Goal: Task Accomplishment & Management: Complete application form

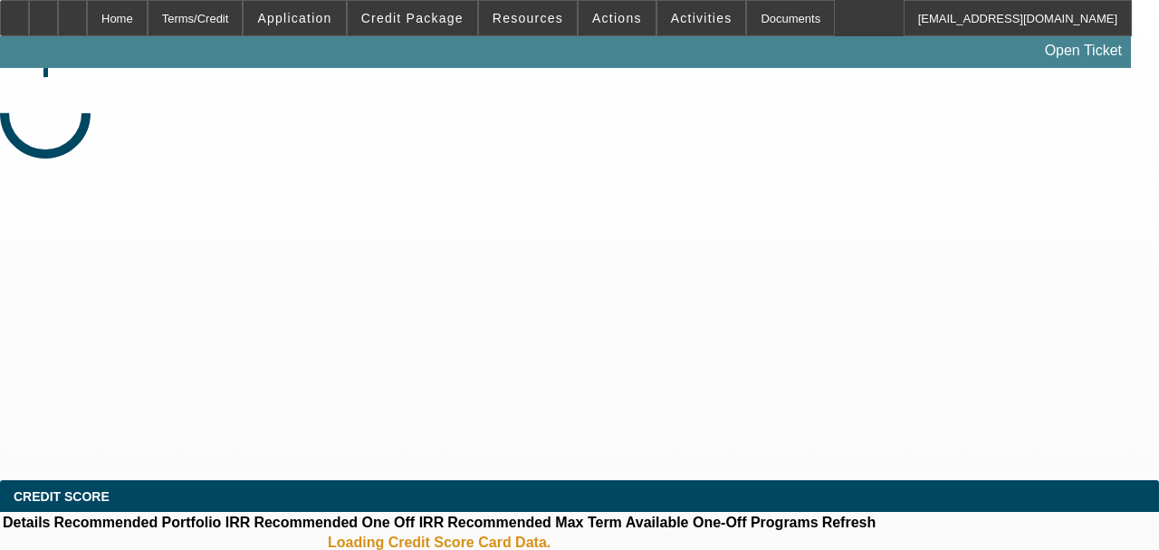
select select "0"
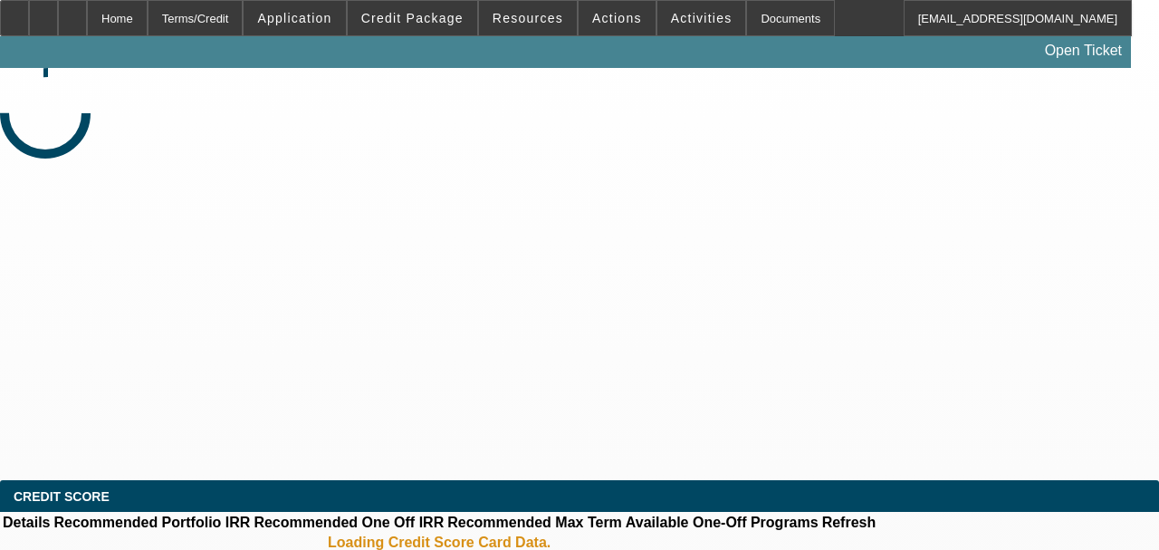
select select "0"
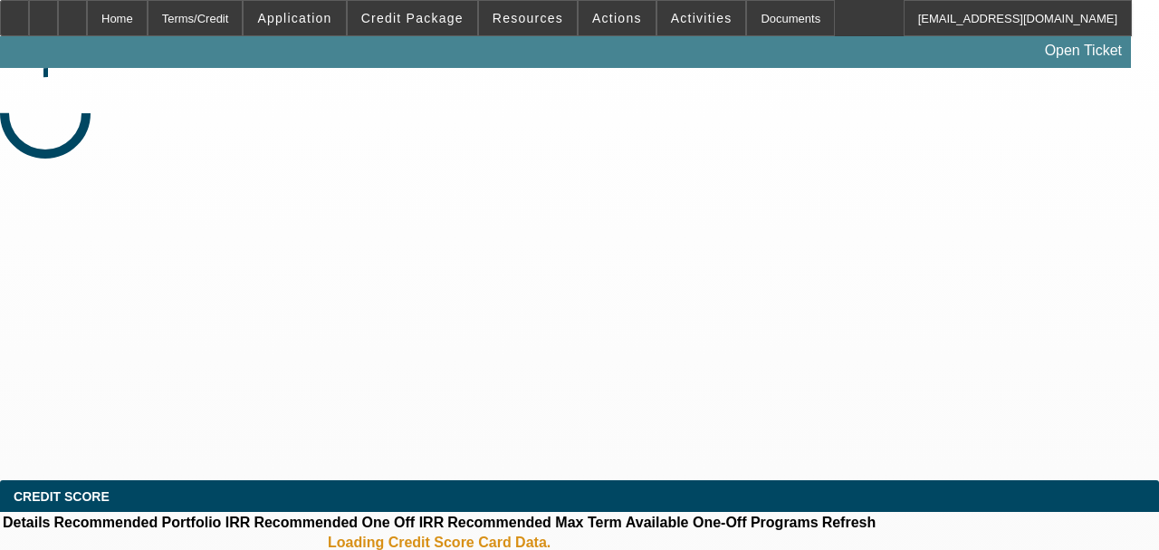
select select "0"
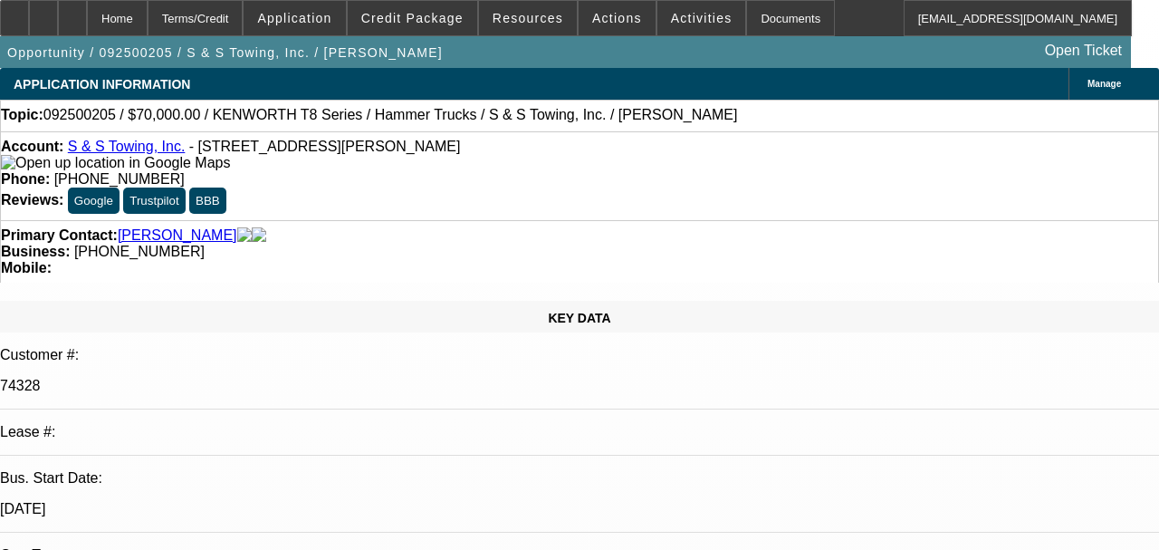
select select "1"
select select "2"
select select "6"
select select "1"
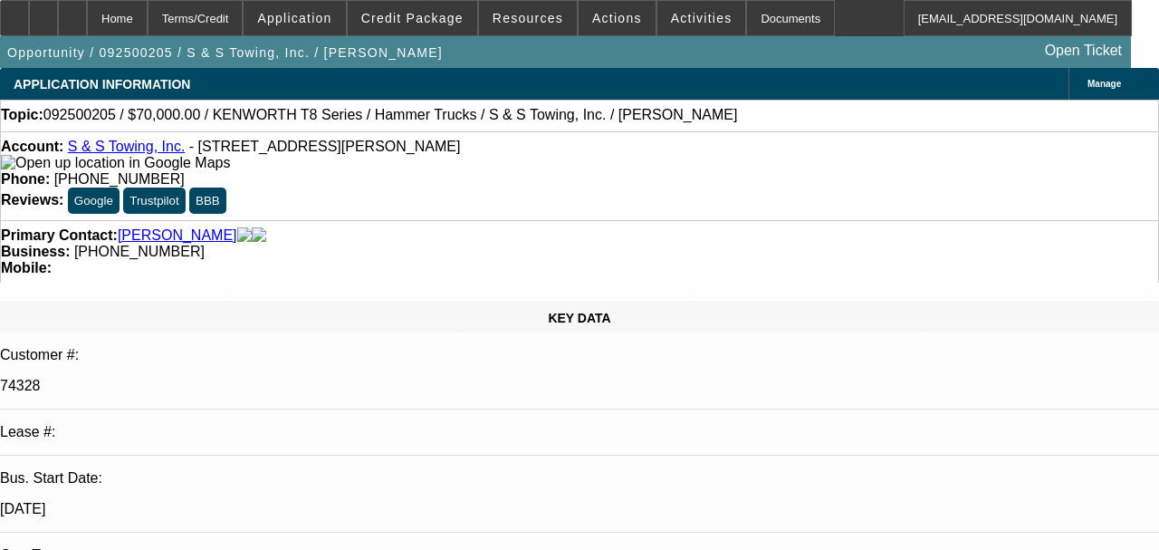
select select "6"
select select "1"
select select "2"
select select "6"
select select "1"
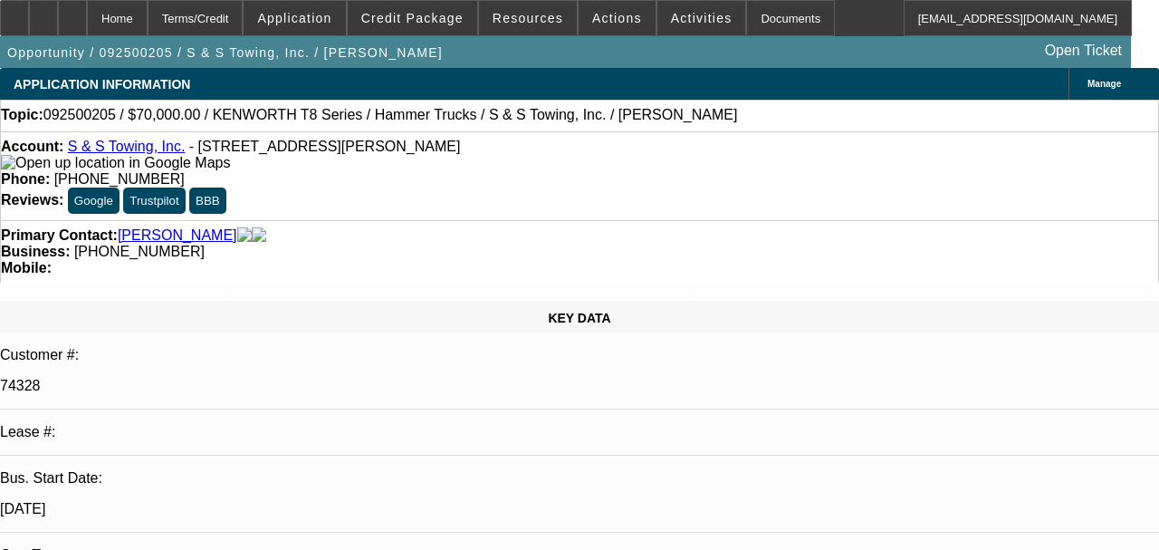
select select "2"
select select "6"
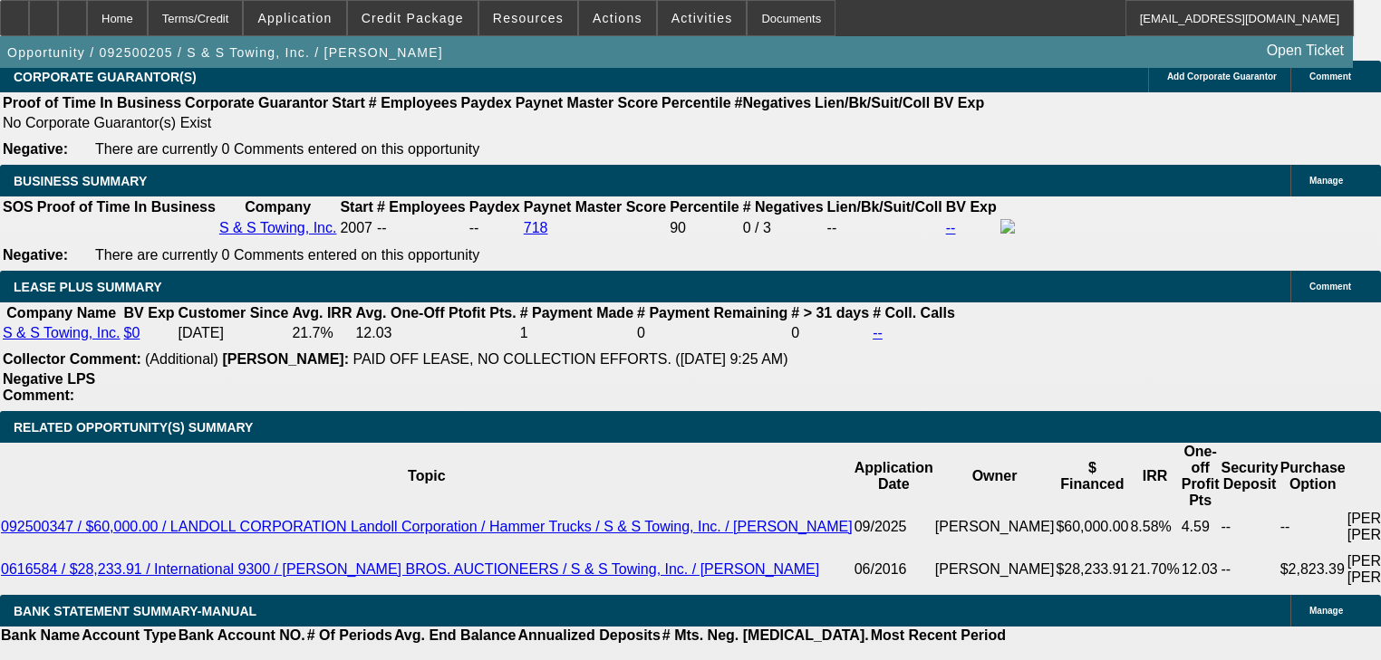
scroll to position [2899, 0]
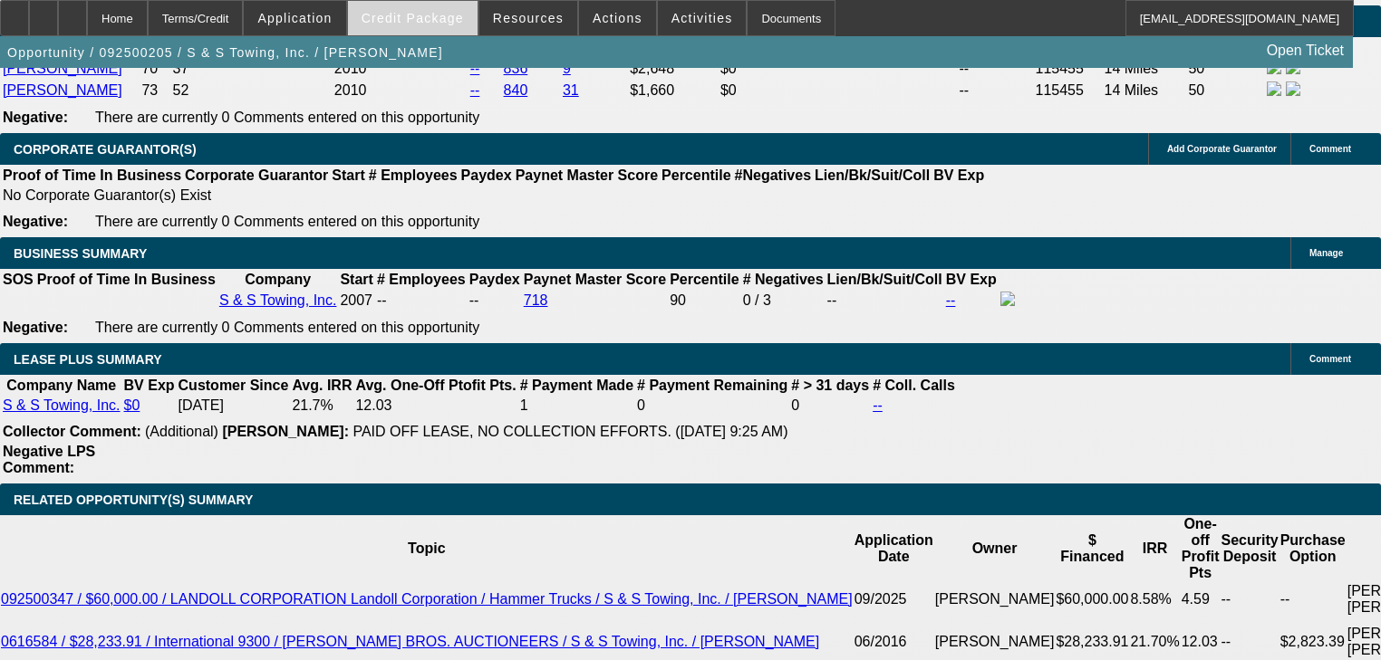
click at [419, 11] on span "Credit Package" at bounding box center [412, 18] width 102 height 14
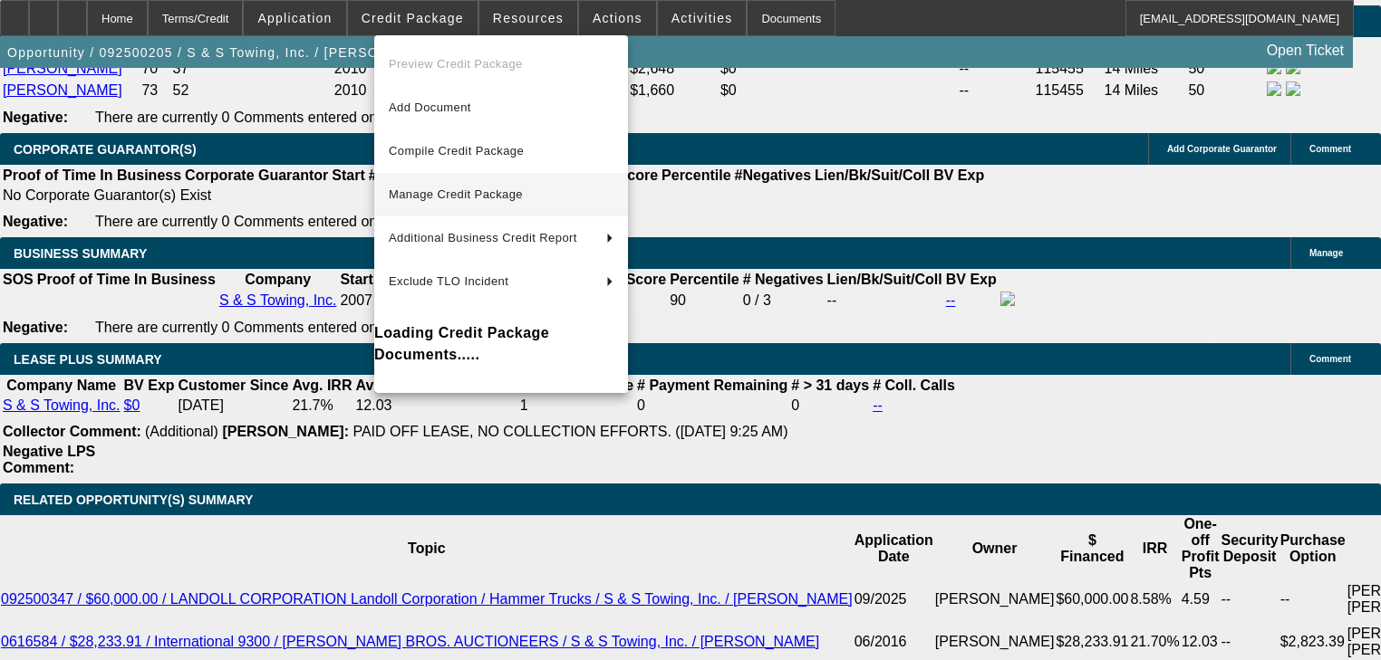
click at [493, 192] on span "Manage Credit Package" at bounding box center [456, 195] width 134 height 14
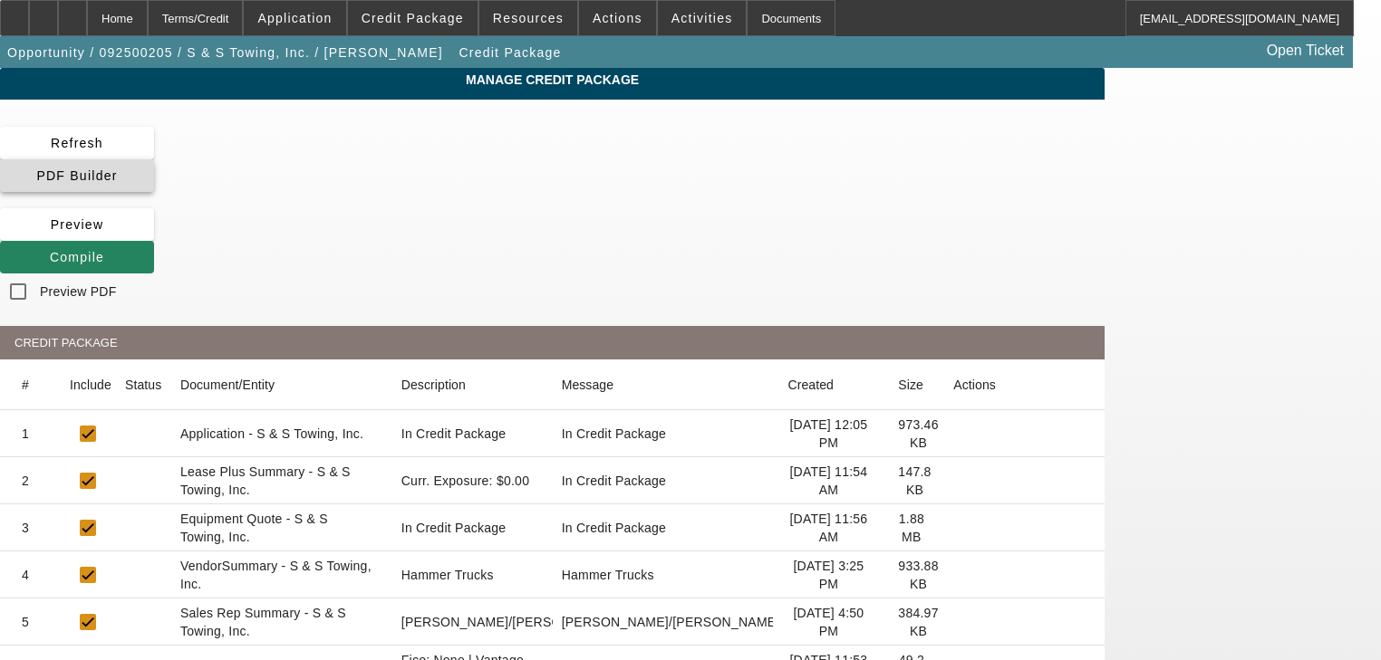
click at [154, 159] on span at bounding box center [77, 175] width 154 height 43
click at [154, 236] on span at bounding box center [77, 257] width 154 height 43
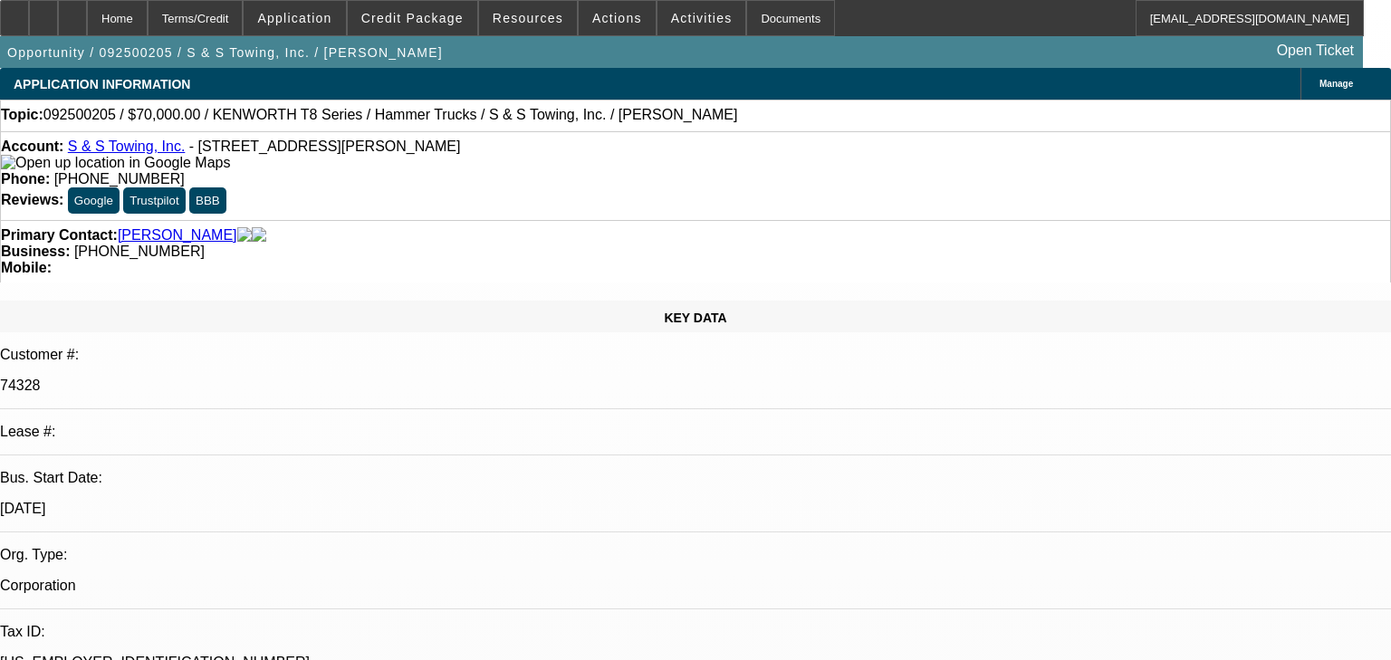
select select "0"
select select "2"
select select "0"
select select "6"
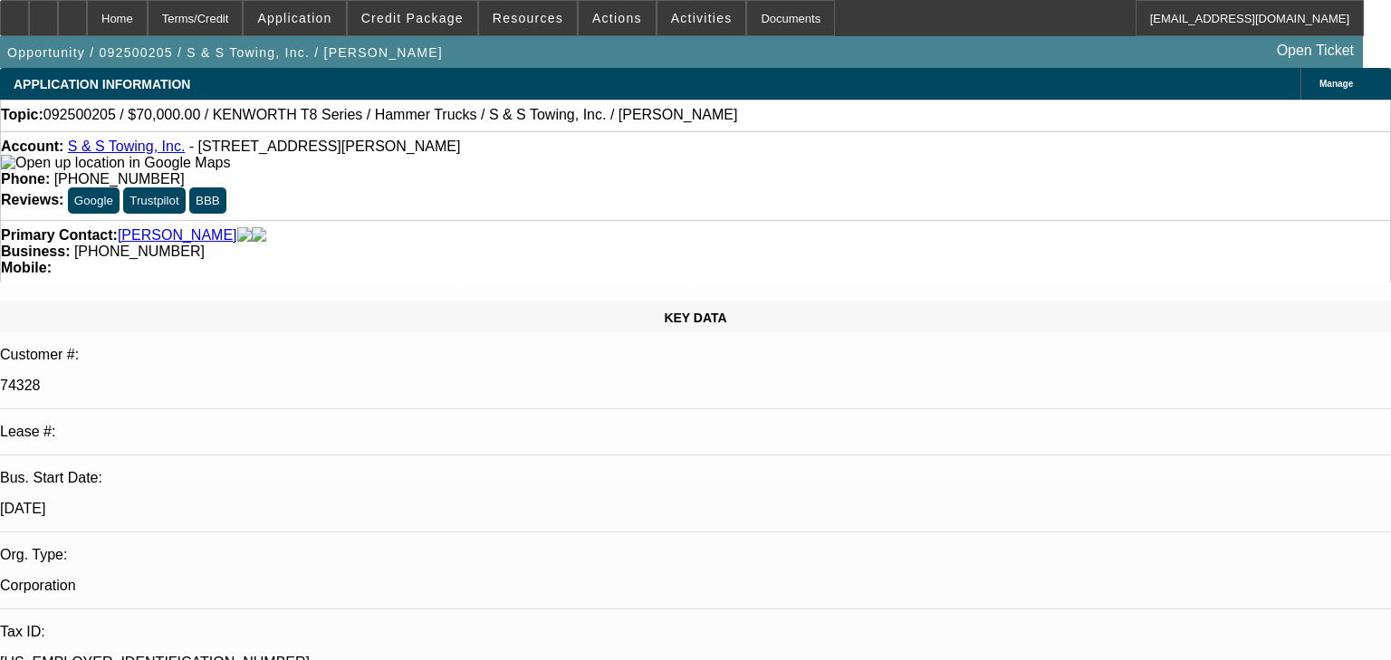
select select "0"
select select "6"
select select "0"
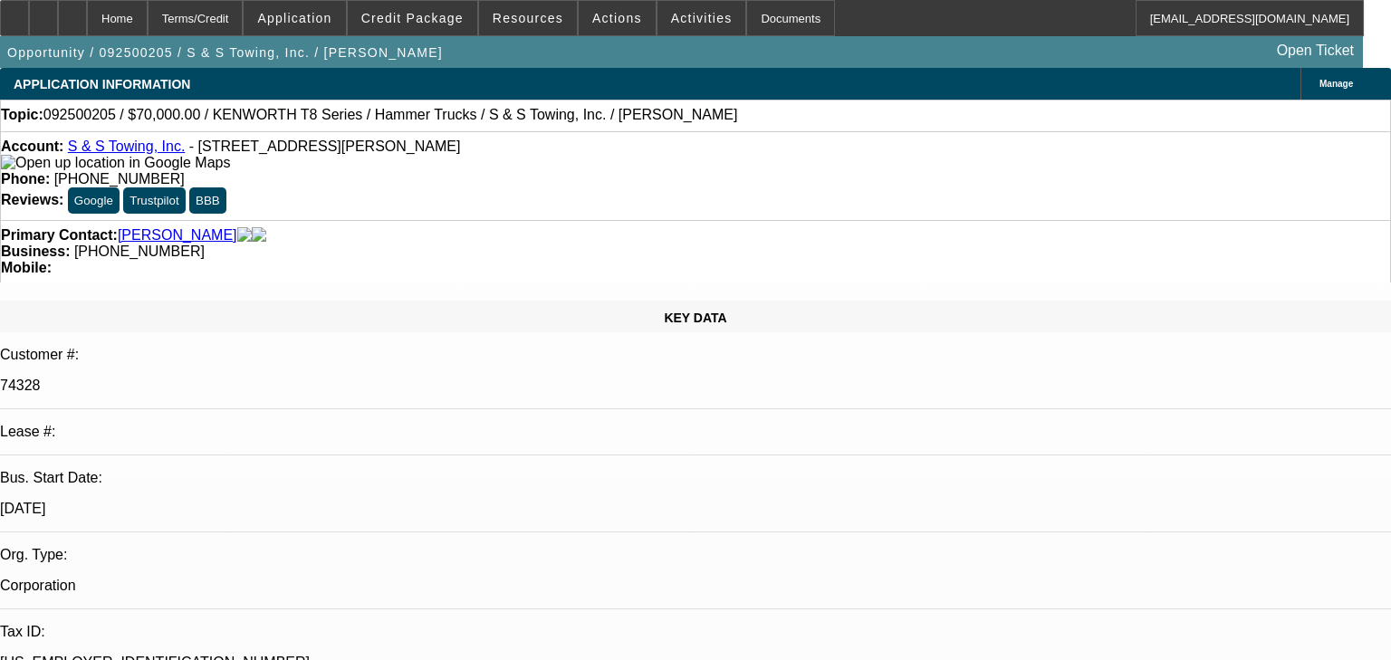
select select "0"
select select "2"
select select "0"
select select "6"
select select "0"
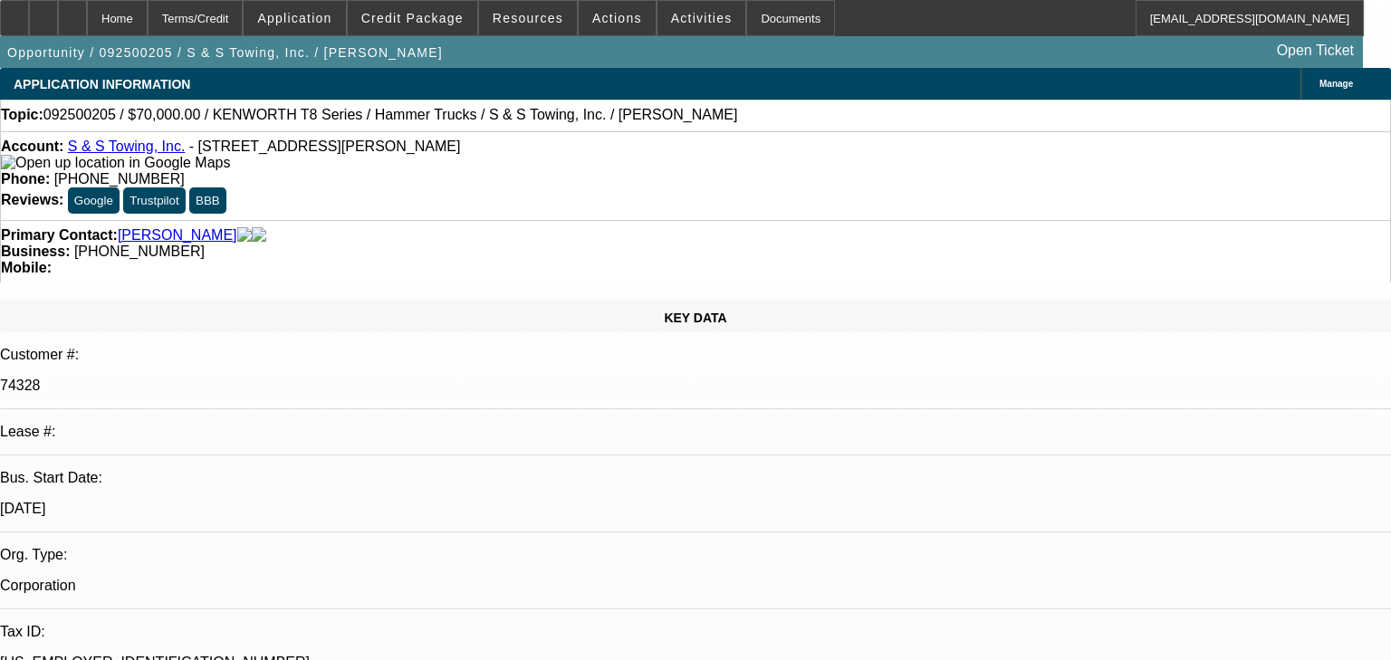
select select "0"
select select "2"
select select "0"
select select "6"
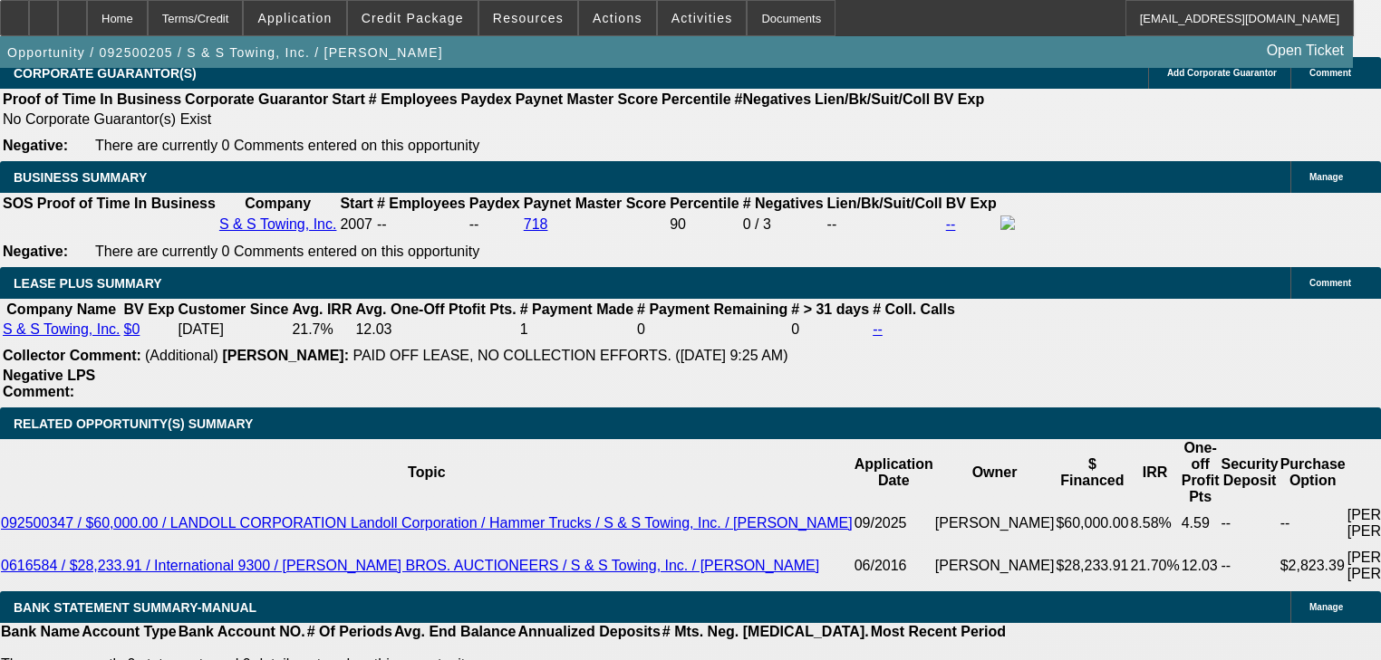
scroll to position [2974, 0]
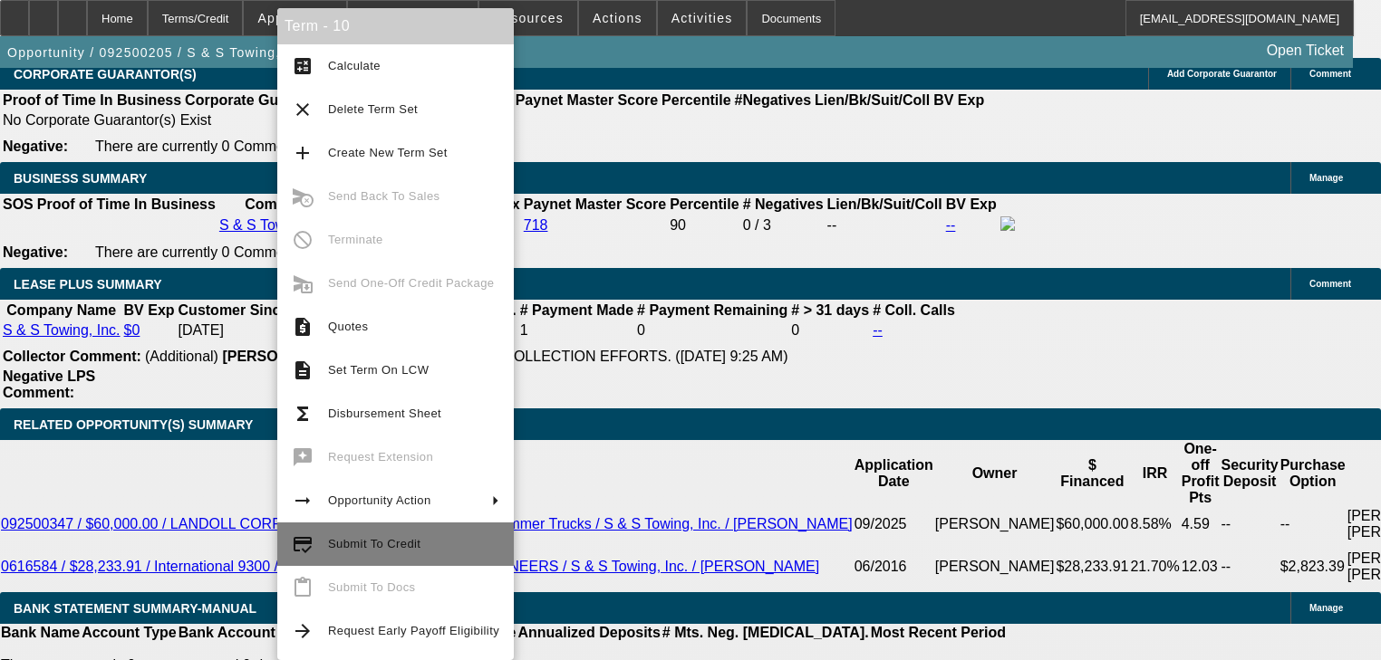
click at [370, 549] on span "Submit To Credit" at bounding box center [413, 545] width 171 height 22
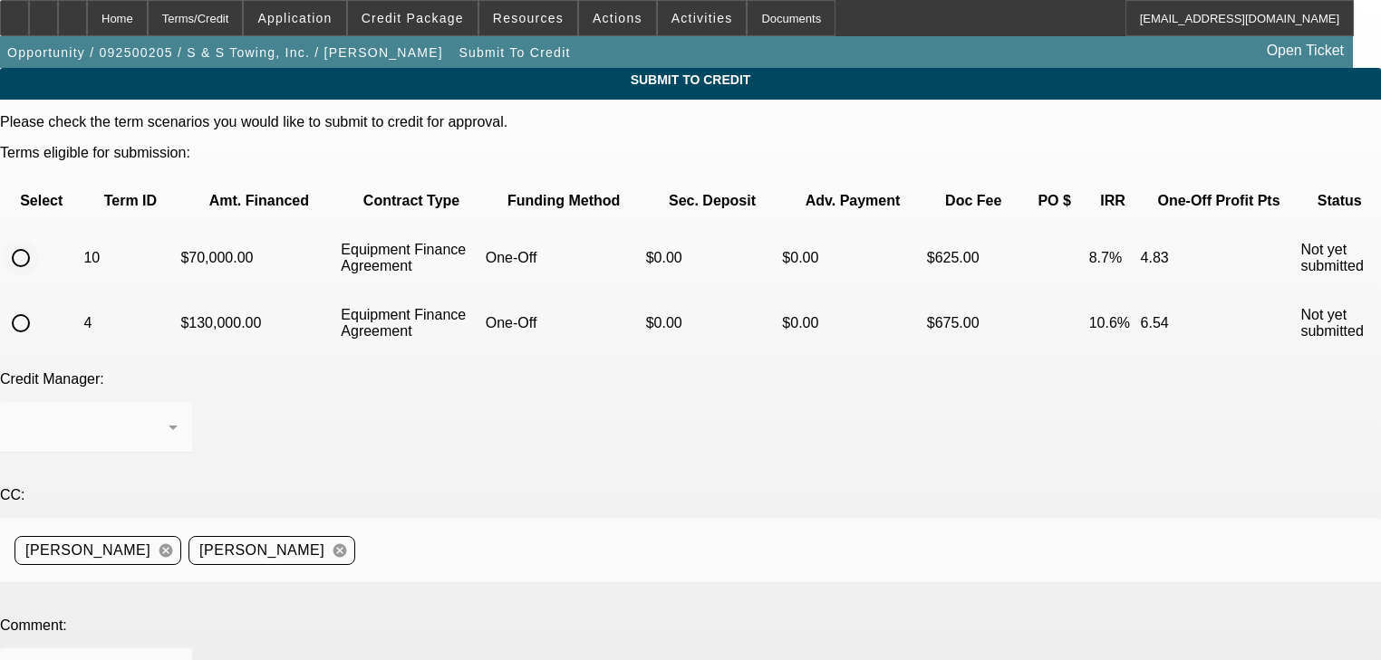
click at [43, 237] on div at bounding box center [20, 257] width 43 height 43
radio input "true"
paste textarea "Separated invoice added."
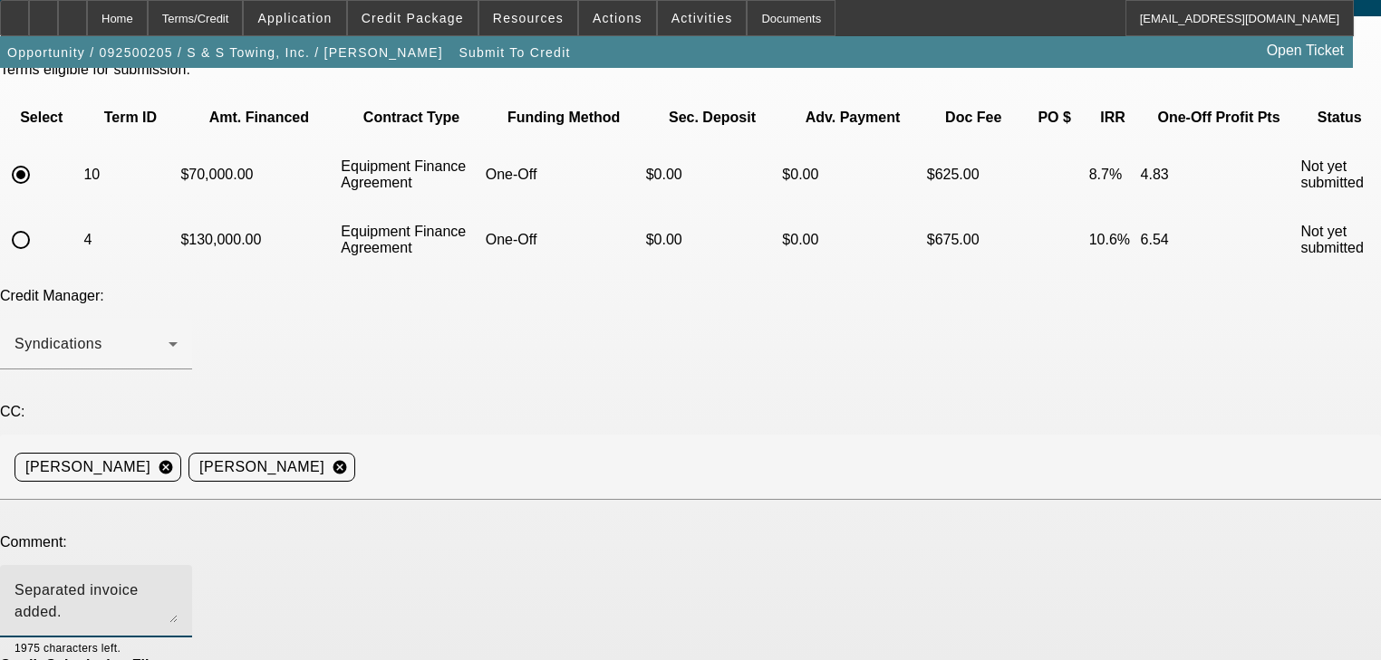
scroll to position [178, 0]
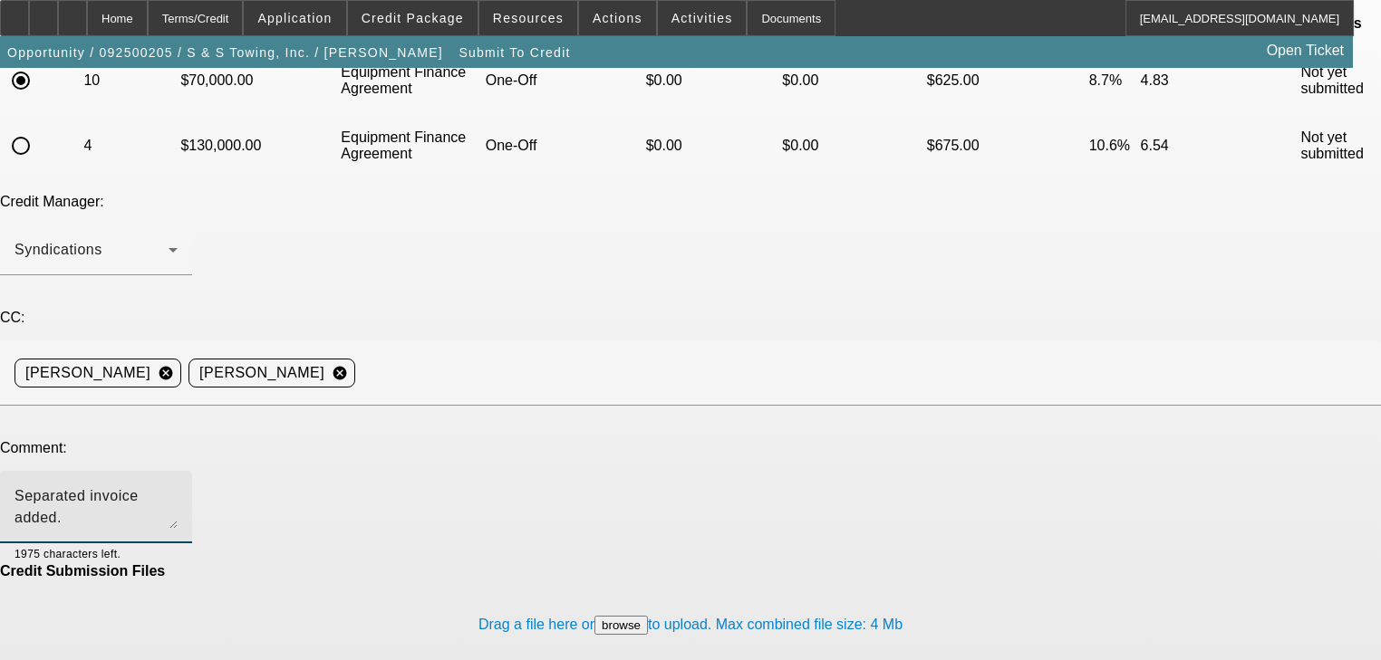
type textarea "Separated invoice added."
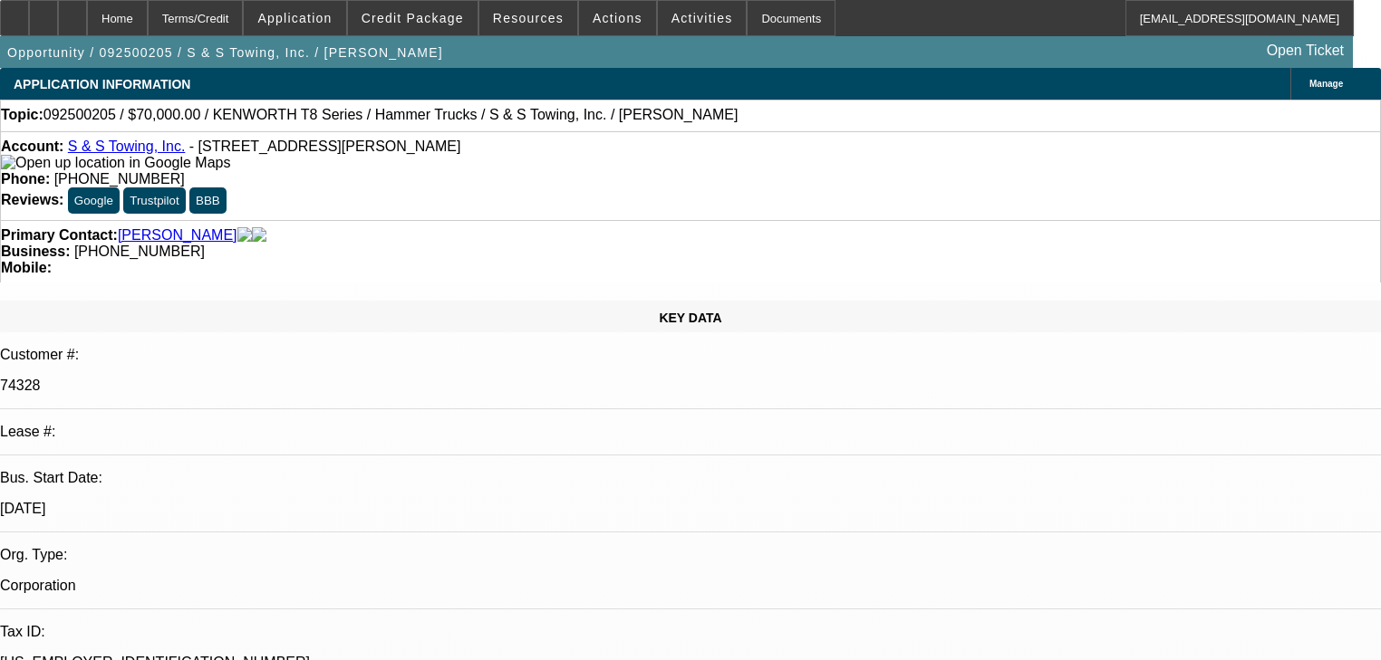
select select "0"
select select "2"
select select "0"
select select "6"
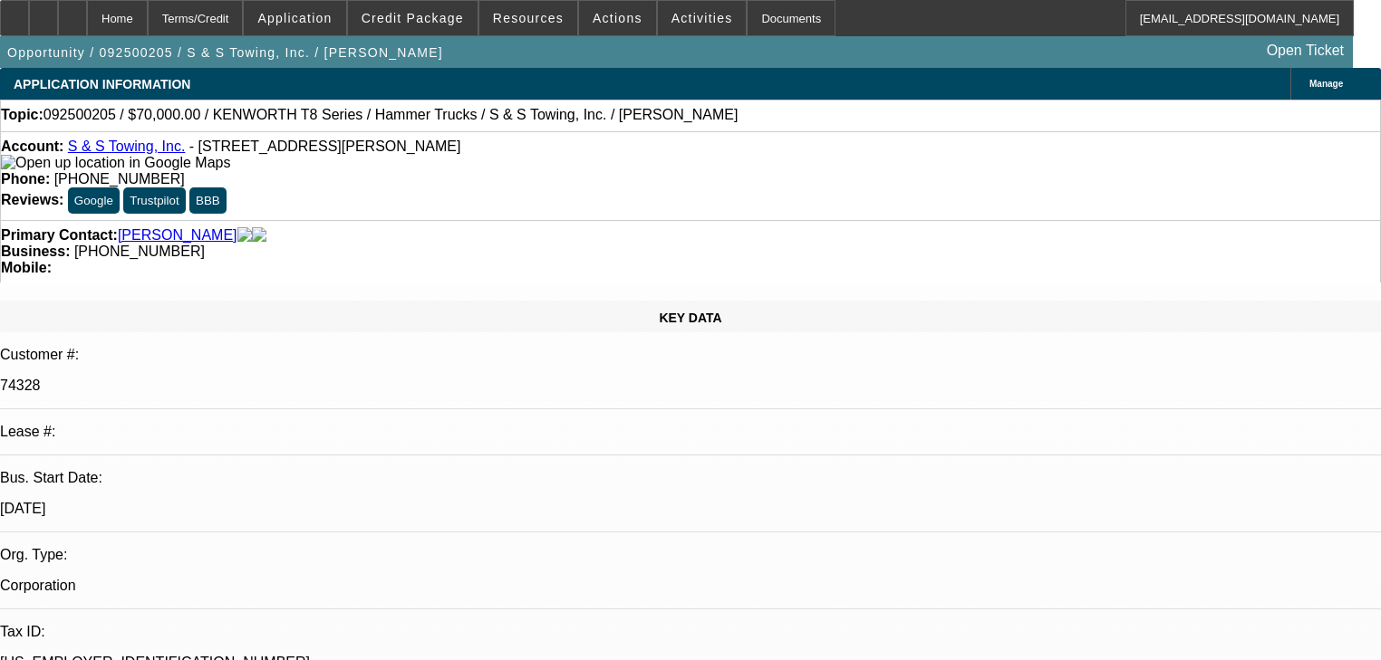
select select "0"
select select "6"
select select "0"
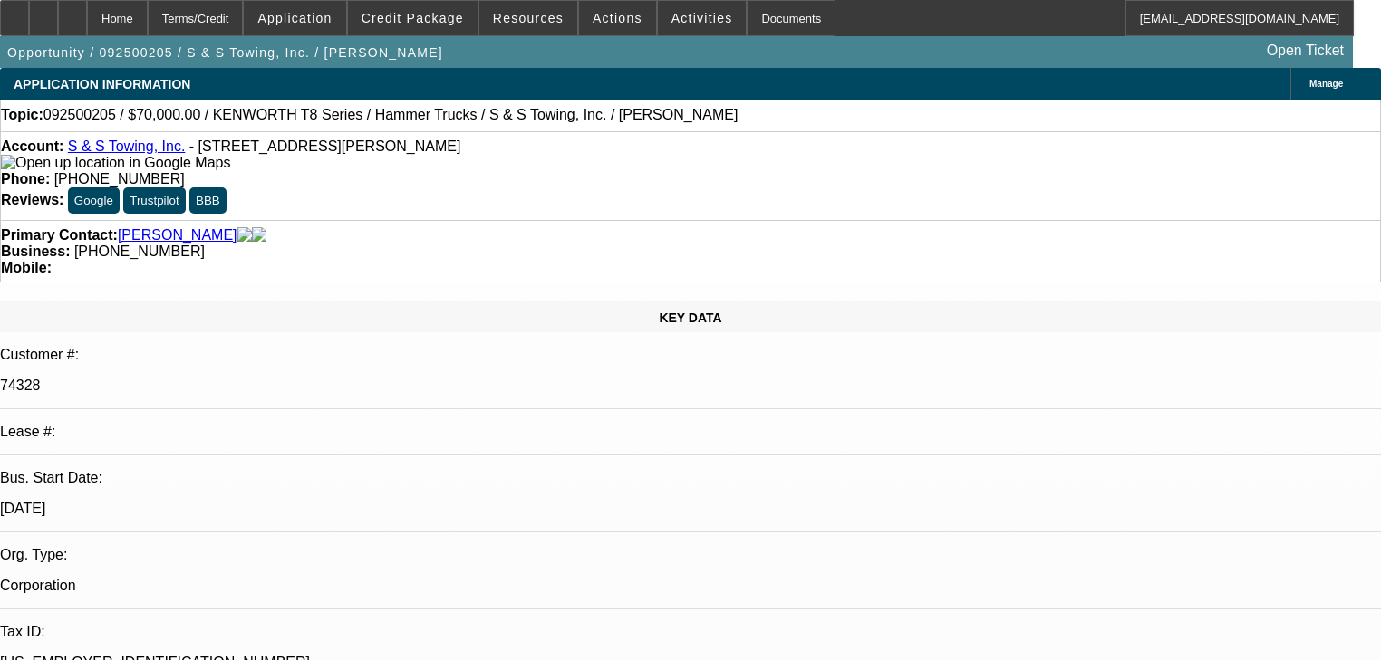
select select "0"
select select "2"
select select "0"
select select "6"
select select "0"
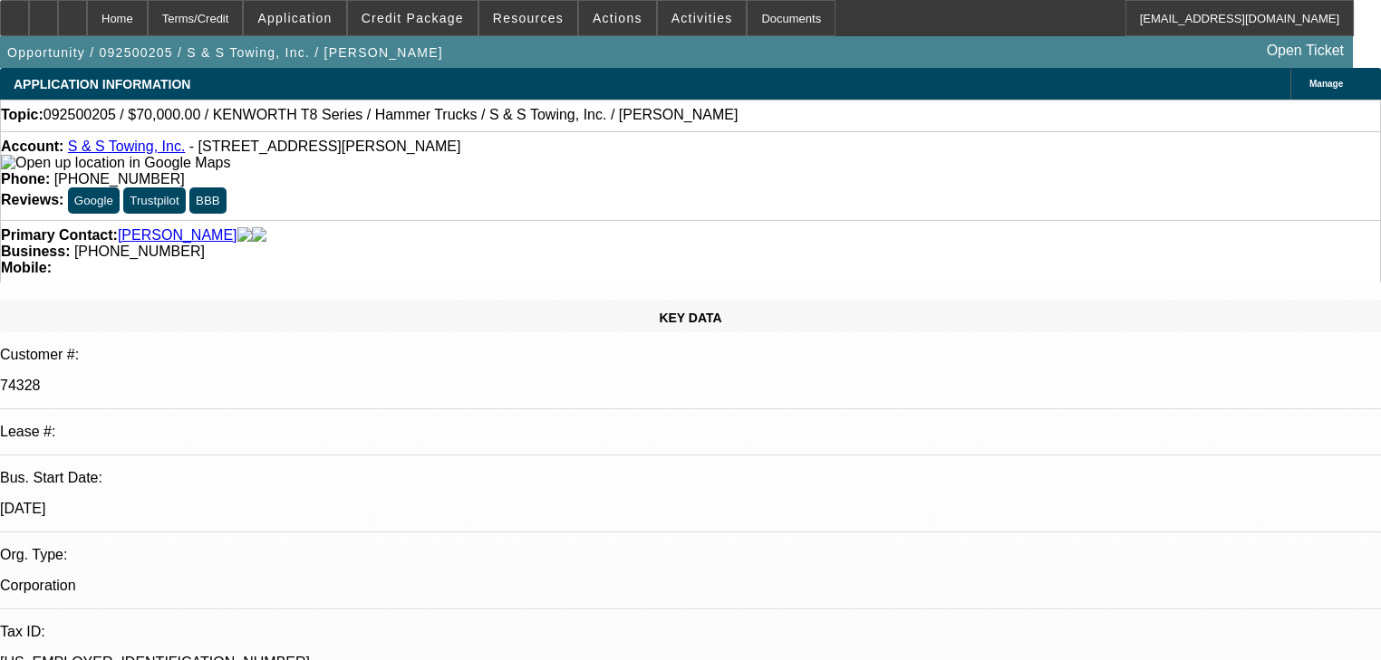
select select "0"
select select "2"
select select "0"
select select "6"
click at [417, 22] on span "Credit Package" at bounding box center [412, 18] width 102 height 14
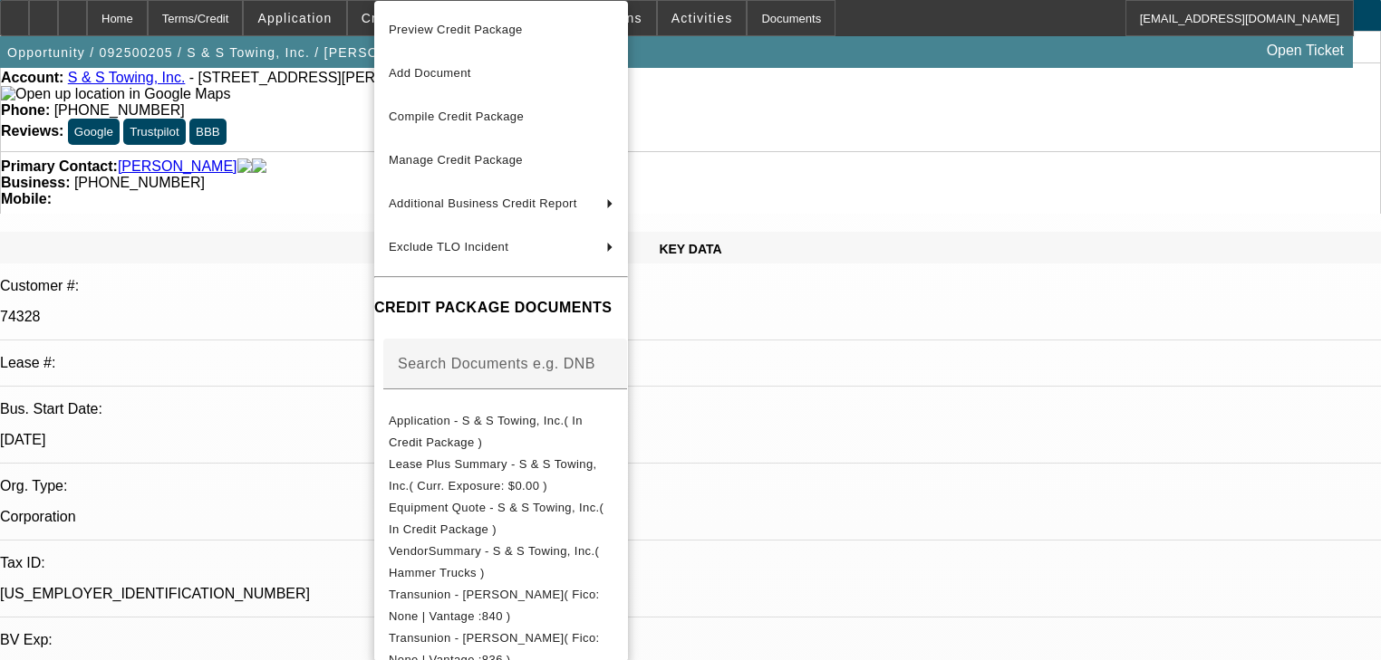
scroll to position [72, 0]
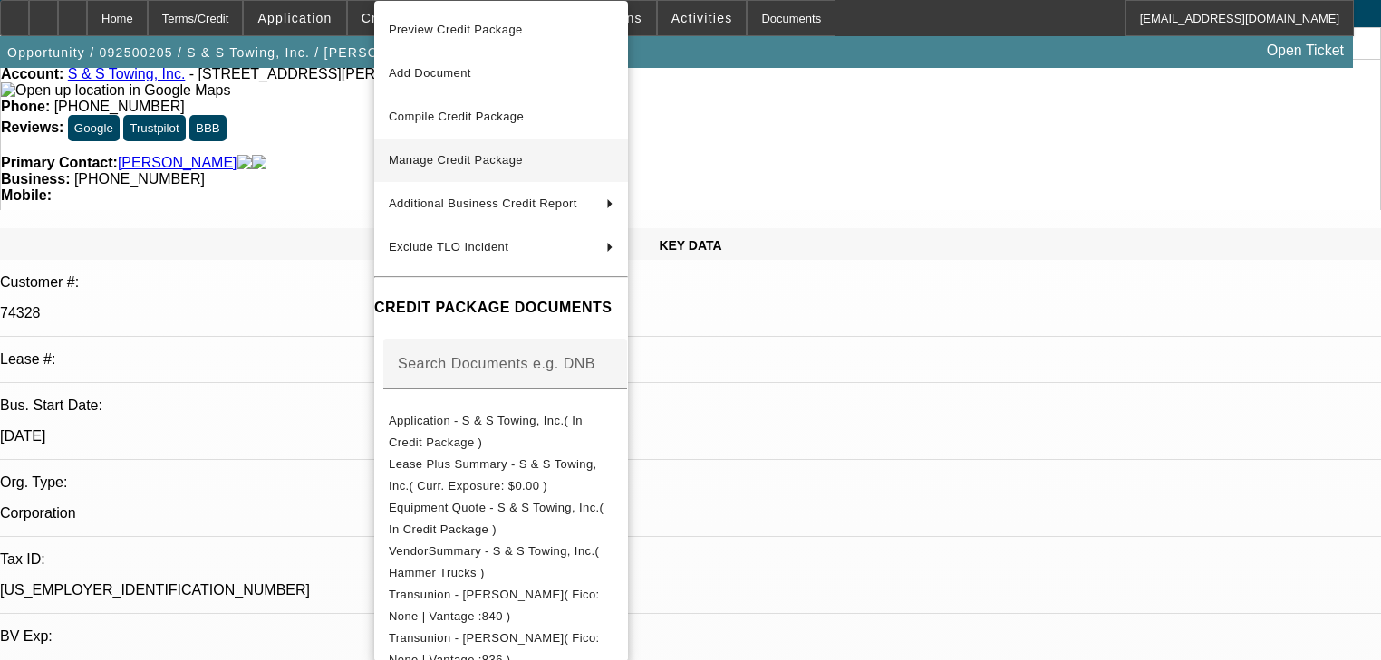
click at [434, 167] on span "Manage Credit Package" at bounding box center [501, 160] width 225 height 22
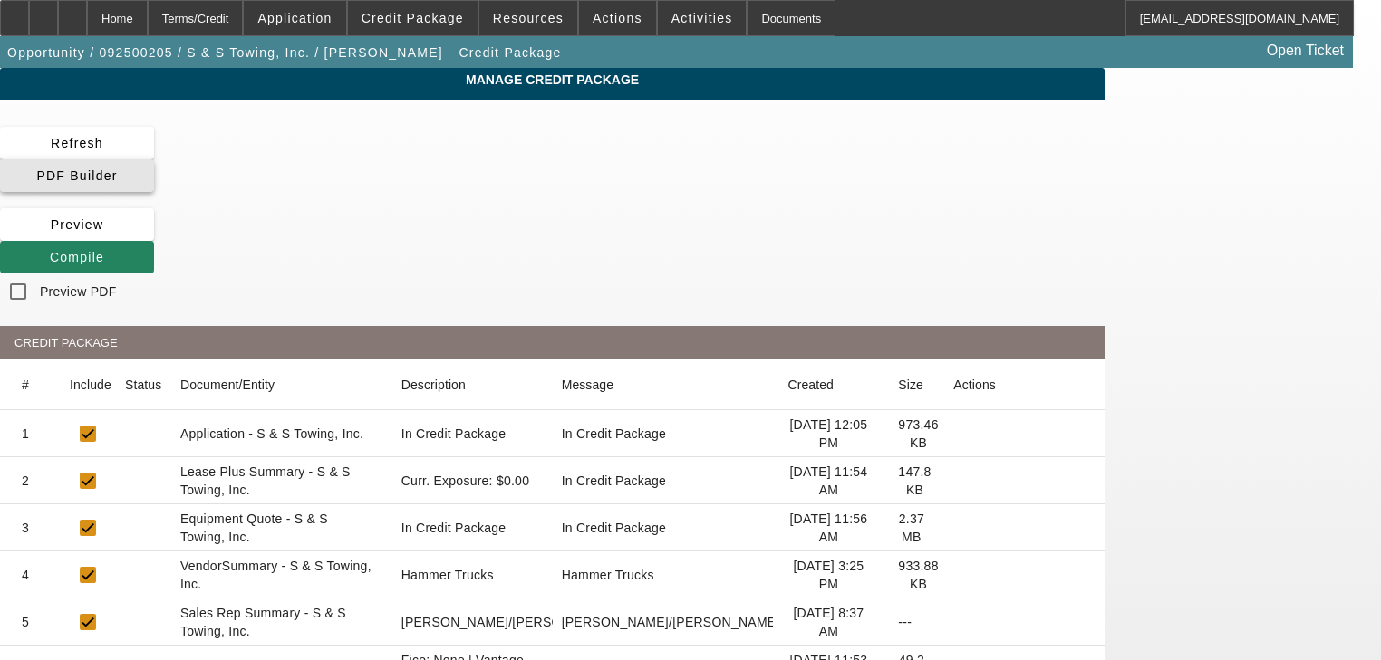
click at [154, 167] on span at bounding box center [77, 175] width 154 height 43
click at [104, 250] on span "Compile" at bounding box center [77, 257] width 54 height 14
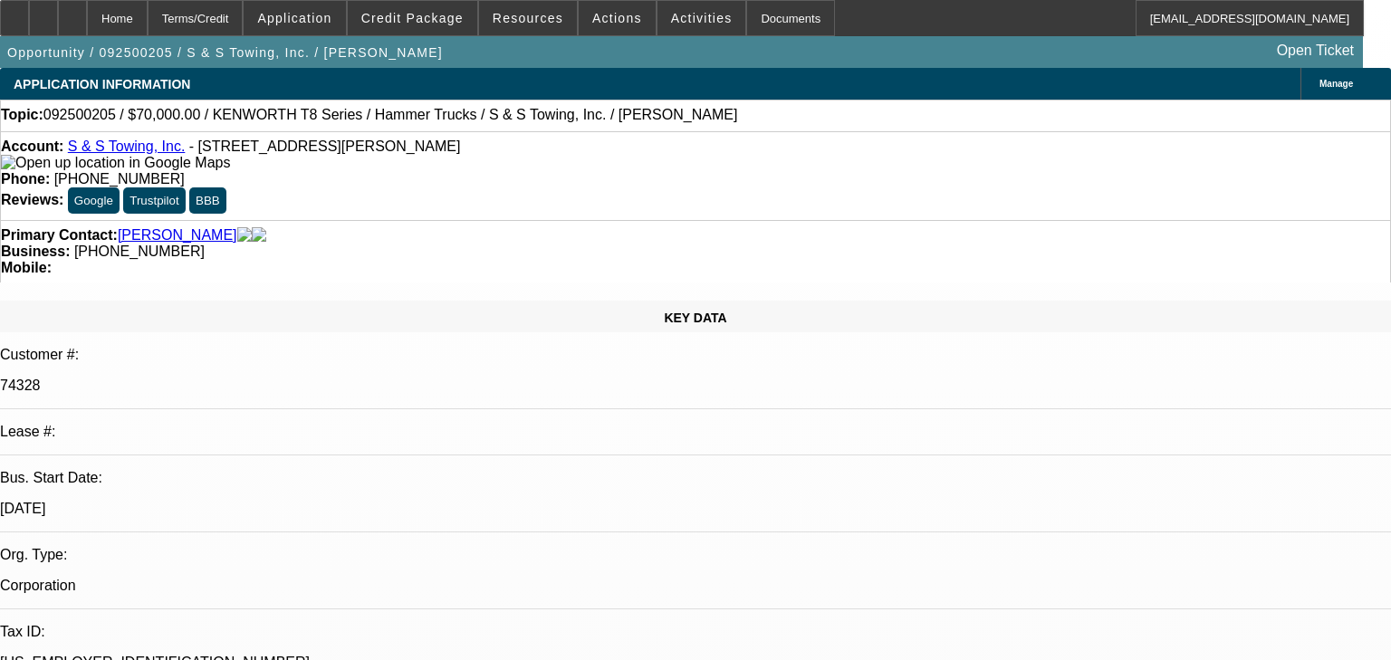
select select "0"
select select "2"
select select "0"
select select "6"
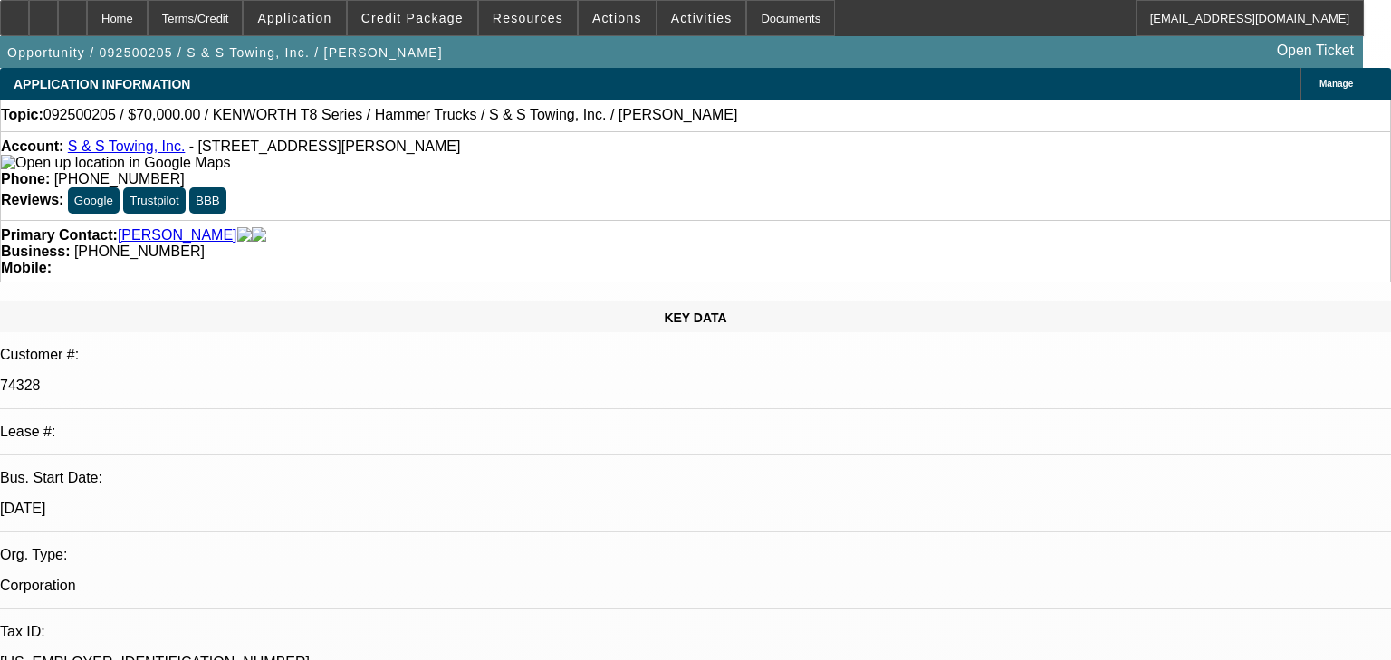
select select "0"
select select "6"
select select "0"
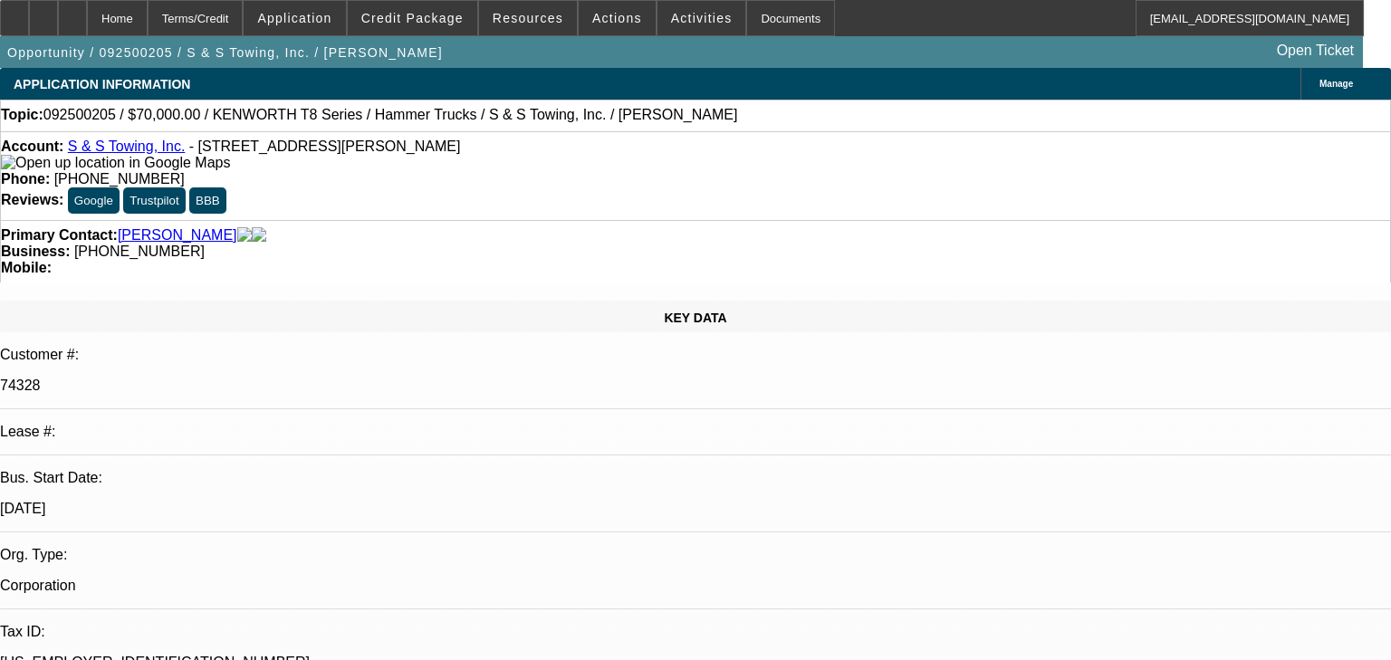
select select "0"
select select "2"
select select "0"
select select "6"
select select "0"
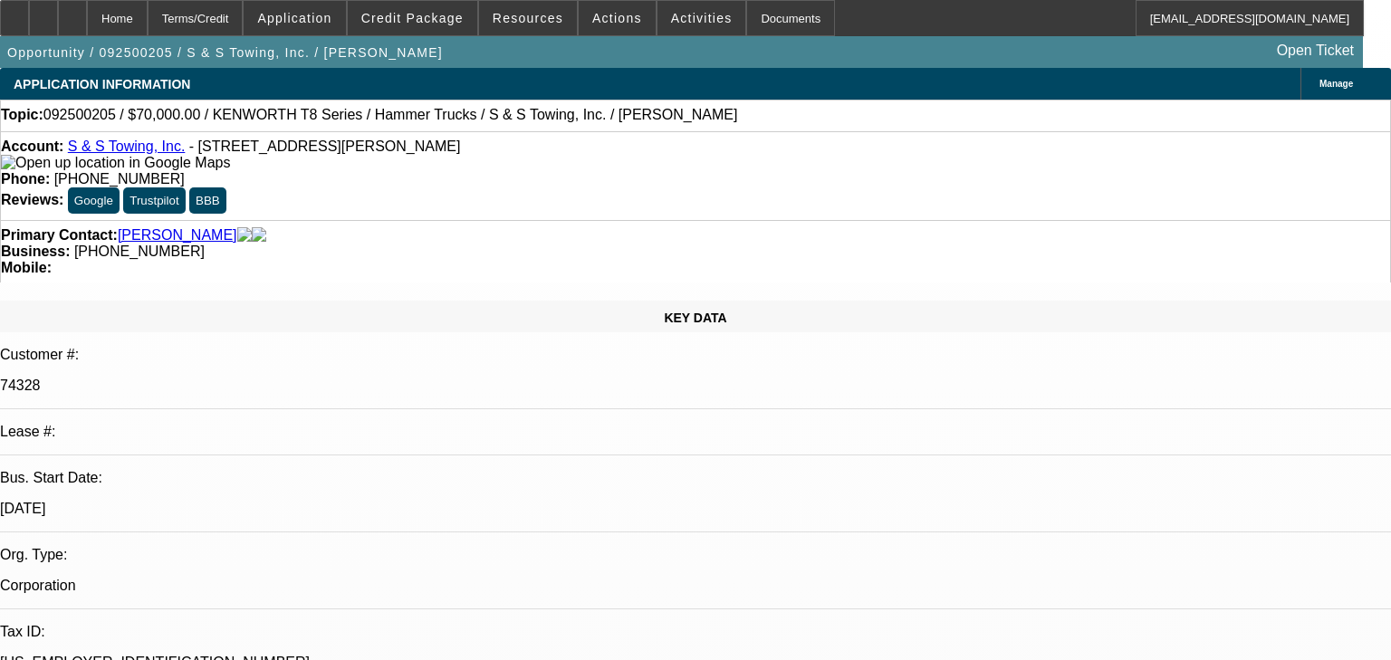
select select "0"
select select "2"
select select "0"
select select "6"
click at [425, 19] on span "Credit Package" at bounding box center [412, 18] width 102 height 14
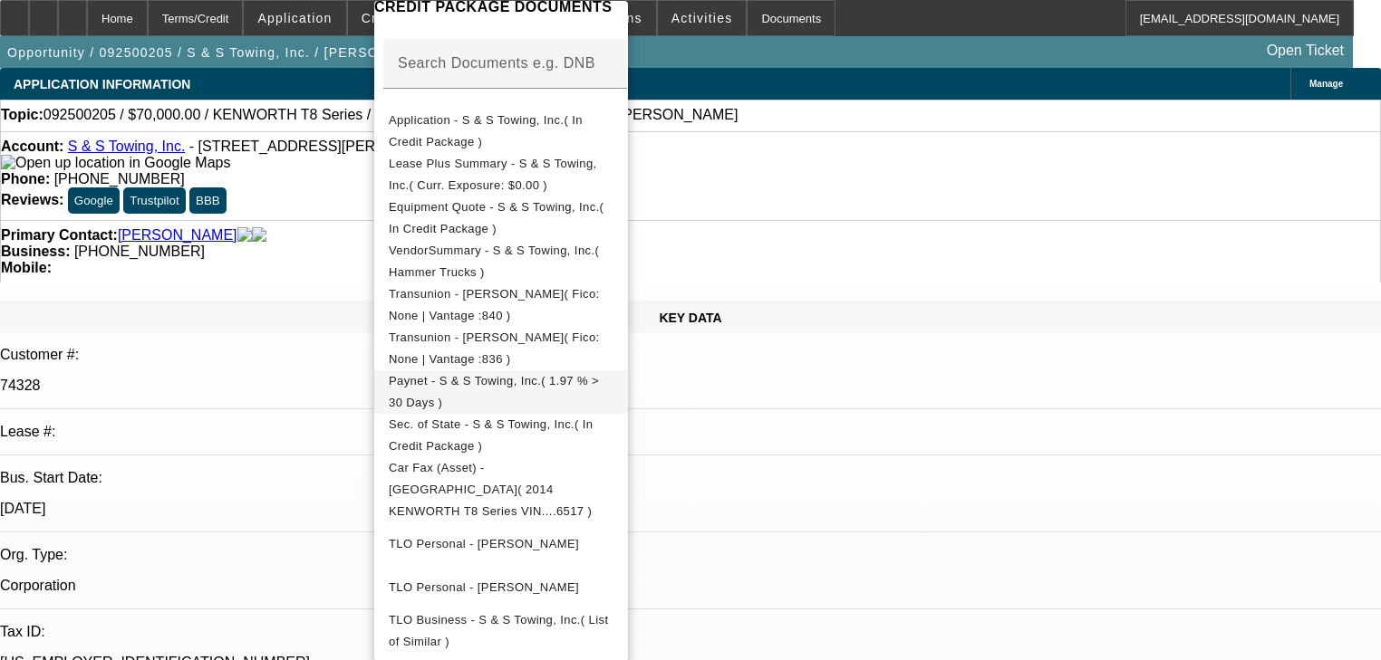
scroll to position [290, 0]
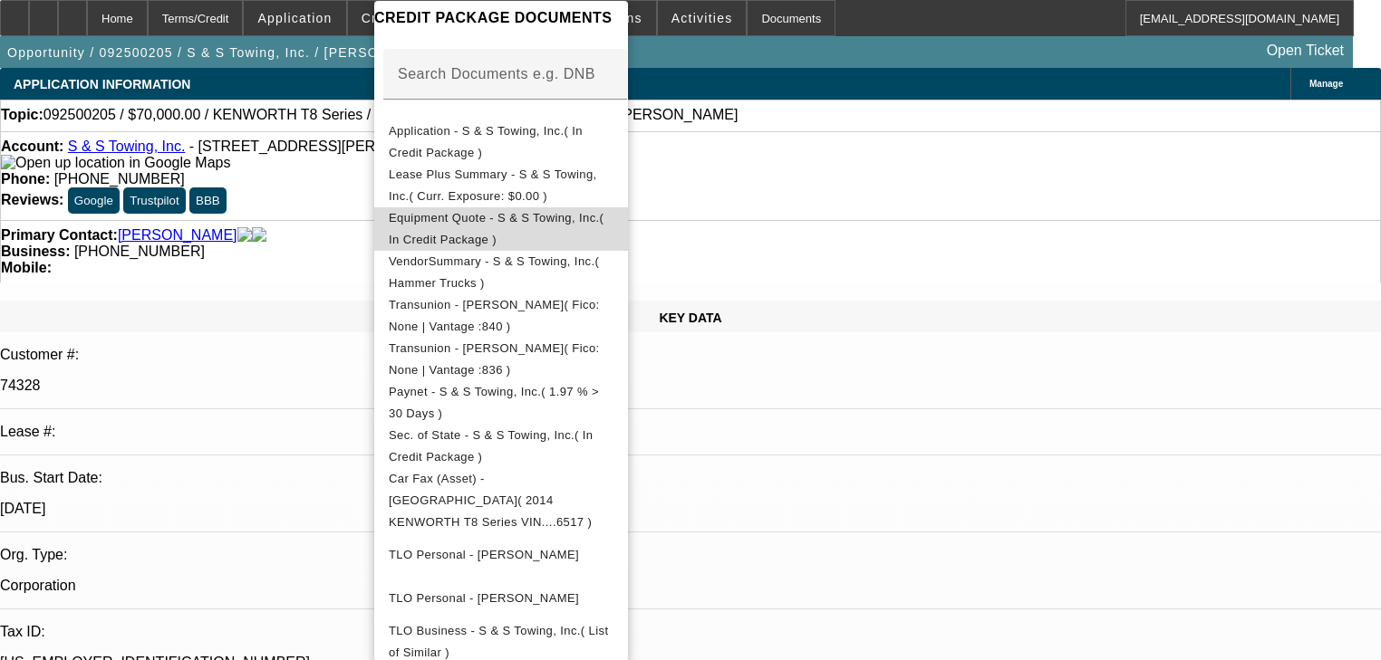
click at [506, 224] on span "Equipment Quote - S & S Towing, Inc.( In Credit Package )" at bounding box center [496, 228] width 215 height 35
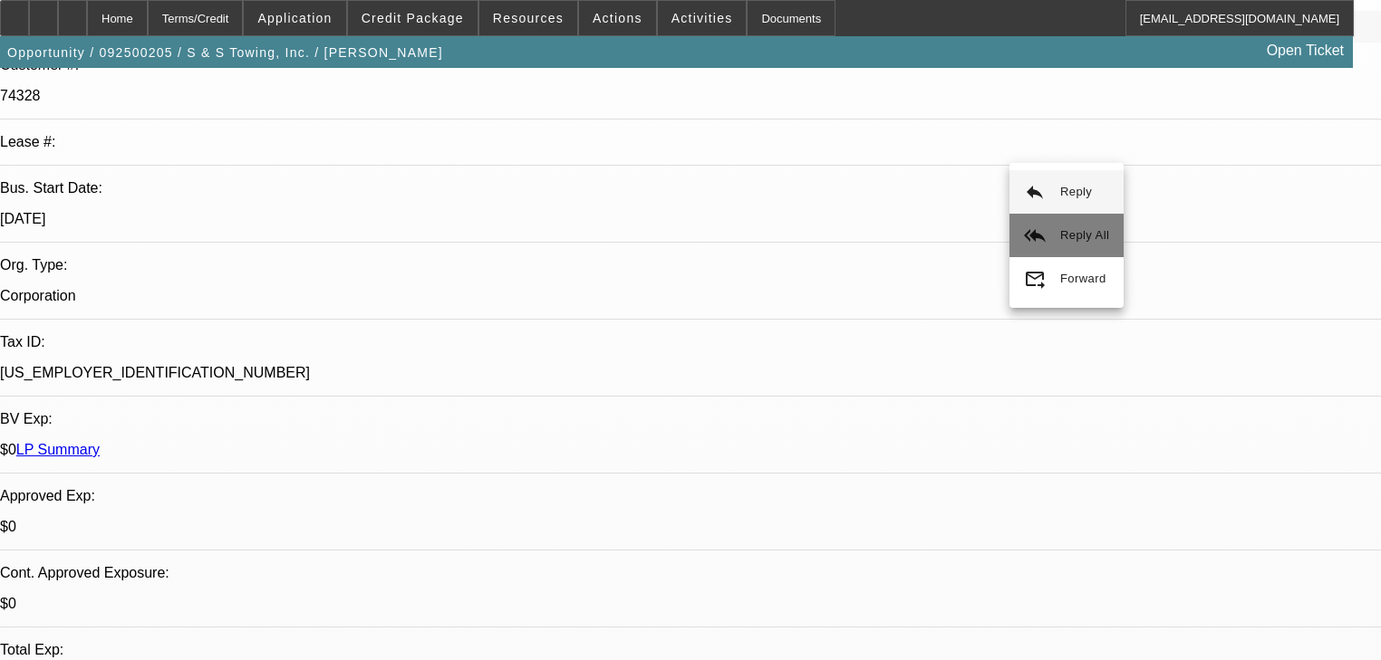
click at [1034, 225] on mat-icon "reply_all" at bounding box center [1035, 236] width 22 height 22
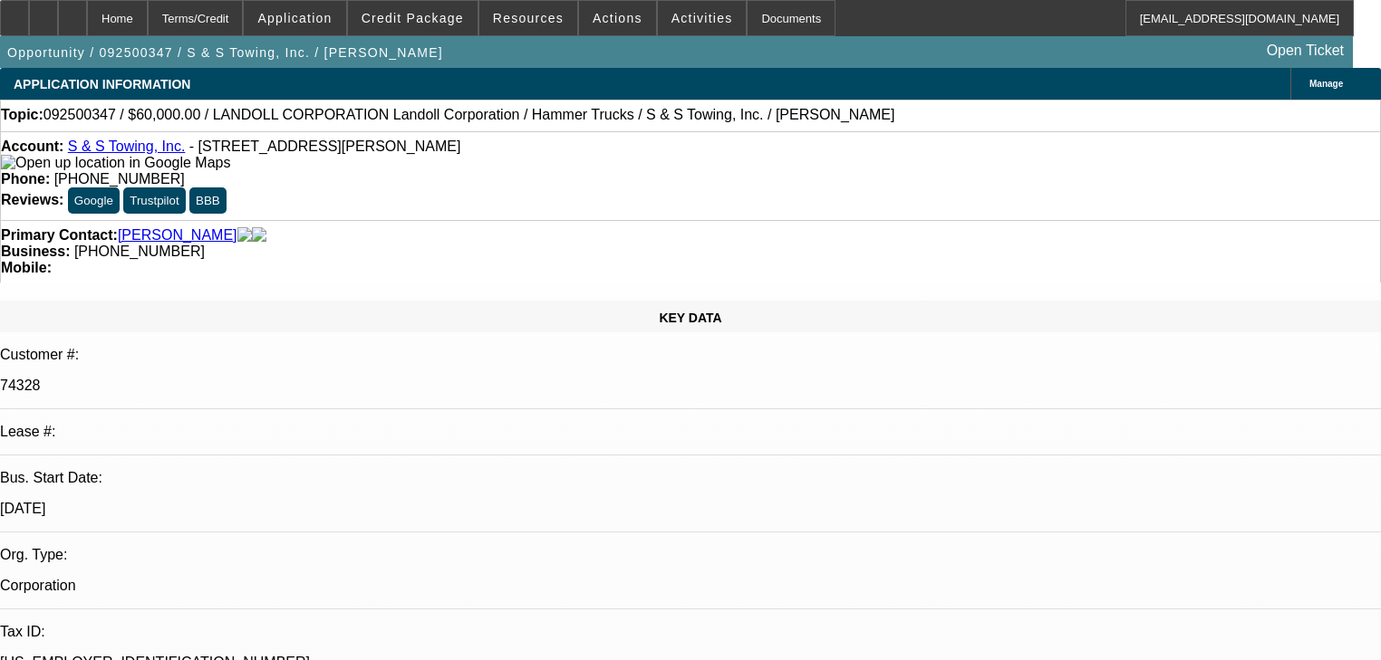
select select "0"
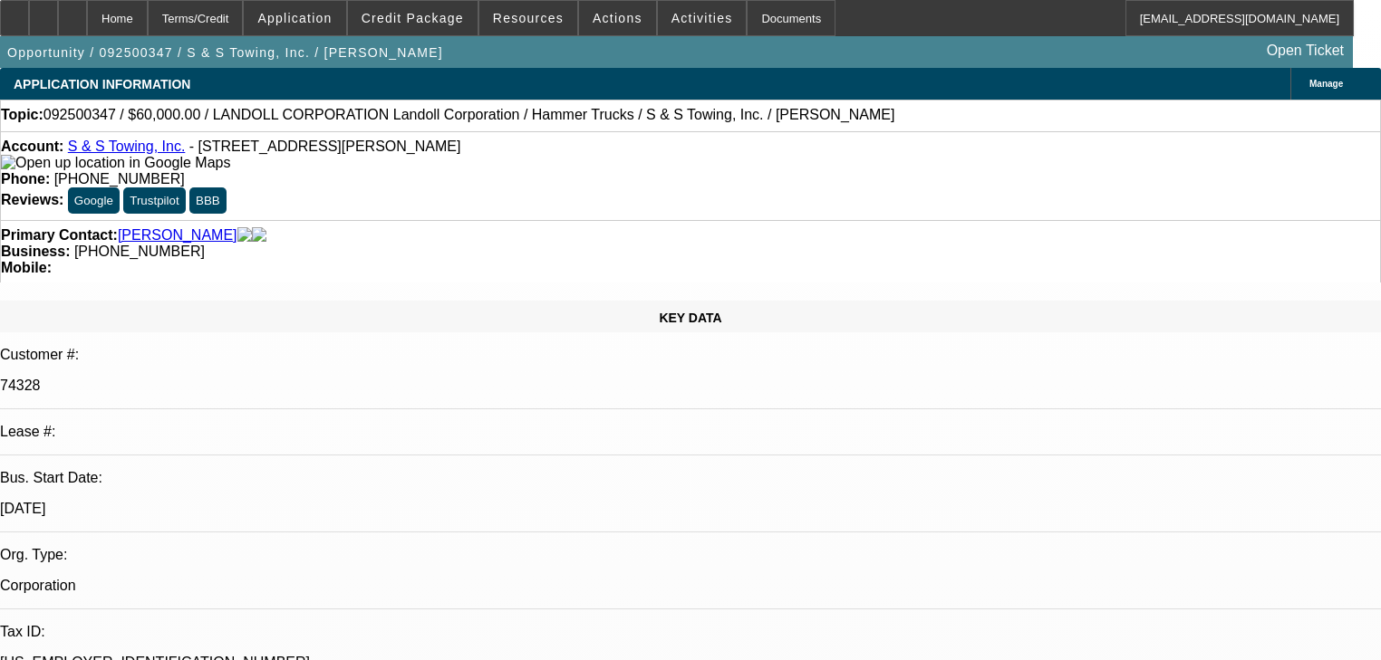
select select "0"
select select "1"
select select "2"
select select "6"
select select "1"
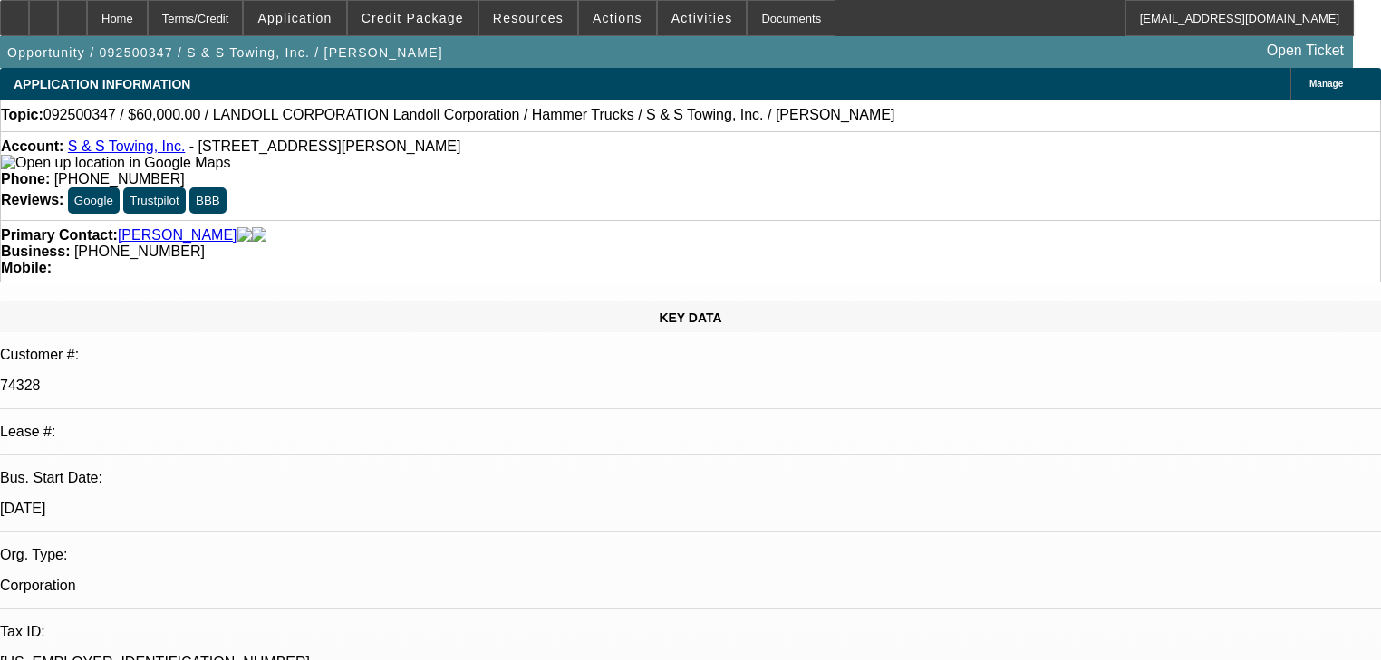
select select "2"
select select "6"
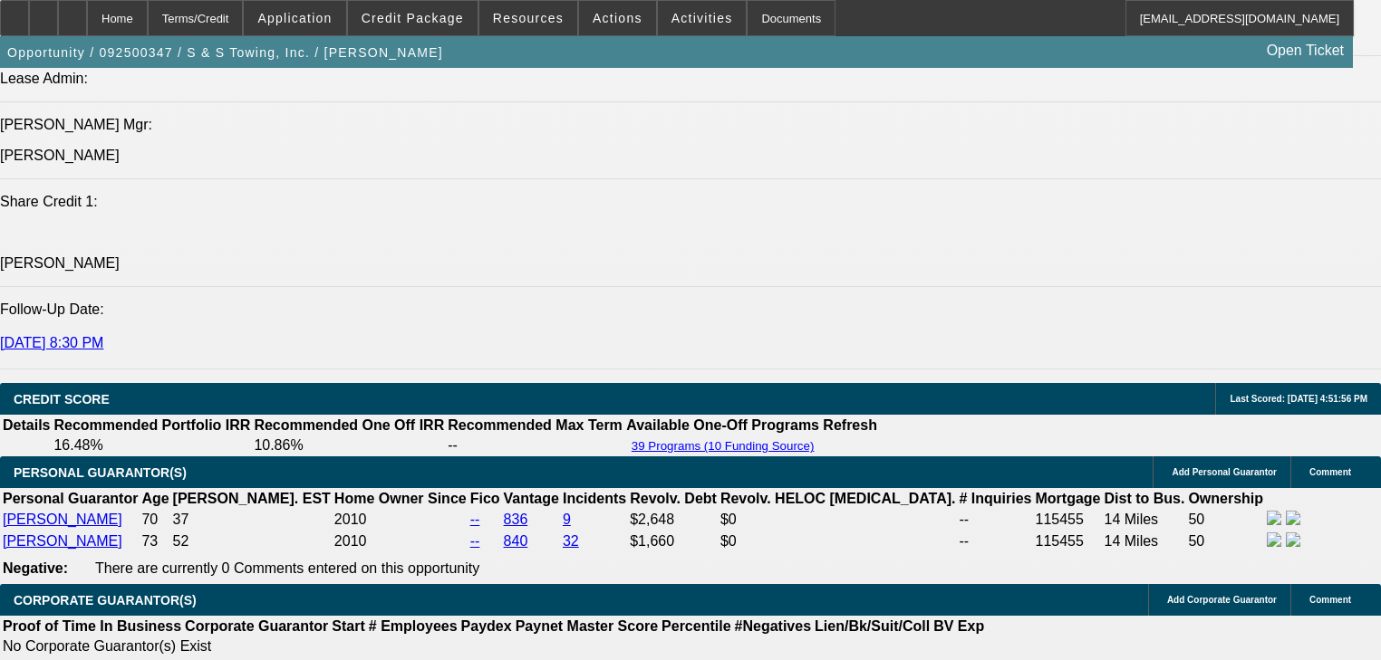
scroll to position [2754, 0]
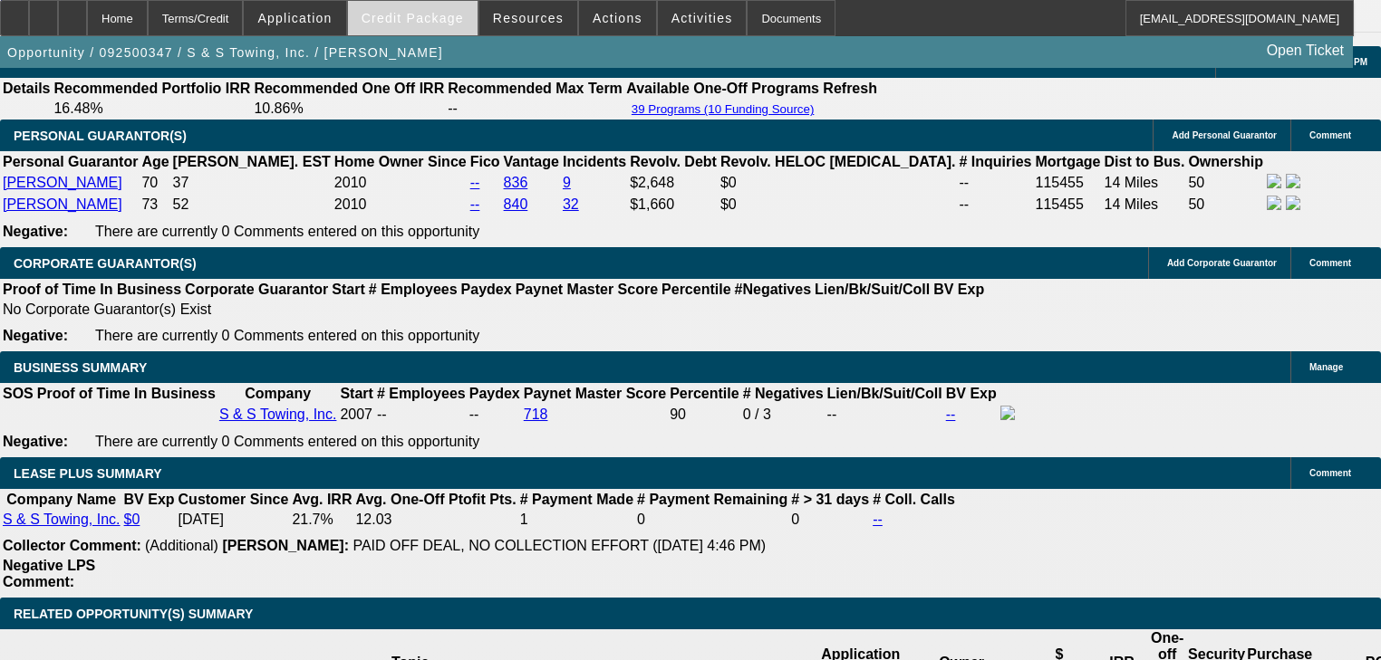
click at [415, 29] on span at bounding box center [413, 17] width 130 height 43
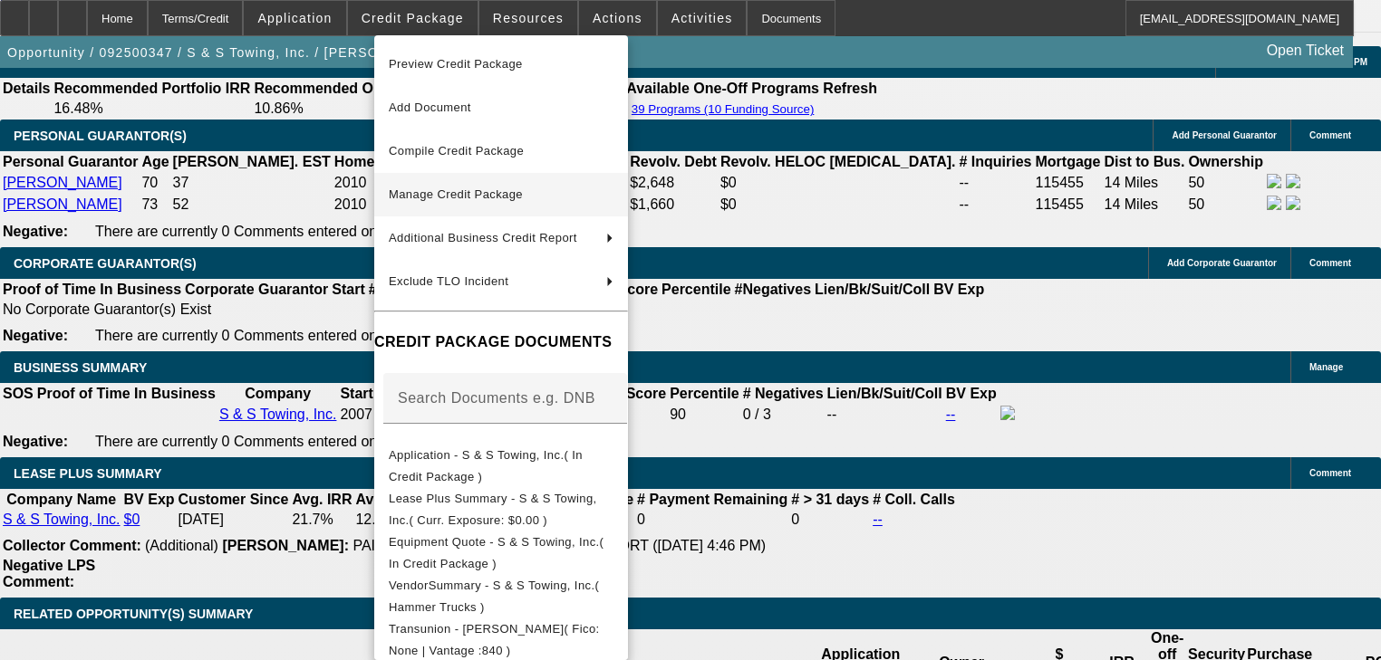
click at [438, 184] on span "Manage Credit Package" at bounding box center [501, 195] width 225 height 22
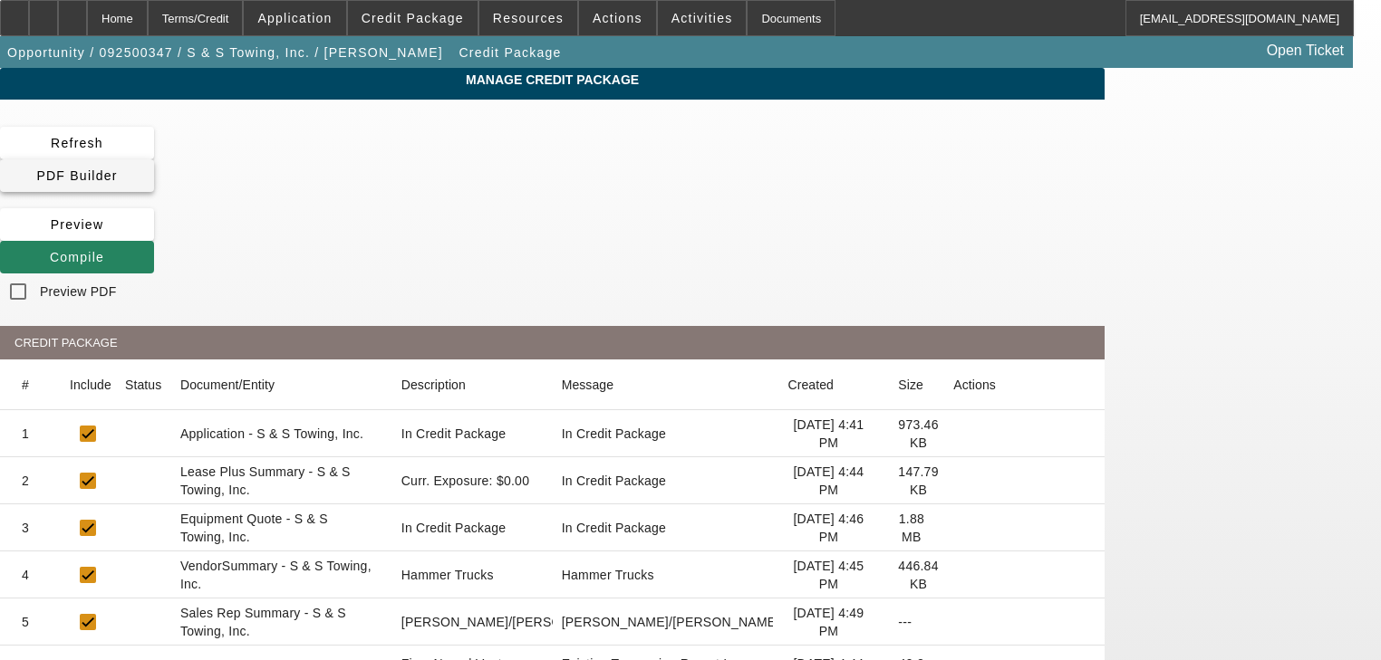
click at [117, 168] on span "PDF Builder" at bounding box center [76, 175] width 81 height 14
click at [457, 29] on span at bounding box center [413, 17] width 130 height 43
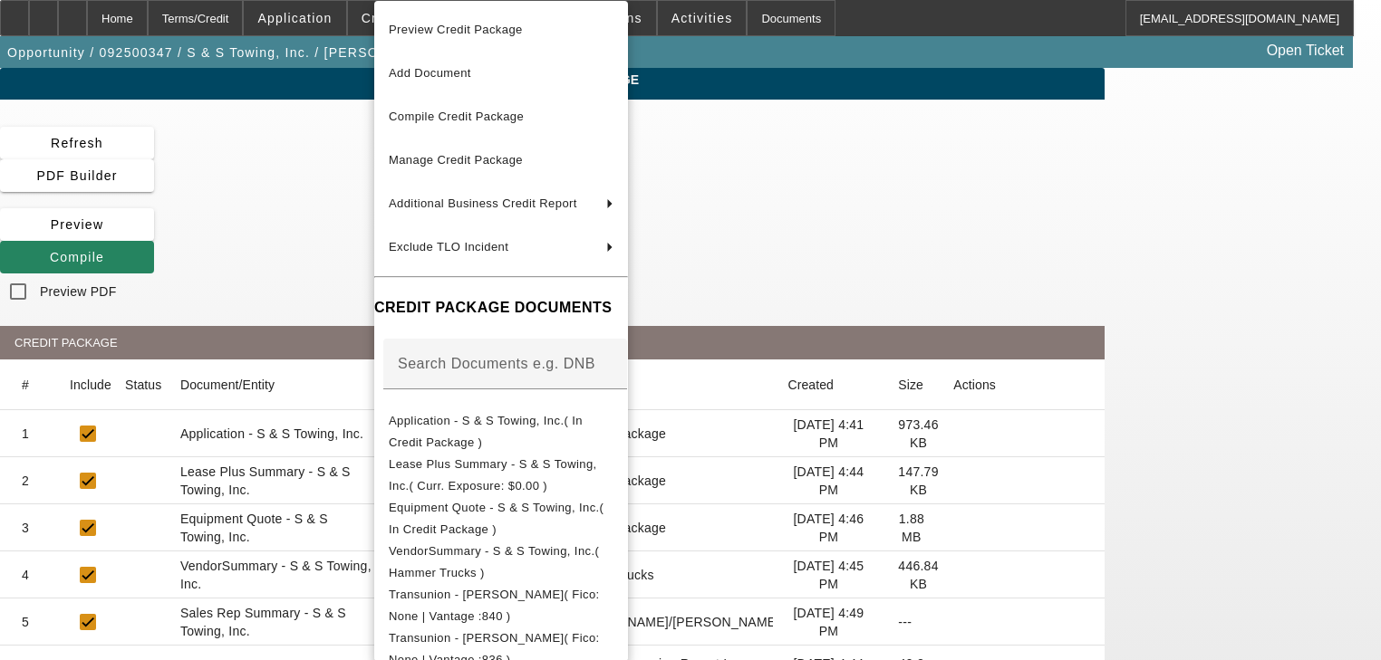
click at [160, 23] on div at bounding box center [690, 330] width 1381 height 660
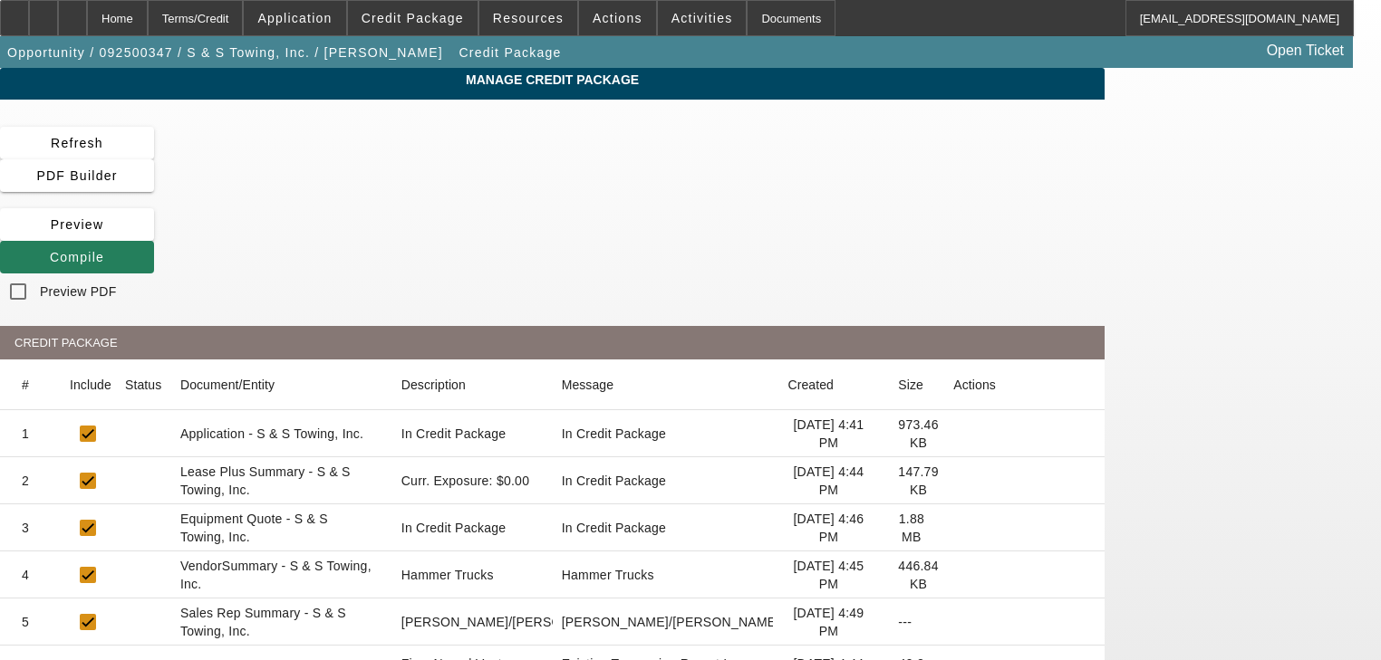
click at [154, 236] on span at bounding box center [77, 257] width 154 height 43
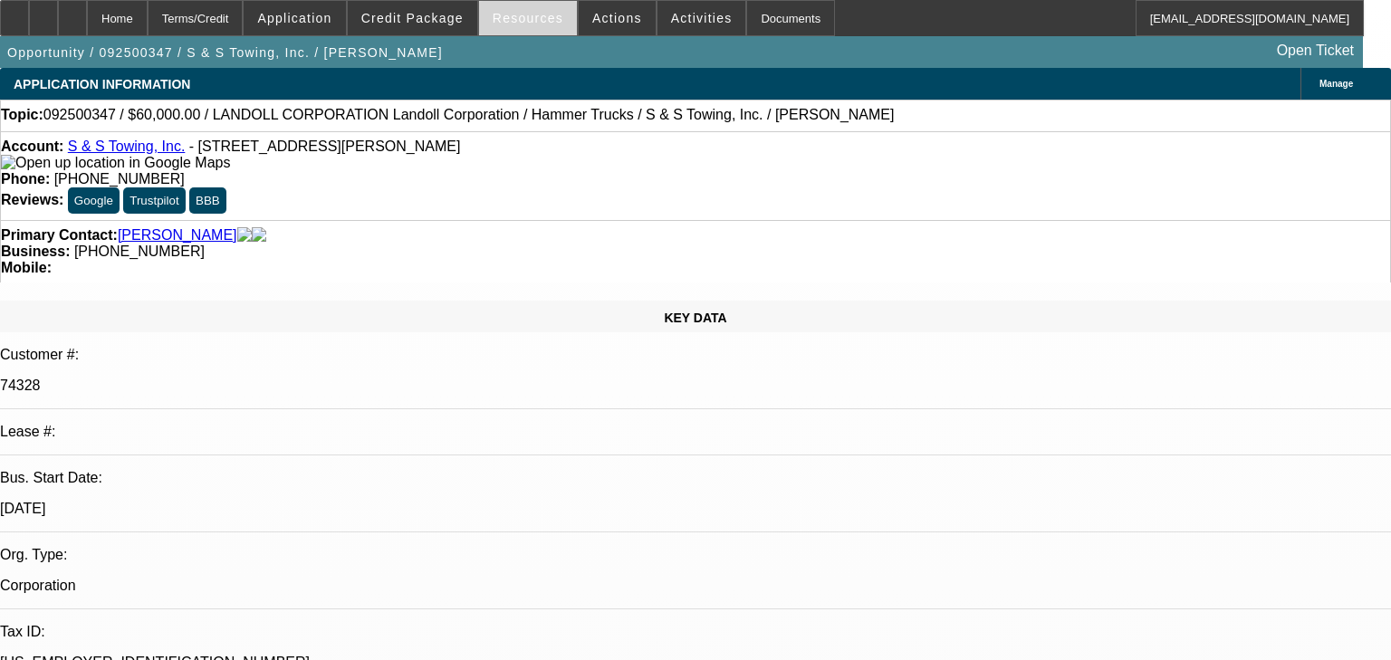
select select "0"
select select "2"
select select "0"
select select "6"
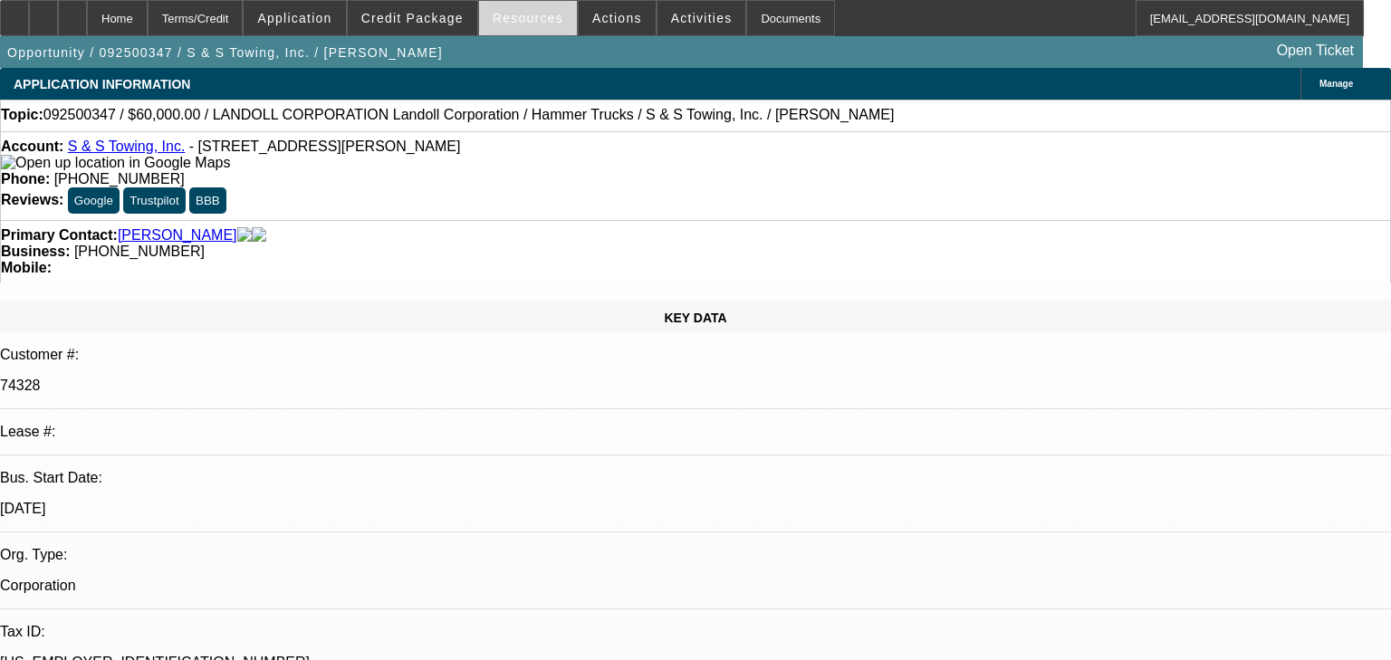
select select "0"
select select "2"
select select "0"
select select "6"
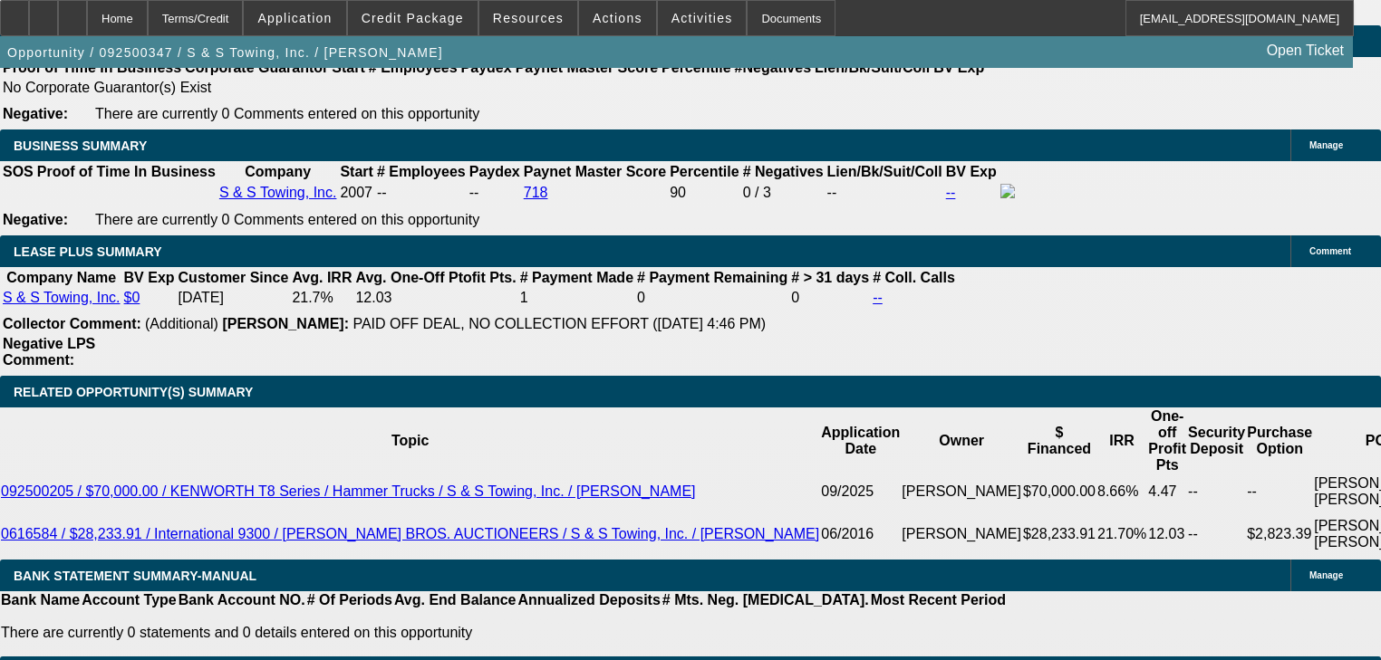
scroll to position [2899, 0]
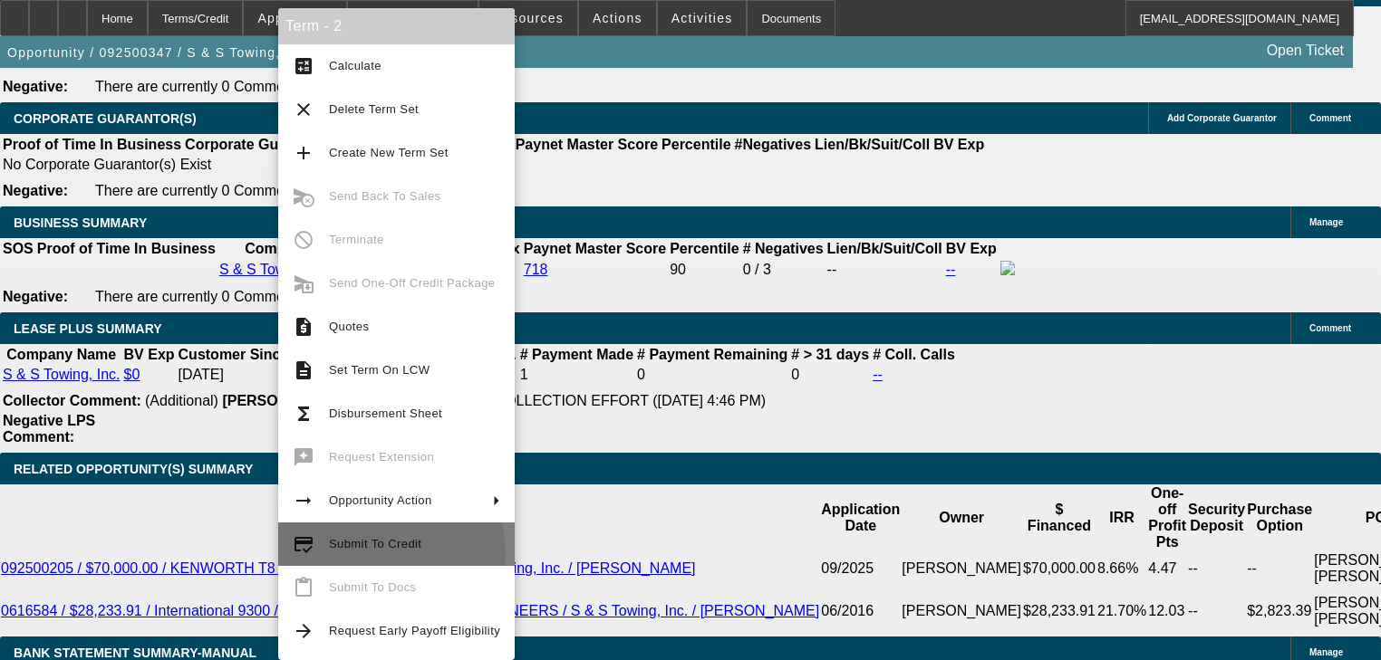
click at [353, 553] on span "Submit To Credit" at bounding box center [414, 545] width 171 height 22
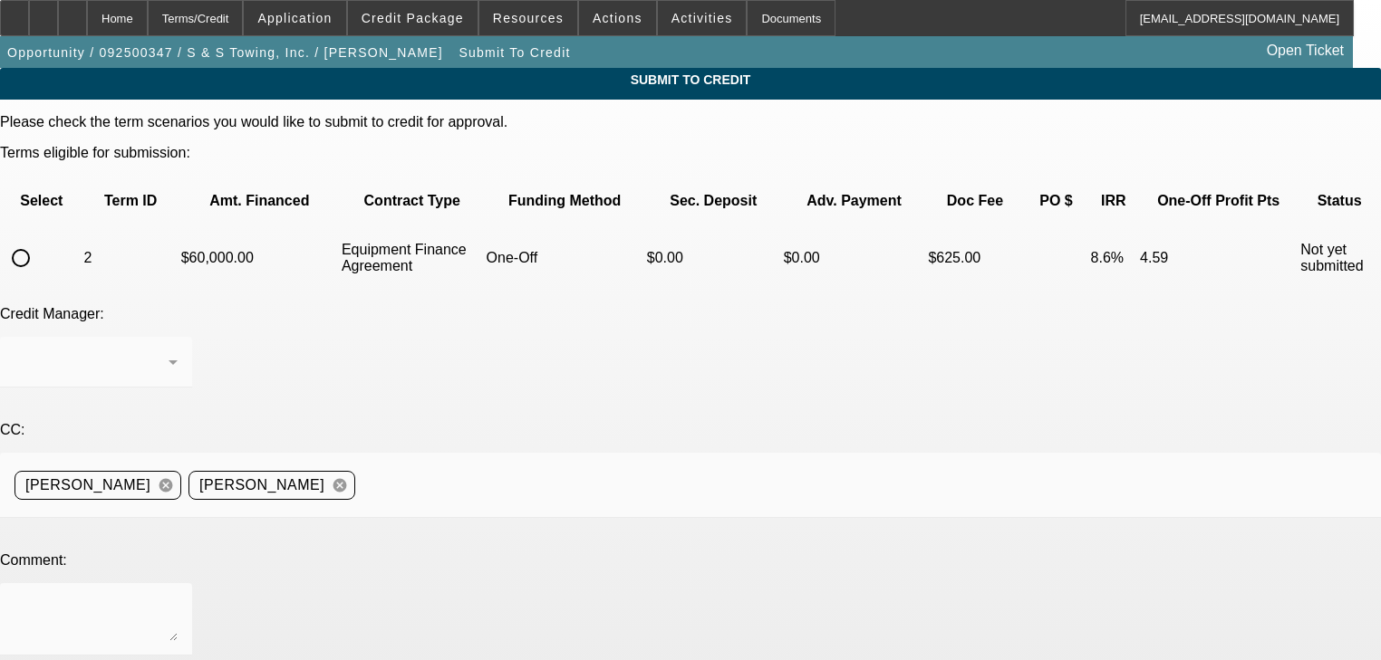
click at [39, 240] on input "radio" at bounding box center [21, 258] width 36 height 36
radio input "true"
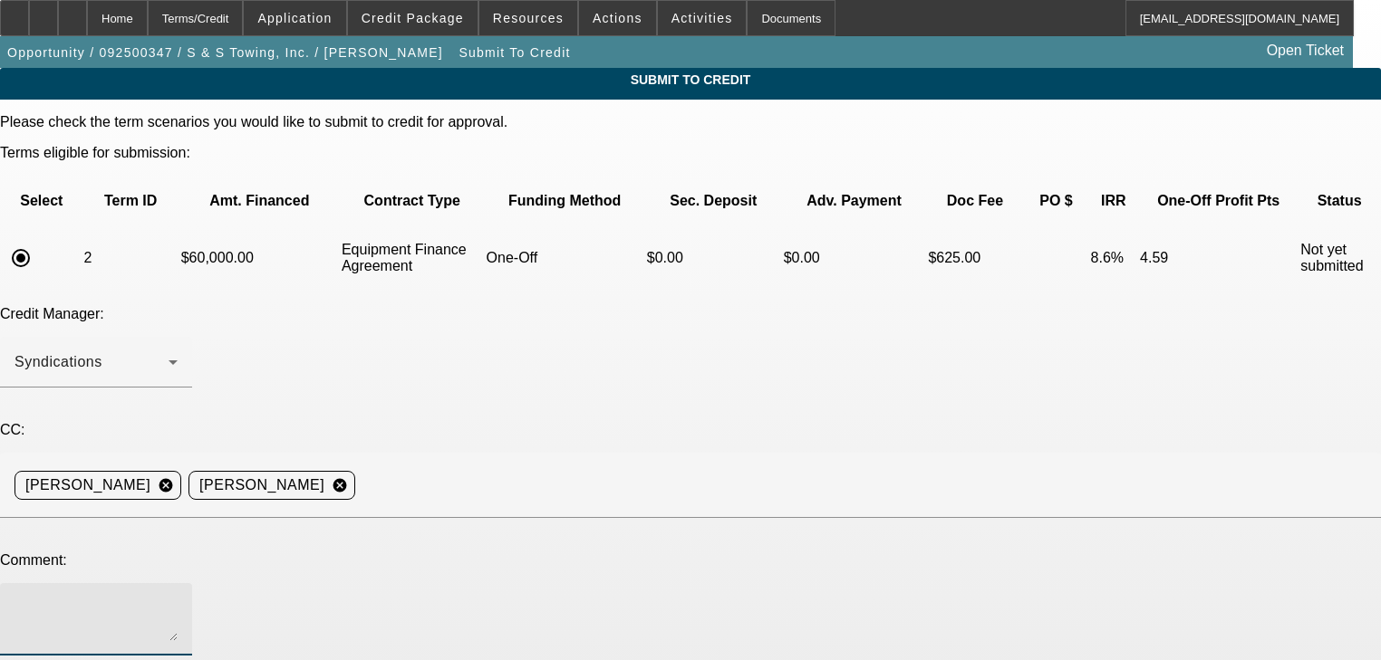
click at [178, 598] on textarea at bounding box center [95, 619] width 163 height 43
click at [178, 598] on textarea "Separated invoice added." at bounding box center [95, 619] width 163 height 43
type textarea "Separated invoice added."
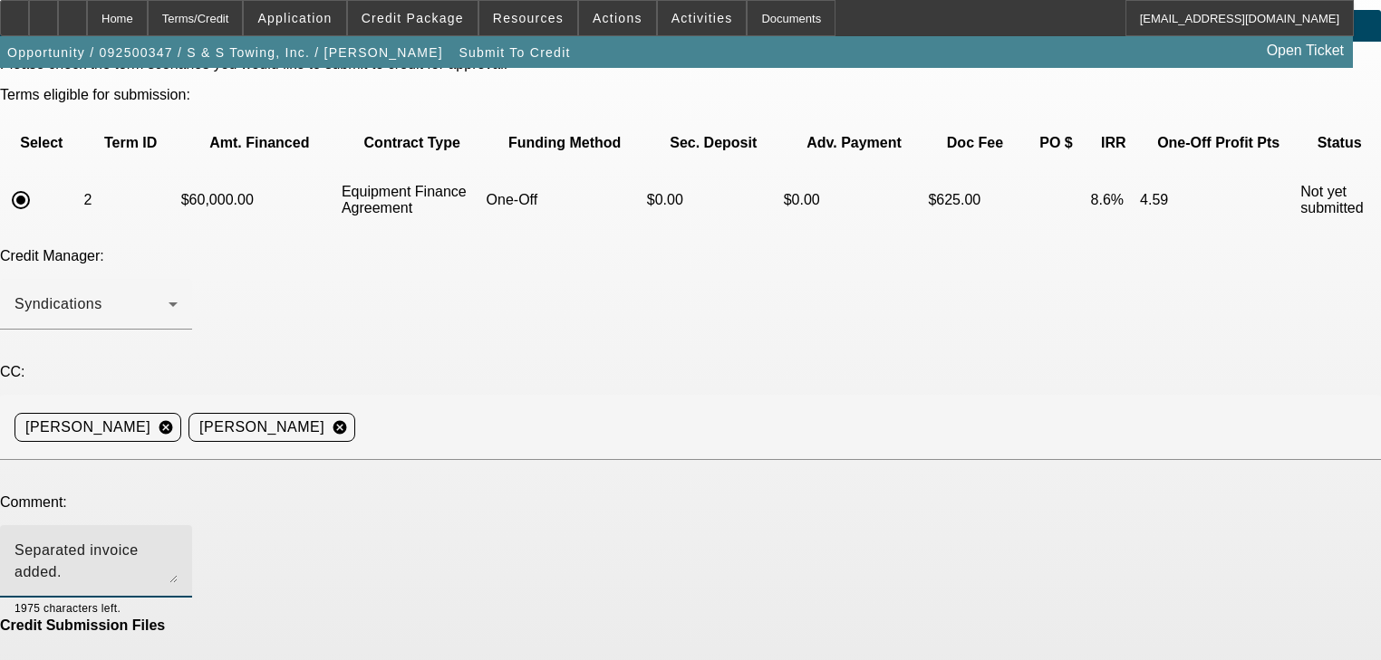
scroll to position [109, 0]
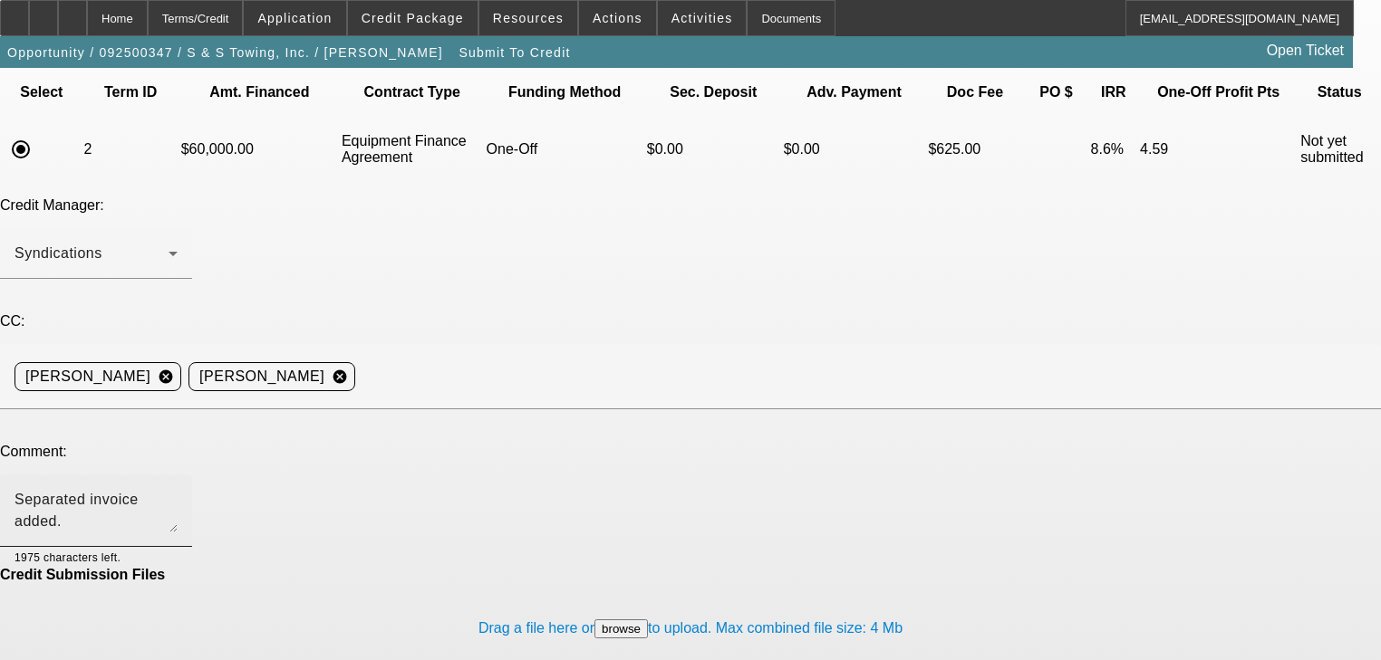
drag, startPoint x: 730, startPoint y: 612, endPoint x: 282, endPoint y: 365, distance: 512.1
click at [338, 411] on div "Please check the term scenarios you would like to submit to credit for approval…" at bounding box center [690, 358] width 1381 height 707
click at [178, 489] on textarea "Separated invoice added." at bounding box center [95, 510] width 163 height 43
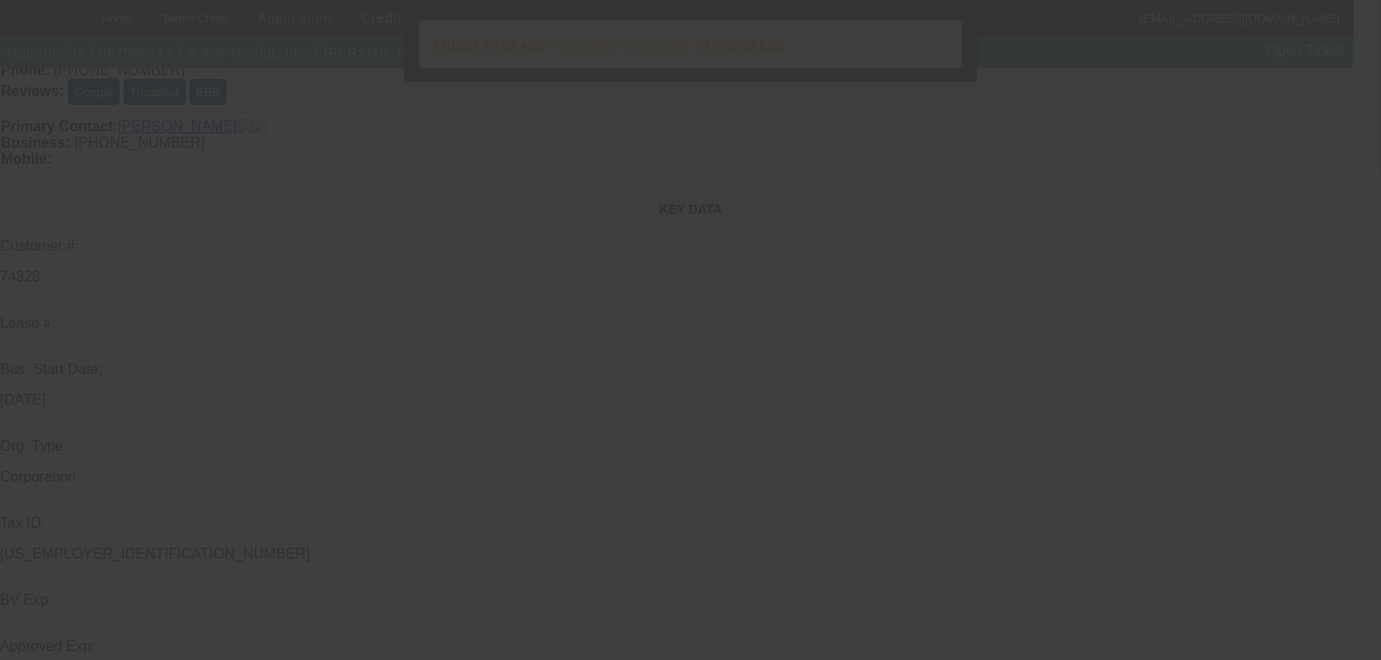
select select "0"
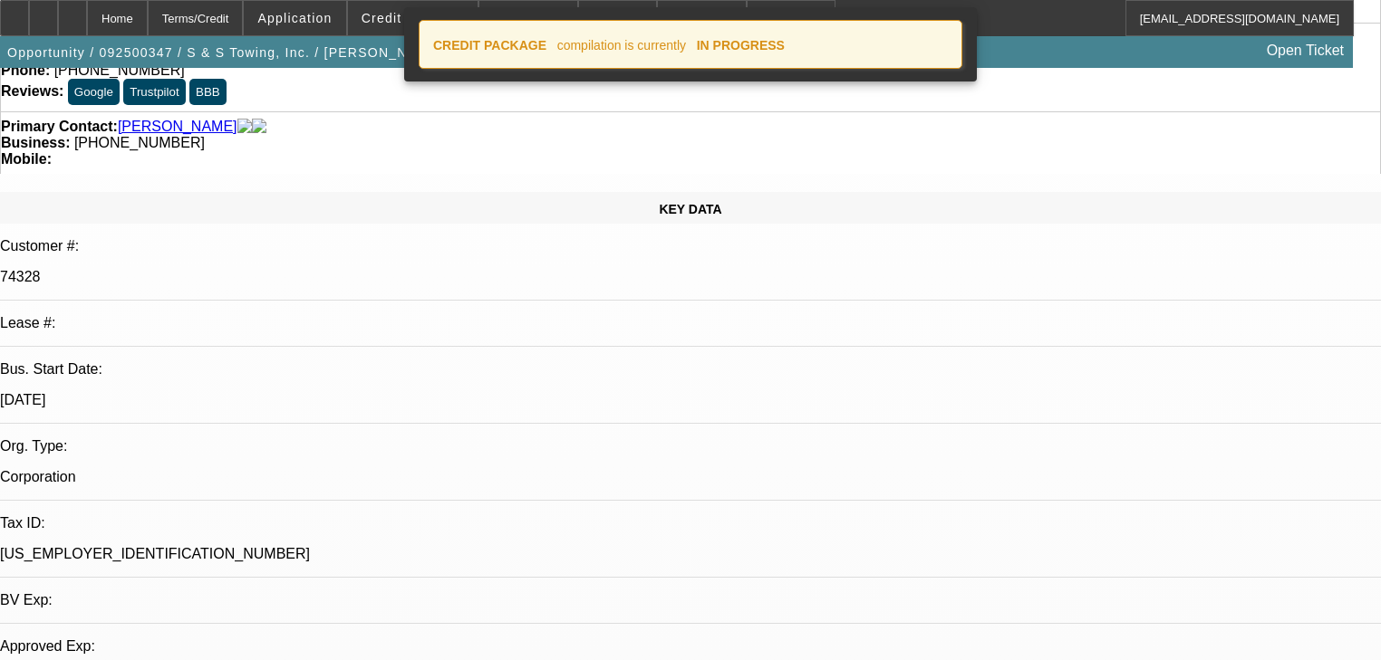
select select "2"
select select "0"
select select "6"
select select "0"
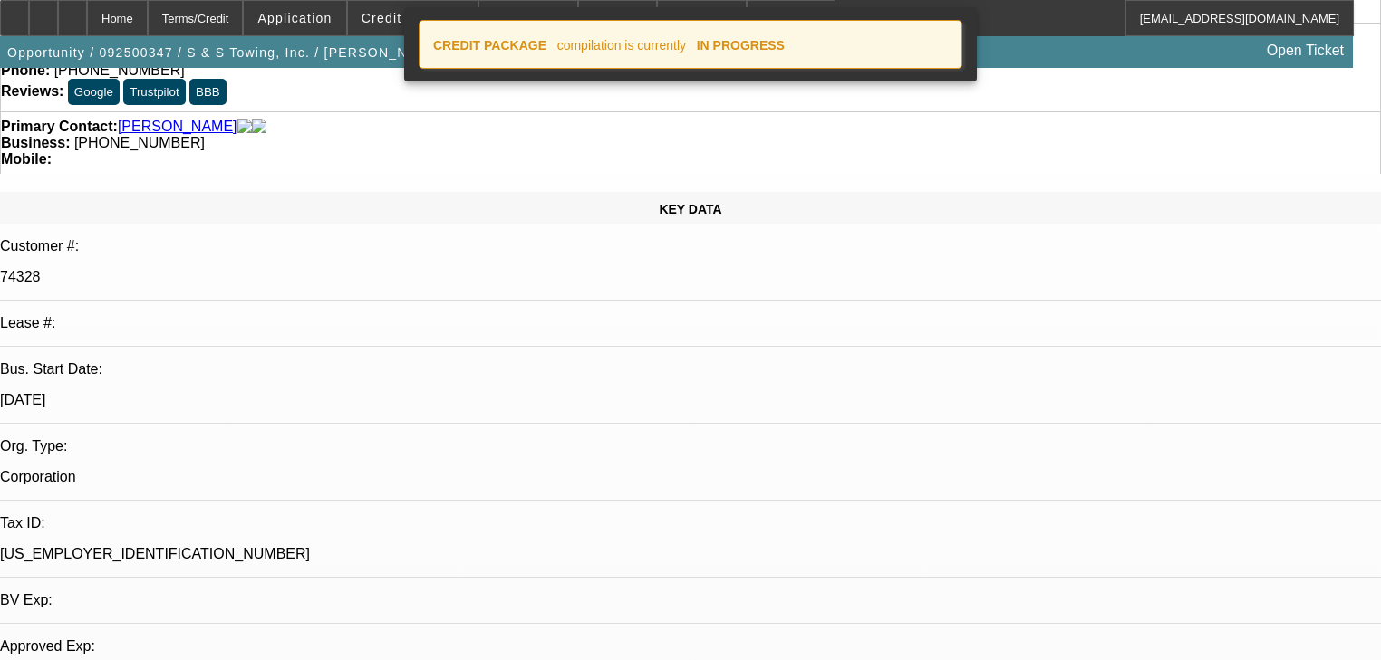
select select "2"
select select "0"
select select "6"
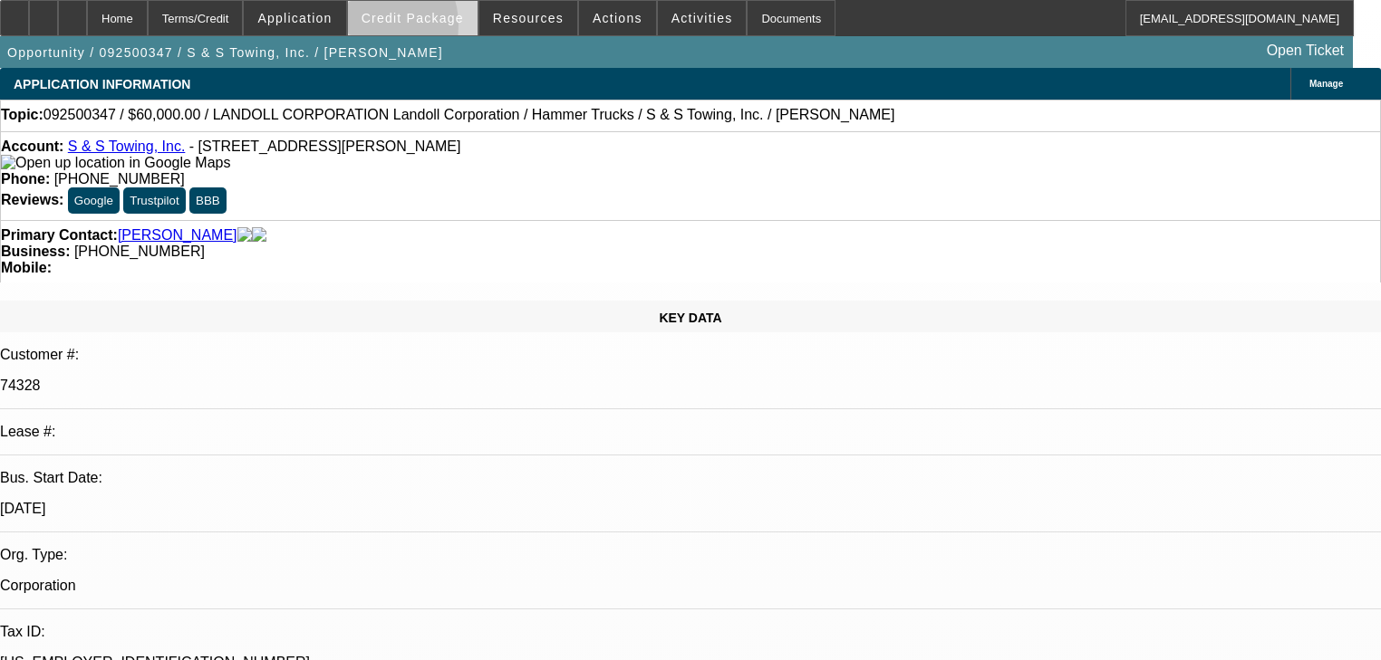
click at [389, 30] on span at bounding box center [413, 17] width 130 height 43
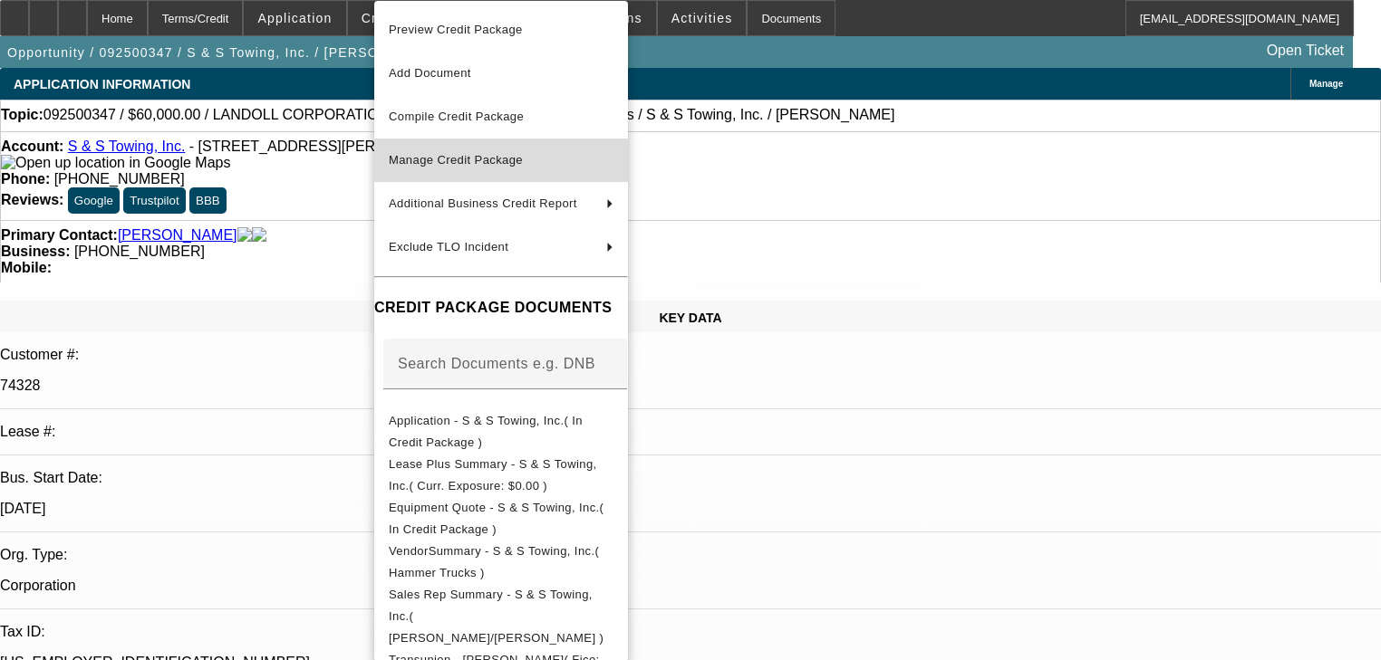
click at [440, 146] on button "Manage Credit Package" at bounding box center [501, 160] width 254 height 43
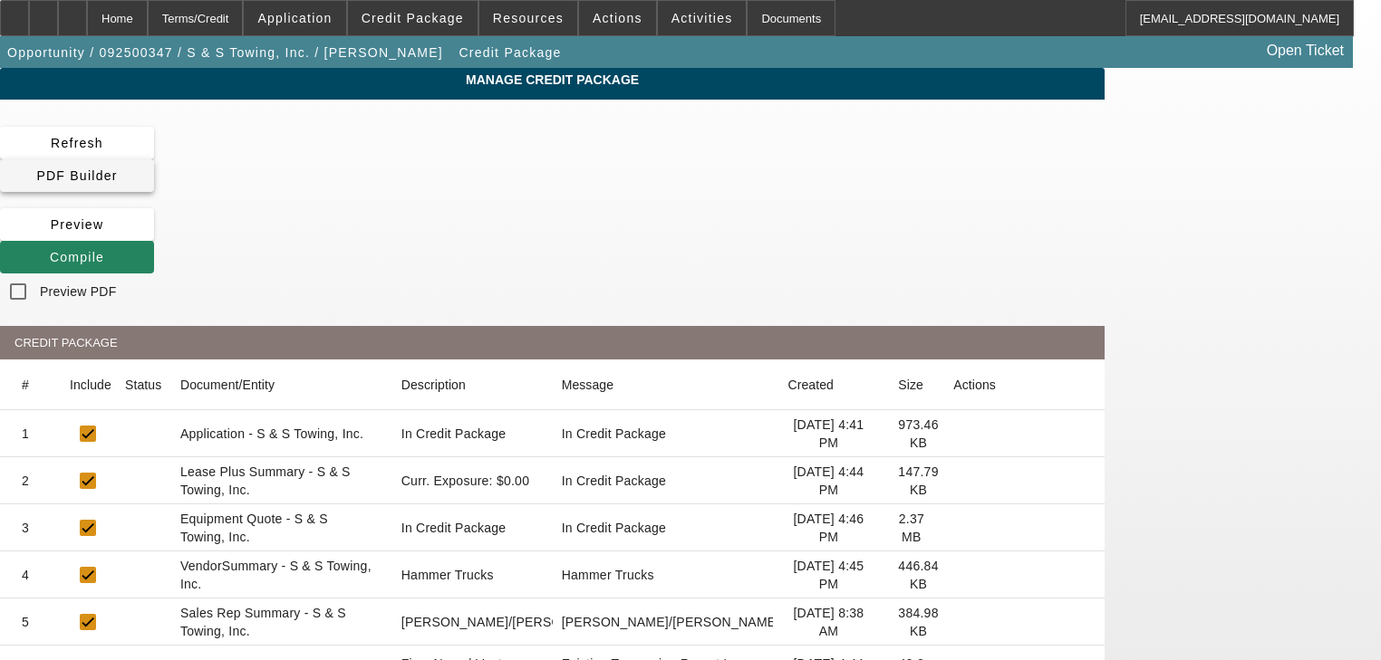
click at [117, 168] on span "PDF Builder" at bounding box center [76, 175] width 81 height 14
click at [710, 178] on div "Refresh PDF Builder Preview Compile Preview PDF CREDIT PACKAGE # Include Status…" at bounding box center [552, 664] width 1104 height 1074
click at [148, 33] on div "Home" at bounding box center [117, 18] width 61 height 36
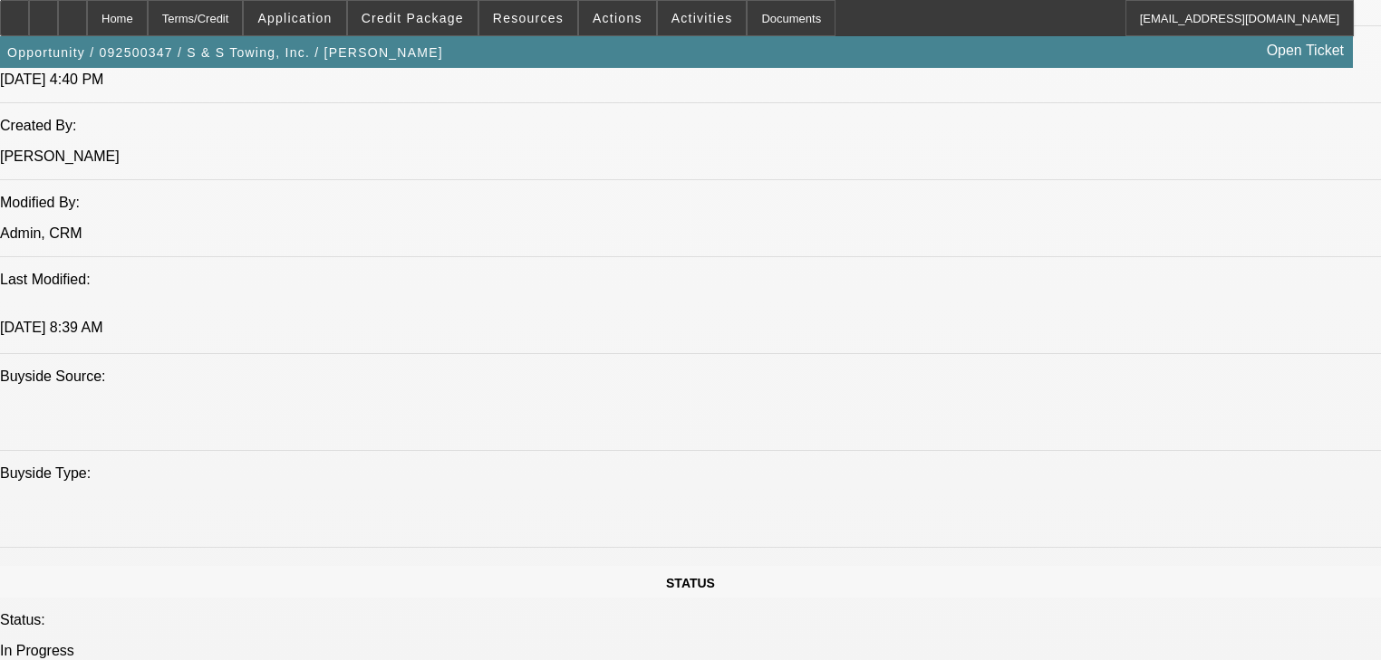
select select "0"
select select "2"
select select "0"
select select "6"
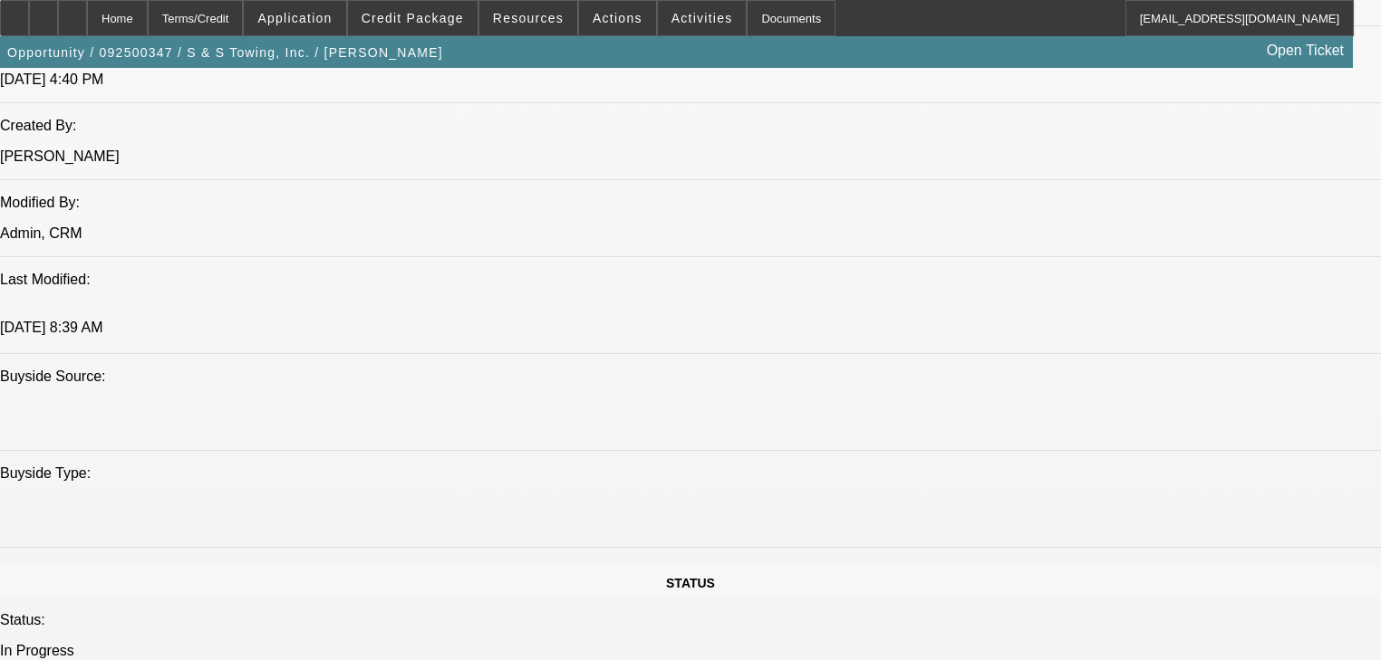
select select "0"
select select "2"
select select "0"
select select "6"
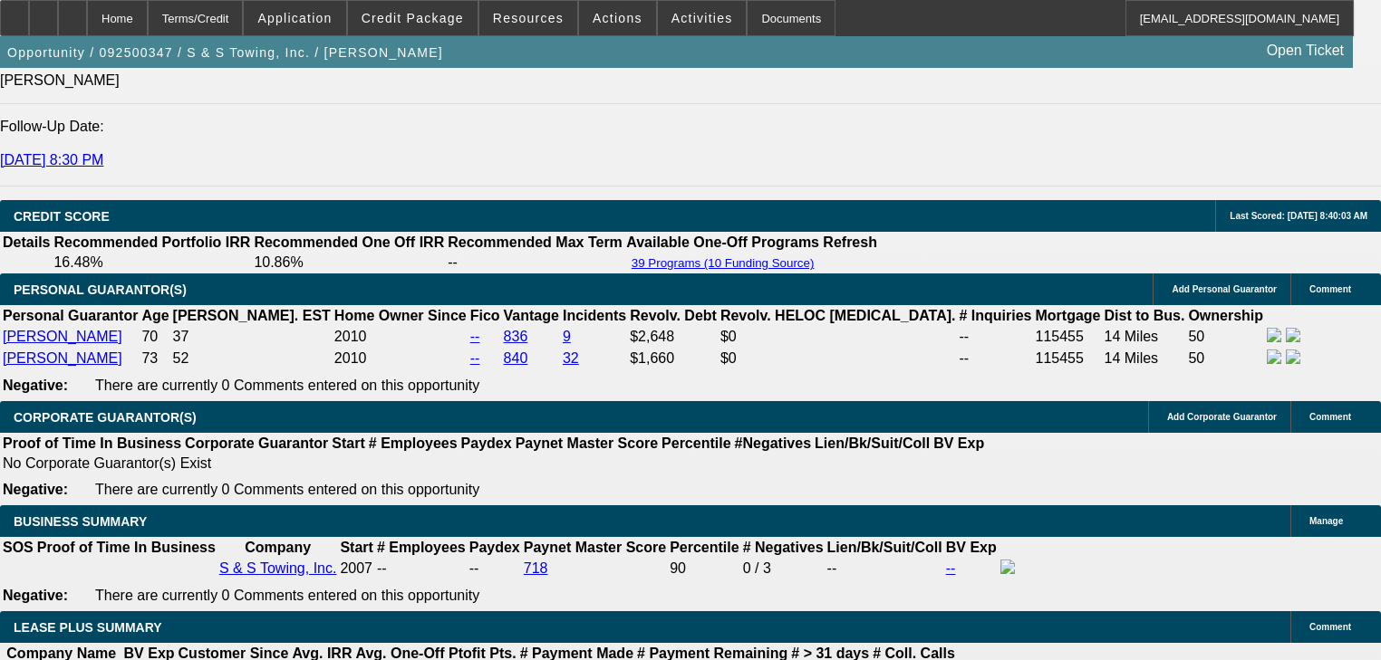
scroll to position [2609, 0]
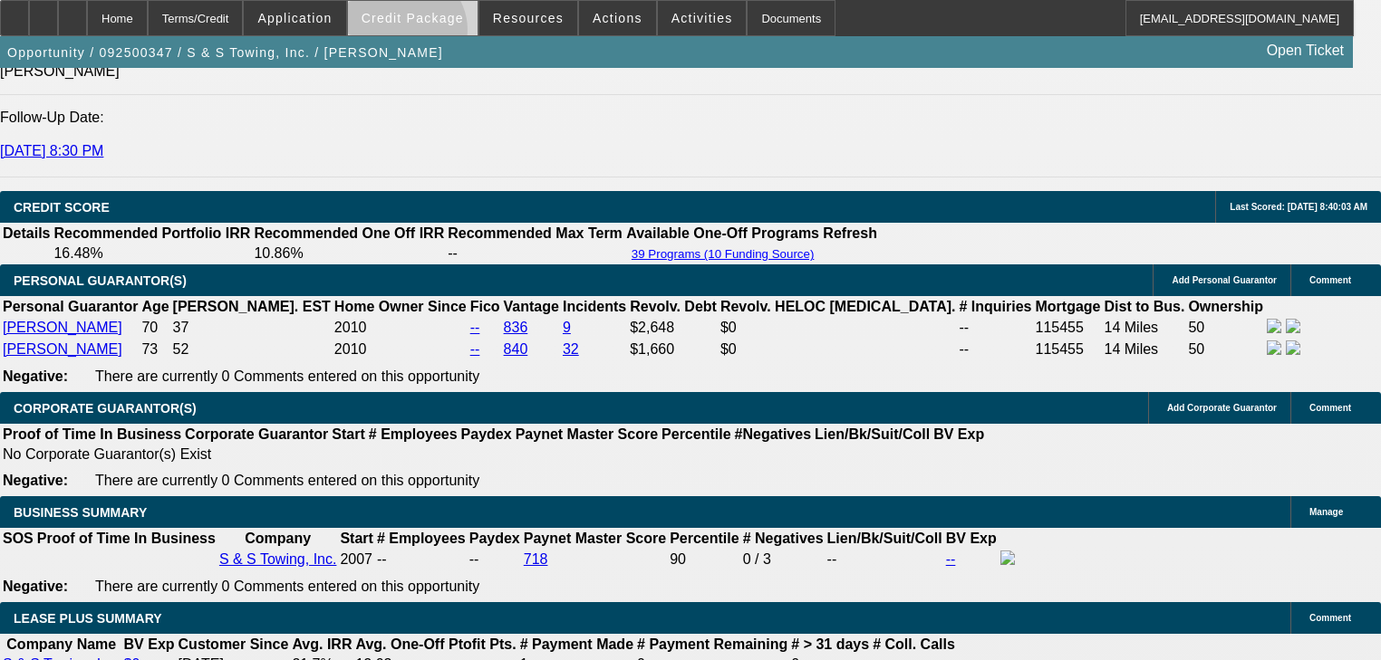
click at [430, 34] on span at bounding box center [413, 17] width 130 height 43
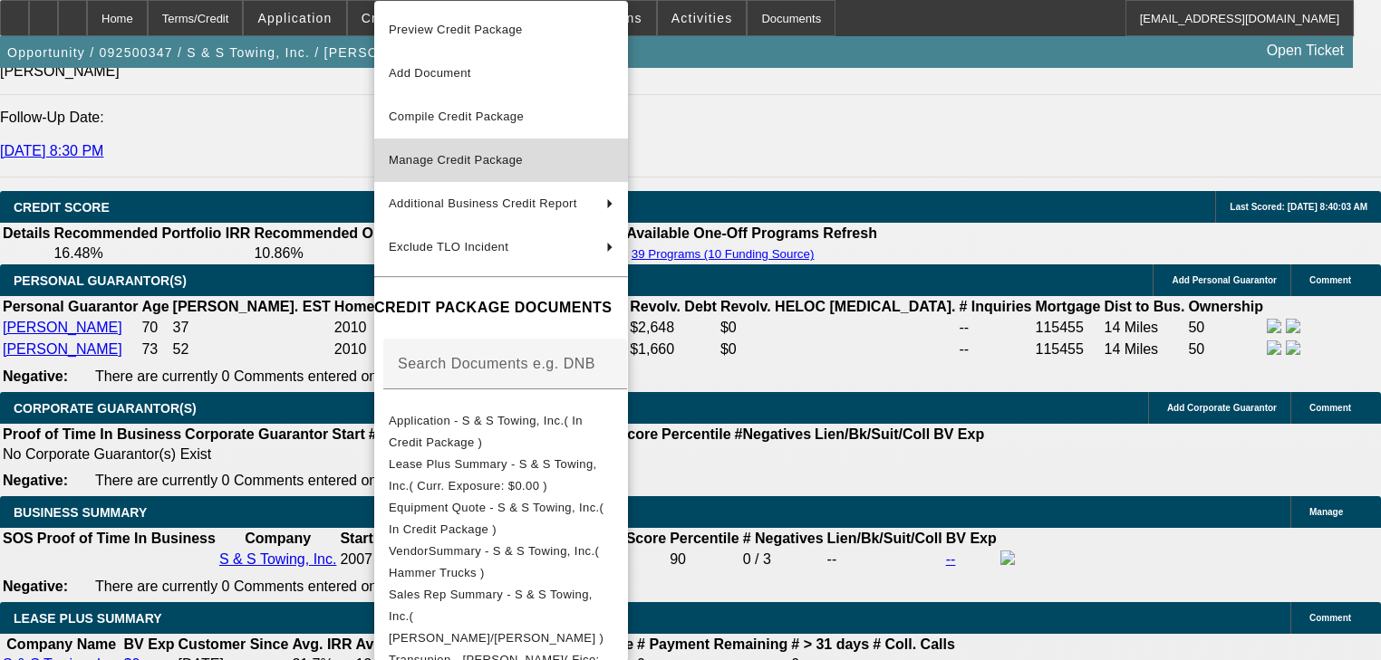
click at [489, 147] on button "Manage Credit Package" at bounding box center [501, 160] width 254 height 43
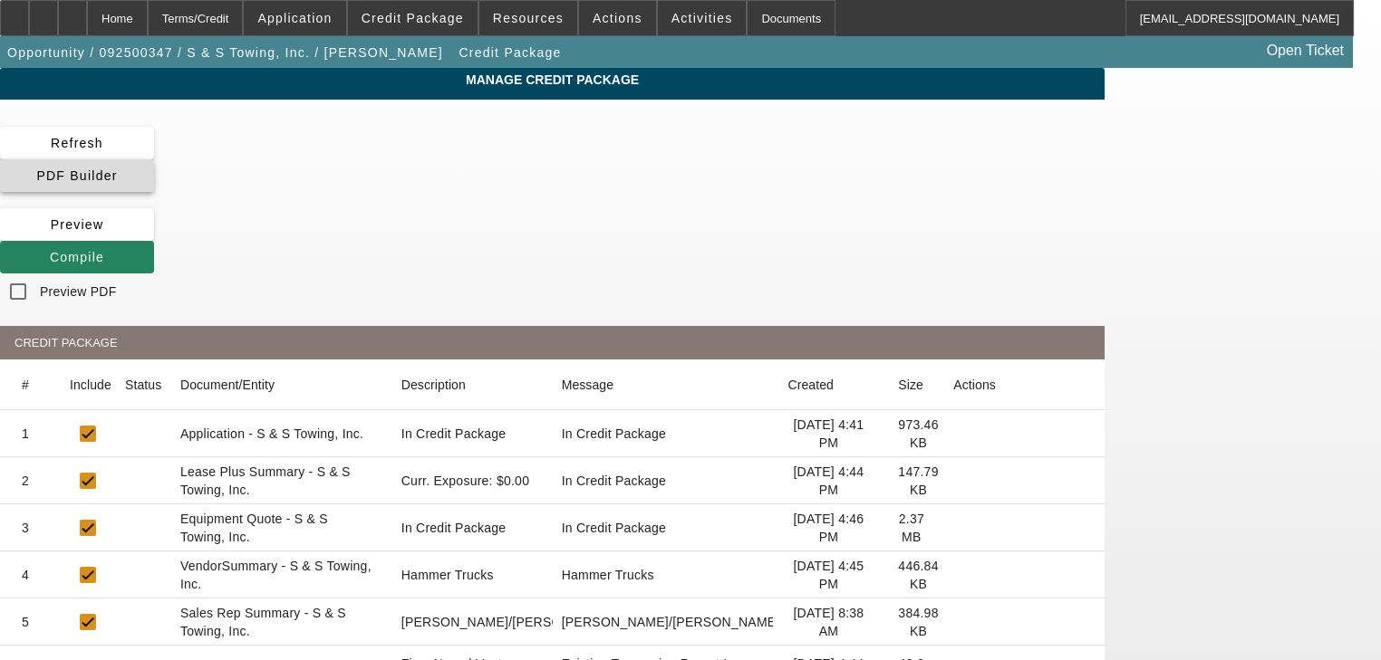
click at [154, 154] on span at bounding box center [77, 175] width 154 height 43
click at [154, 241] on button "Compile" at bounding box center [77, 257] width 154 height 33
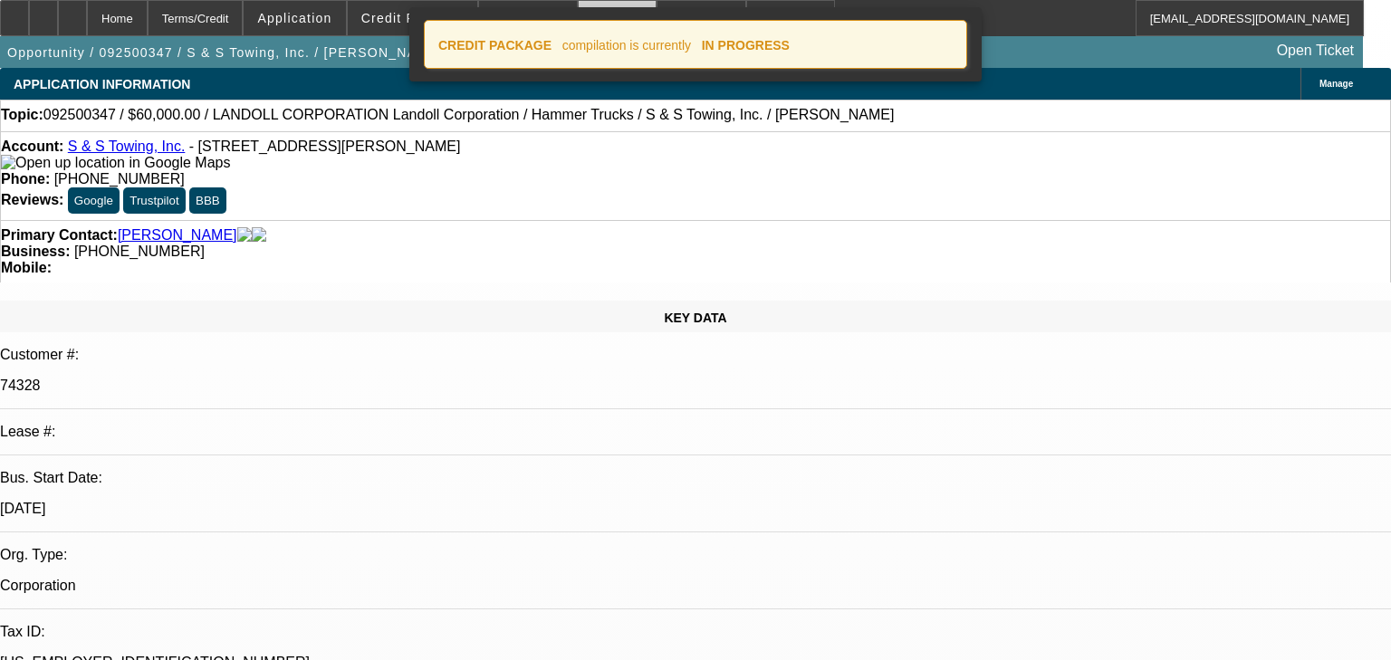
select select "0"
select select "2"
select select "0"
select select "6"
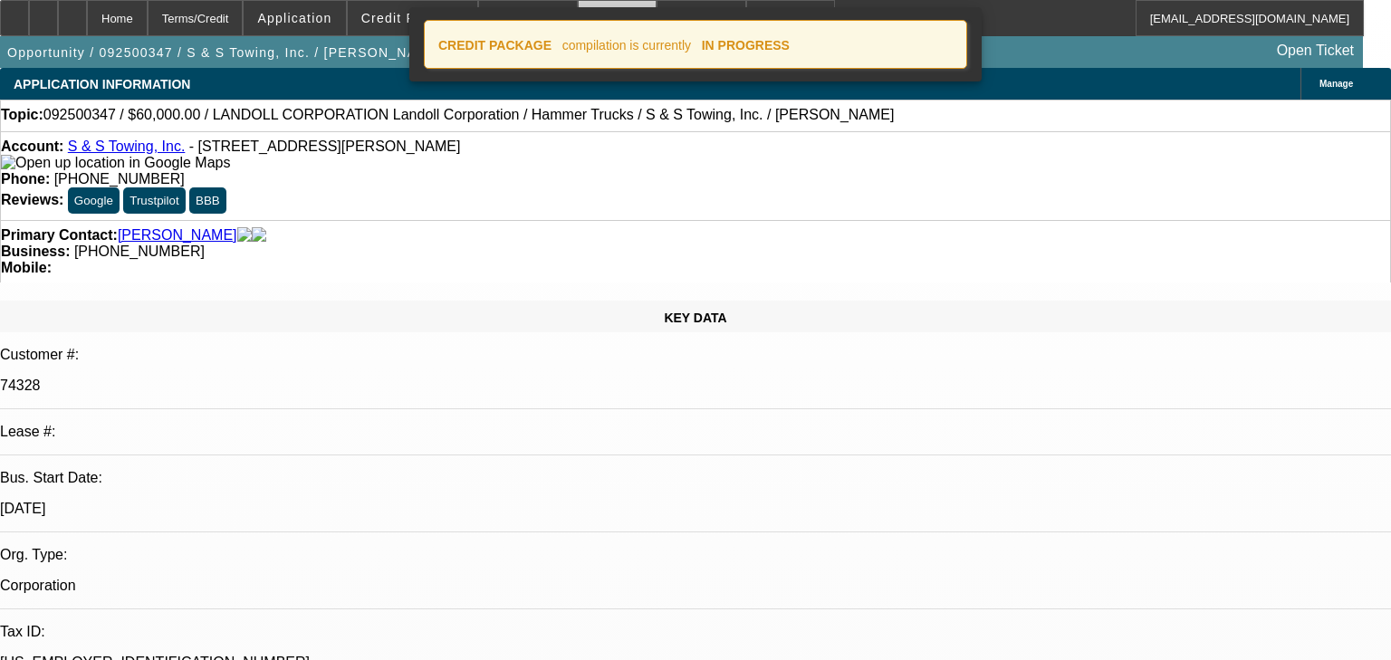
select select "0"
select select "2"
select select "0"
select select "6"
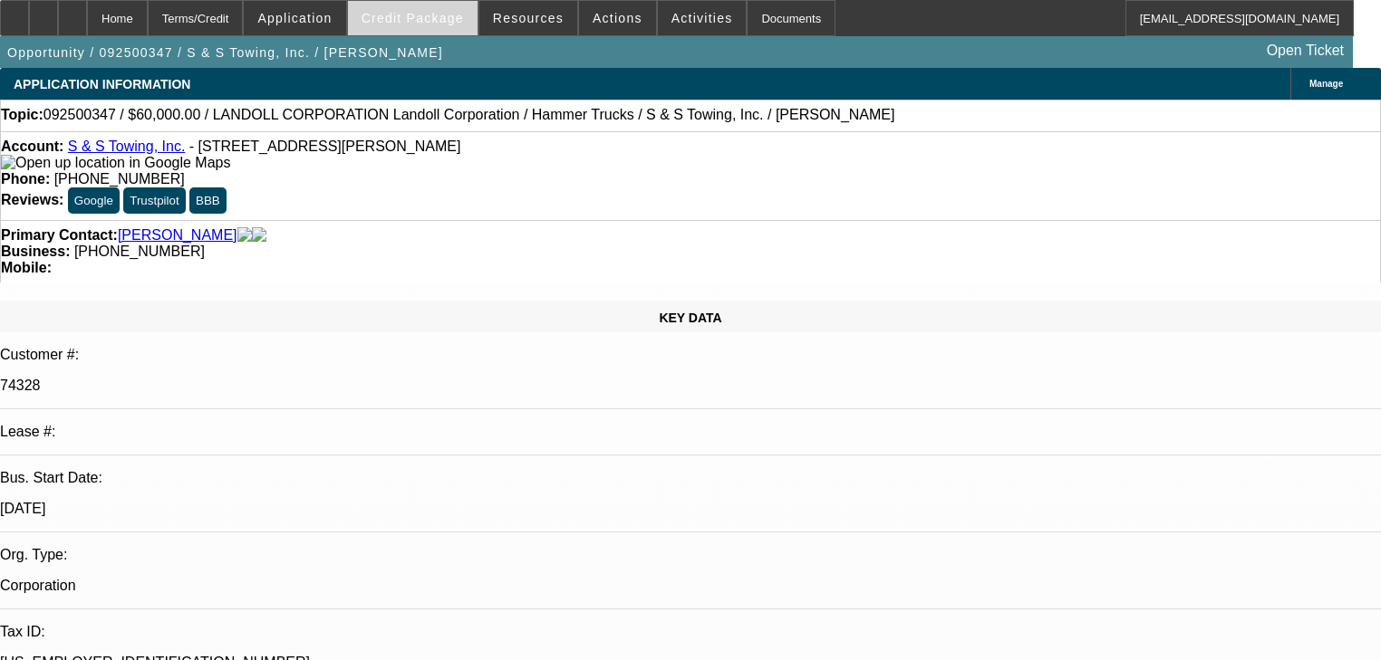
click at [456, 18] on span "Credit Package" at bounding box center [412, 18] width 102 height 14
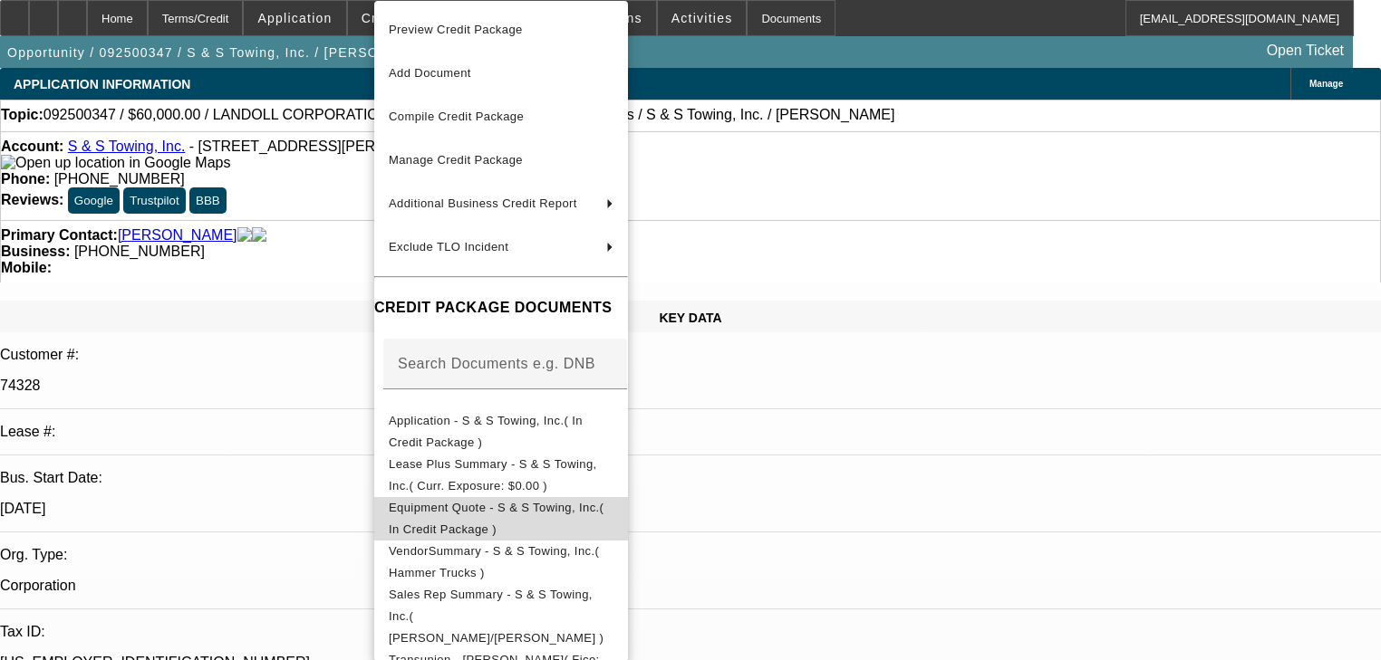
click at [491, 527] on button "Equipment Quote - S & S Towing, Inc.( In Credit Package )" at bounding box center [501, 518] width 254 height 43
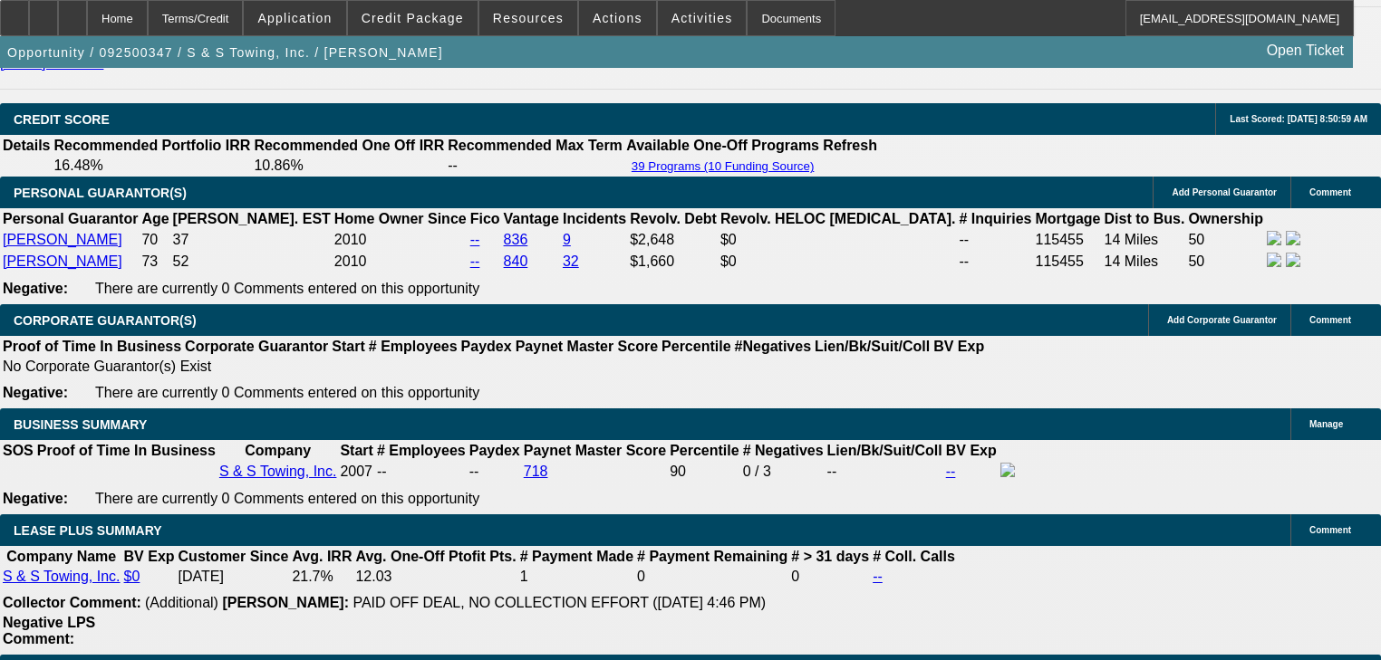
scroll to position [2754, 0]
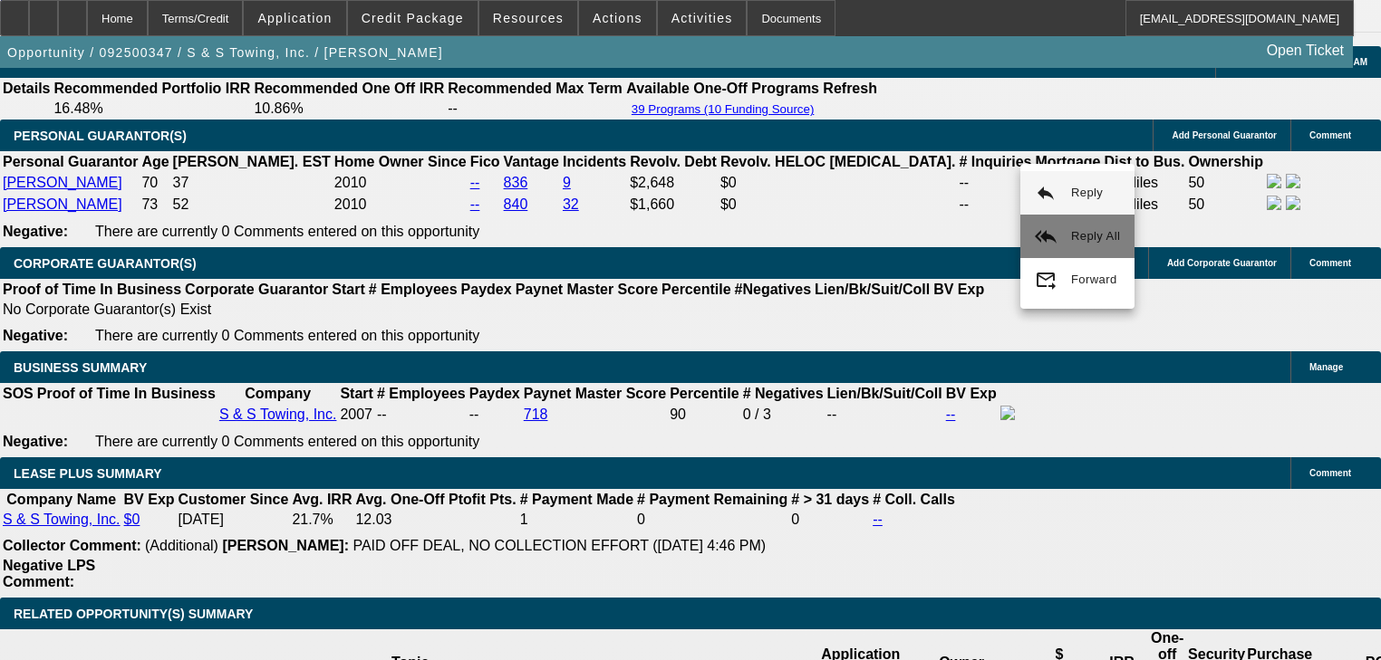
click at [1045, 236] on mat-icon "reply_all" at bounding box center [1045, 237] width 22 height 22
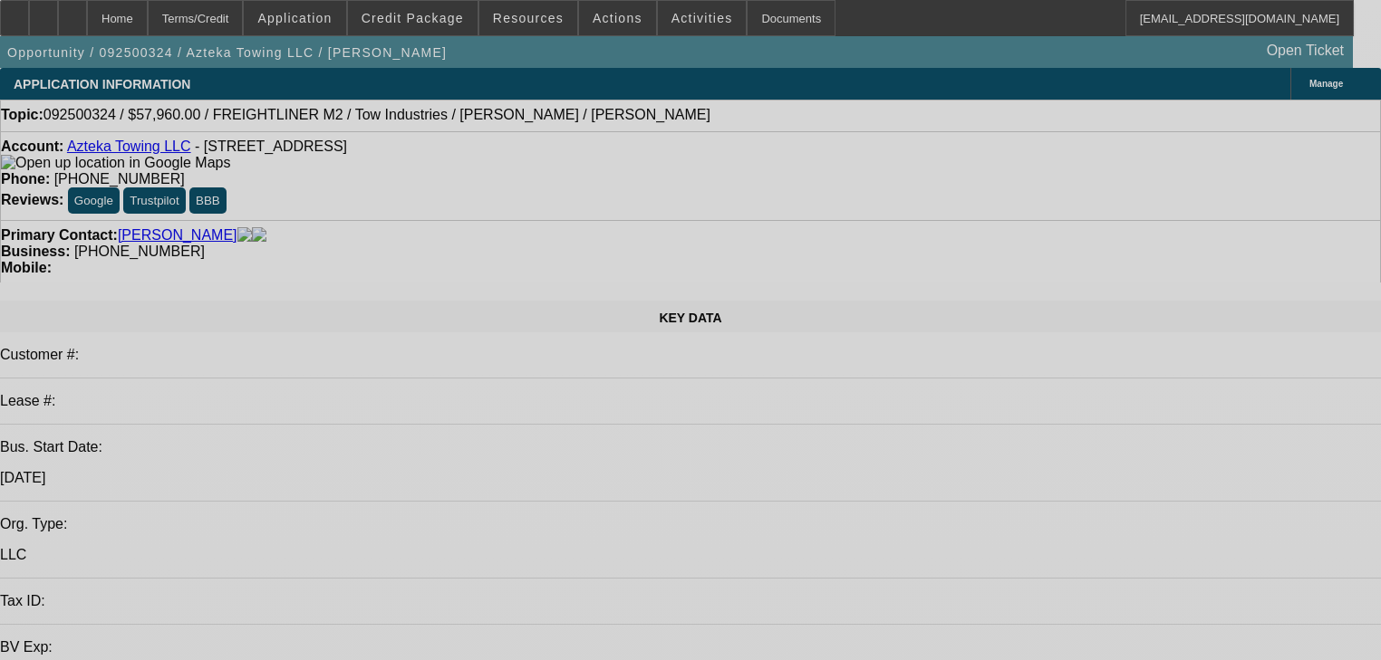
select select "0"
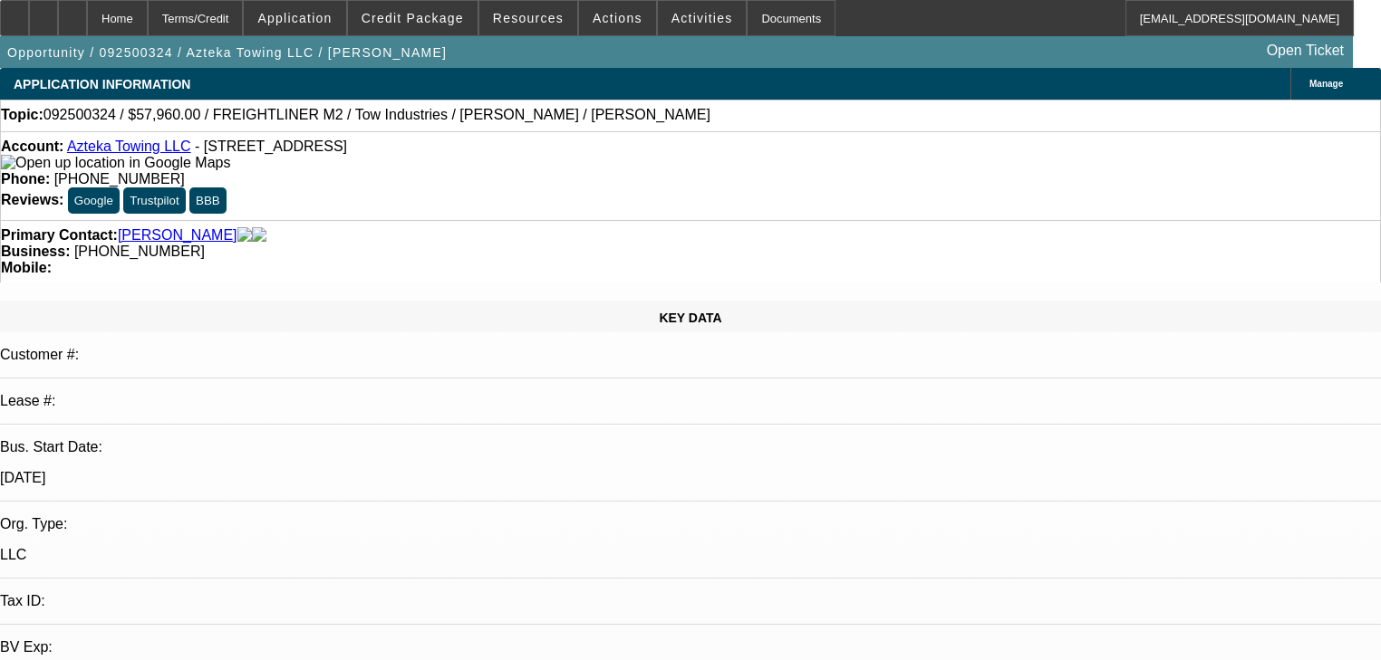
select select "0"
select select "0.1"
select select "1"
select select "2"
select select "4"
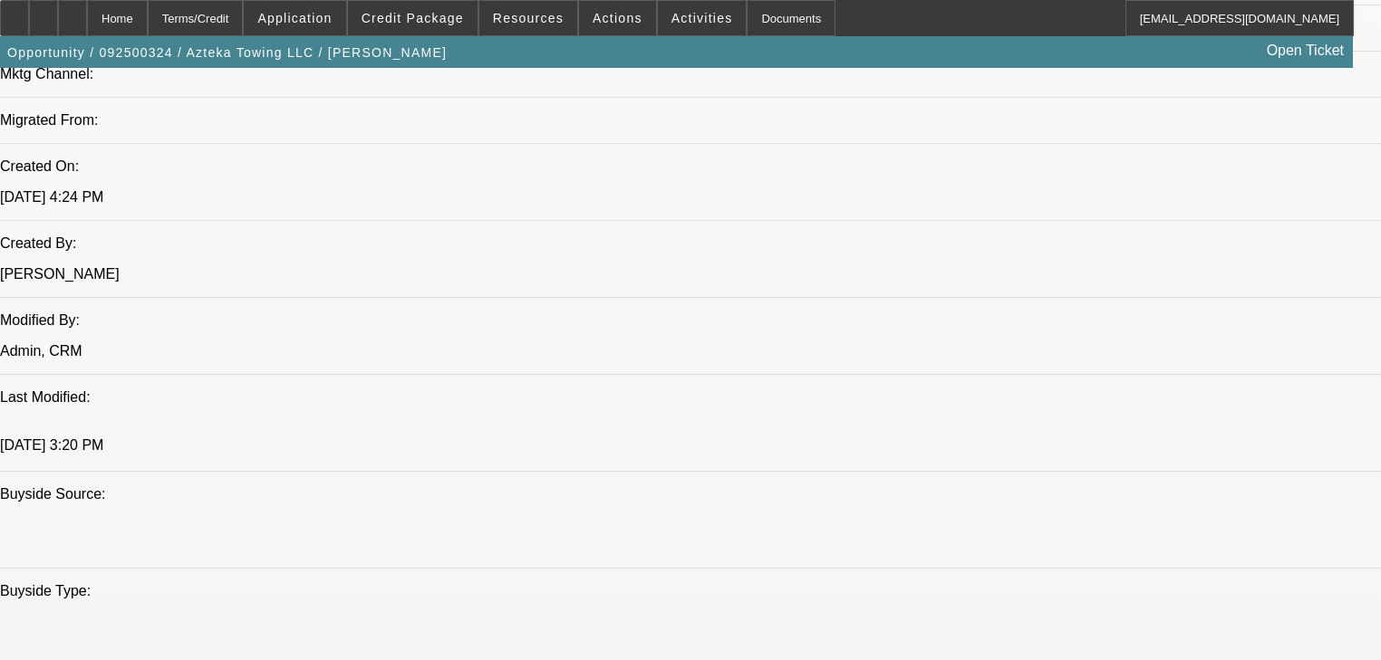
scroll to position [1522, 0]
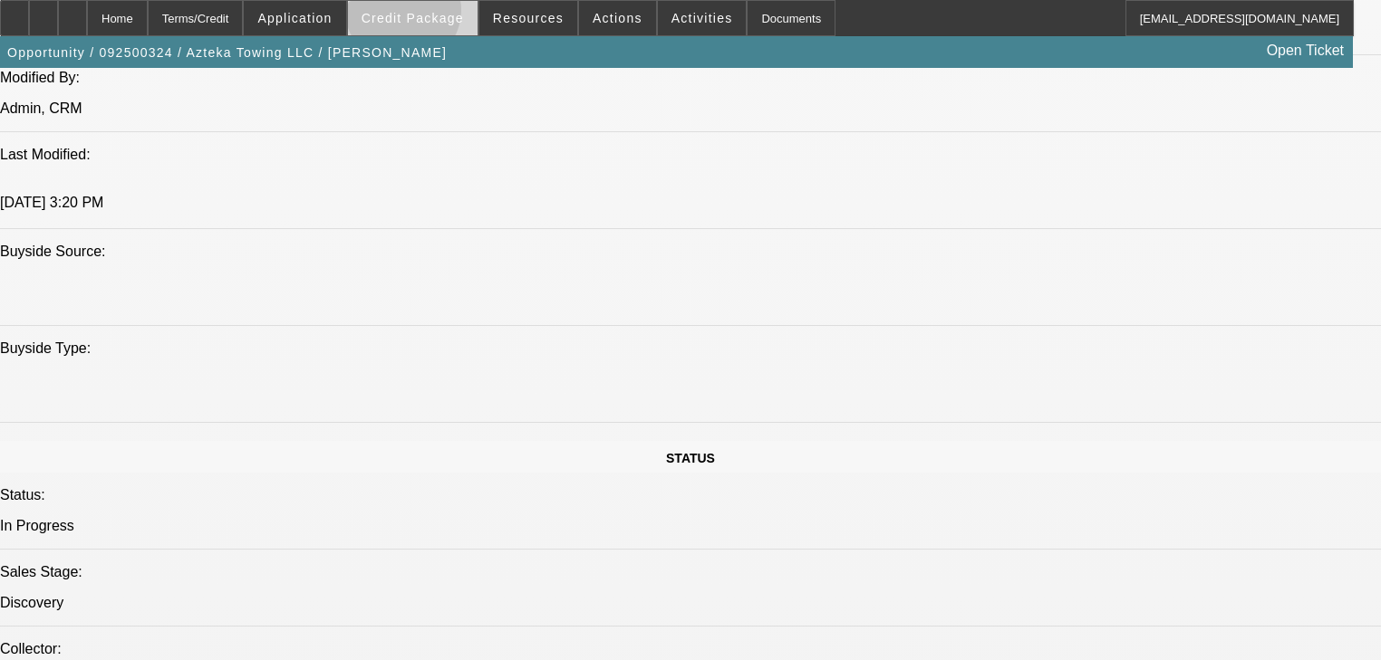
click at [429, 14] on span "Credit Package" at bounding box center [412, 18] width 102 height 14
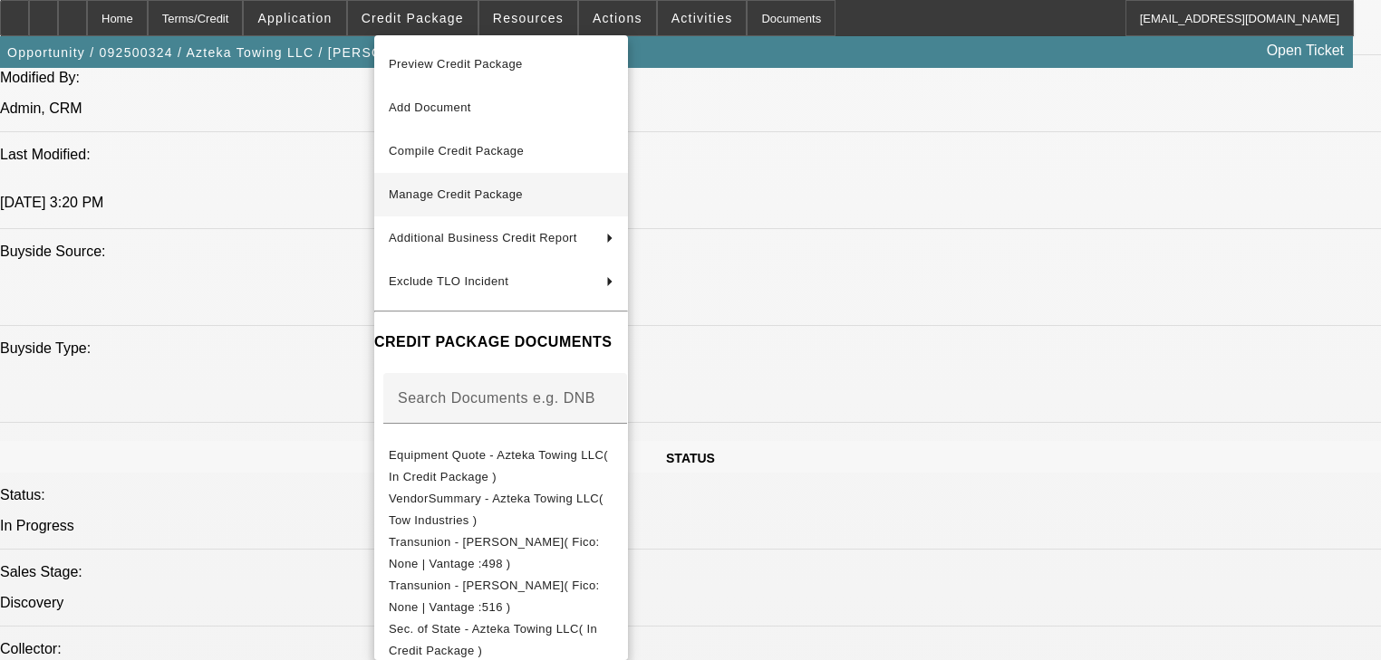
click at [467, 199] on span "Manage Credit Package" at bounding box center [456, 195] width 134 height 14
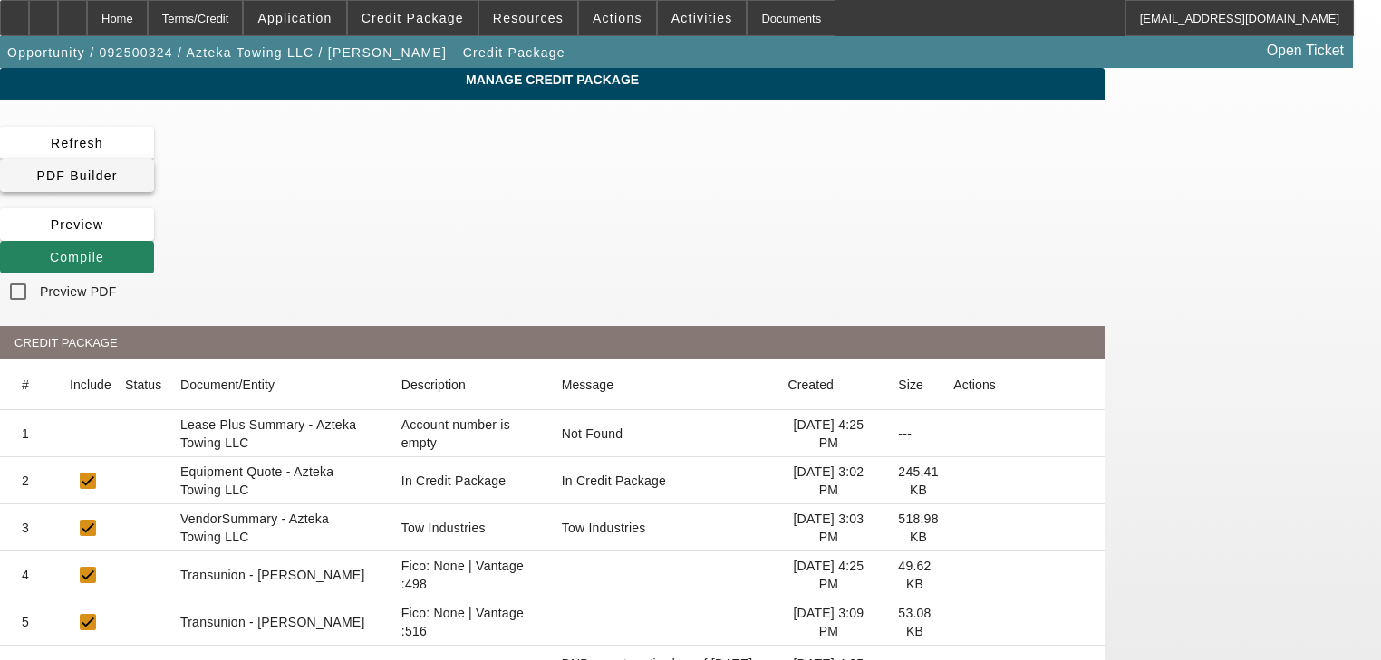
click at [117, 168] on span "PDF Builder" at bounding box center [76, 175] width 81 height 14
click at [104, 250] on span "Compile" at bounding box center [77, 257] width 54 height 14
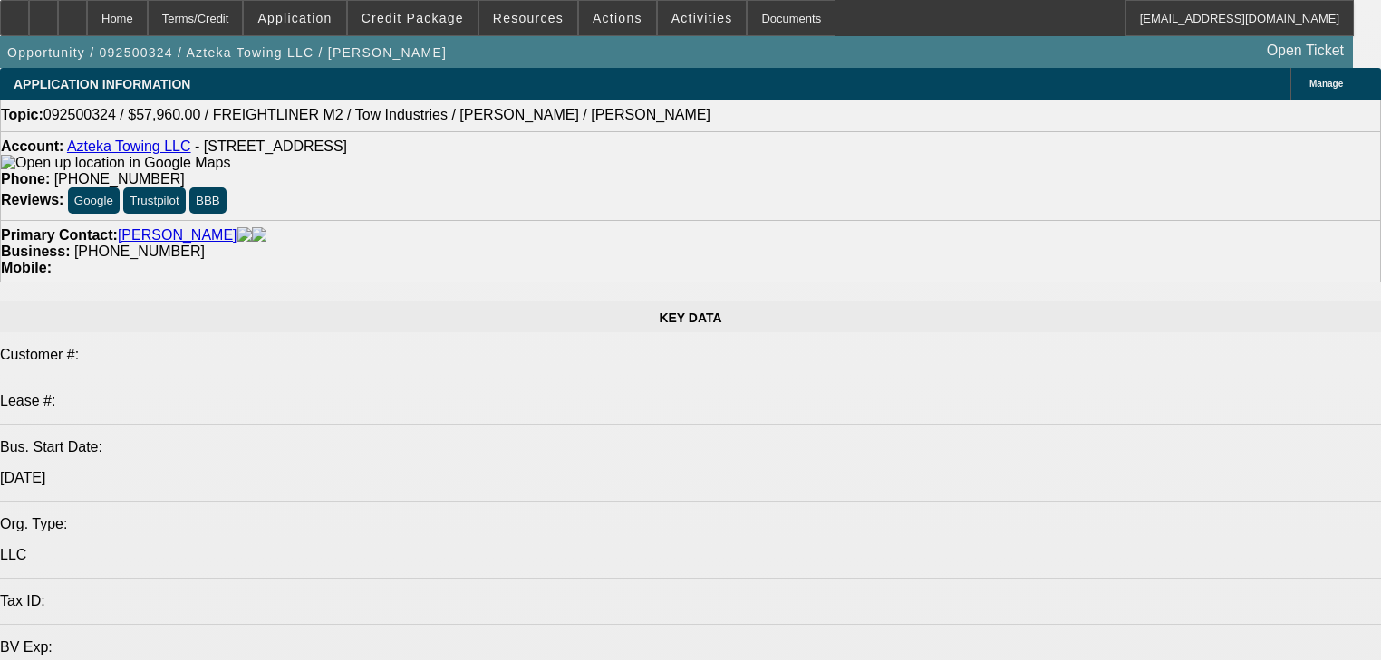
select select "0"
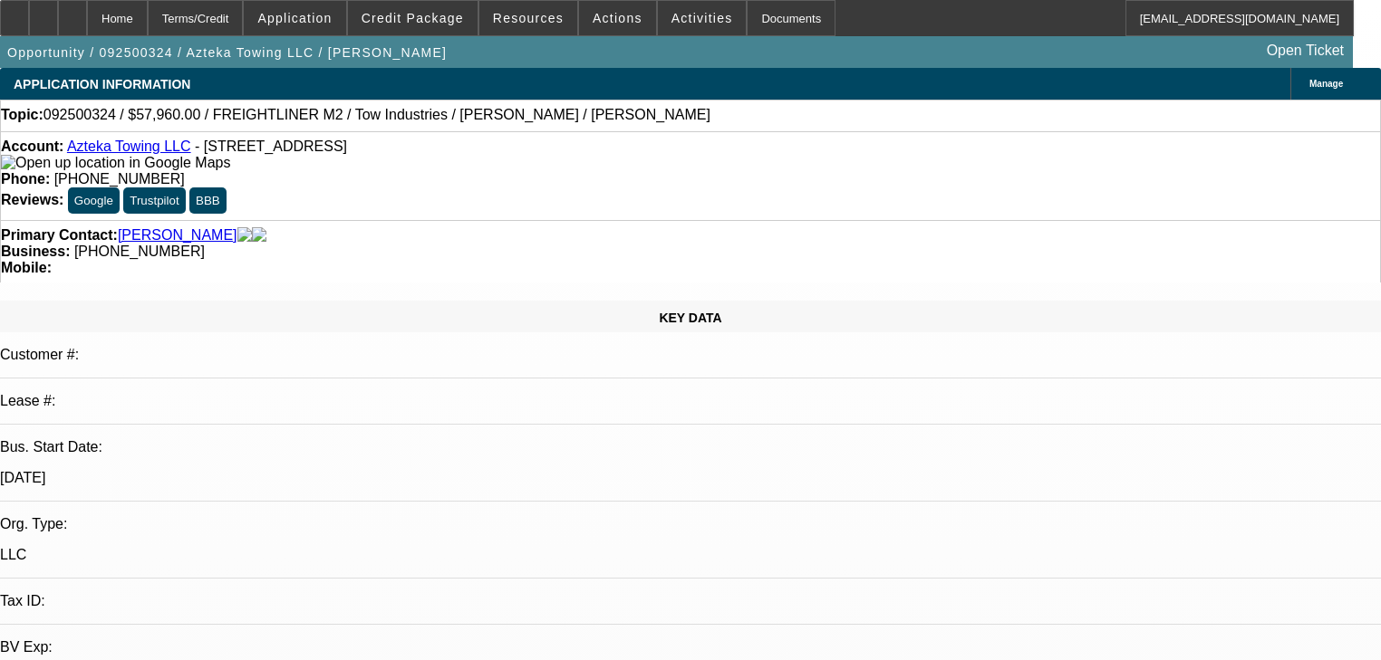
select select "2"
select select "0.1"
select select "4"
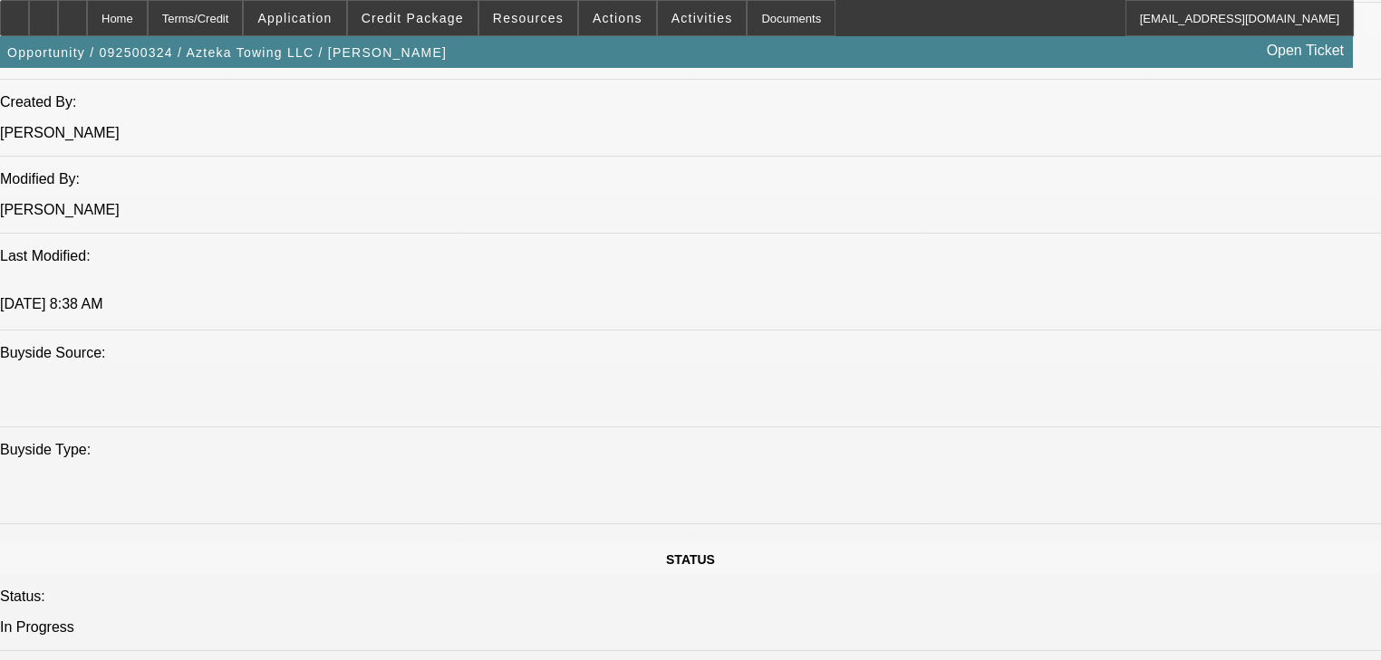
scroll to position [1449, 0]
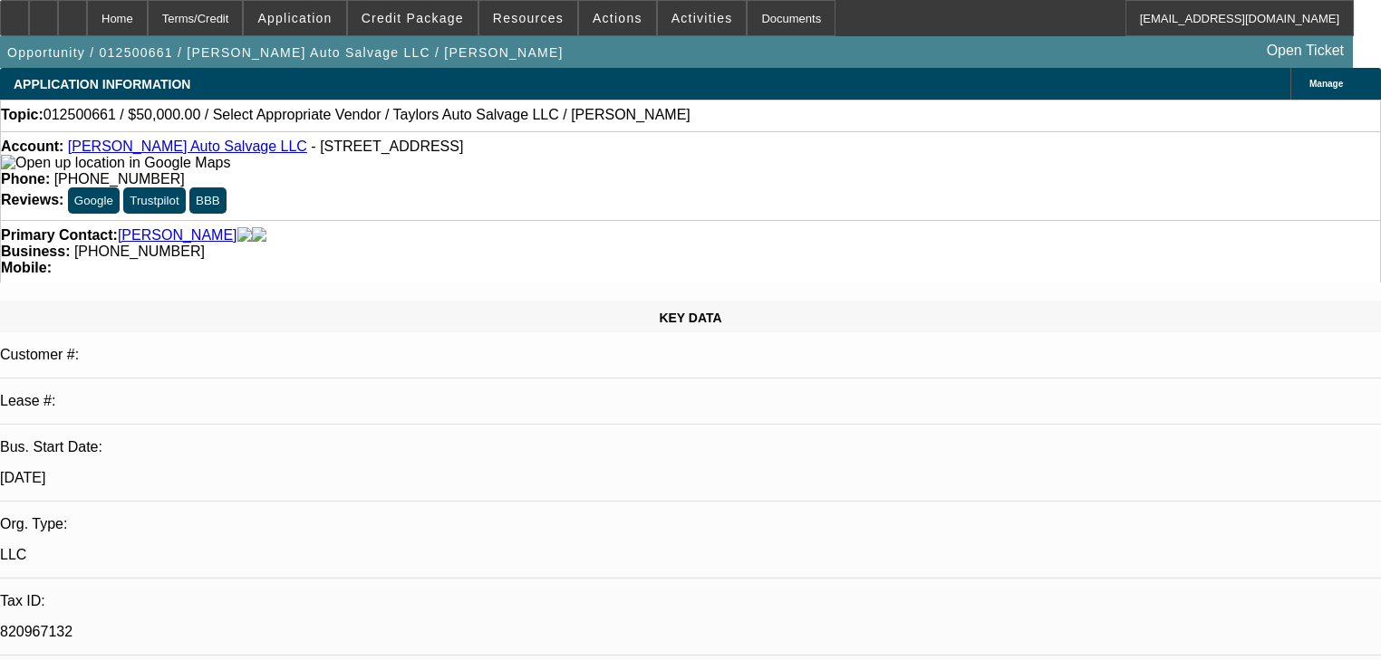
select select "0"
select select "2"
select select "0.1"
select select "4"
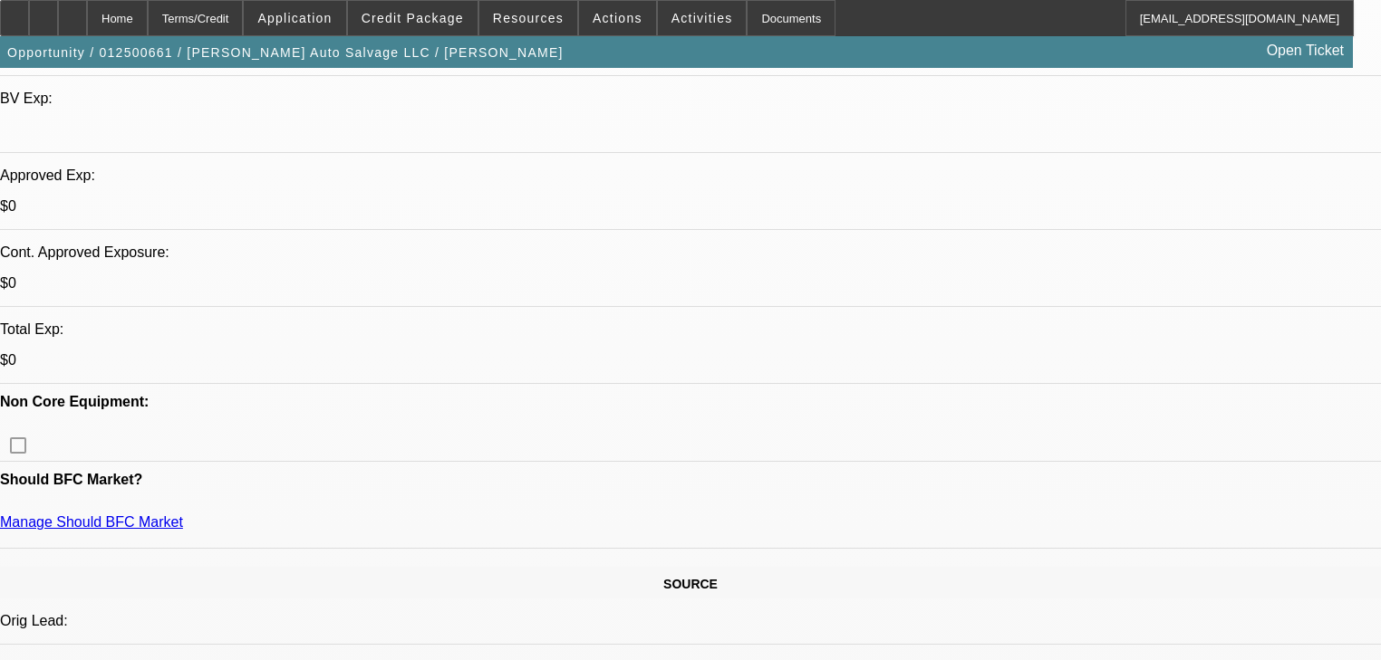
scroll to position [114, 0]
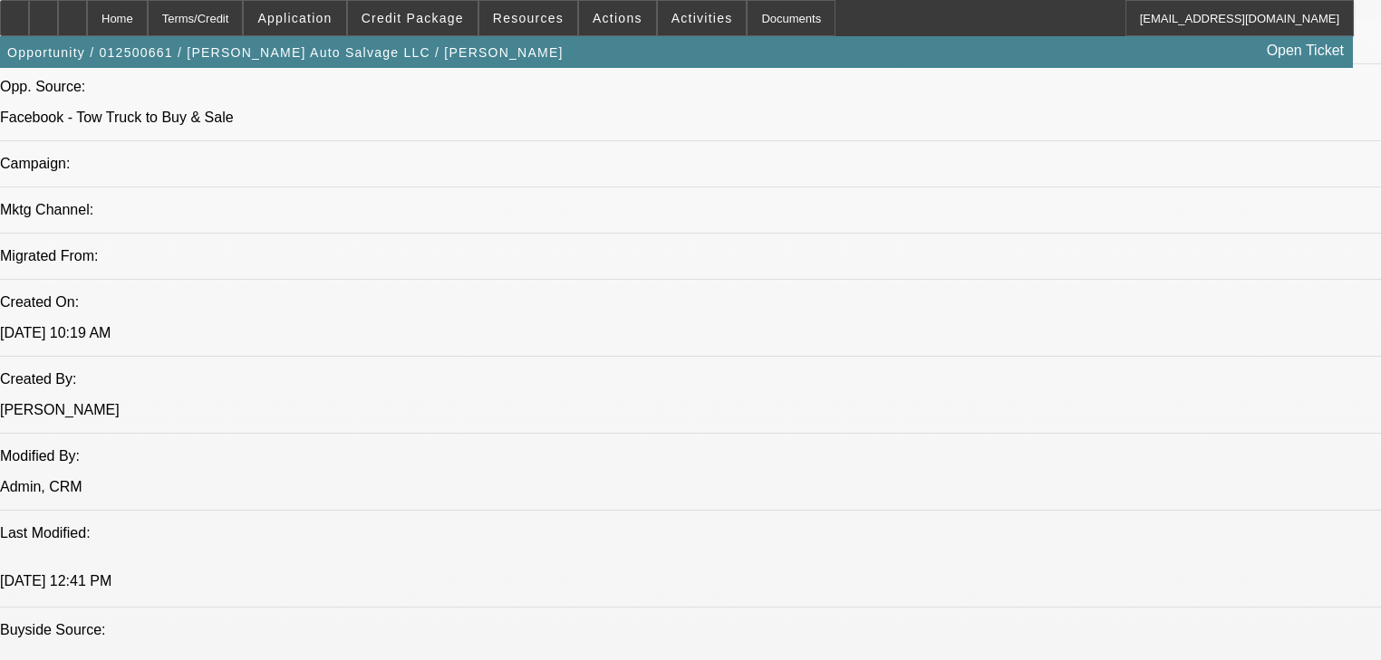
scroll to position [1159, 0]
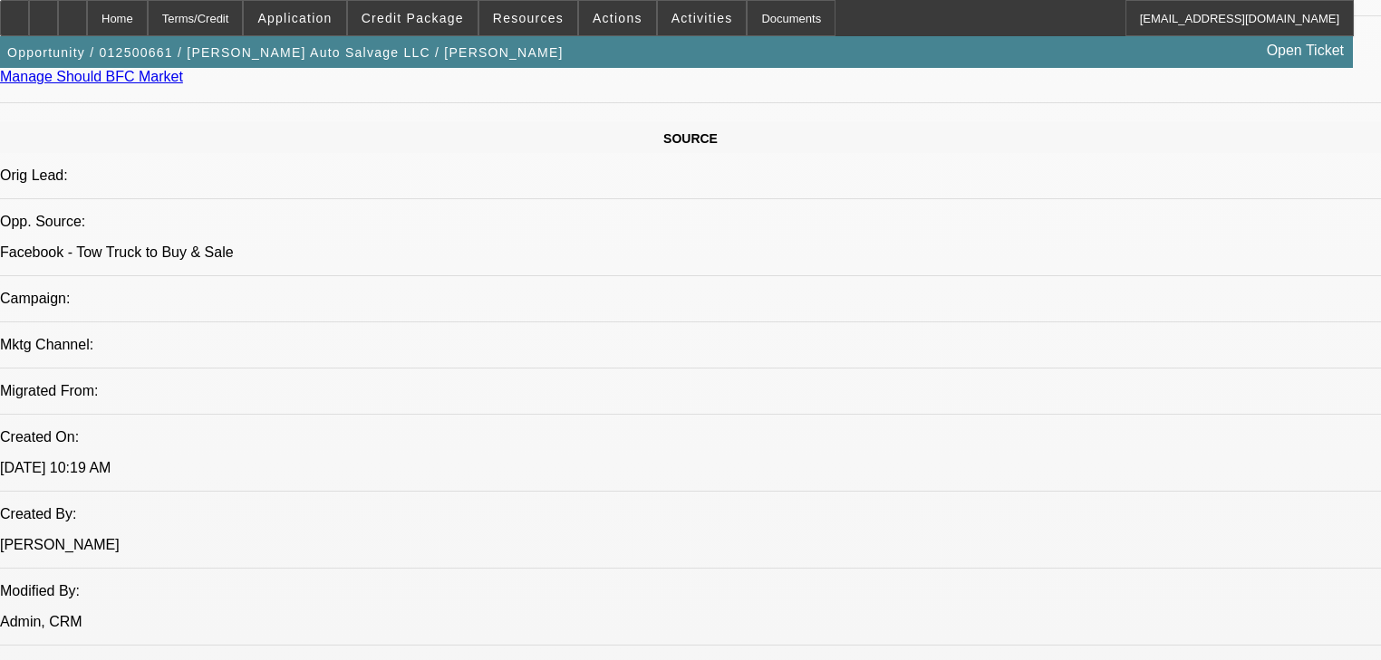
scroll to position [1015, 0]
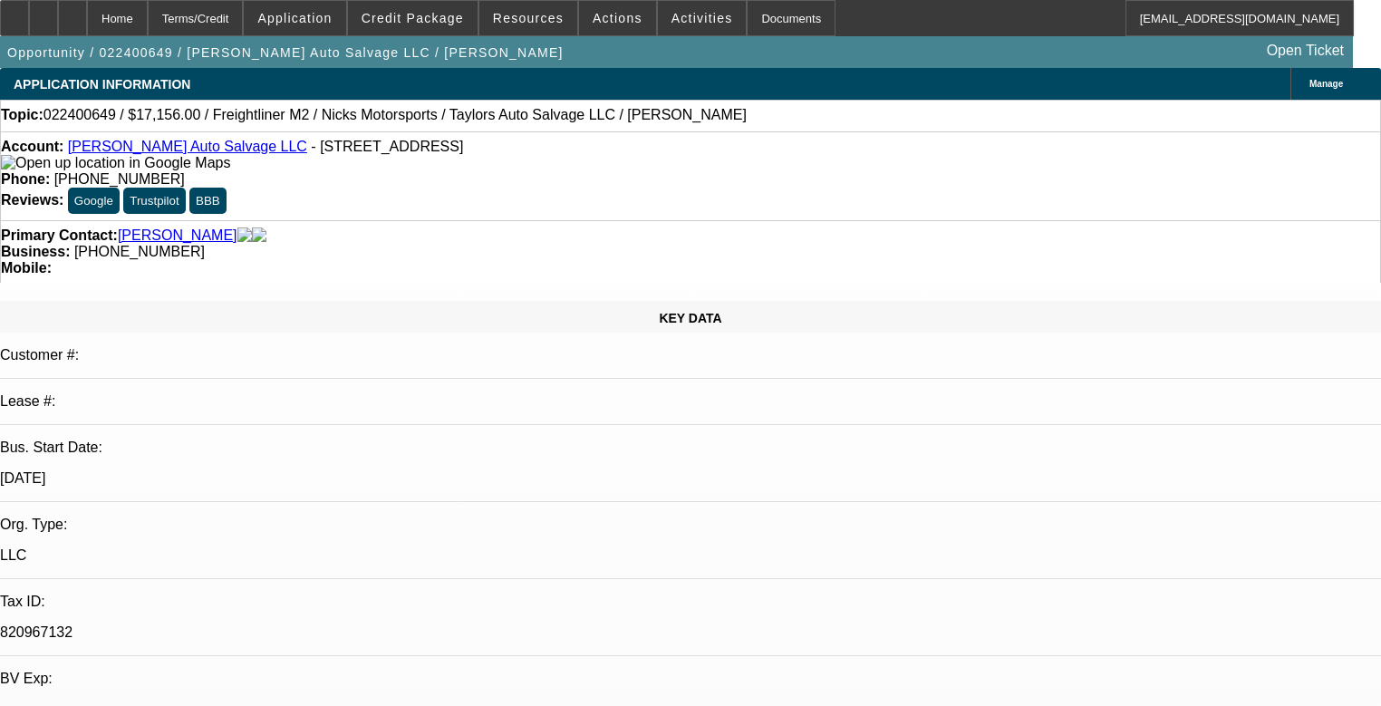
select select "0.2"
select select "2"
select select "0"
select select "6"
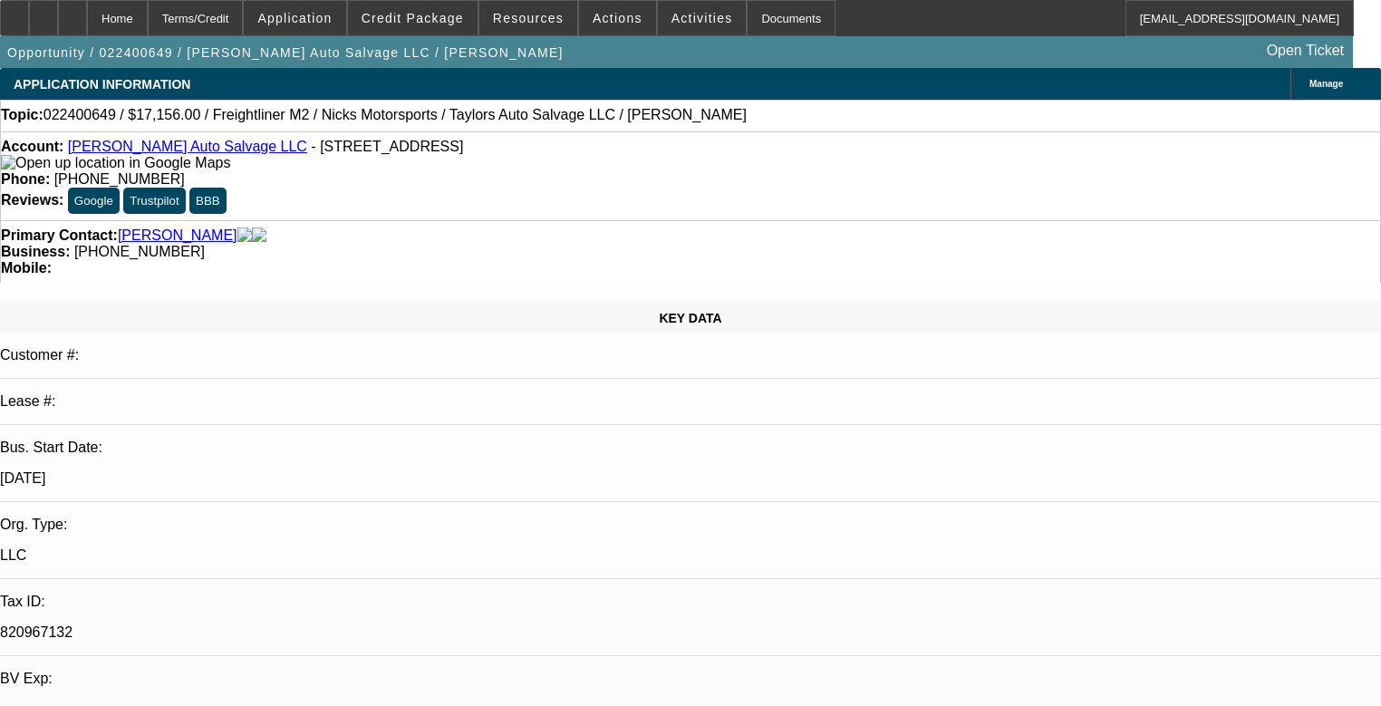
select select "0.2"
select select "2"
select select "0"
select select "6"
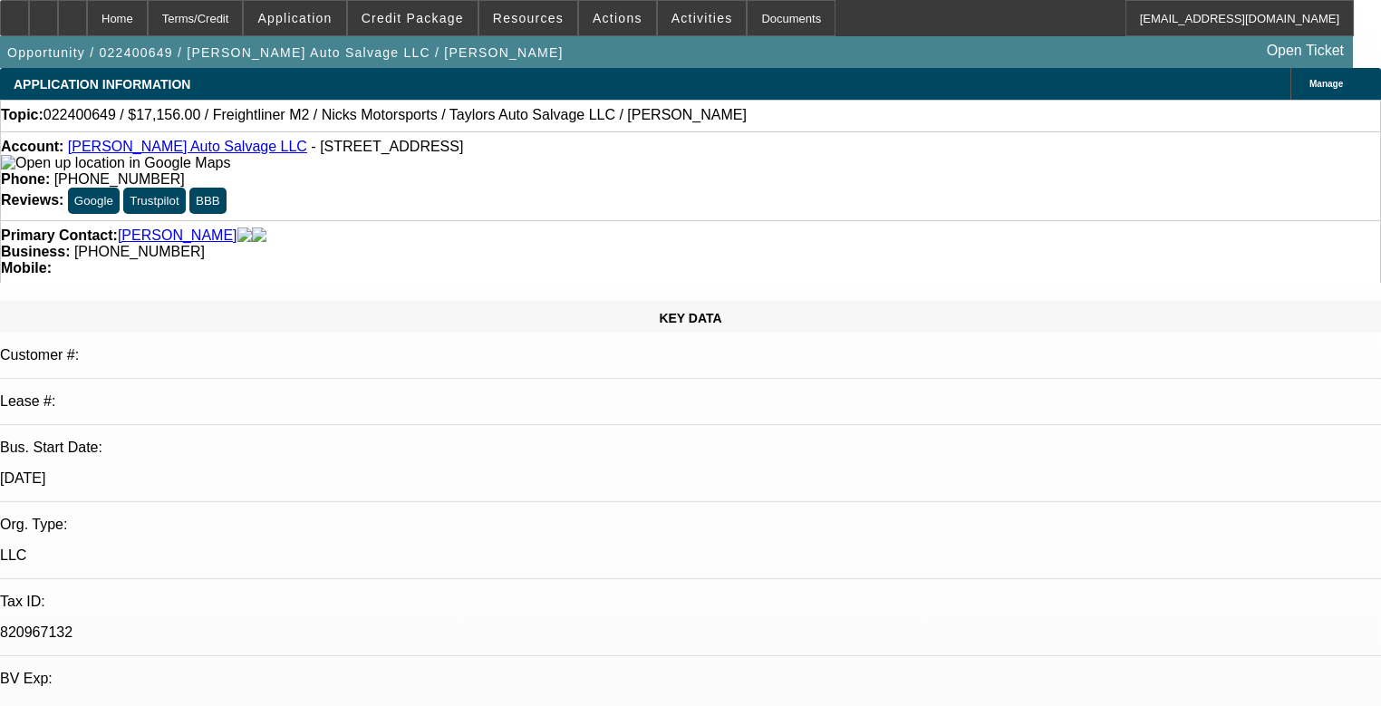
select select "0.2"
select select "2"
select select "0"
select select "6"
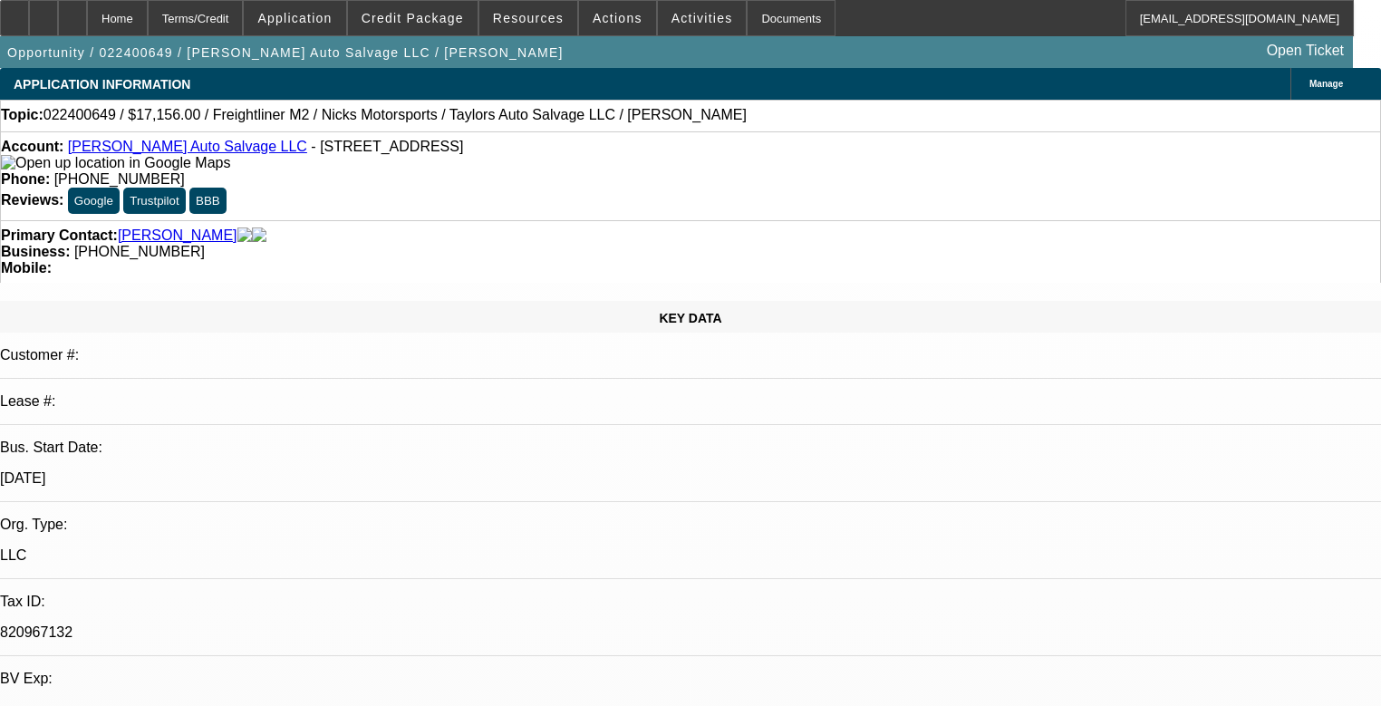
select select "0.2"
select select "2"
select select "0"
select select "6"
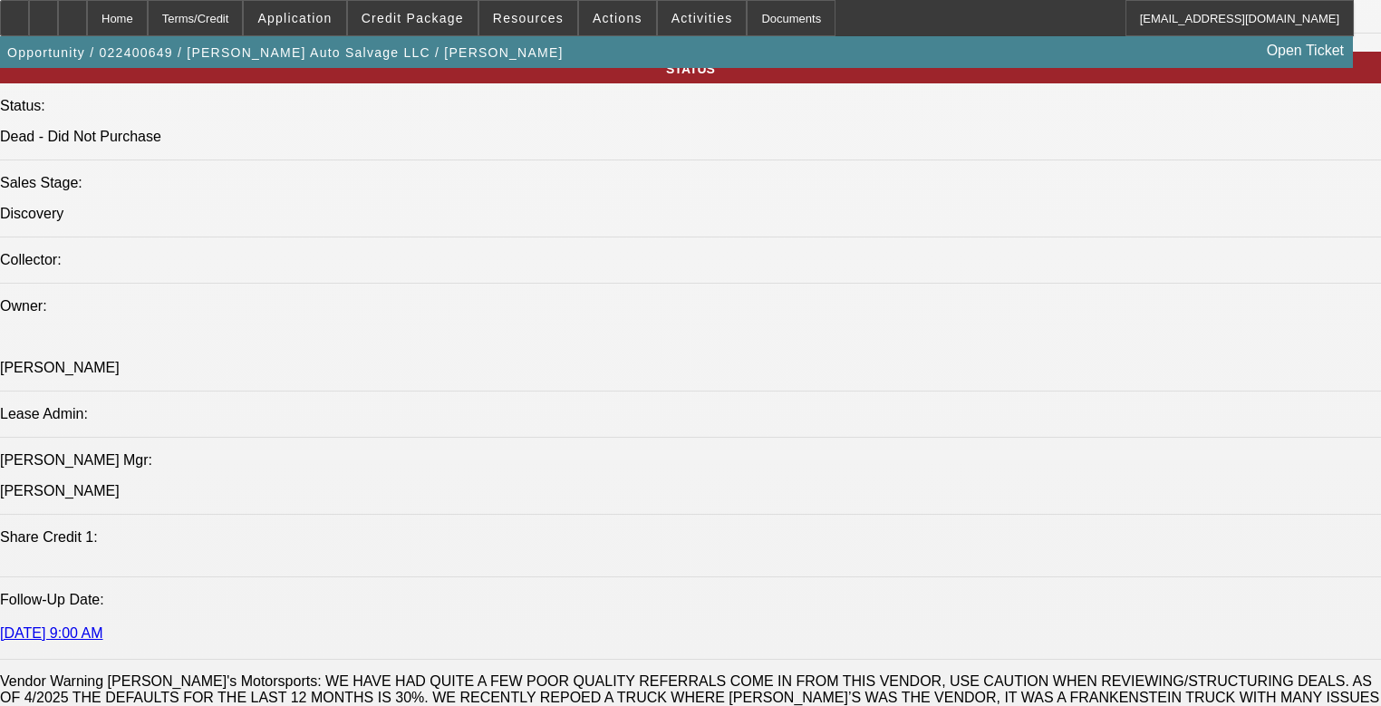
scroll to position [2029, 0]
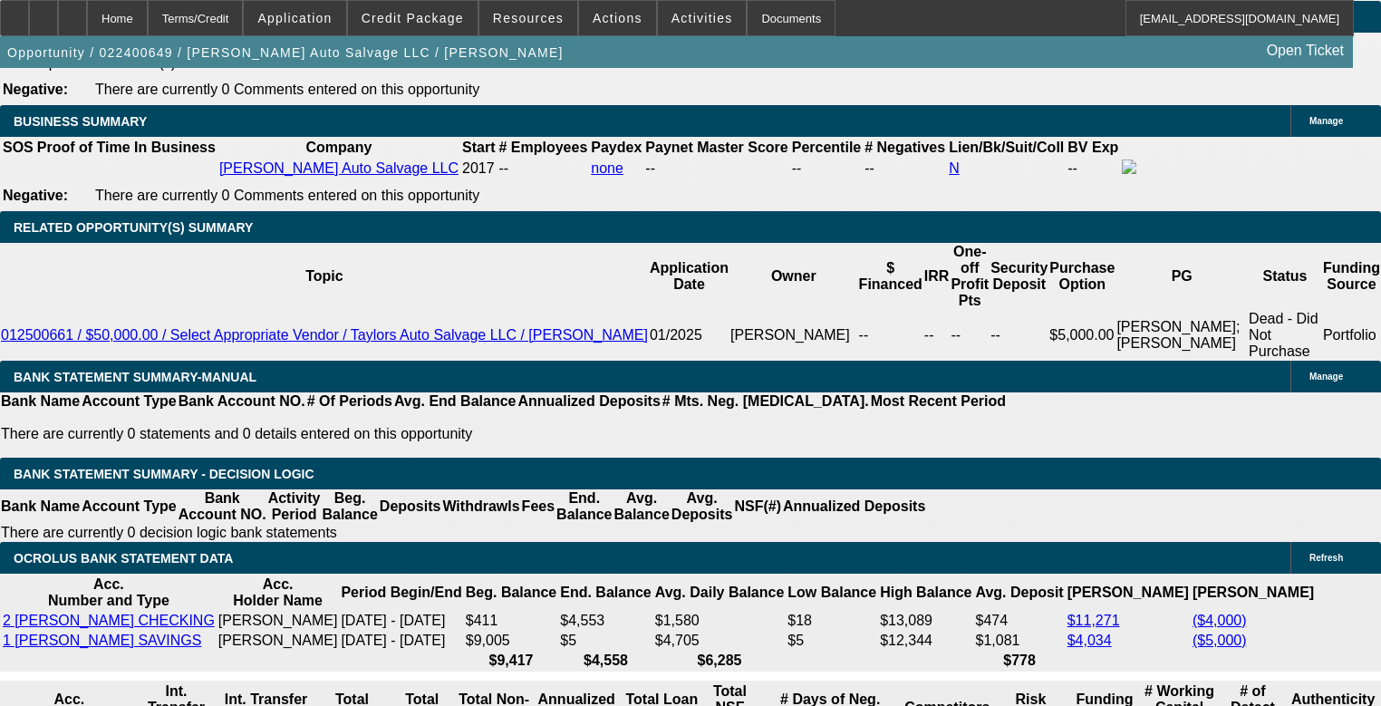
scroll to position [1594, 0]
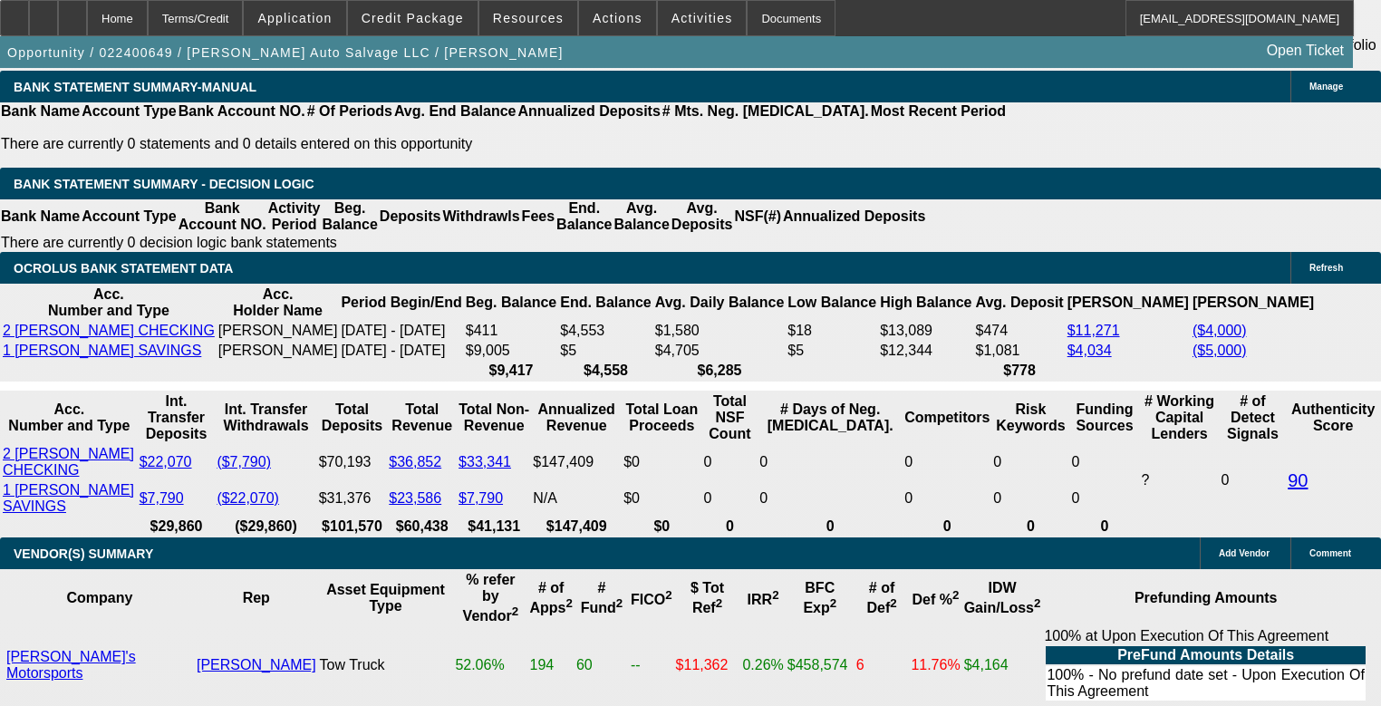
scroll to position [3551, 0]
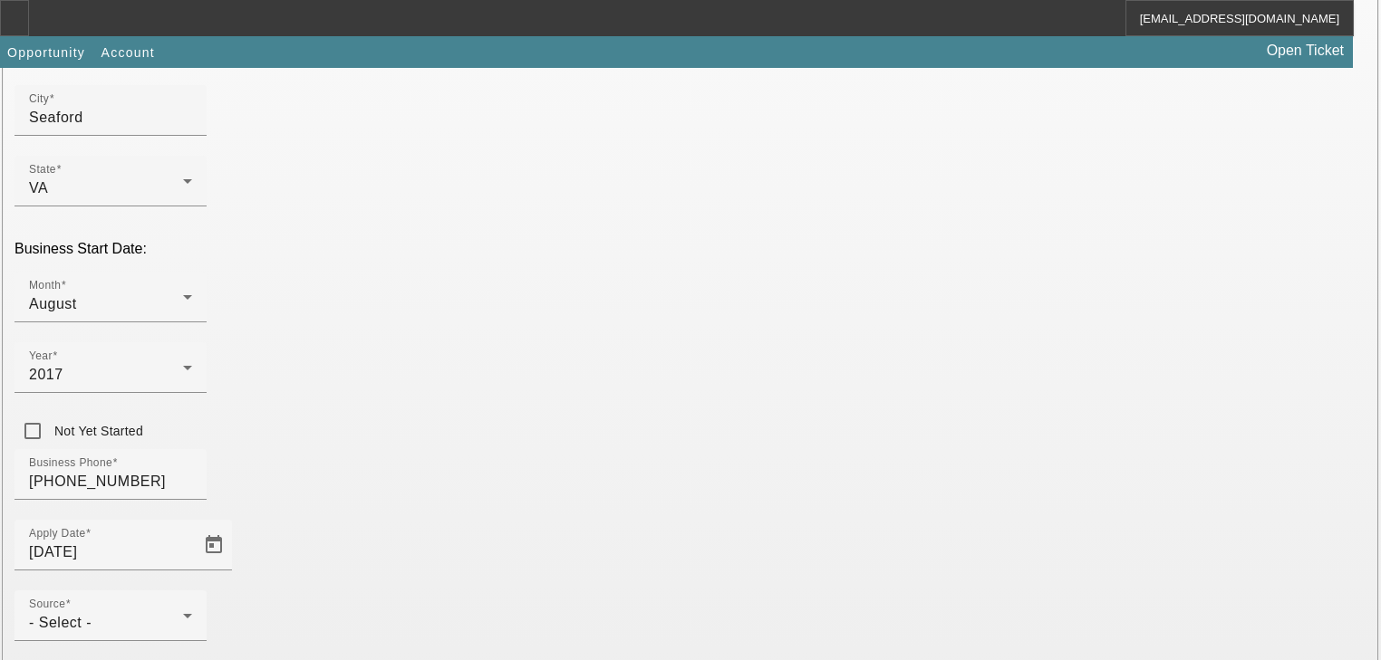
scroll to position [435, 0]
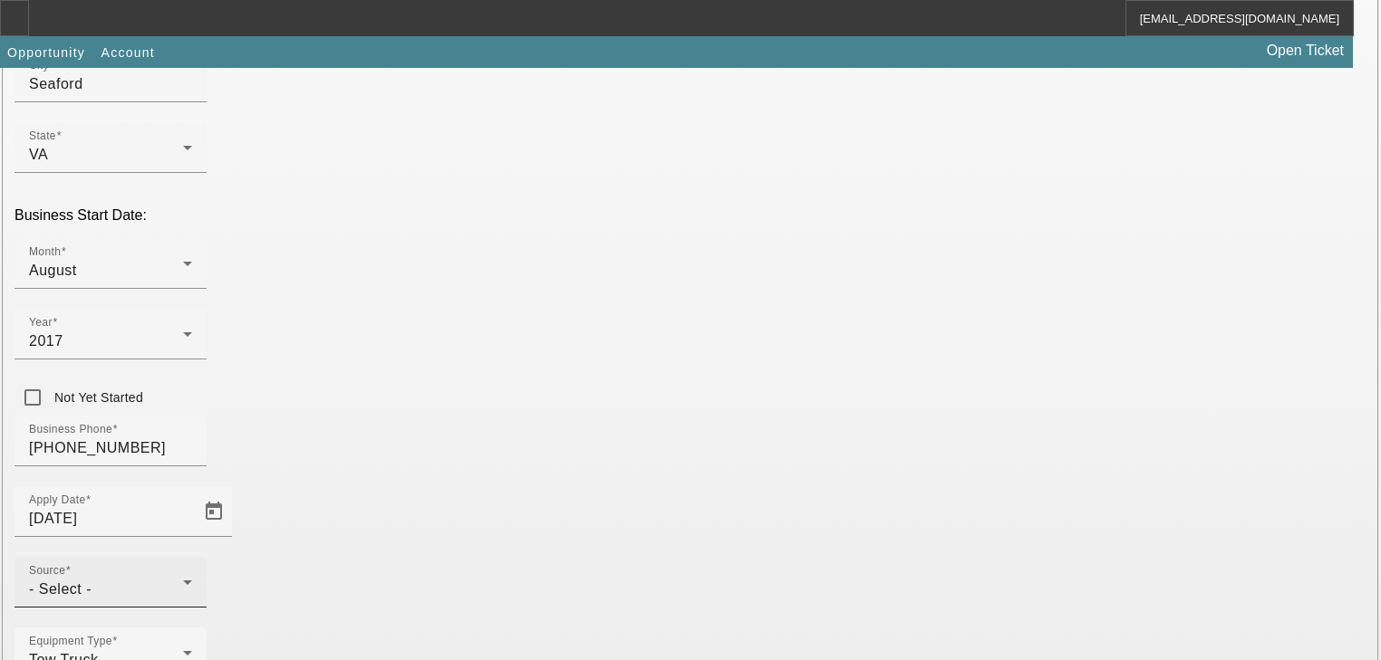
click at [183, 579] on div "- Select -" at bounding box center [106, 590] width 154 height 22
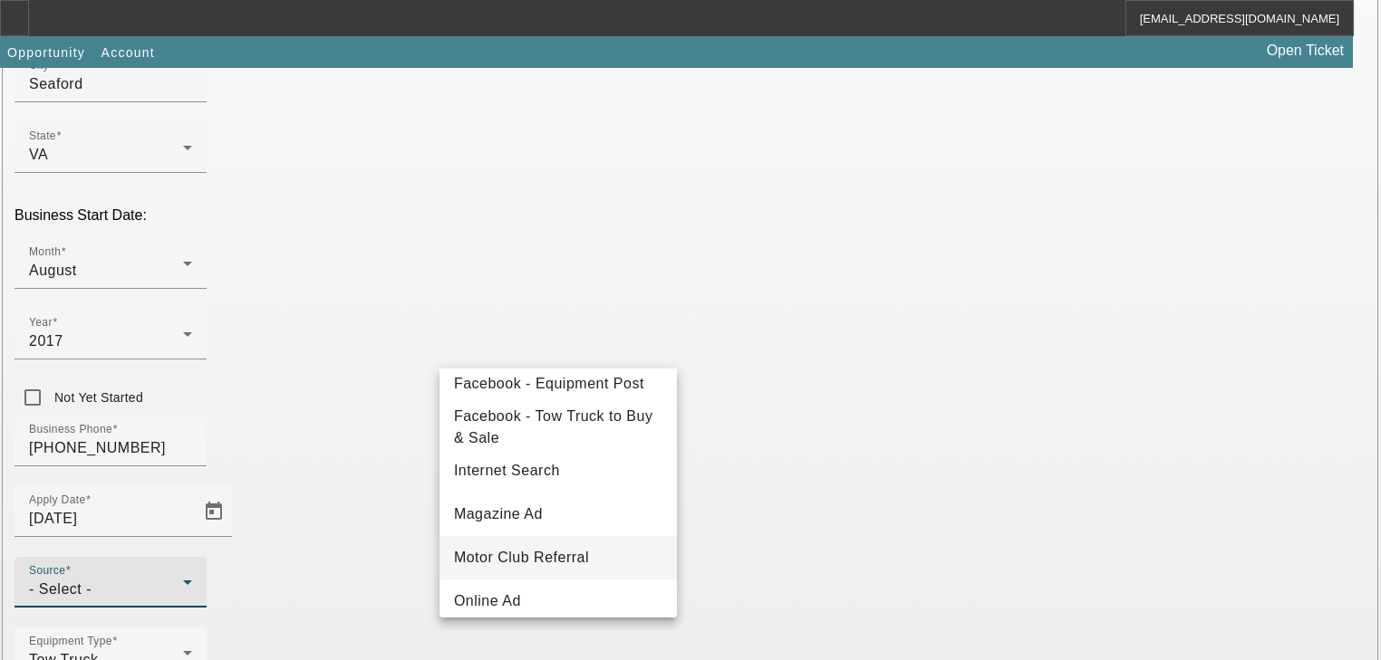
scroll to position [217, 0]
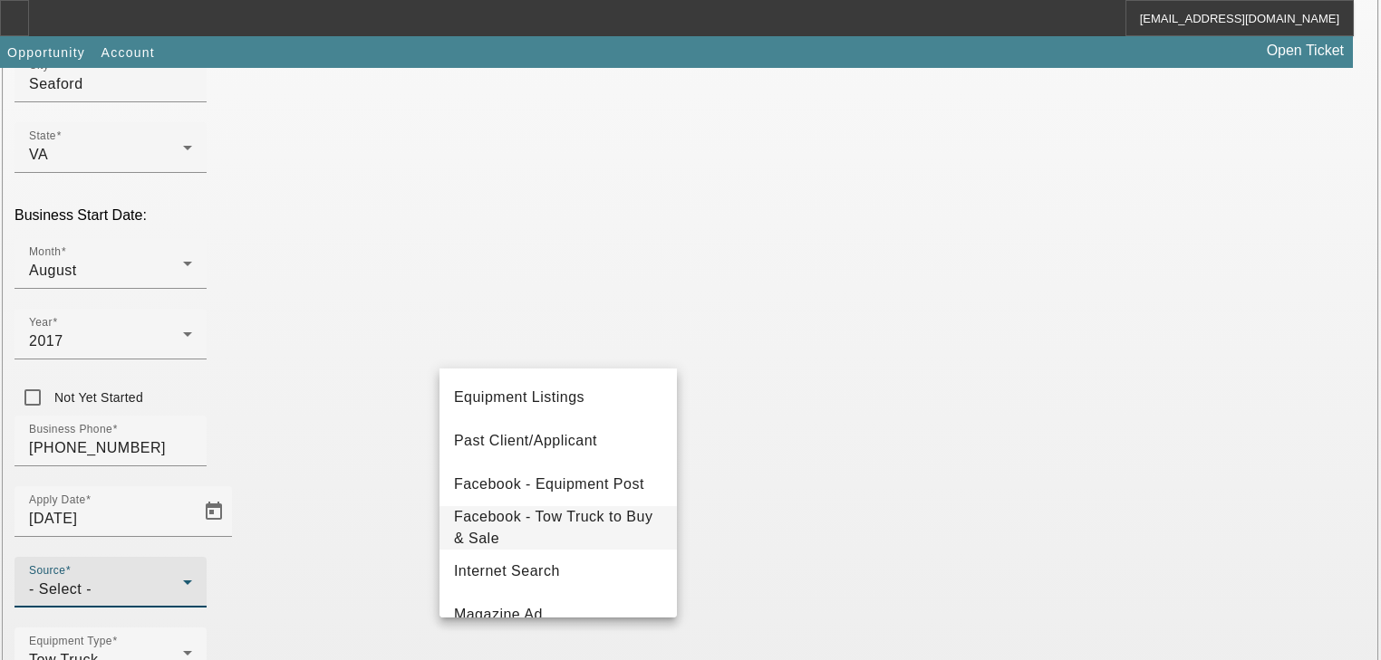
click at [551, 526] on span "Facebook - Tow Truck to Buy & Sale" at bounding box center [558, 527] width 208 height 43
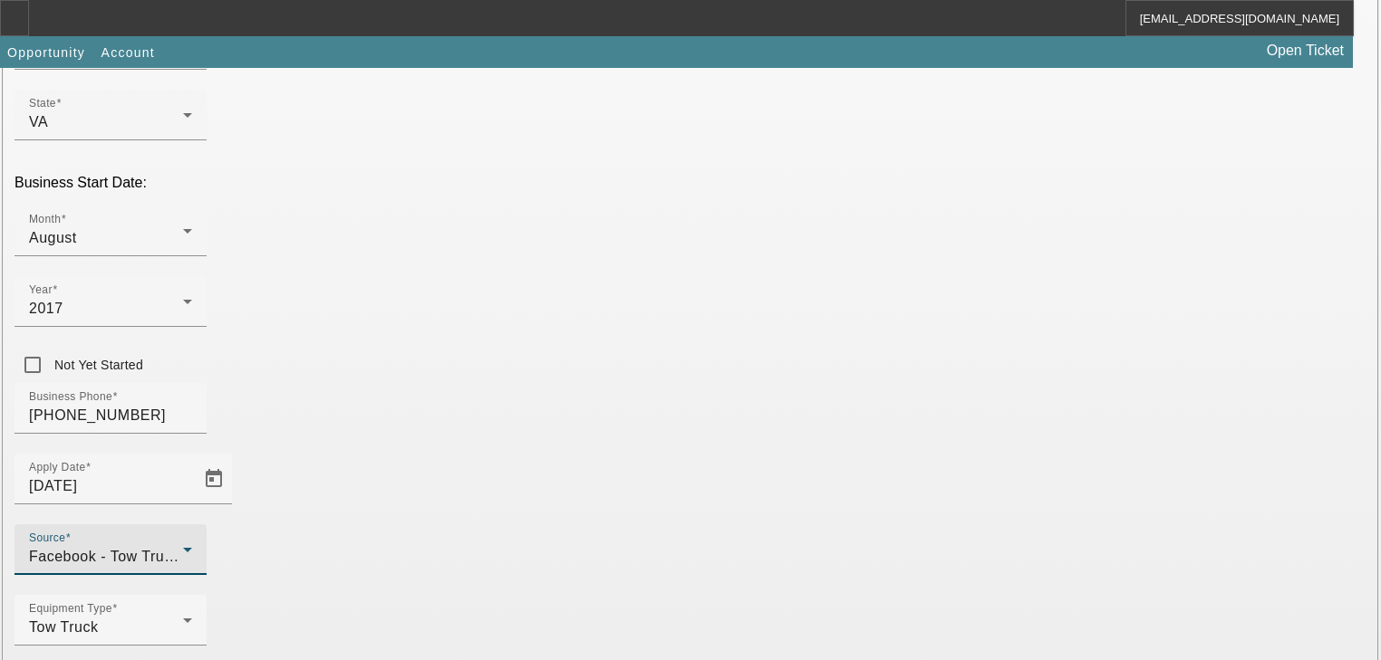
scroll to position [476, 0]
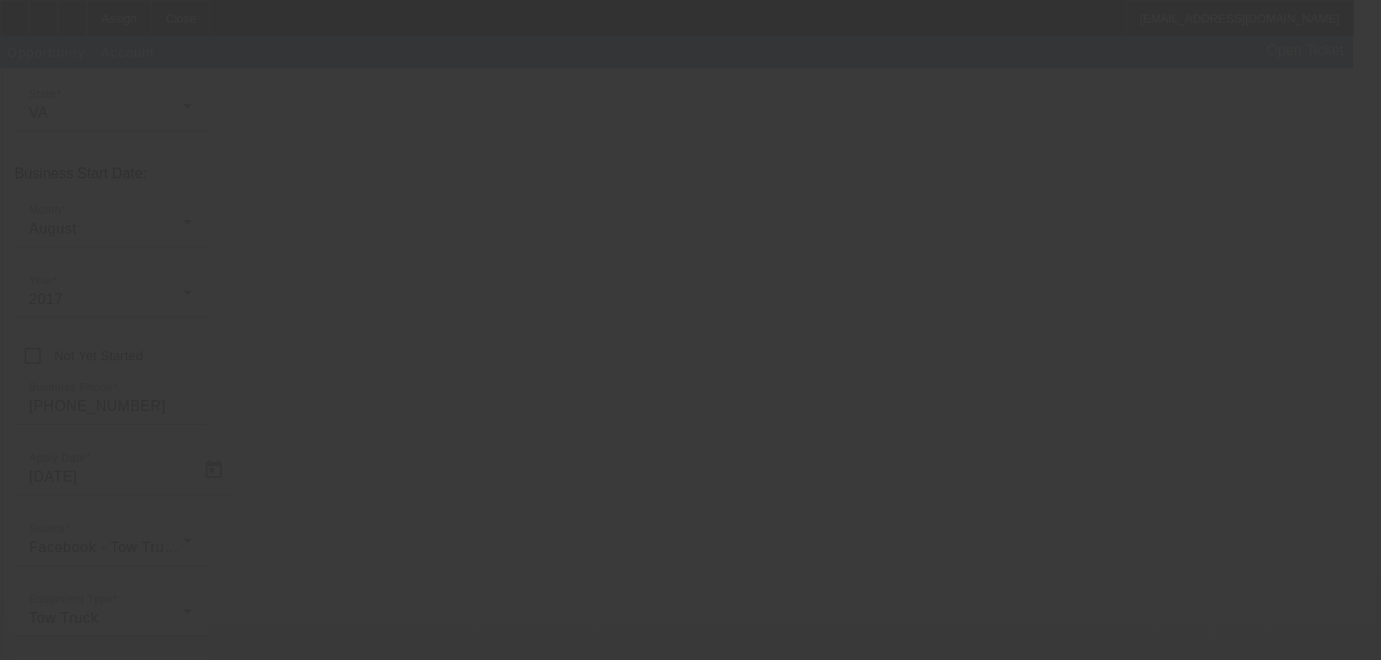
scroll to position [221, 0]
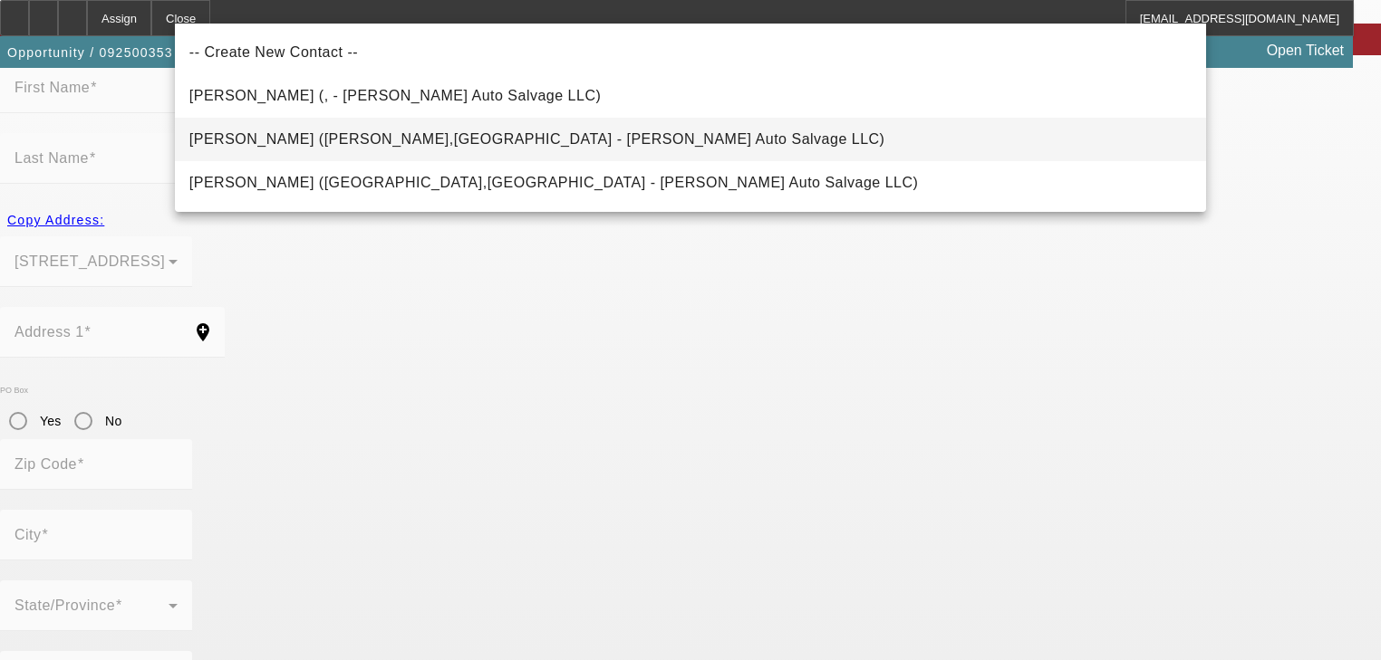
click at [598, 146] on mat-option "Taylor, Ricky (Seaford,VA - Taylor's Auto Salvage LLC)" at bounding box center [690, 139] width 1031 height 43
type input "Taylor, Ricky (Seaford,VA - Taylor's Auto Salvage LLC)"
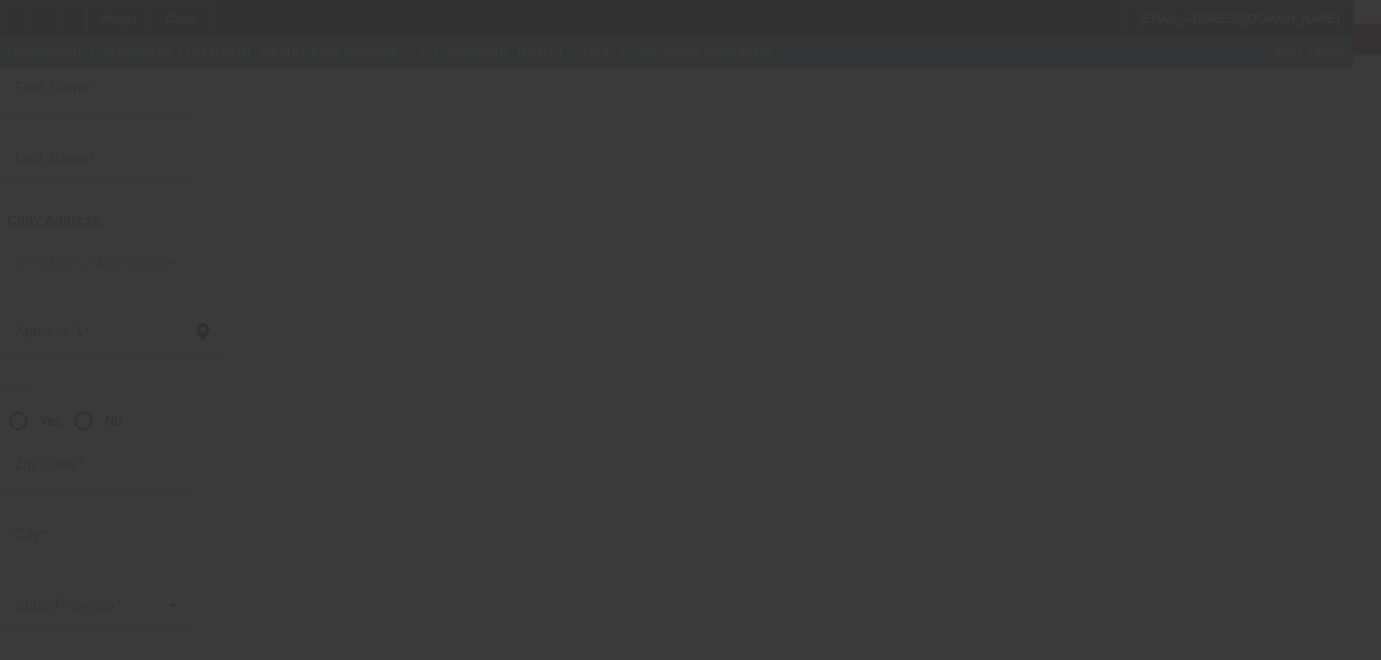
scroll to position [216, 0]
type input "Ricky"
type input "Taylor"
type input "105 Purgold Road"
radio input "true"
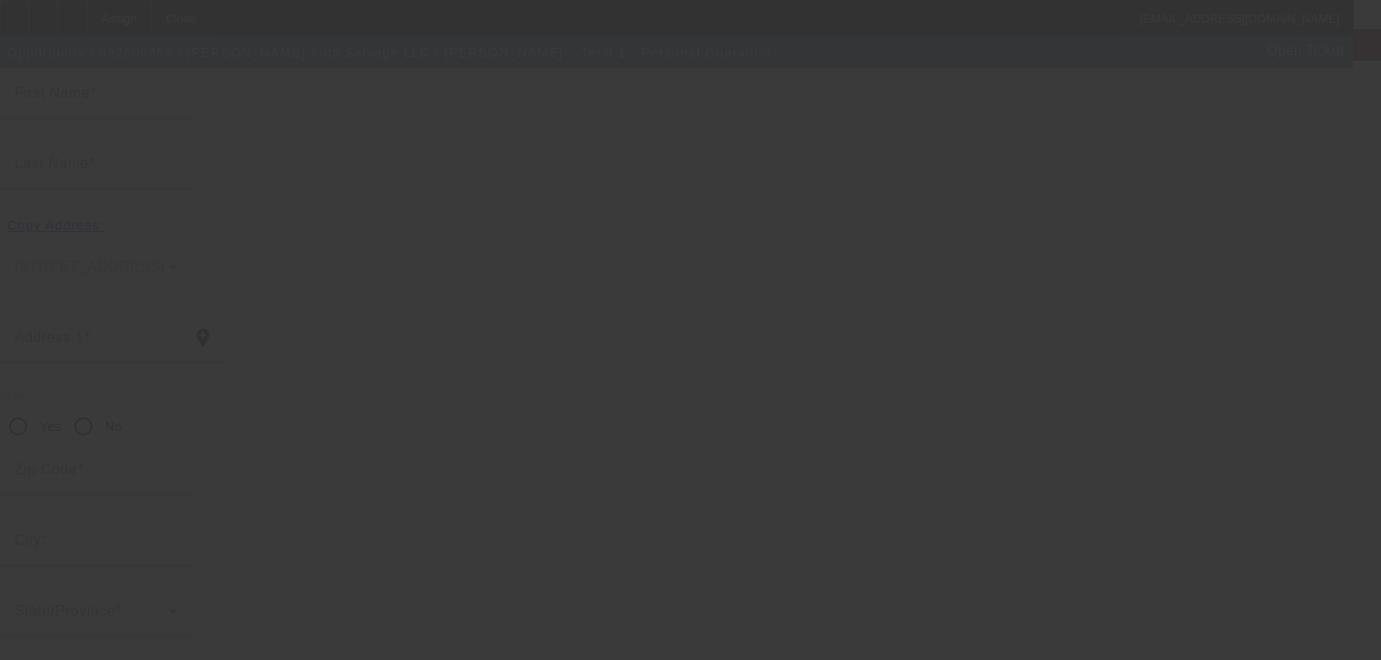
type input "23696"
type input "Seaford"
type input "[PHONE_NUMBER]"
type input "50"
type input "229-61-7710"
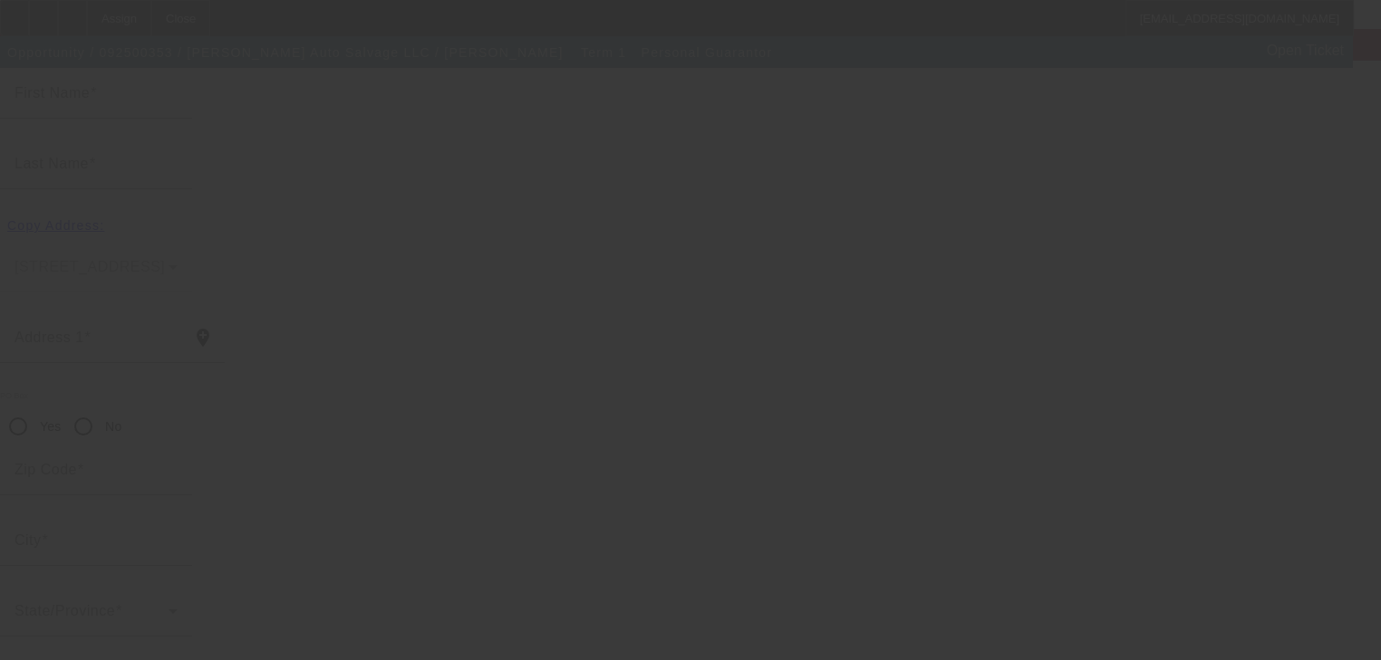
type input "rtaylor1689@gmail.com"
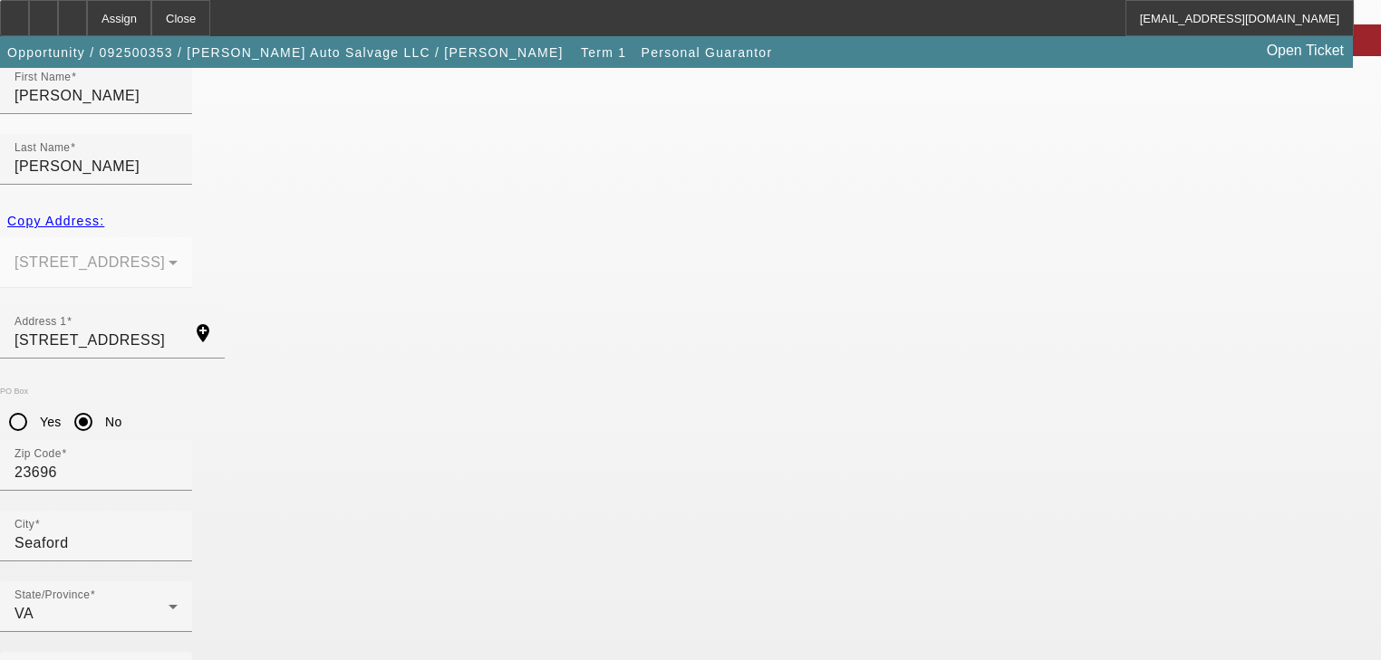
scroll to position [221, 0]
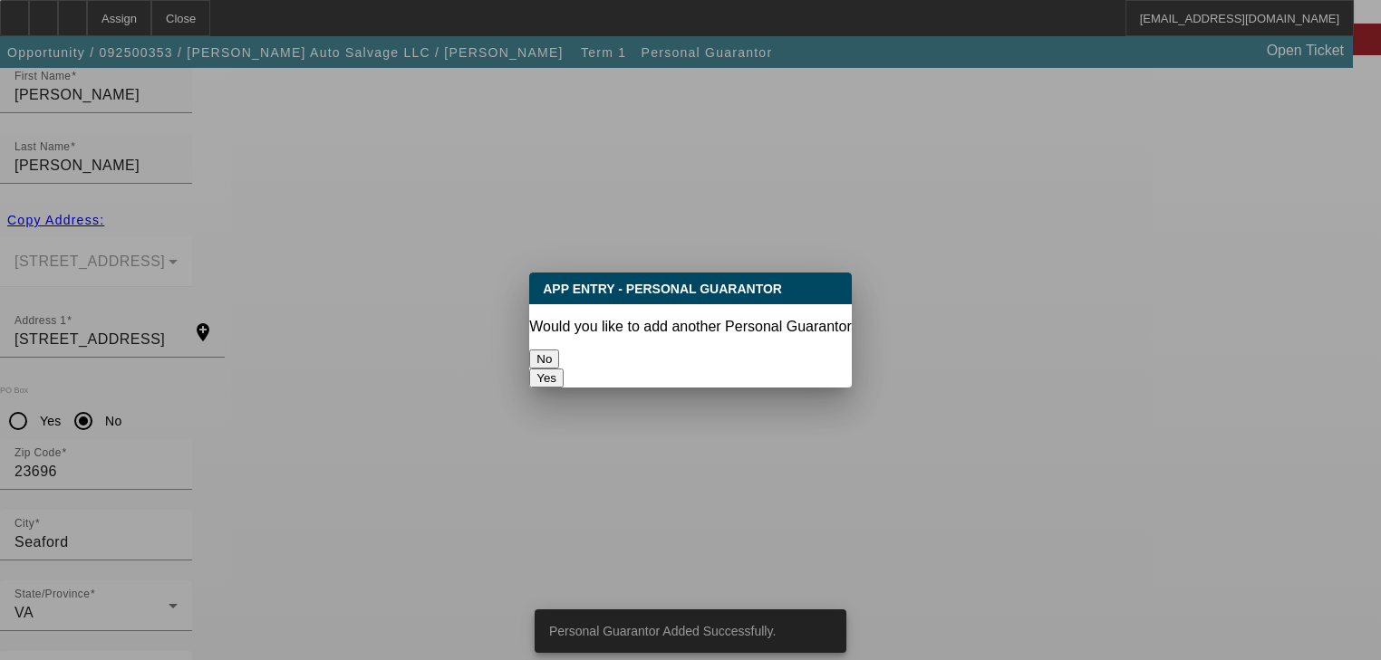
scroll to position [0, 0]
click at [563, 369] on button "Yes" at bounding box center [546, 378] width 34 height 19
radio input "false"
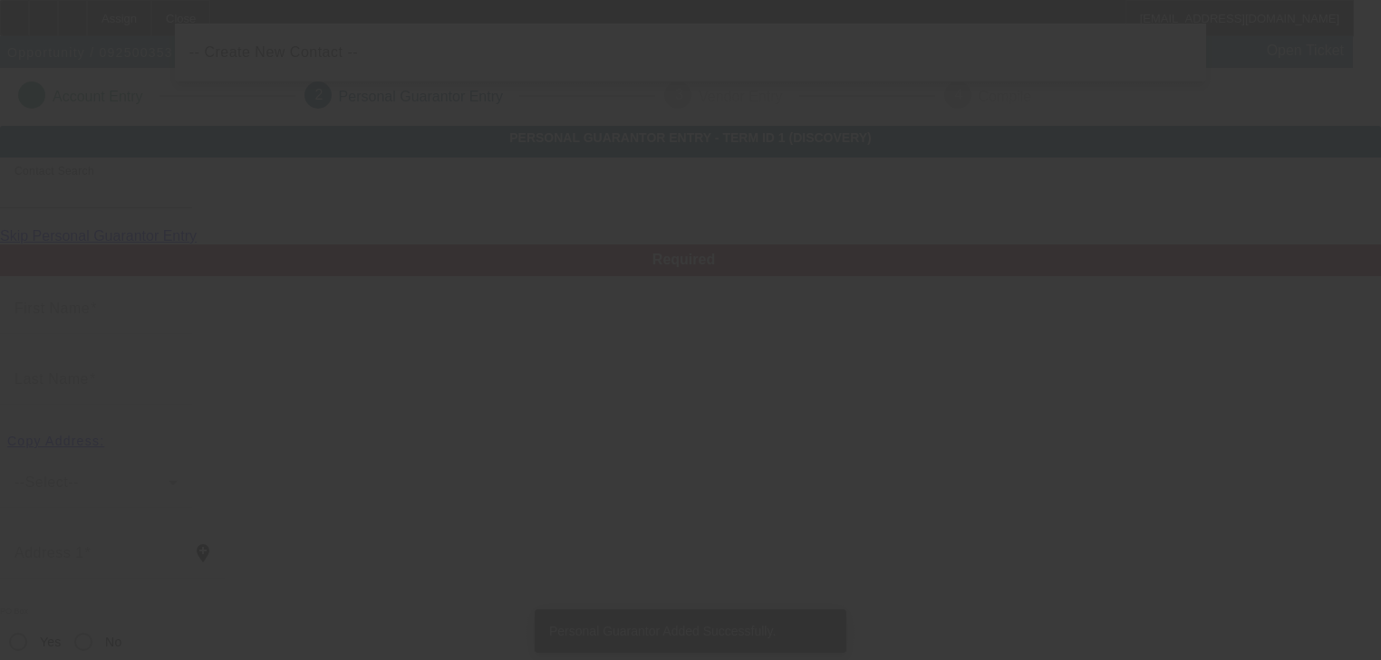
scroll to position [221, 0]
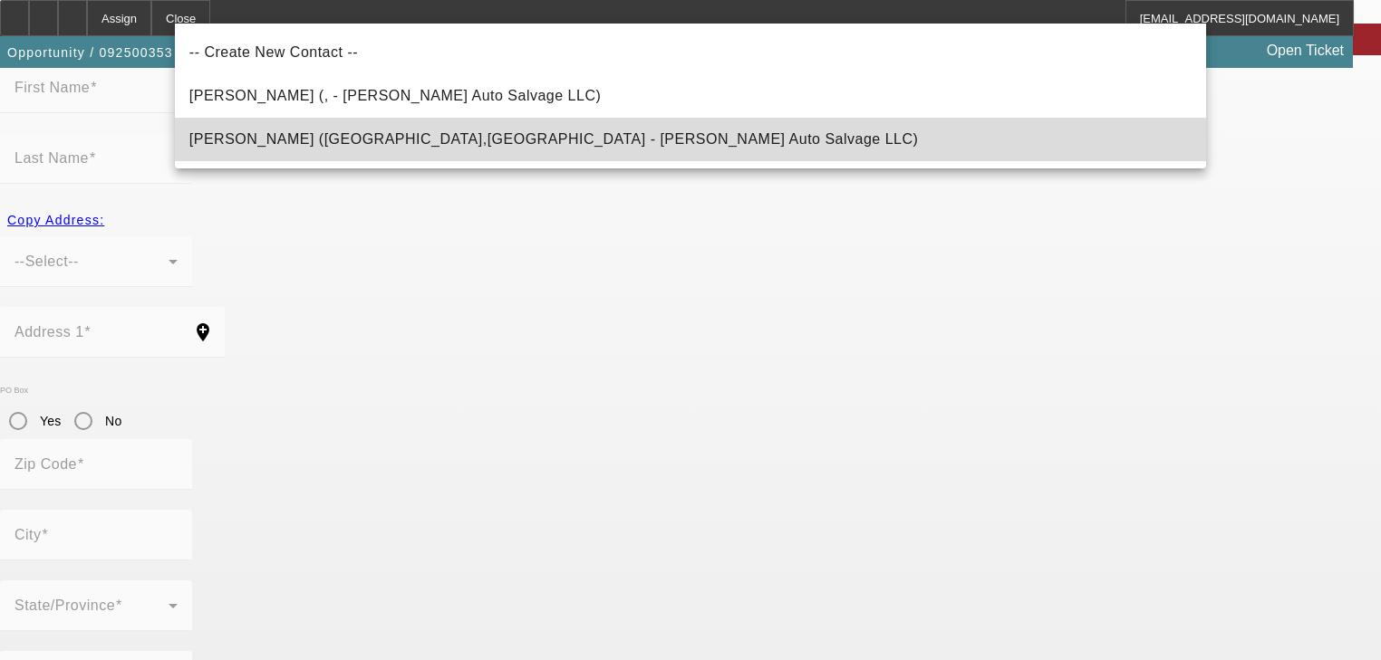
click at [671, 144] on mat-option "Taylor, Amanda (Seaford,VA - Taylor's Auto Salvage LLC)" at bounding box center [690, 139] width 1031 height 43
type input "Taylor, Amanda (Seaford,VA - Taylor's Auto Salvage LLC)"
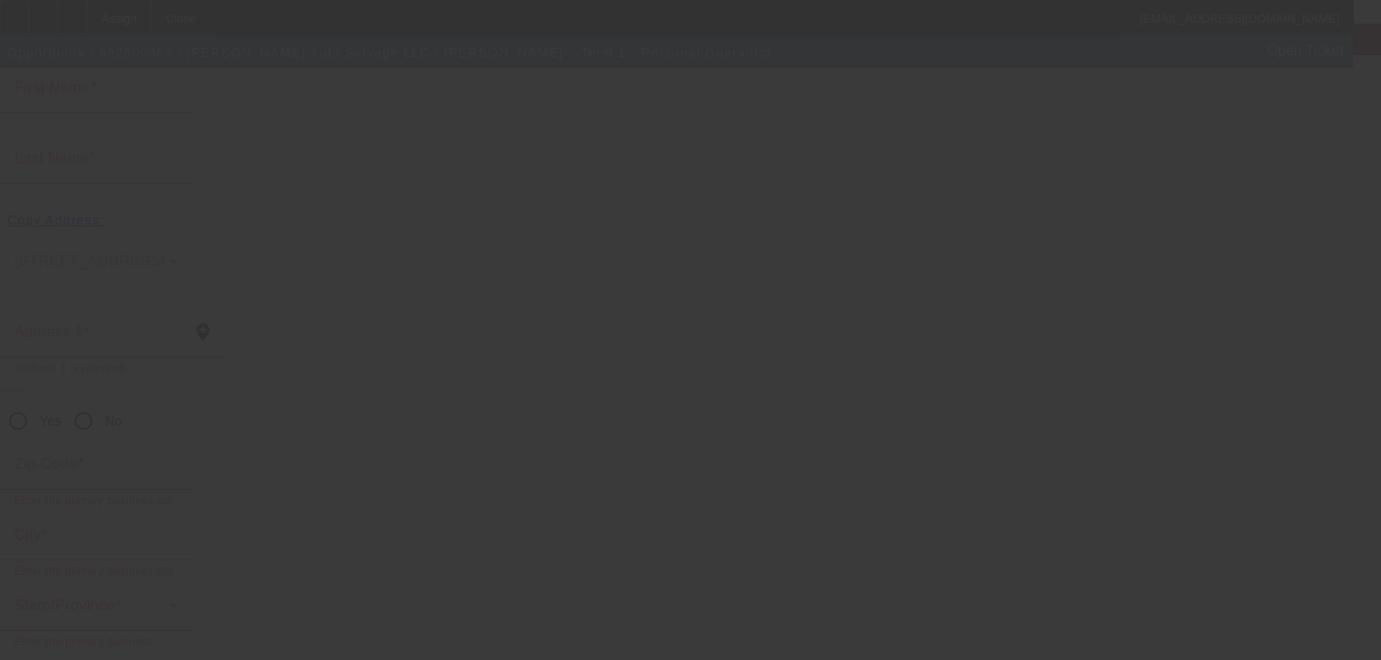
scroll to position [216, 0]
type input "Amanda"
type input "Taylor"
type input "105 Purgold Road"
radio input "true"
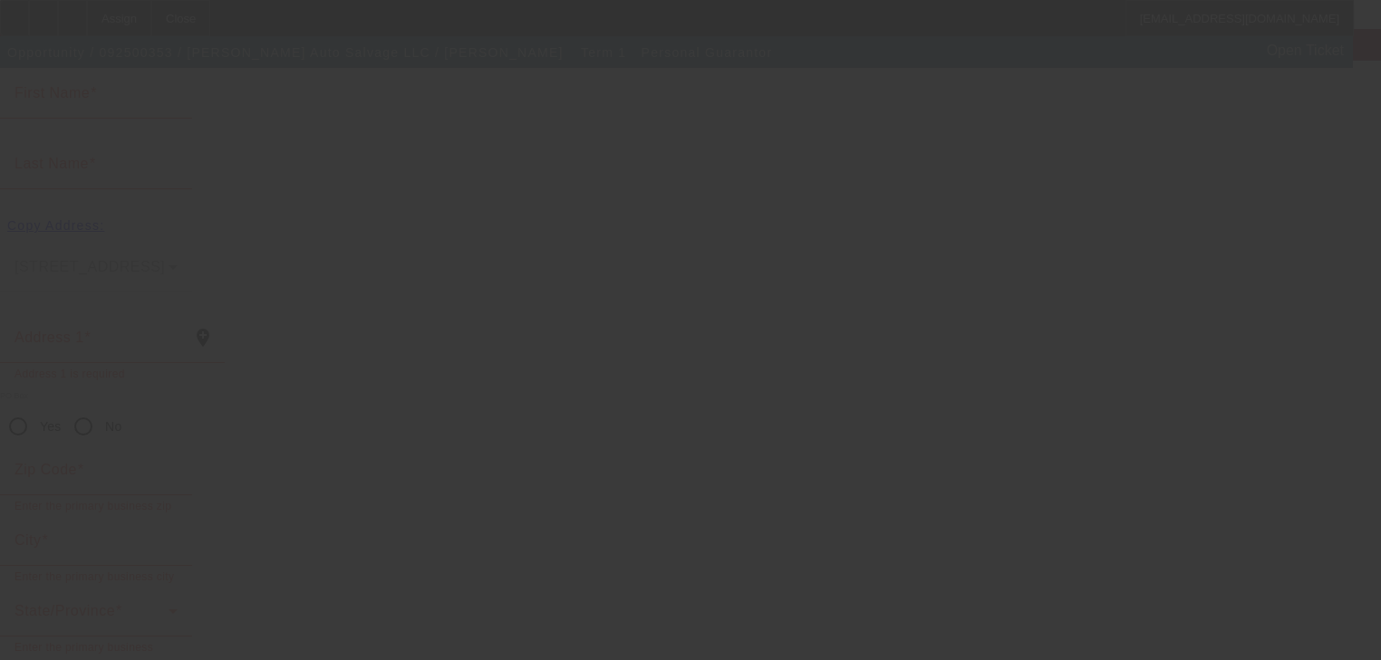
type input "23696"
type input "Seaford"
type input "(757) 813-3340"
type input "50"
type input "228-63-5341"
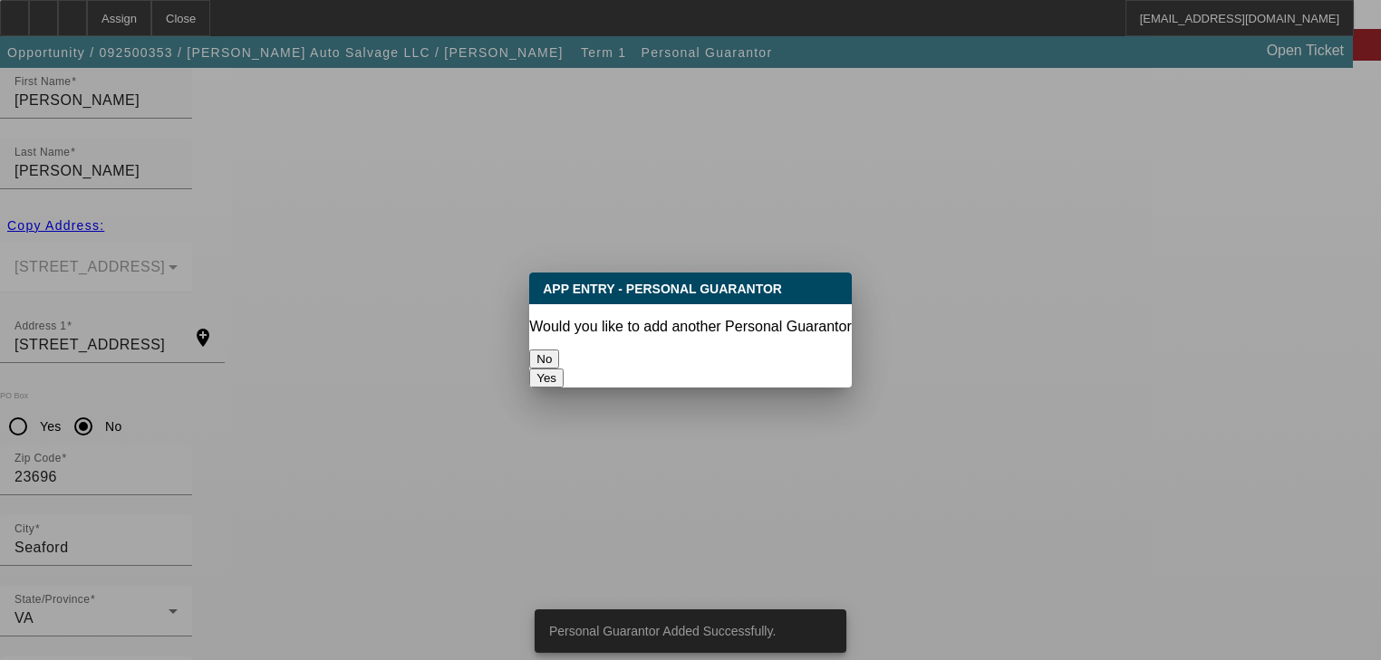
scroll to position [0, 0]
click at [559, 354] on button "No" at bounding box center [544, 359] width 30 height 19
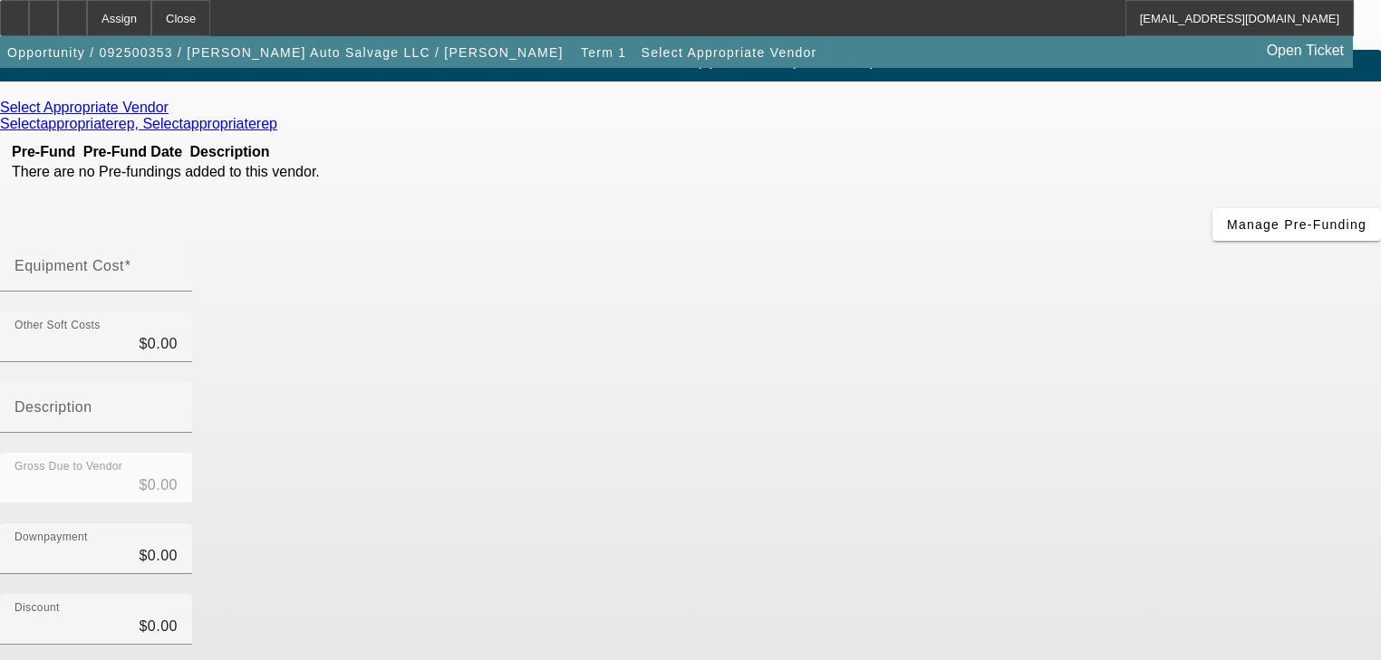
scroll to position [71, 0]
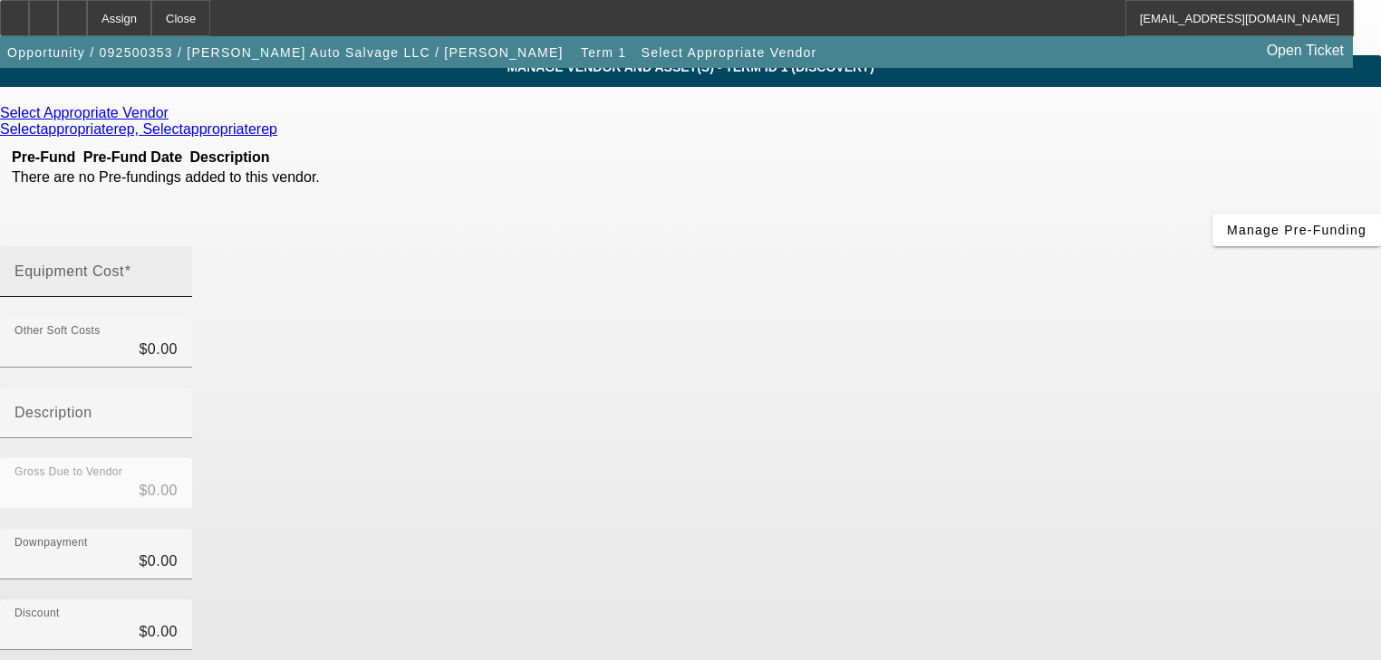
click at [178, 268] on input "Equipment Cost" at bounding box center [95, 279] width 163 height 22
type input "5"
type input "$5.00"
type input "50"
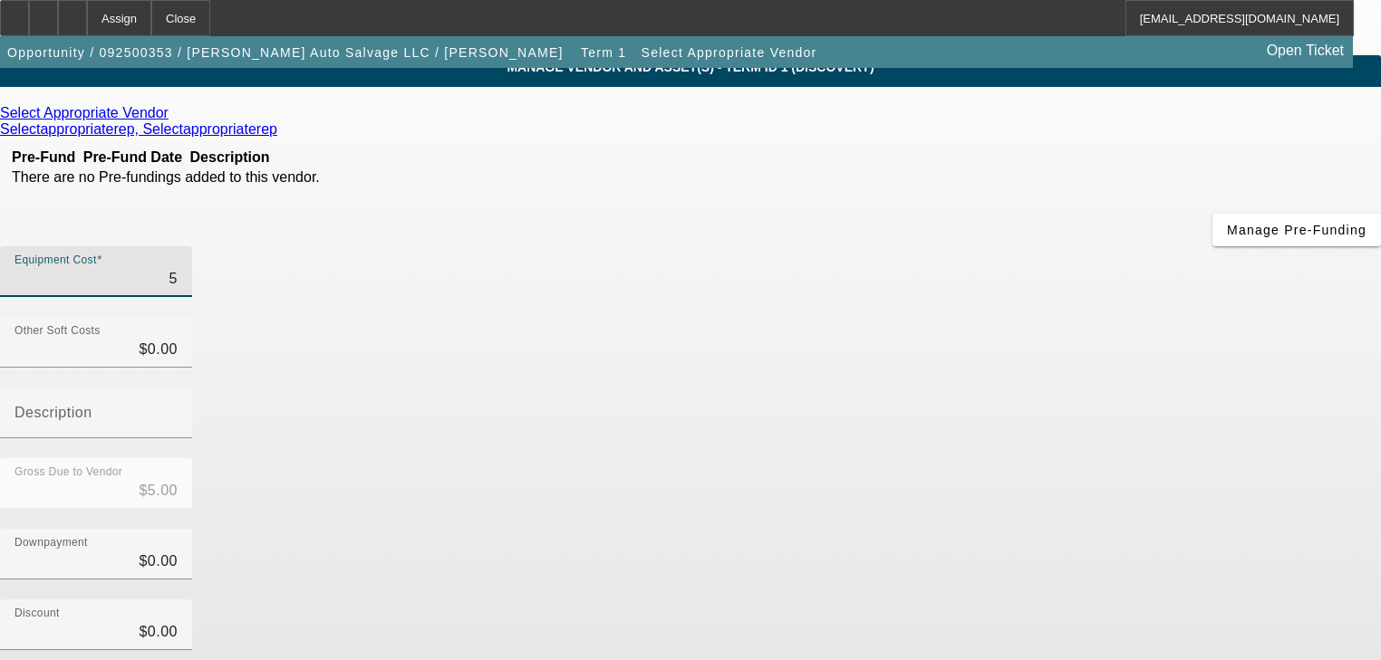
type input "$50.00"
type input "500"
type input "$500.00"
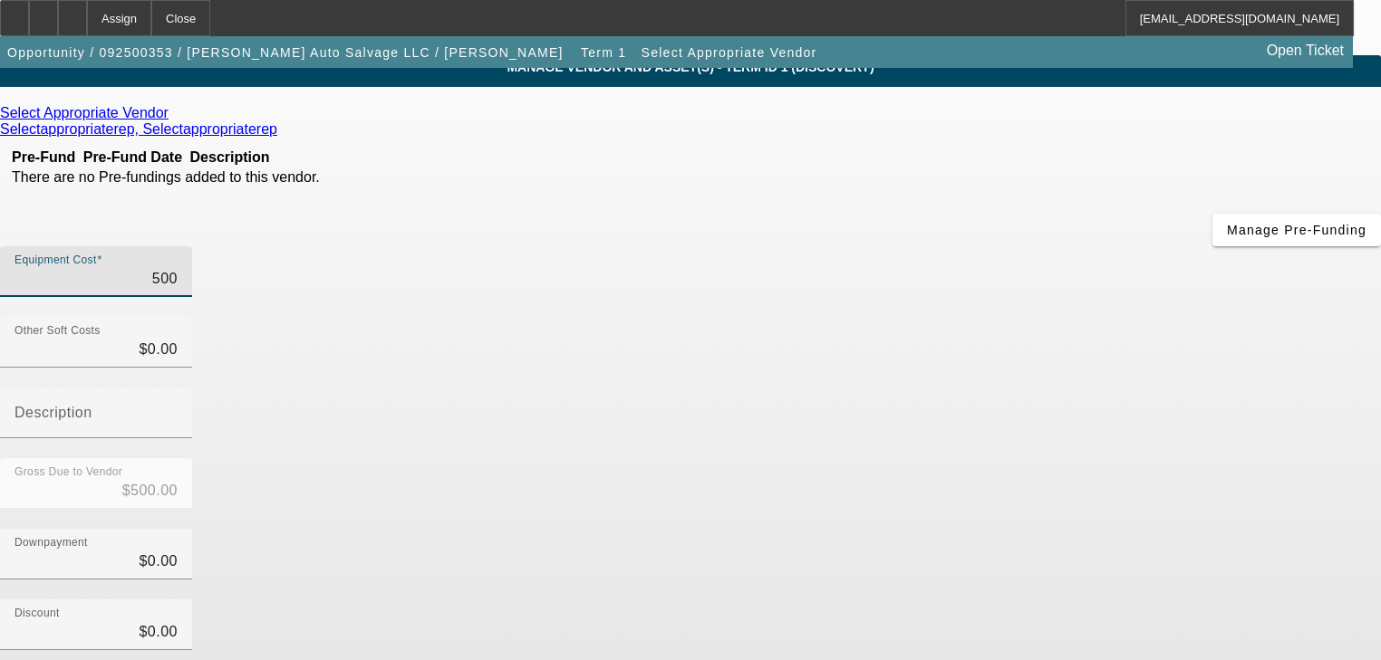
type input "5000"
type input "$5,000.00"
type input "50000"
type input "$50,000.00"
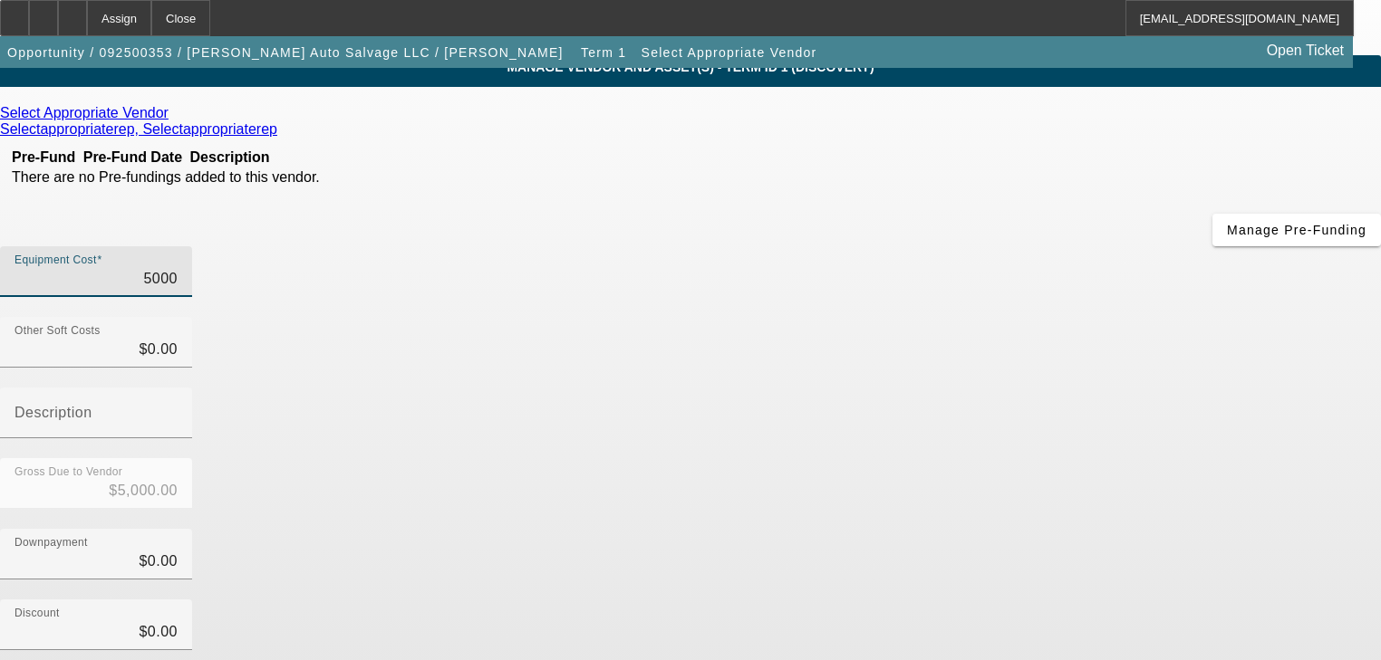
type input "$50,000.00"
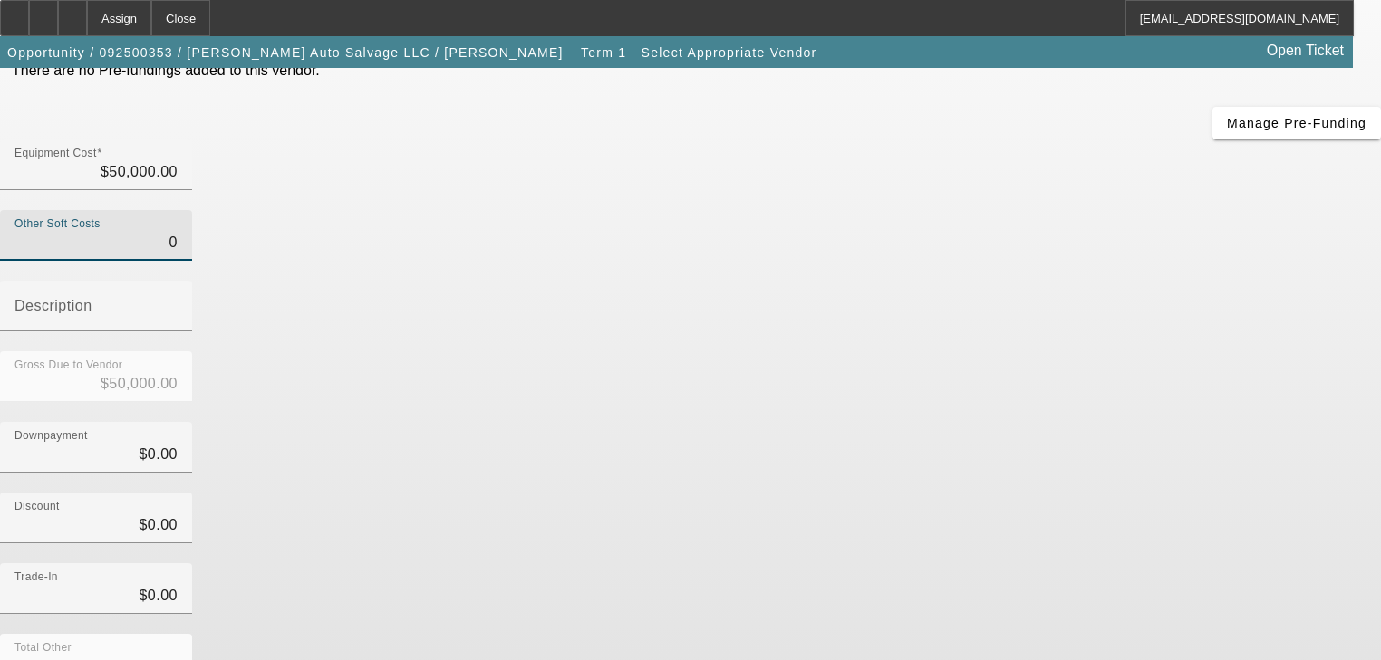
scroll to position [252, 0]
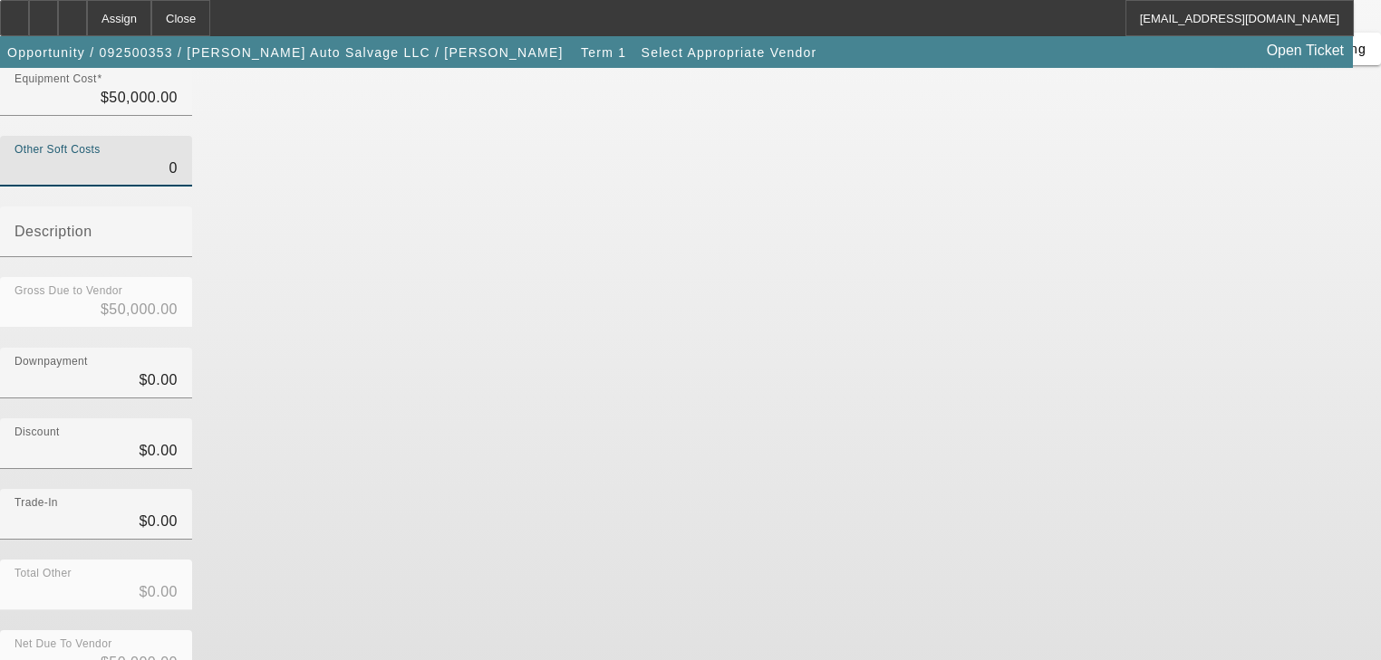
type input "$0.00"
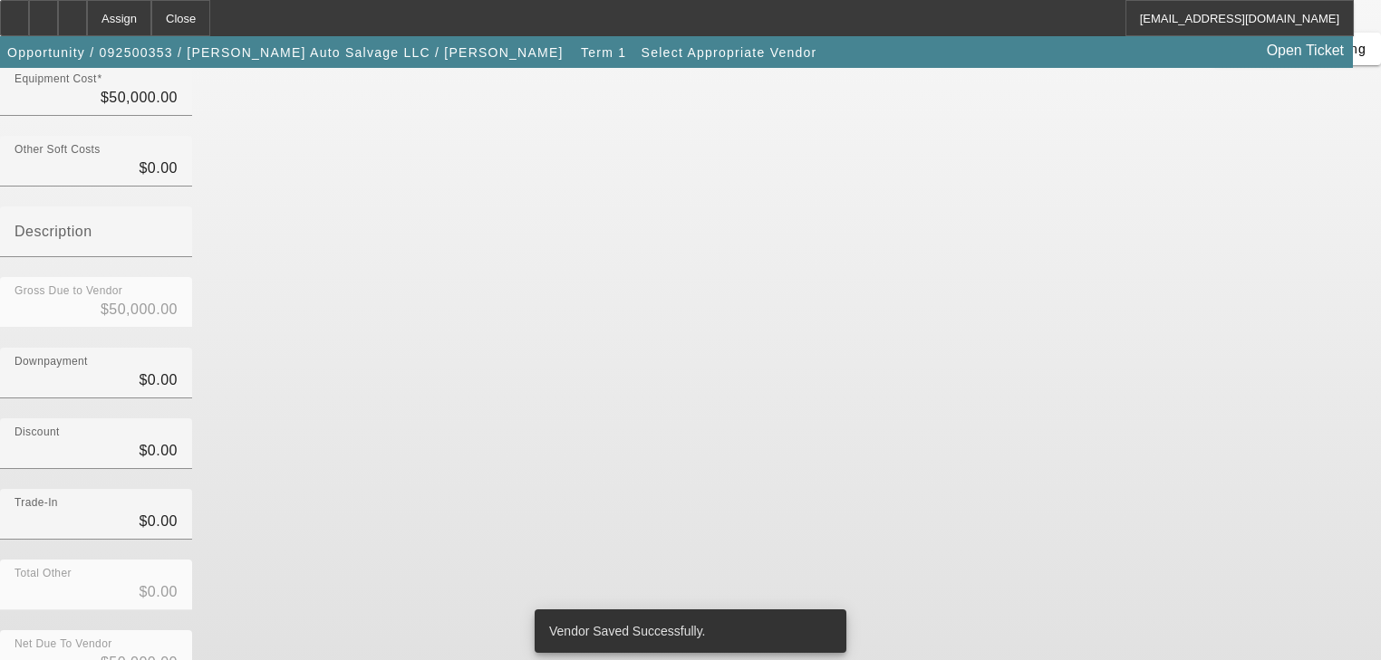
scroll to position [0, 0]
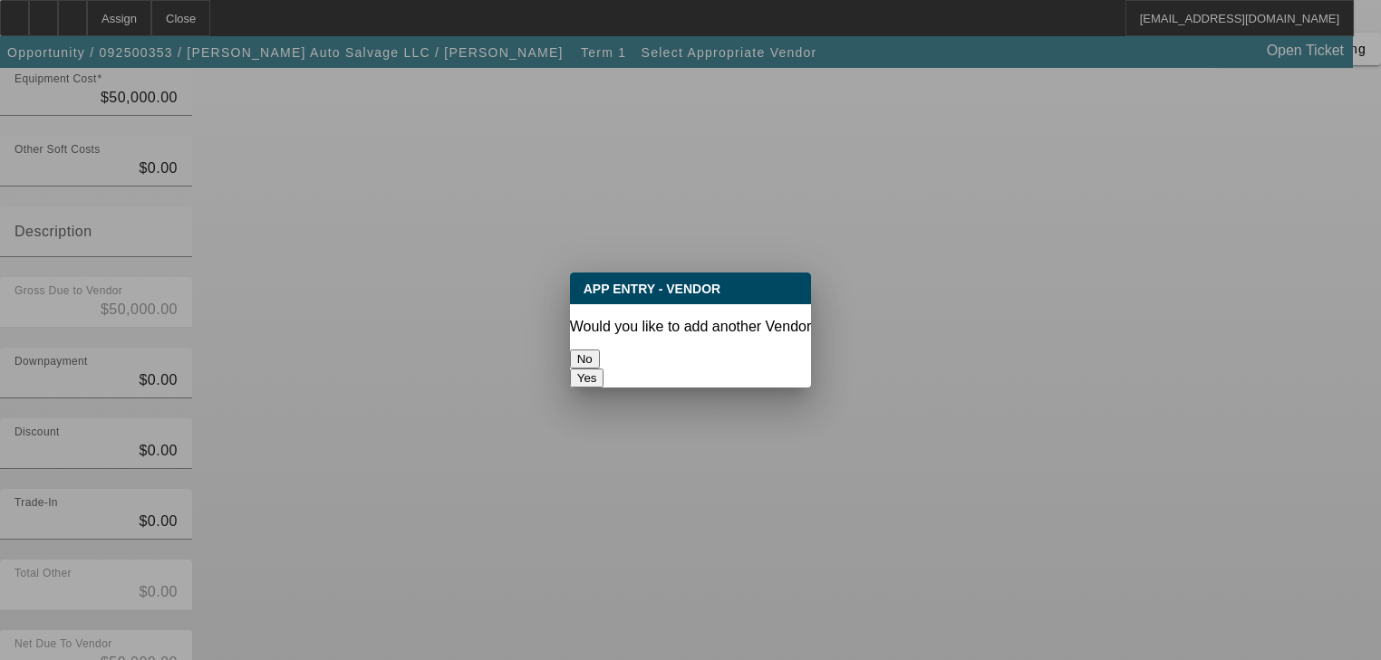
click at [600, 350] on button "No" at bounding box center [585, 359] width 30 height 19
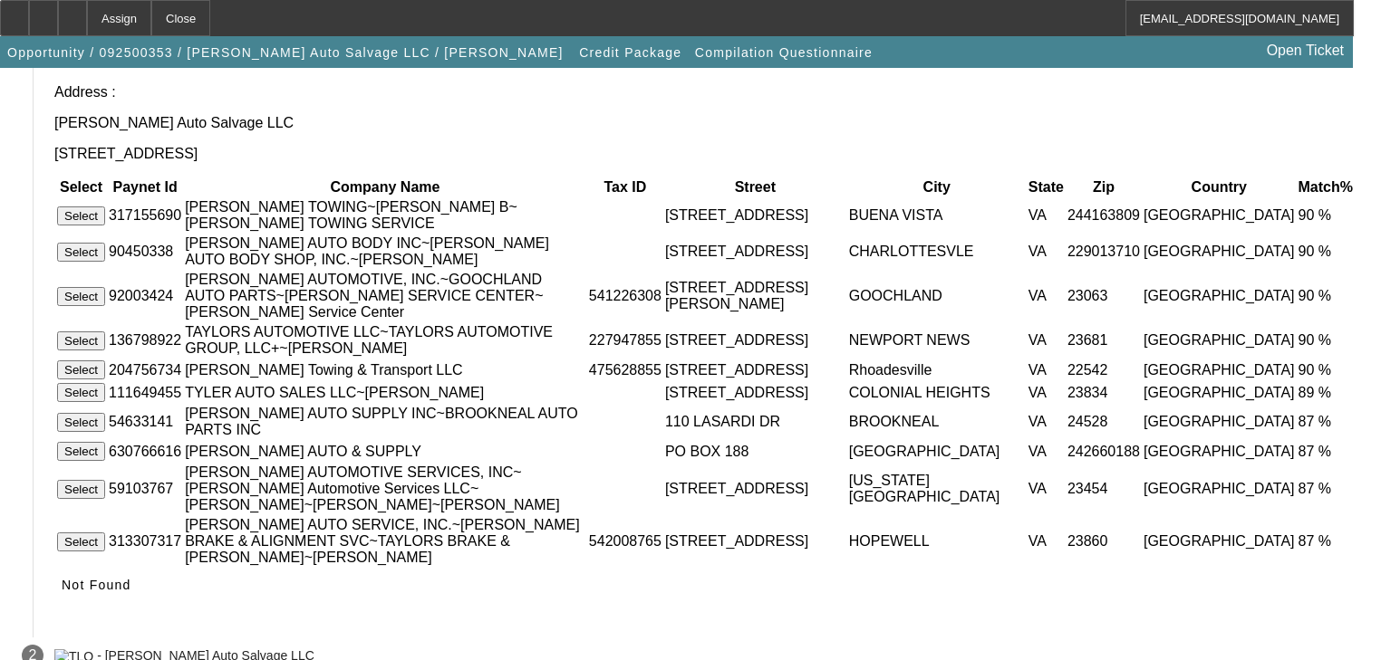
scroll to position [261, 0]
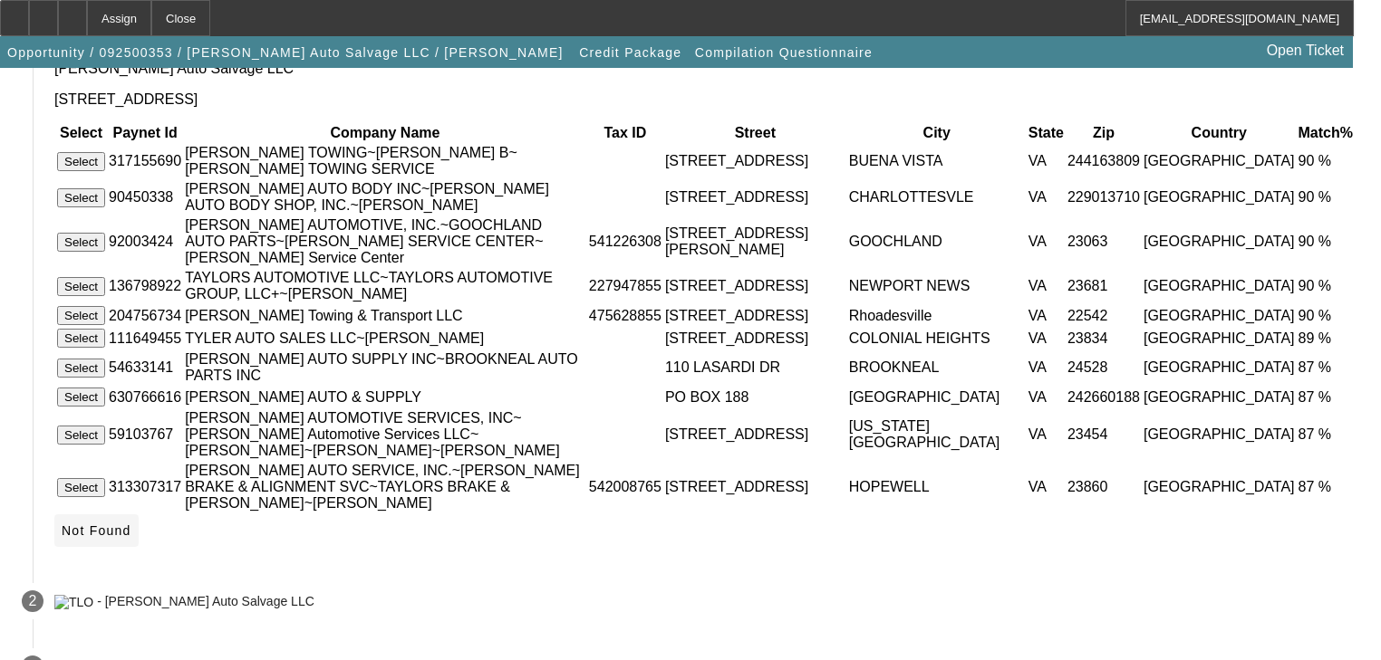
click at [131, 524] on span "Not Found" at bounding box center [97, 531] width 70 height 14
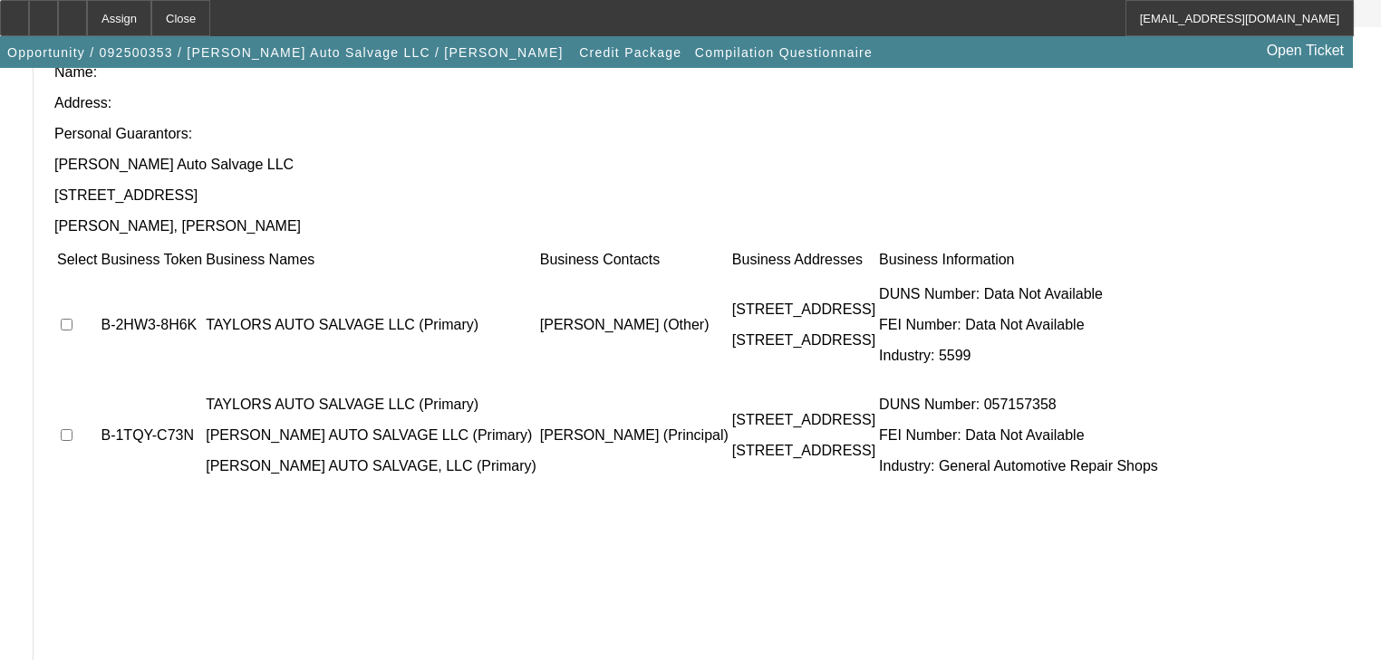
click at [72, 319] on input "checkbox" at bounding box center [67, 325] width 12 height 12
checkbox input "true"
click at [98, 381] on td at bounding box center [77, 435] width 42 height 109
click at [72, 429] on input "checkbox" at bounding box center [67, 435] width 12 height 12
checkbox input "true"
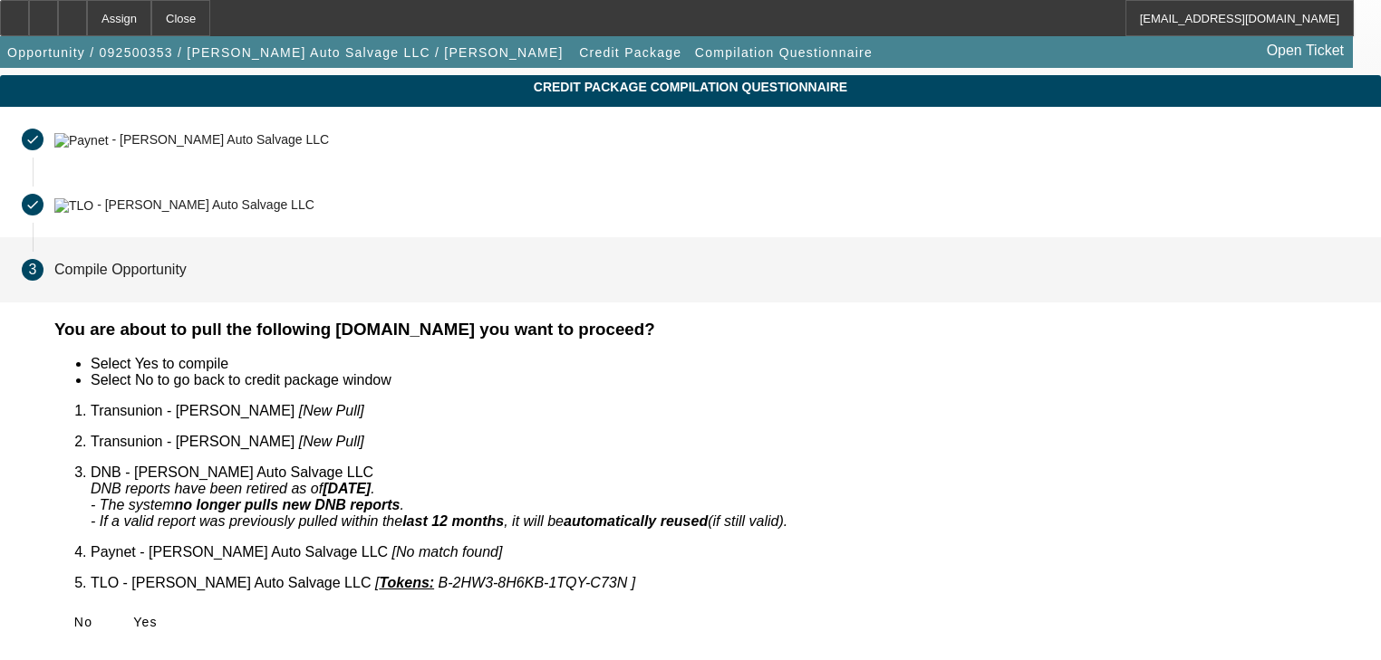
scroll to position [14, 0]
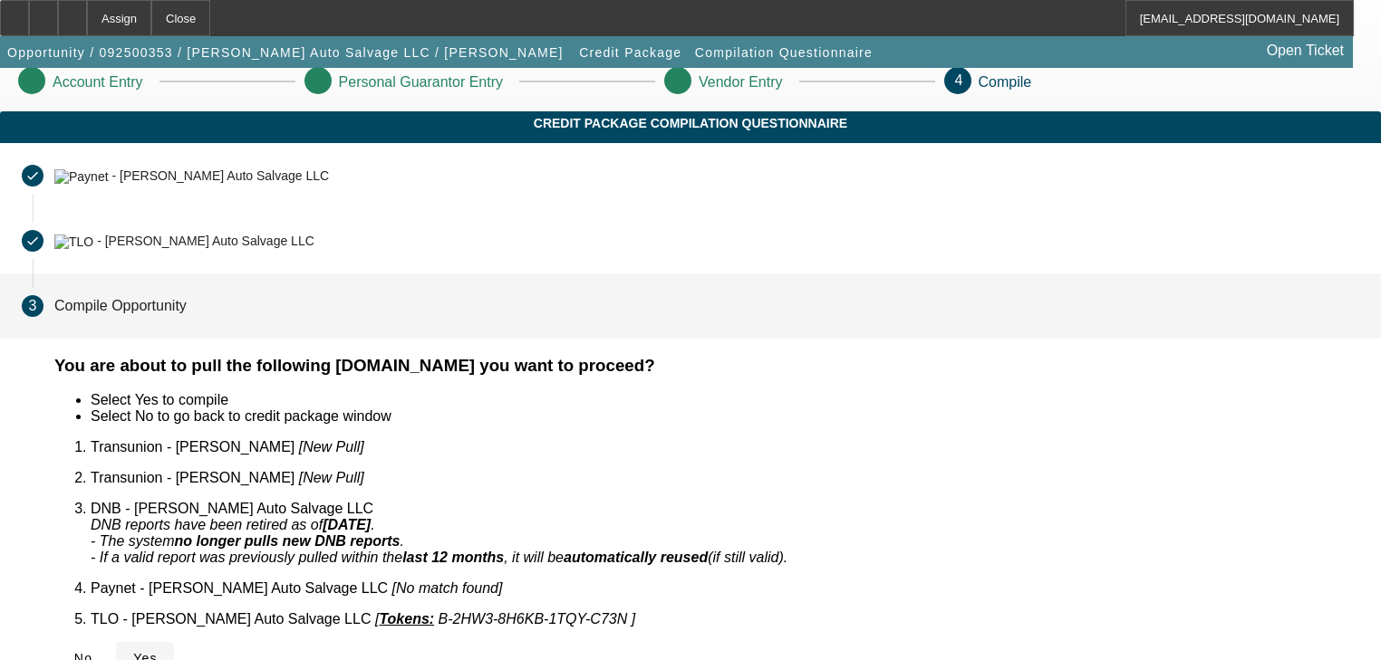
click at [158, 651] on span "Yes" at bounding box center [145, 658] width 24 height 14
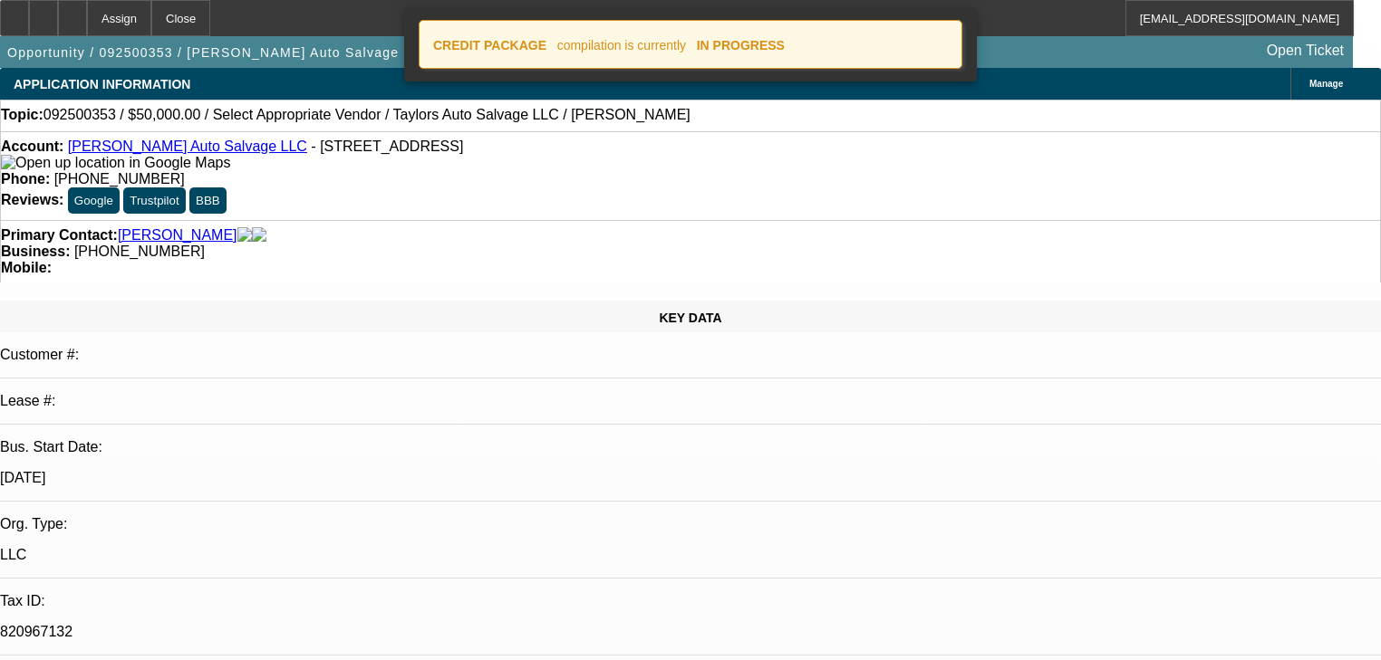
select select "0"
select select "2"
select select "0.1"
select select "4"
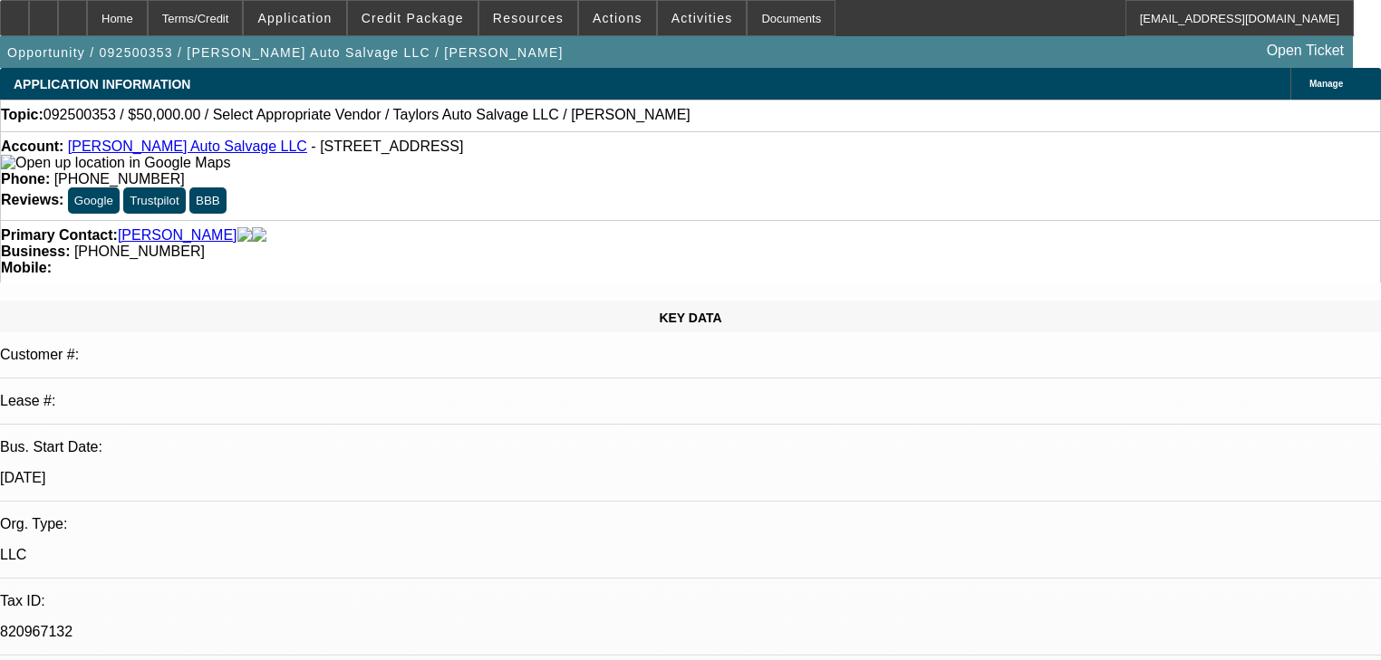
select select "0"
select select "2"
select select "0.1"
select select "4"
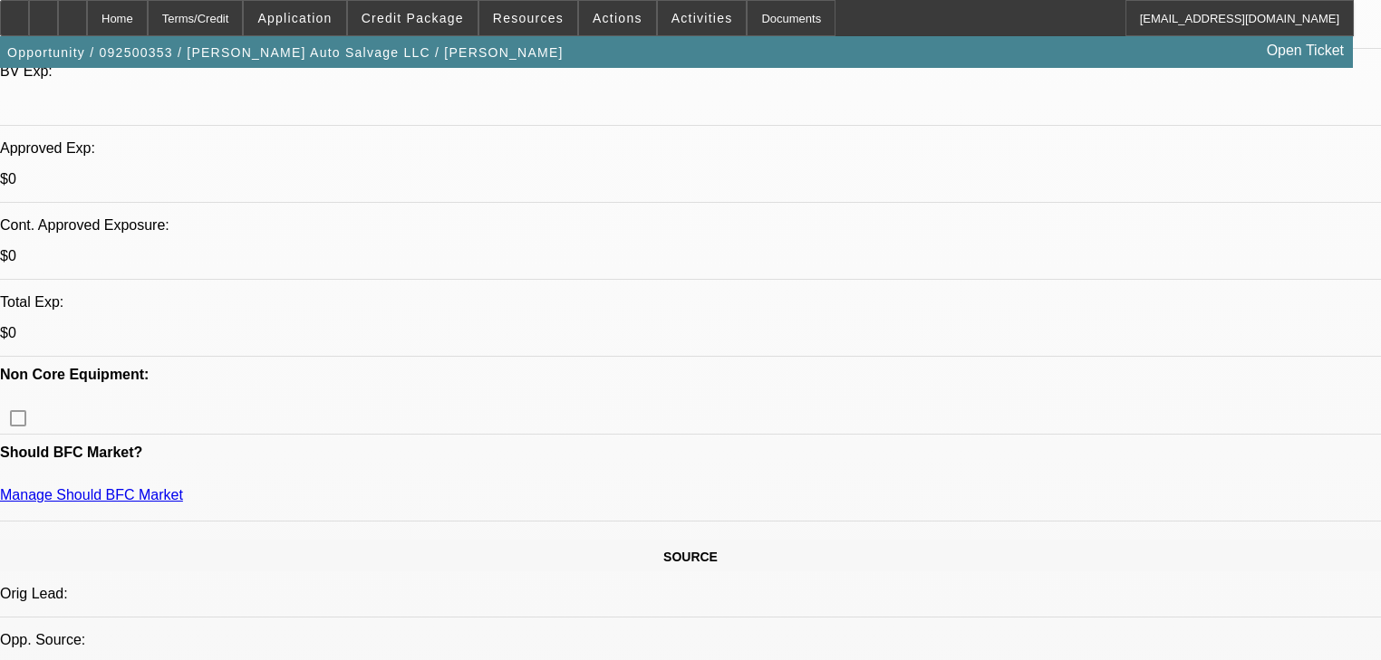
scroll to position [652, 0]
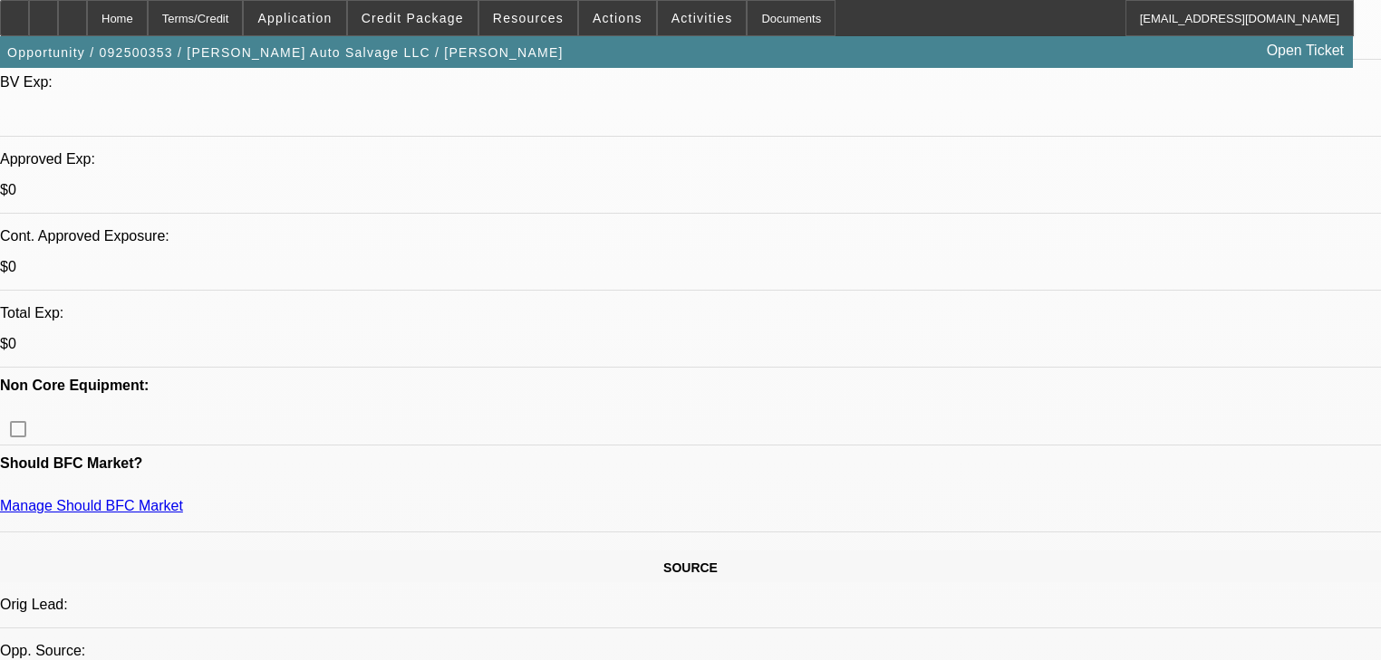
scroll to position [435, 0]
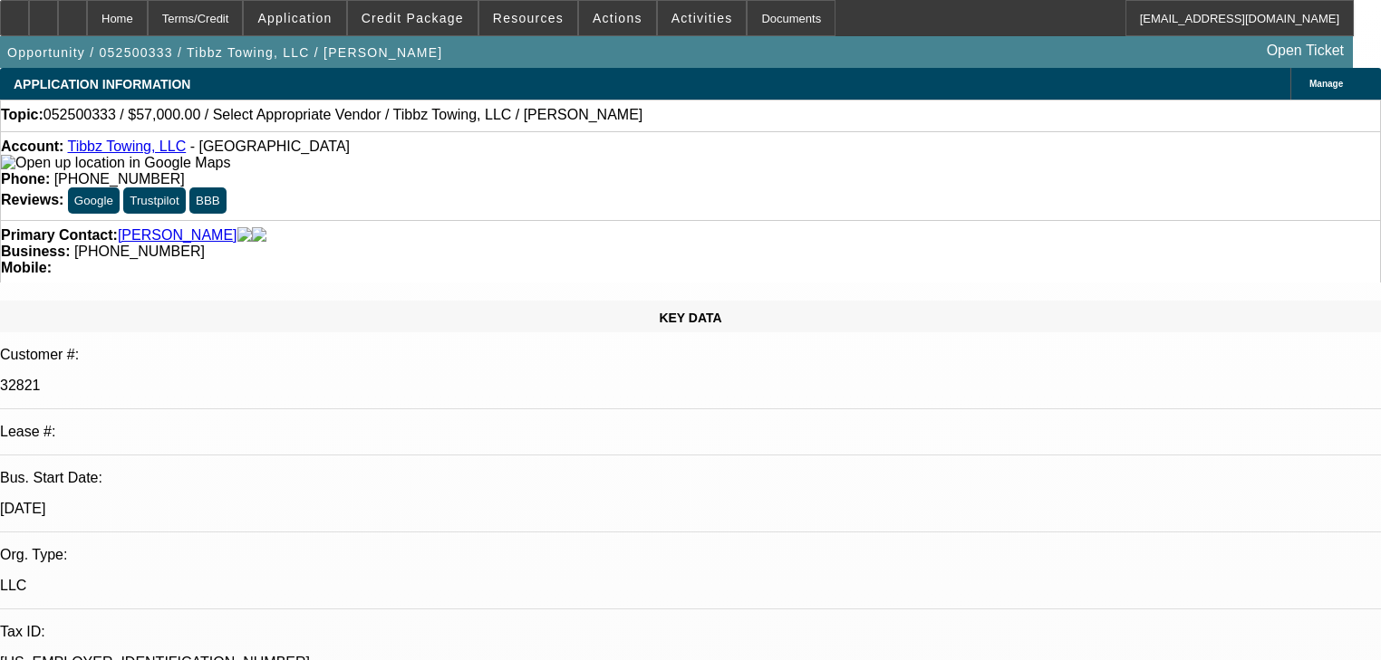
select select "0.1"
select select "2"
select select "0.1"
select select "4"
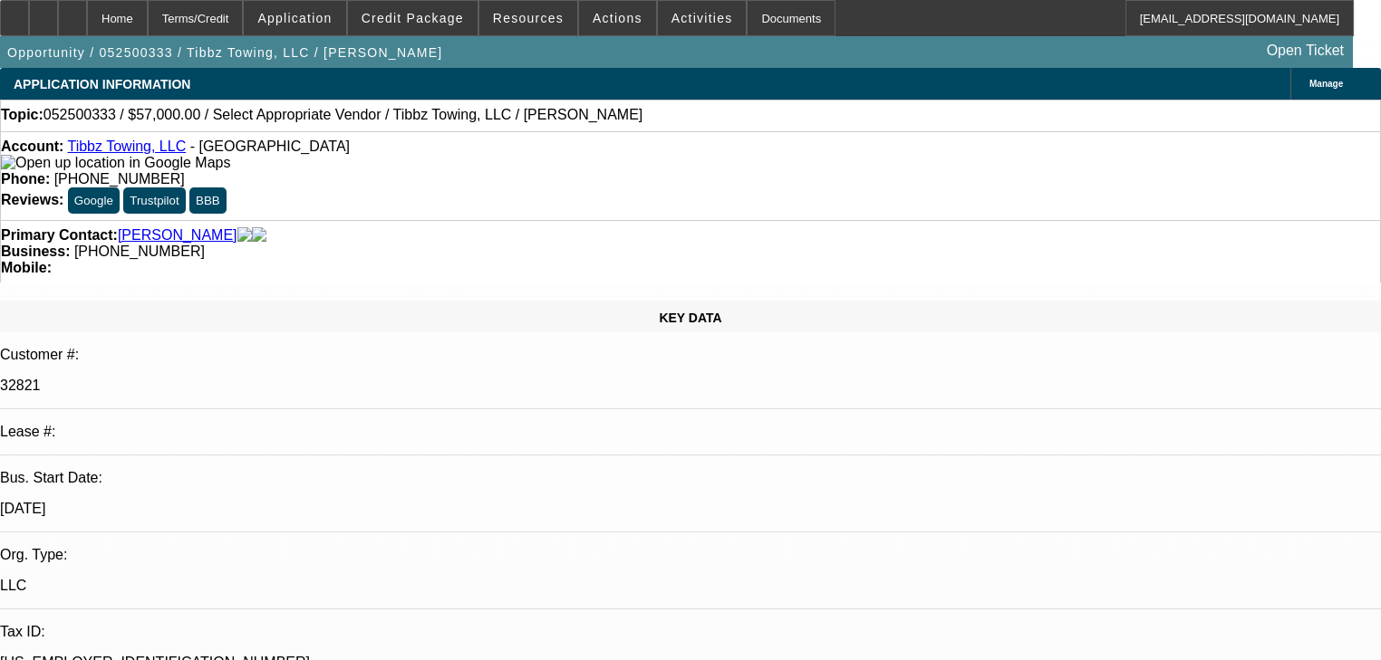
select select "2"
select select "0.1"
select select "4"
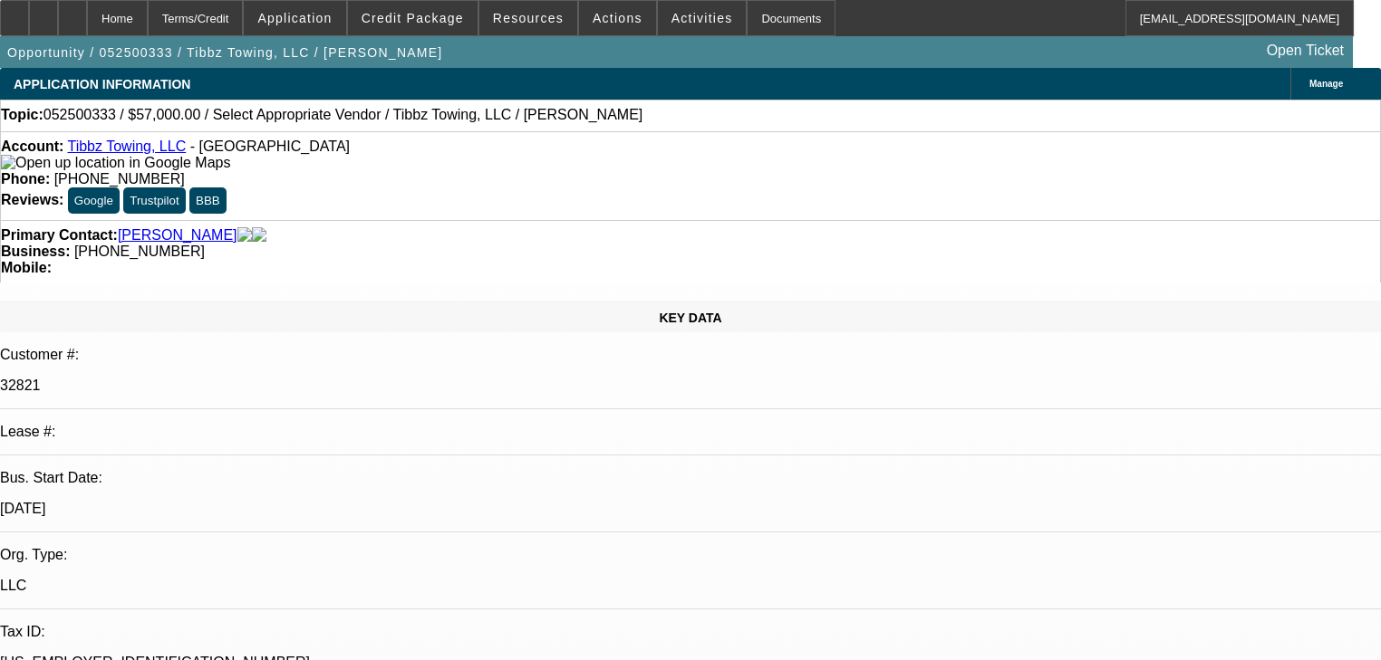
copy div "[PERSON_NAME]"
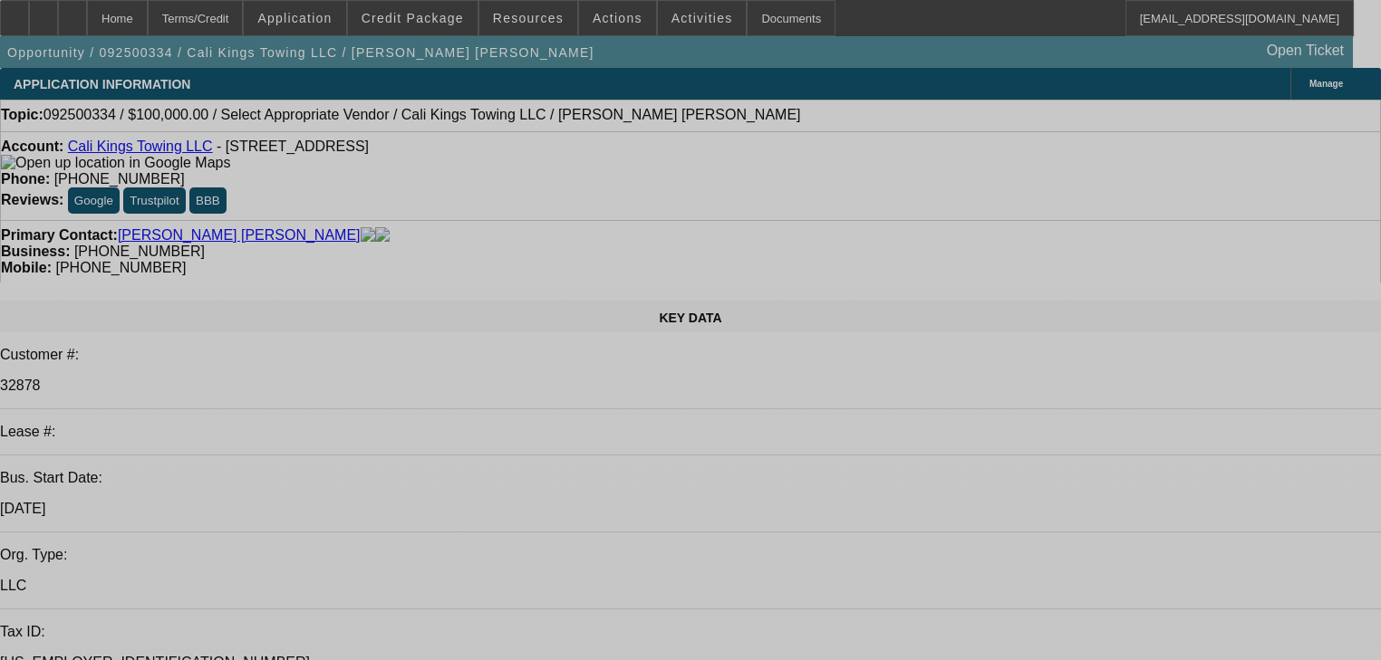
select select "0"
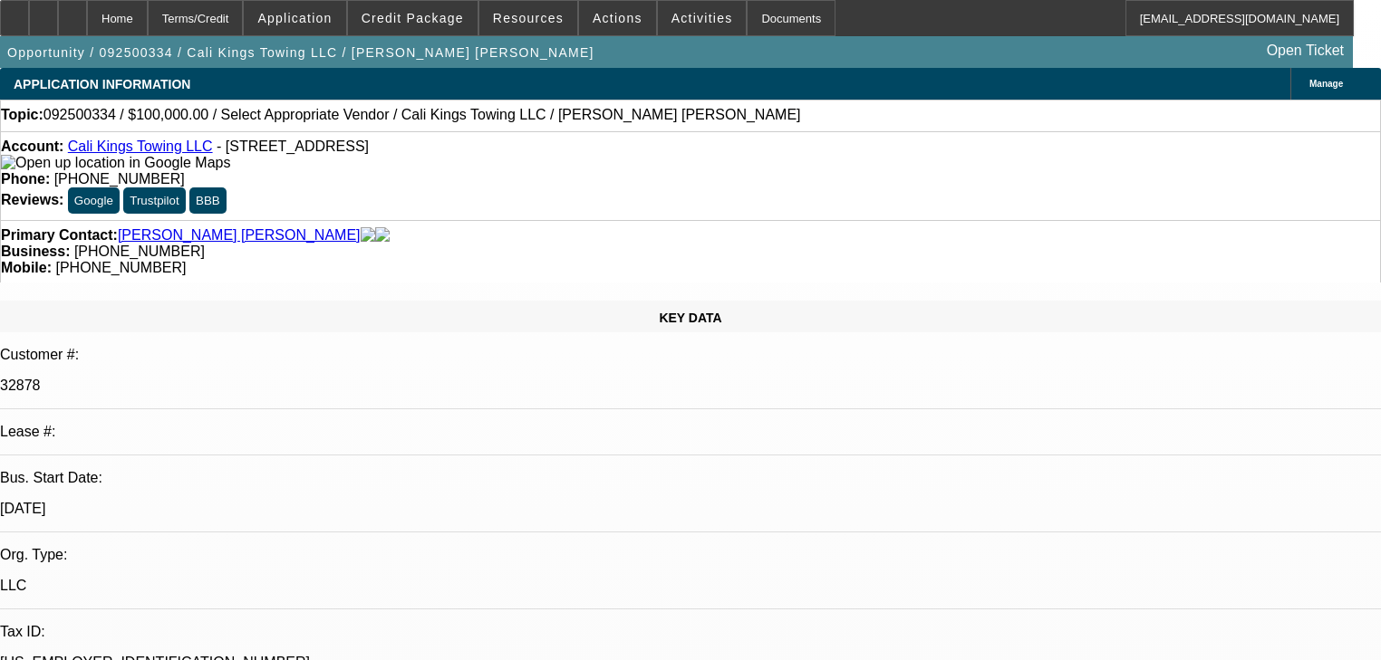
select select "2"
select select "0.1"
select select "4"
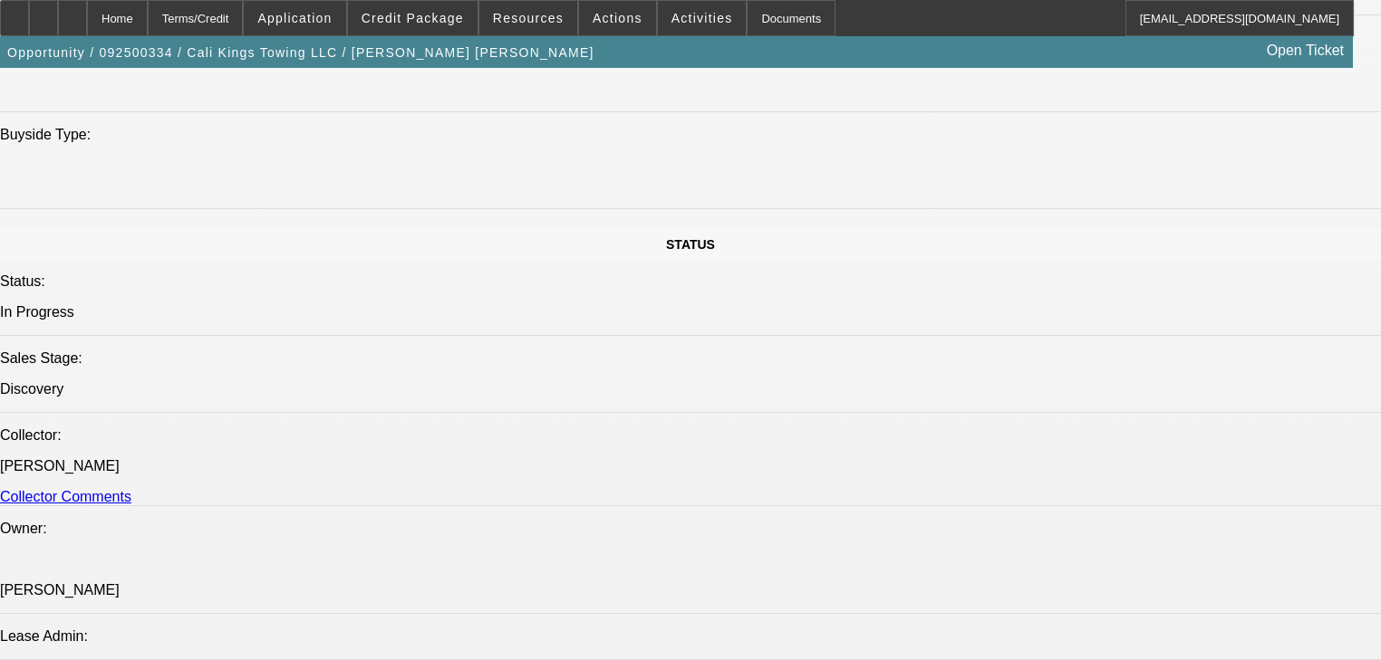
scroll to position [1594, 0]
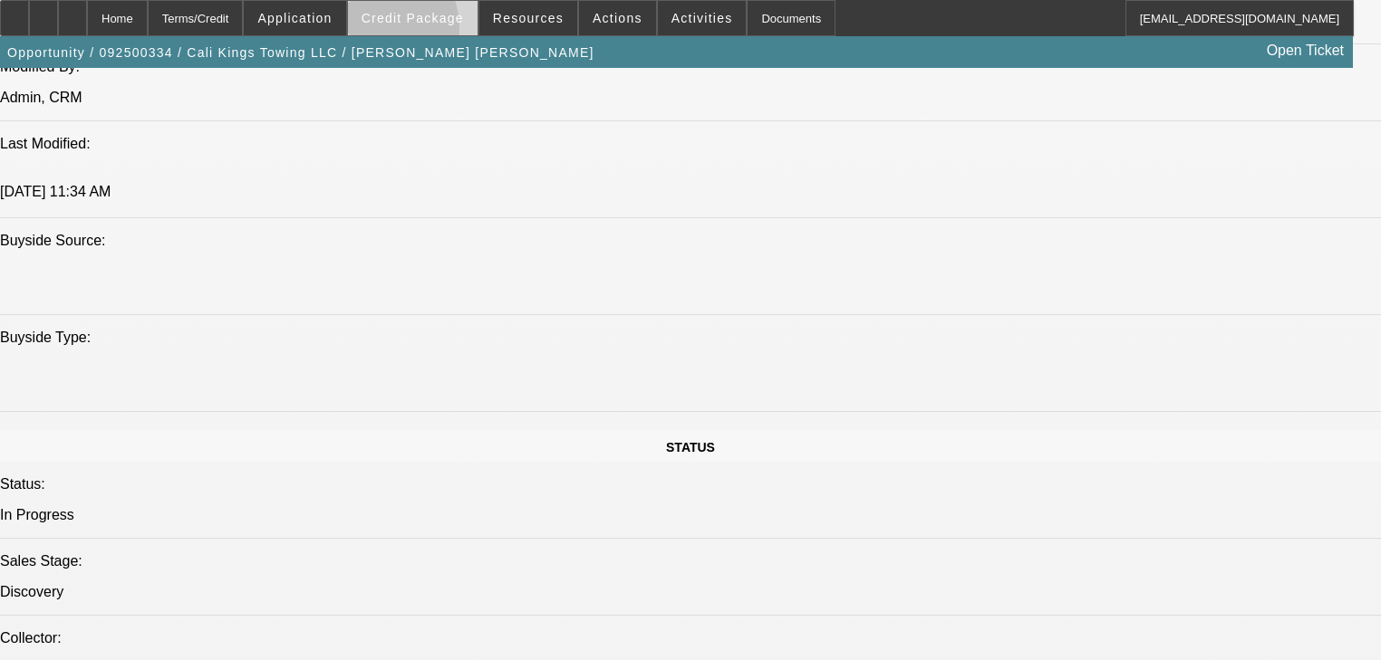
click at [395, 33] on span at bounding box center [413, 17] width 130 height 43
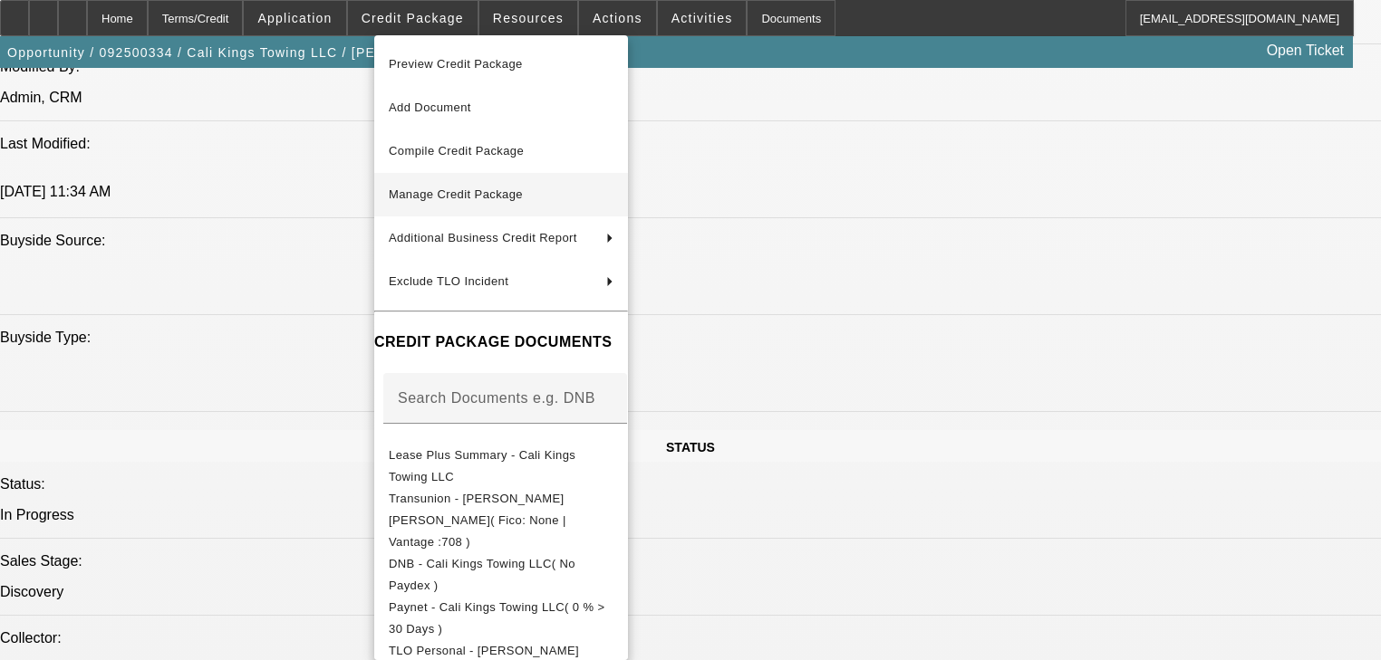
click at [510, 212] on button "Manage Credit Package" at bounding box center [501, 194] width 254 height 43
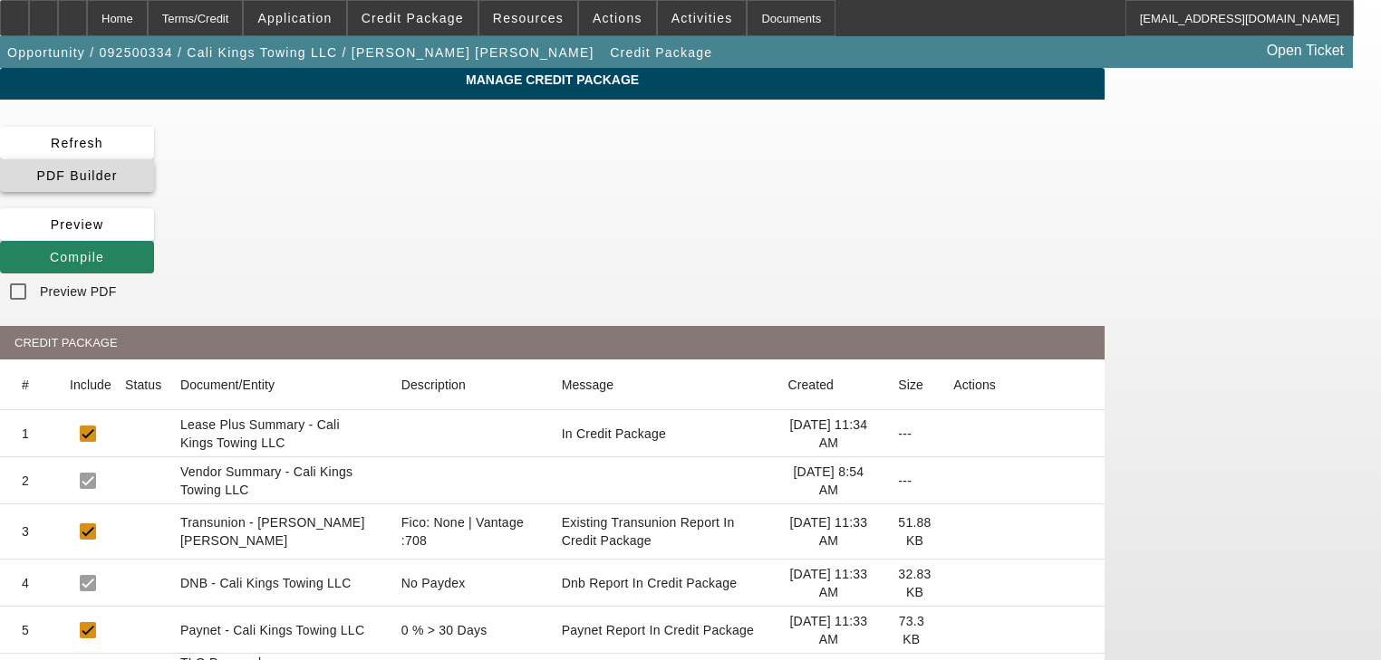
click at [117, 168] on span "PDF Builder" at bounding box center [76, 175] width 81 height 14
click at [50, 250] on icon at bounding box center [50, 257] width 0 height 14
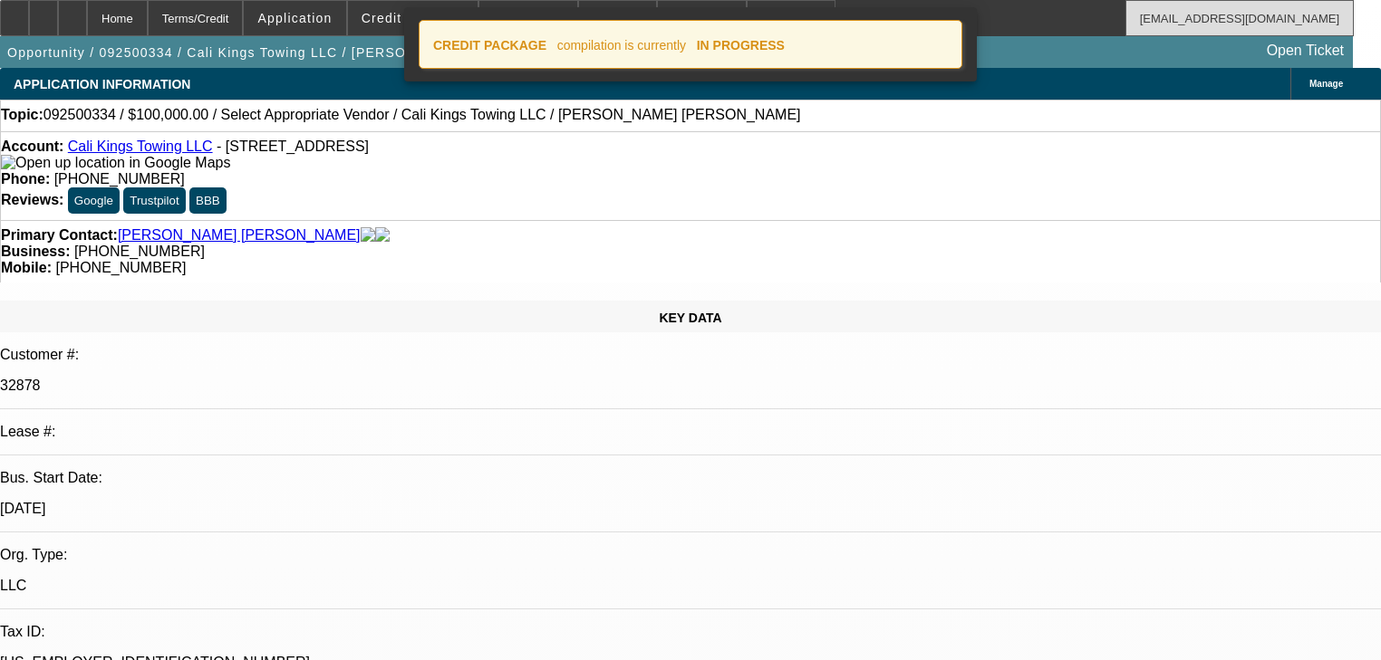
select select "0"
select select "2"
select select "0.1"
select select "4"
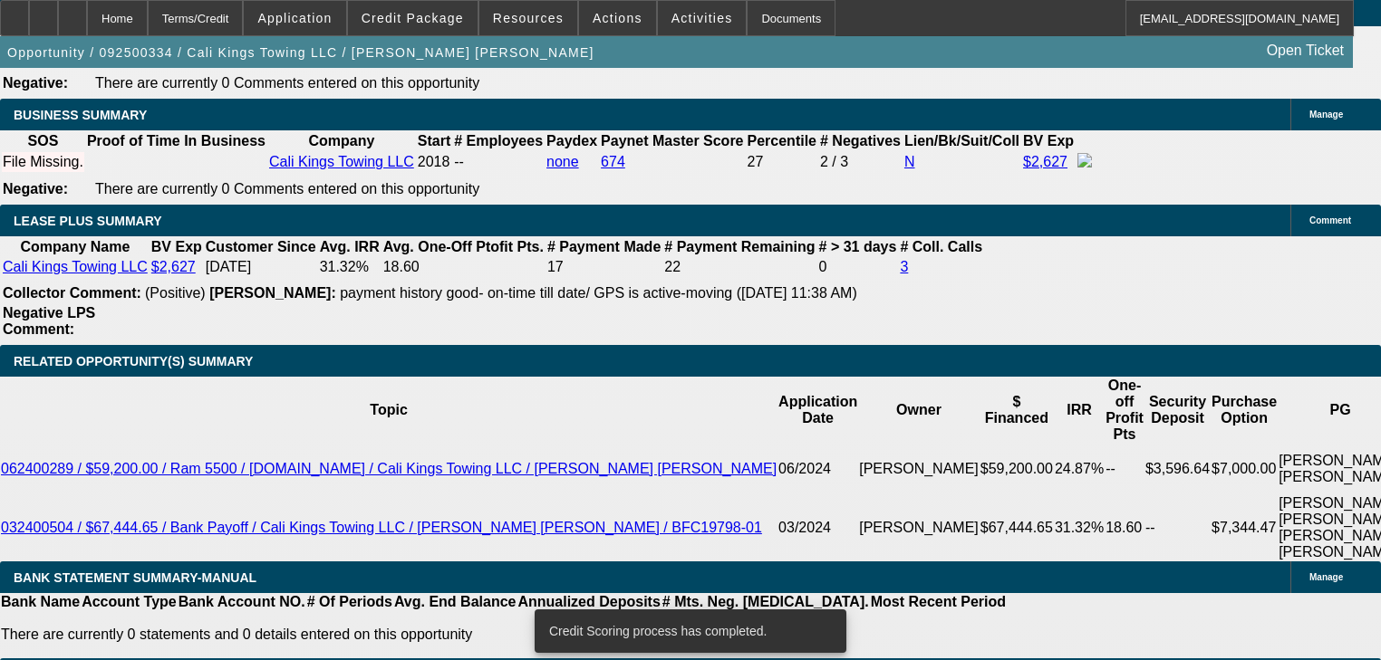
scroll to position [2925, 0]
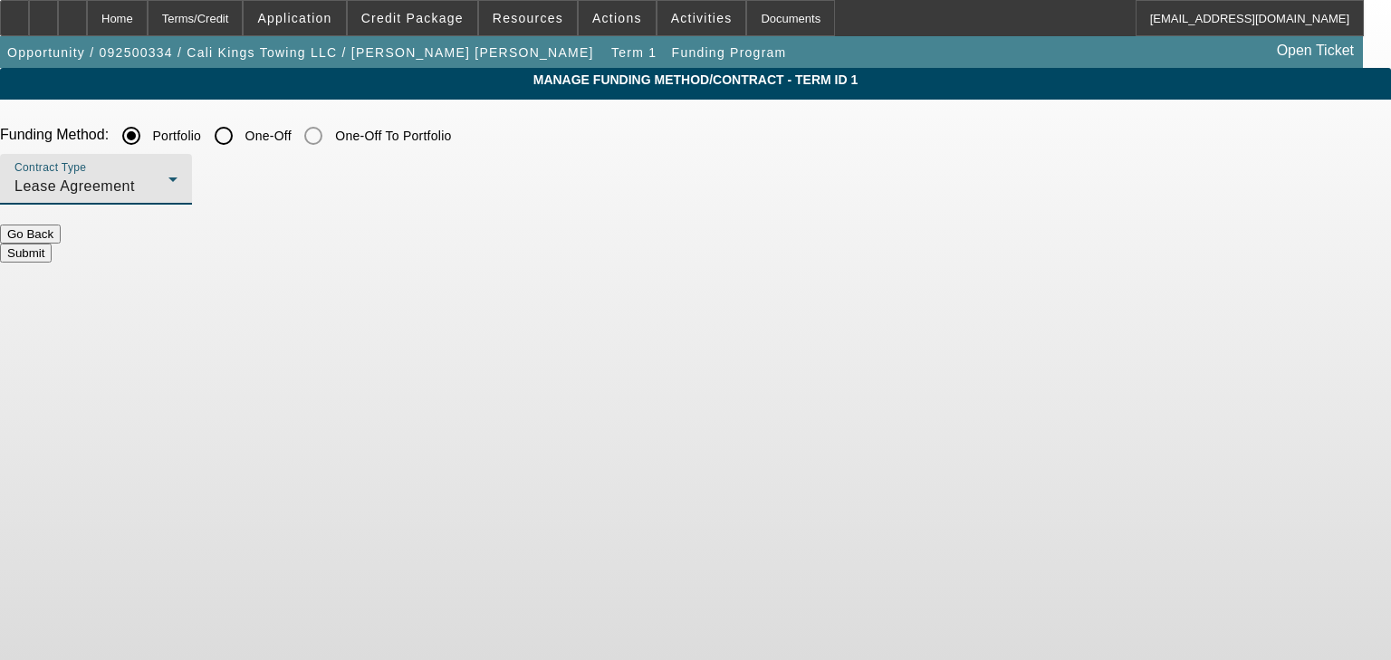
click at [168, 177] on div "Lease Agreement" at bounding box center [91, 187] width 154 height 22
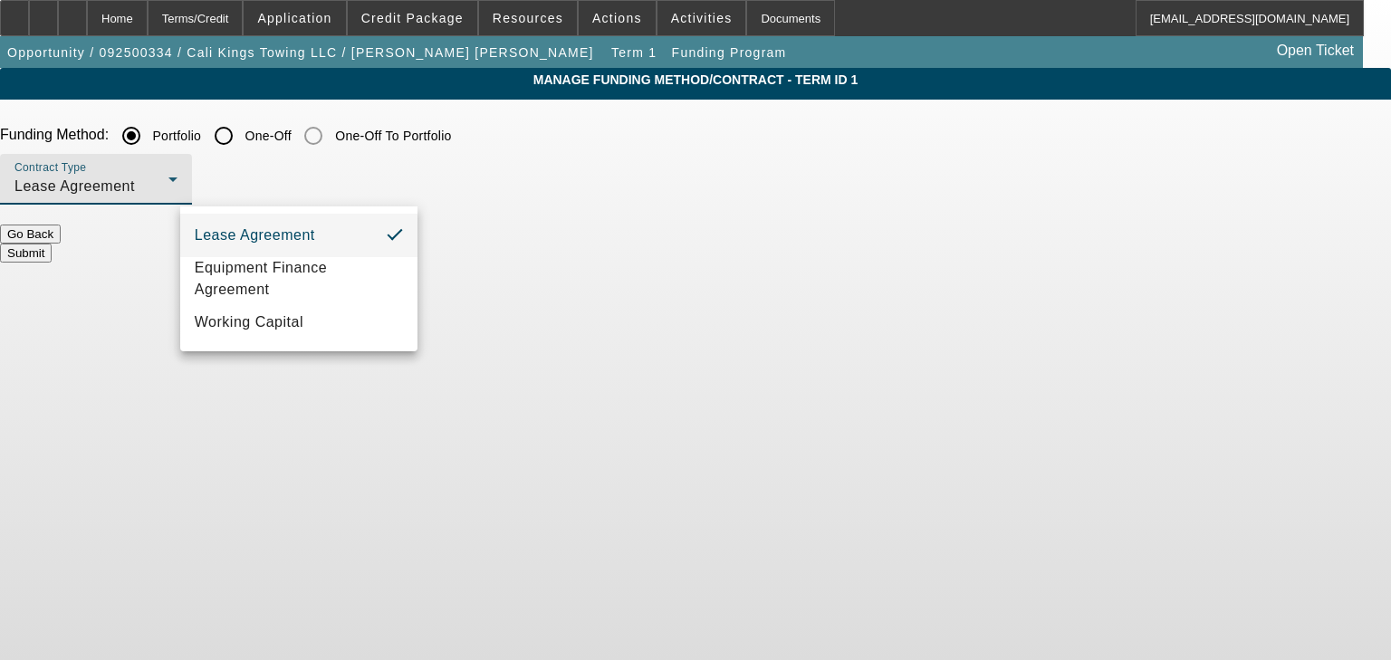
click at [417, 134] on div at bounding box center [695, 330] width 1391 height 660
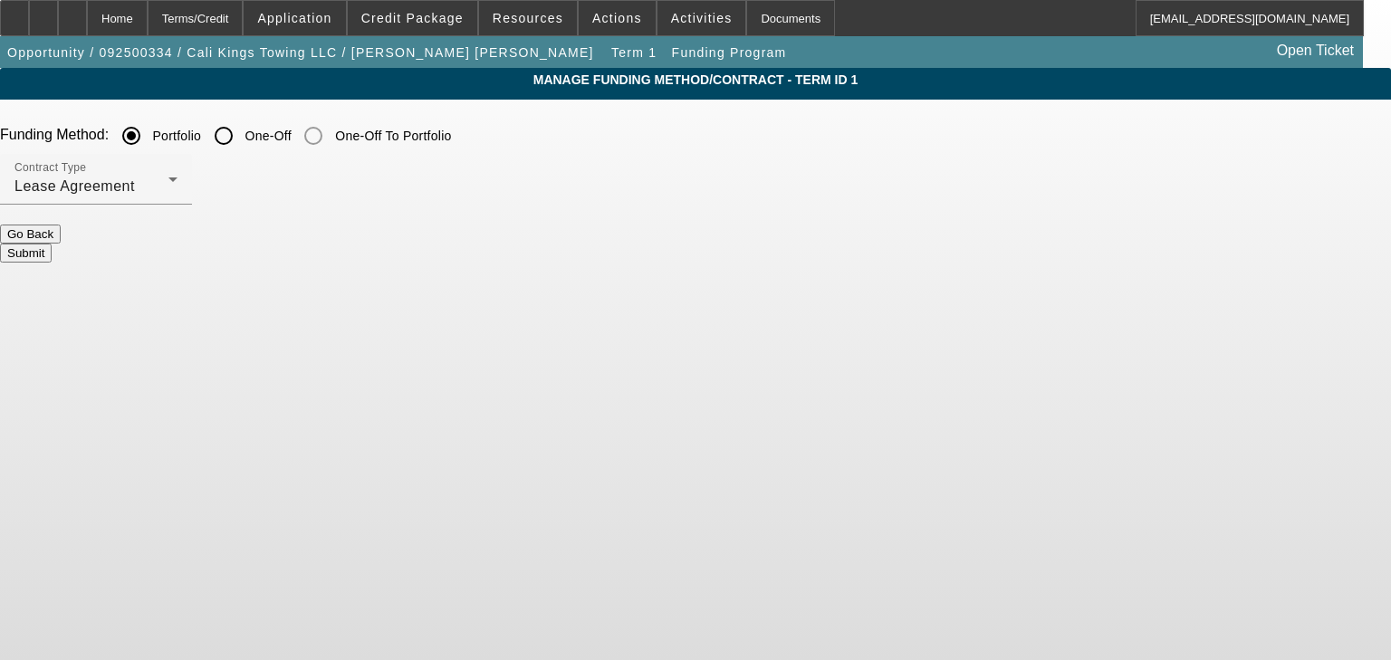
click at [242, 134] on input "One-Off" at bounding box center [224, 136] width 36 height 36
radio input "true"
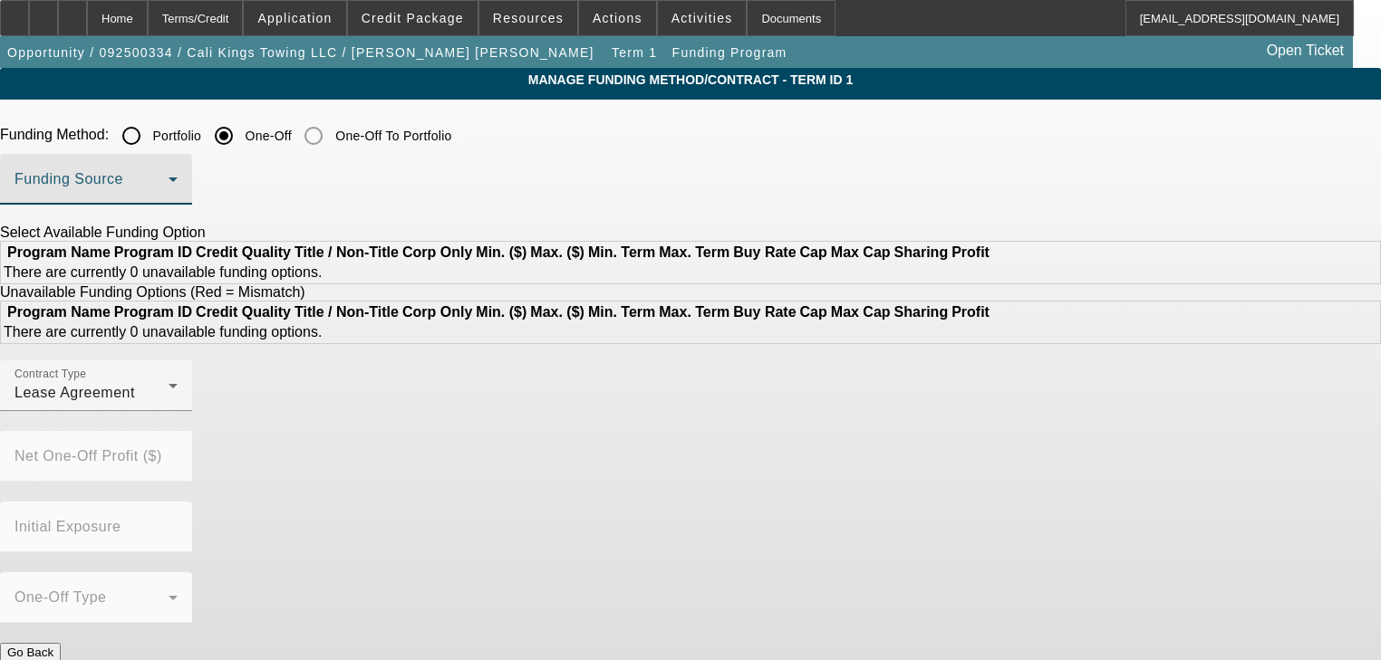
click at [168, 188] on span at bounding box center [91, 187] width 154 height 22
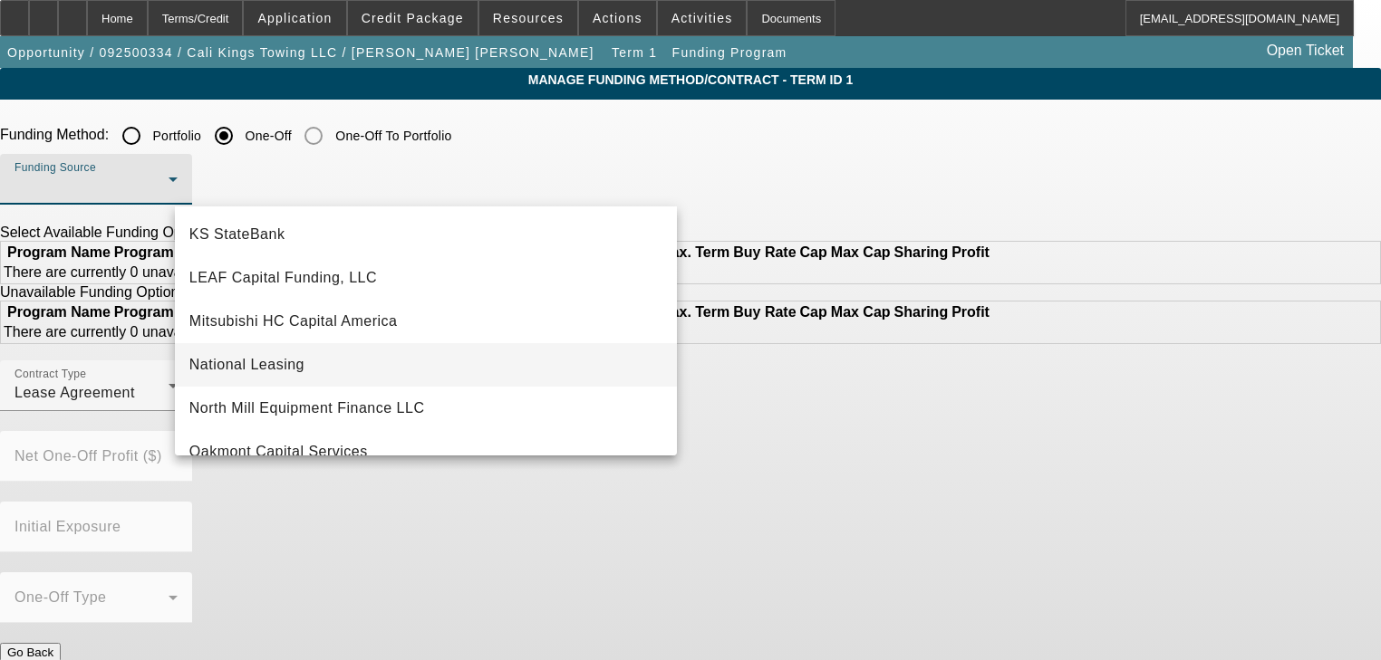
scroll to position [435, 0]
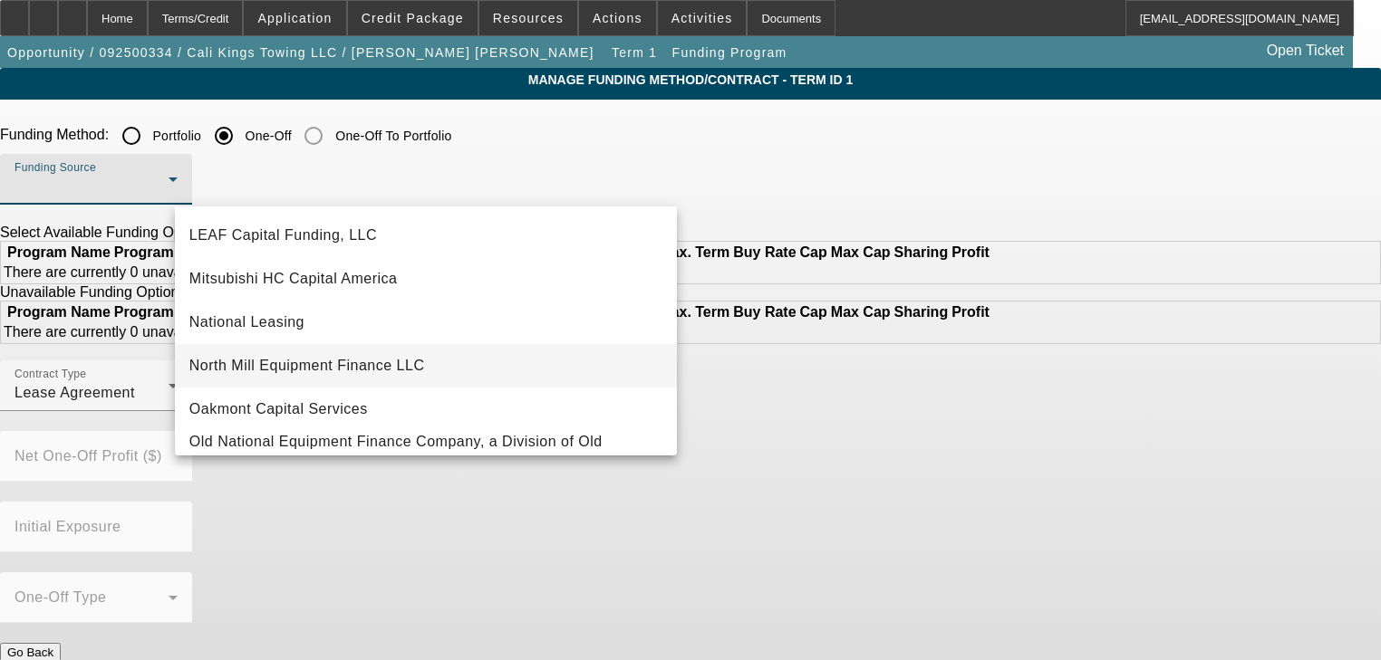
click at [361, 378] on mat-option "North Mill Equipment Finance LLC" at bounding box center [426, 365] width 502 height 43
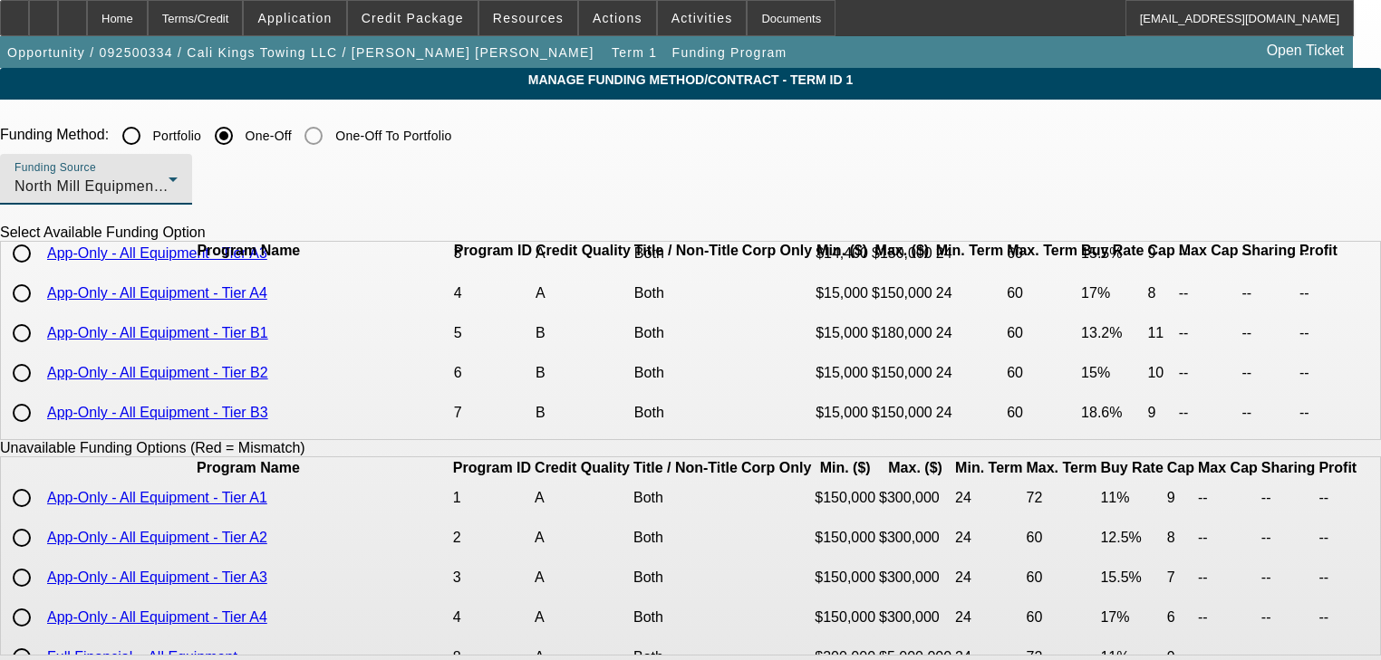
scroll to position [145, 0]
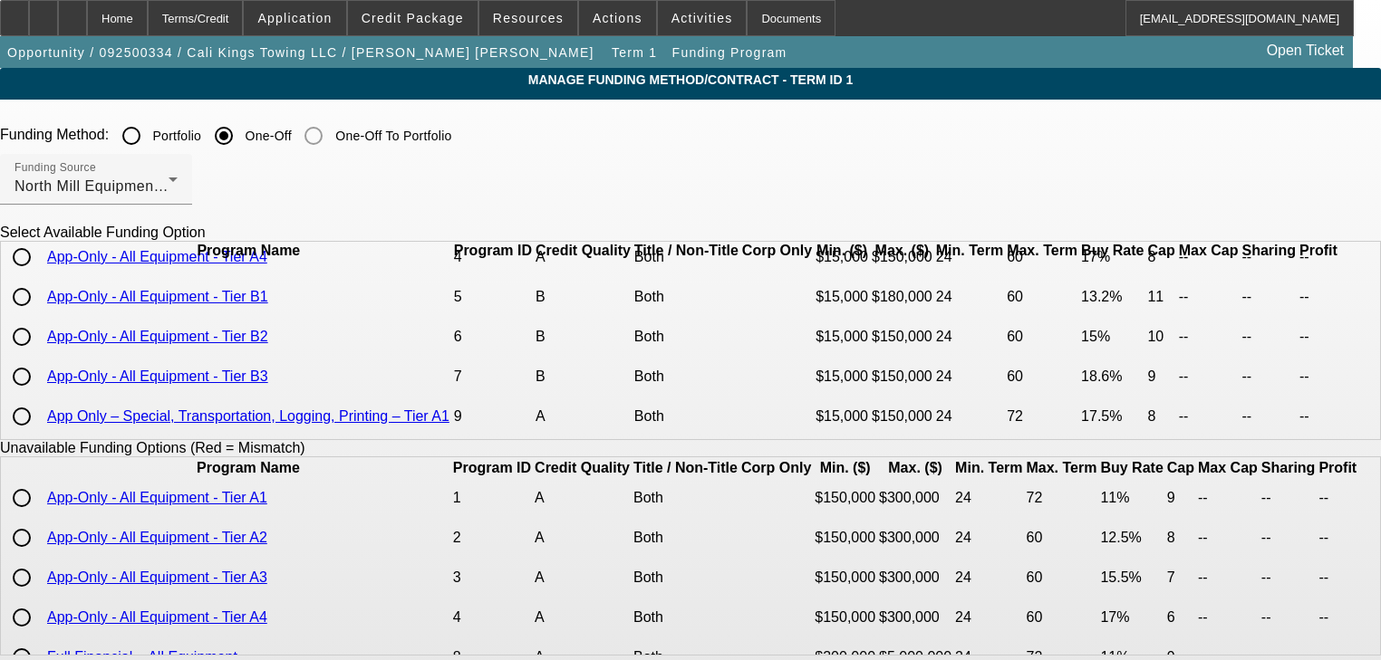
click at [40, 315] on input "radio" at bounding box center [22, 297] width 36 height 36
radio input "true"
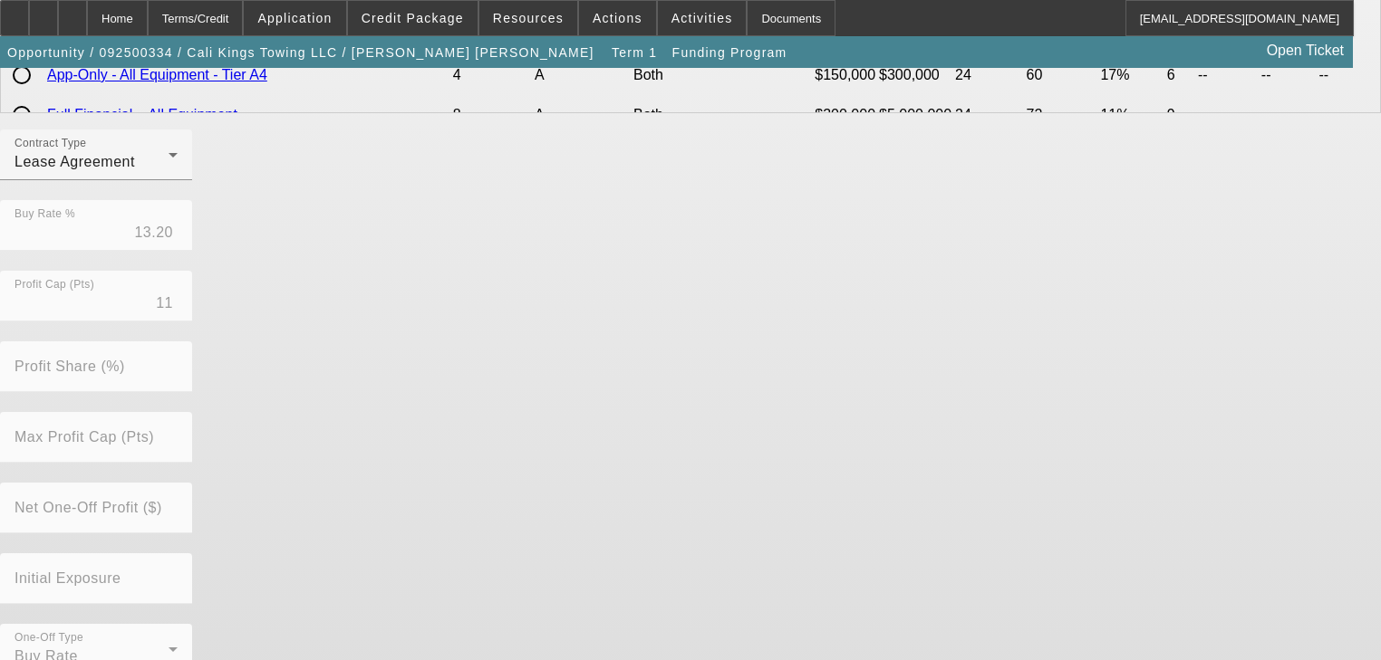
scroll to position [572, 0]
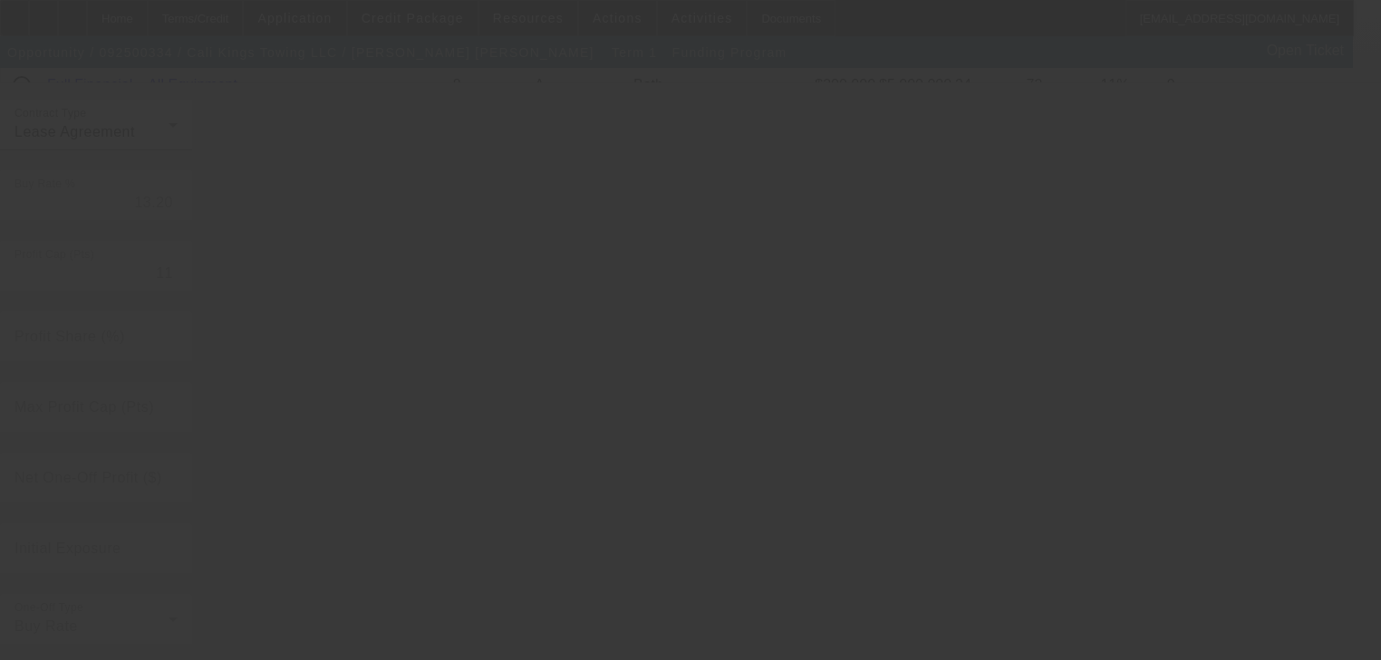
radio input "true"
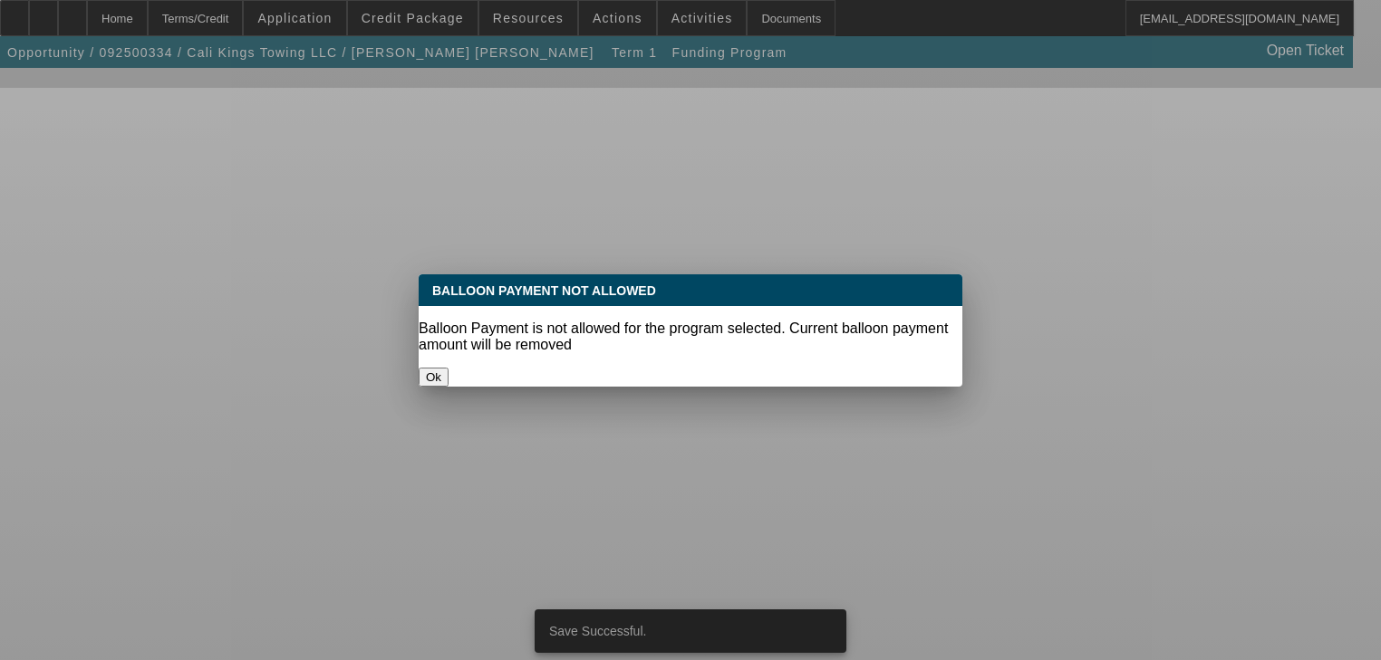
scroll to position [0, 0]
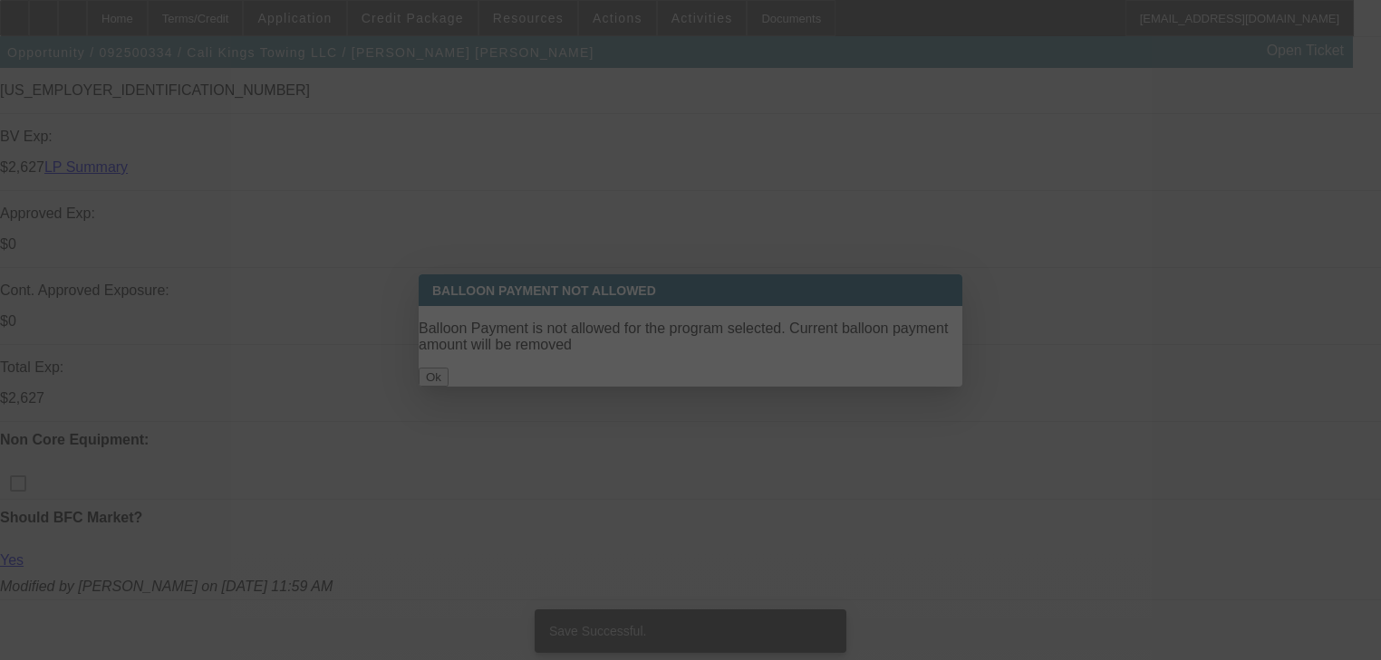
click at [741, 364] on div at bounding box center [690, 330] width 1381 height 660
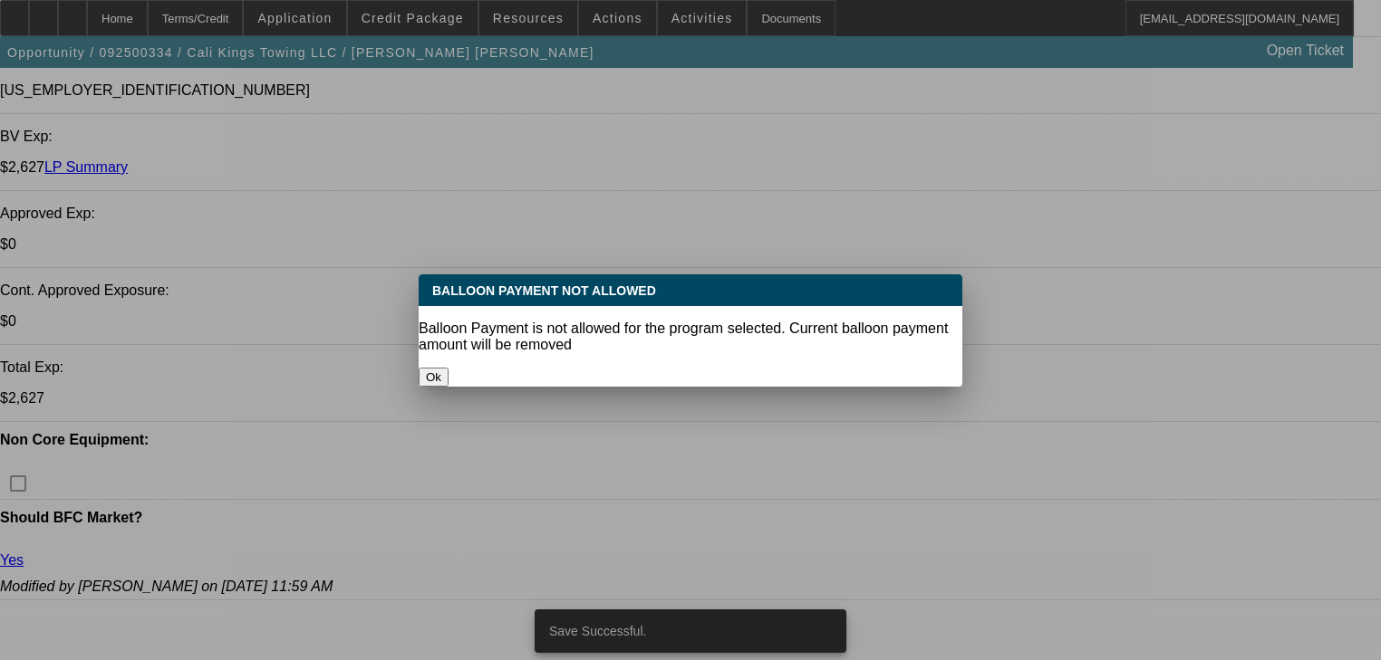
select select "0"
select select "2"
select select "0.1"
select select "4"
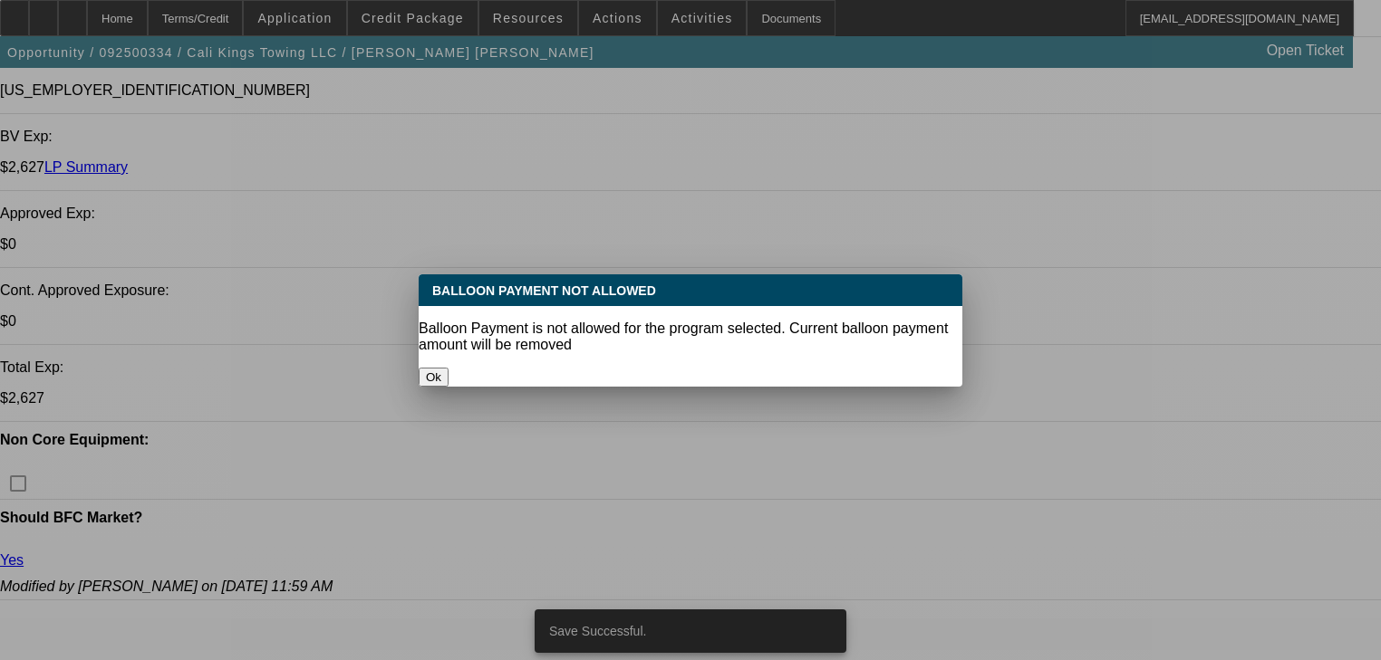
click at [448, 368] on button "Ok" at bounding box center [434, 377] width 30 height 19
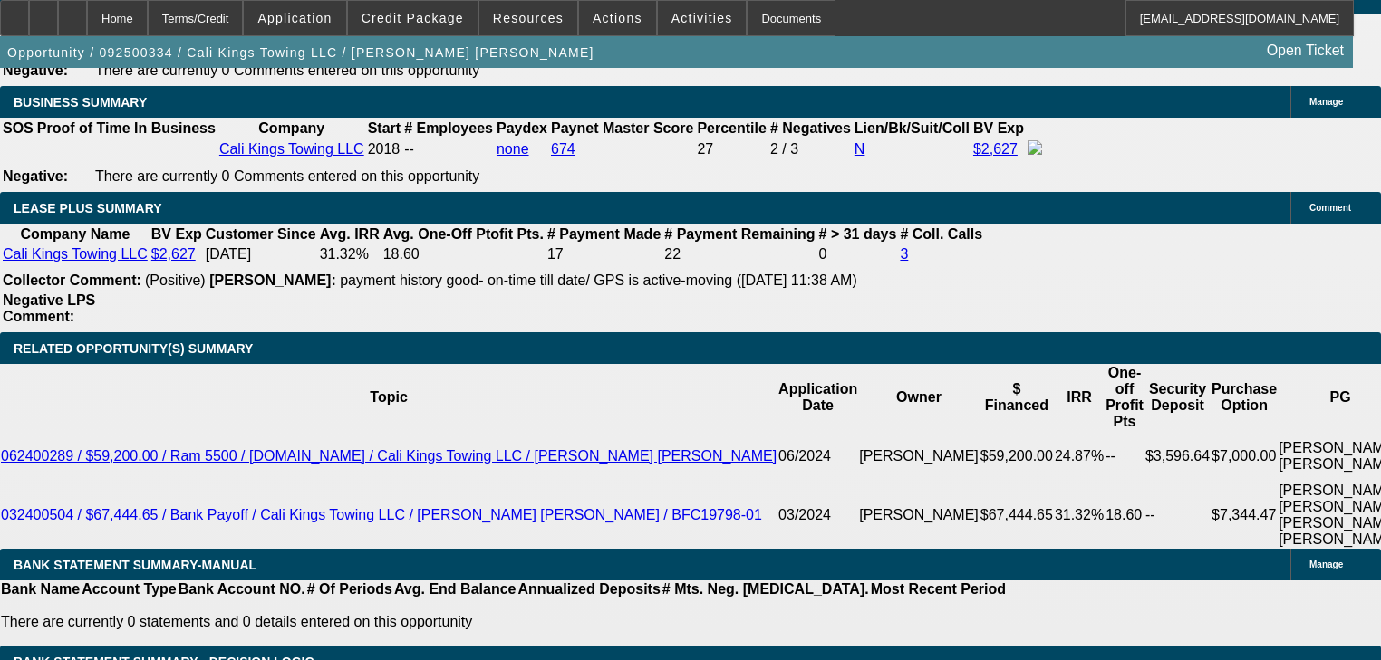
scroll to position [2964, 0]
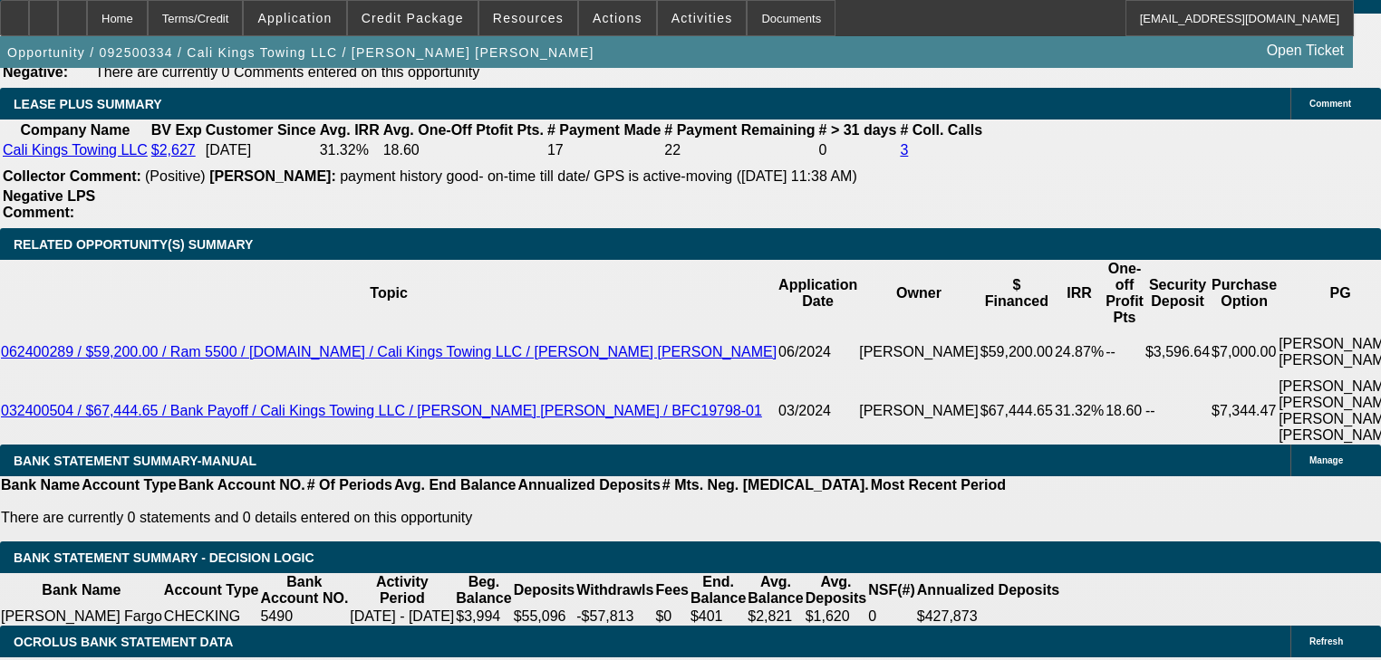
select select "0.05"
type input "$5,000.00"
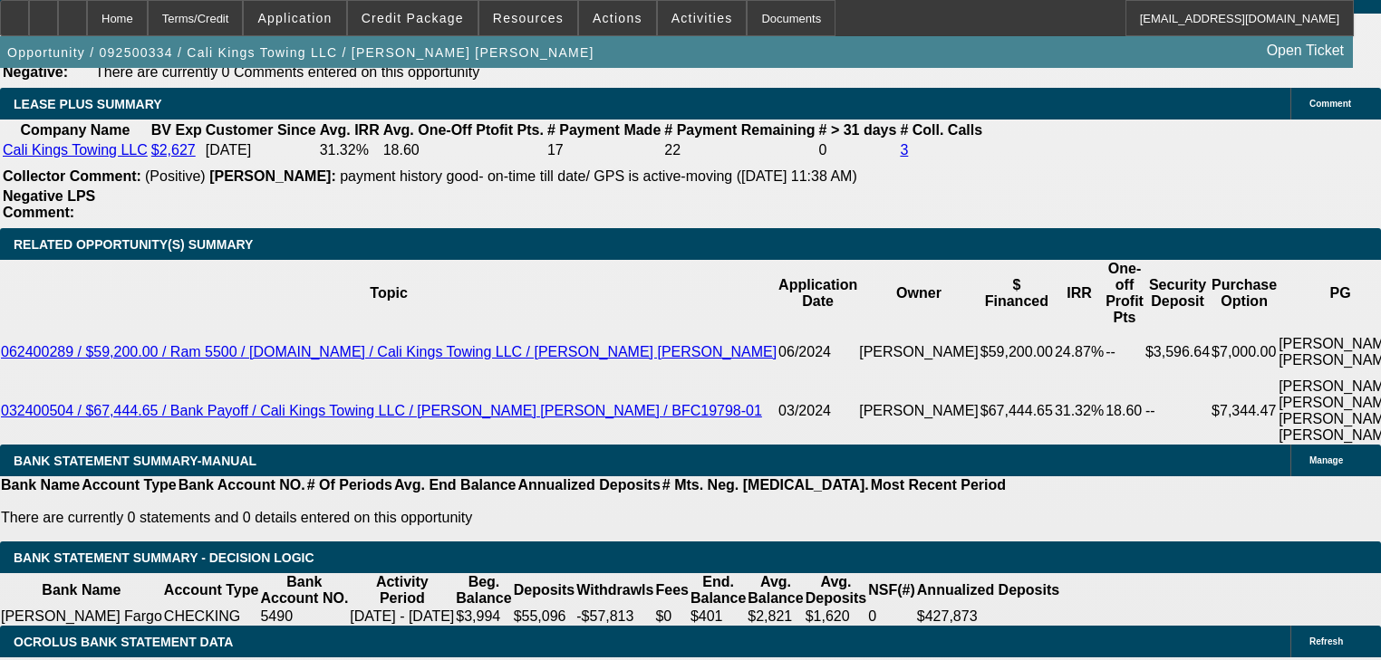
type input "60"
type input "18"
type input "$3,247.82"
type input "$1,623.91"
type input "$4,824.76"
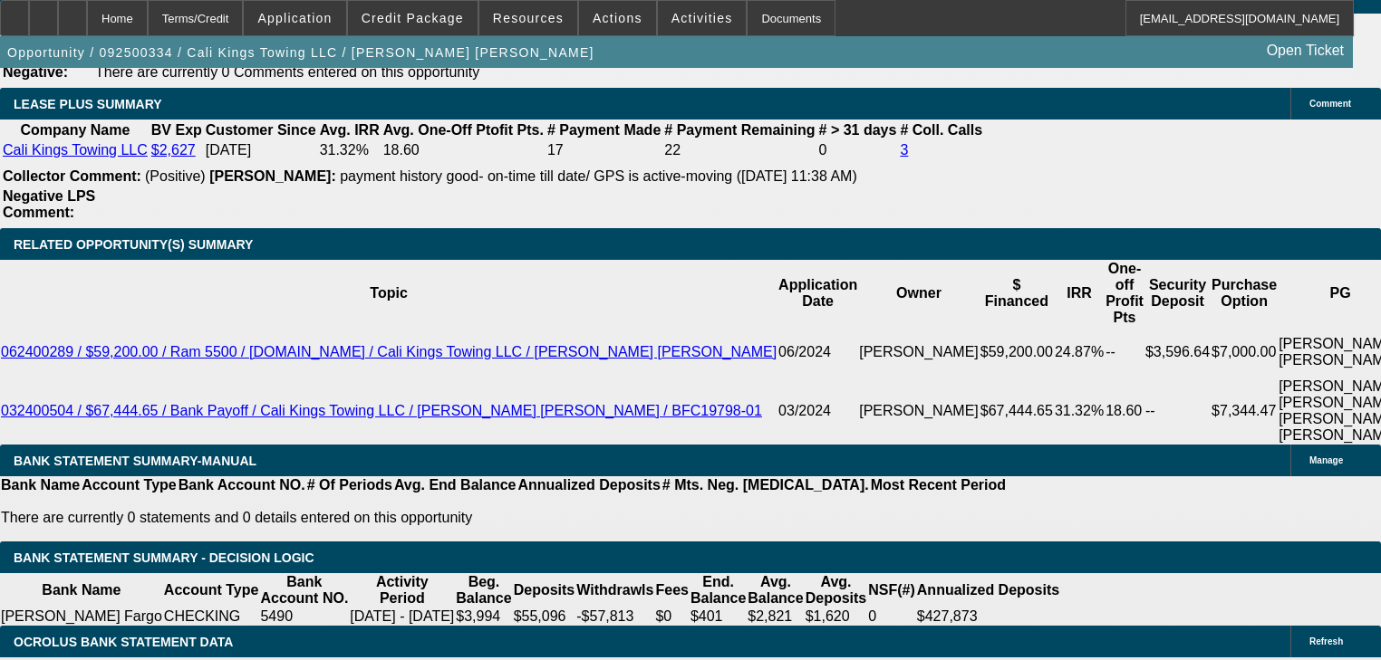
type input "$2,412.38"
type input "18"
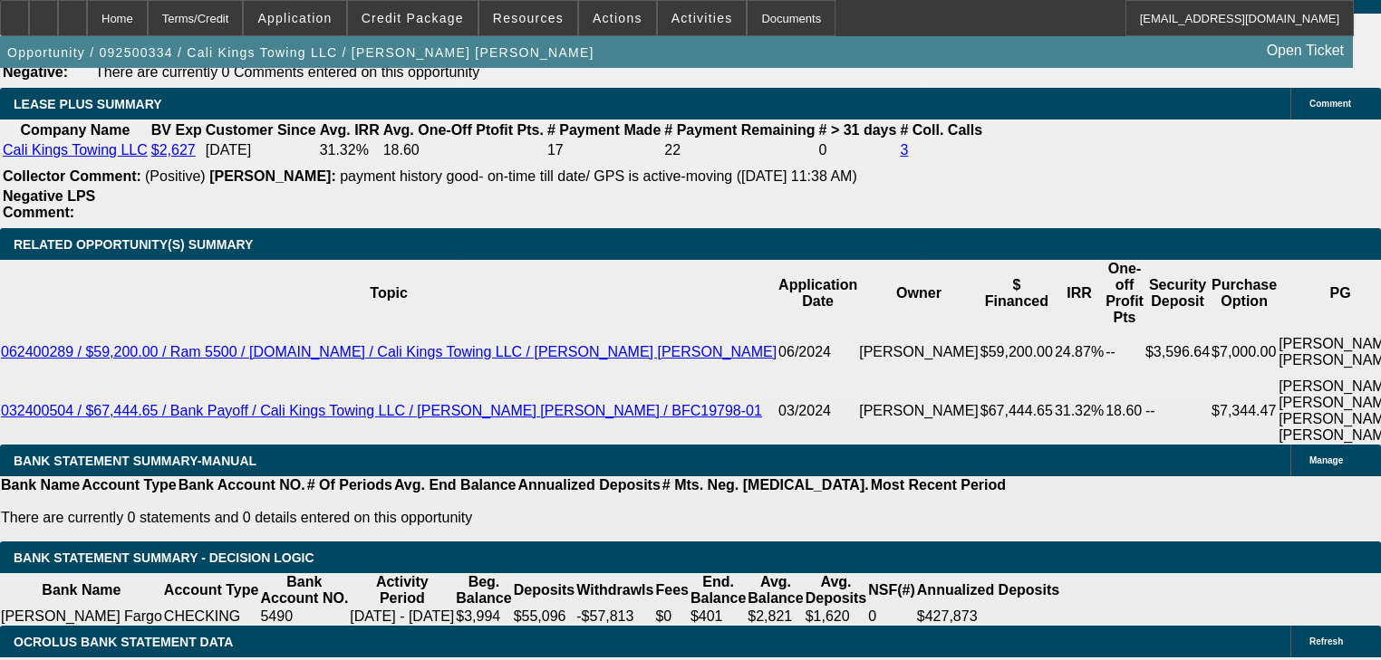
select select "0"
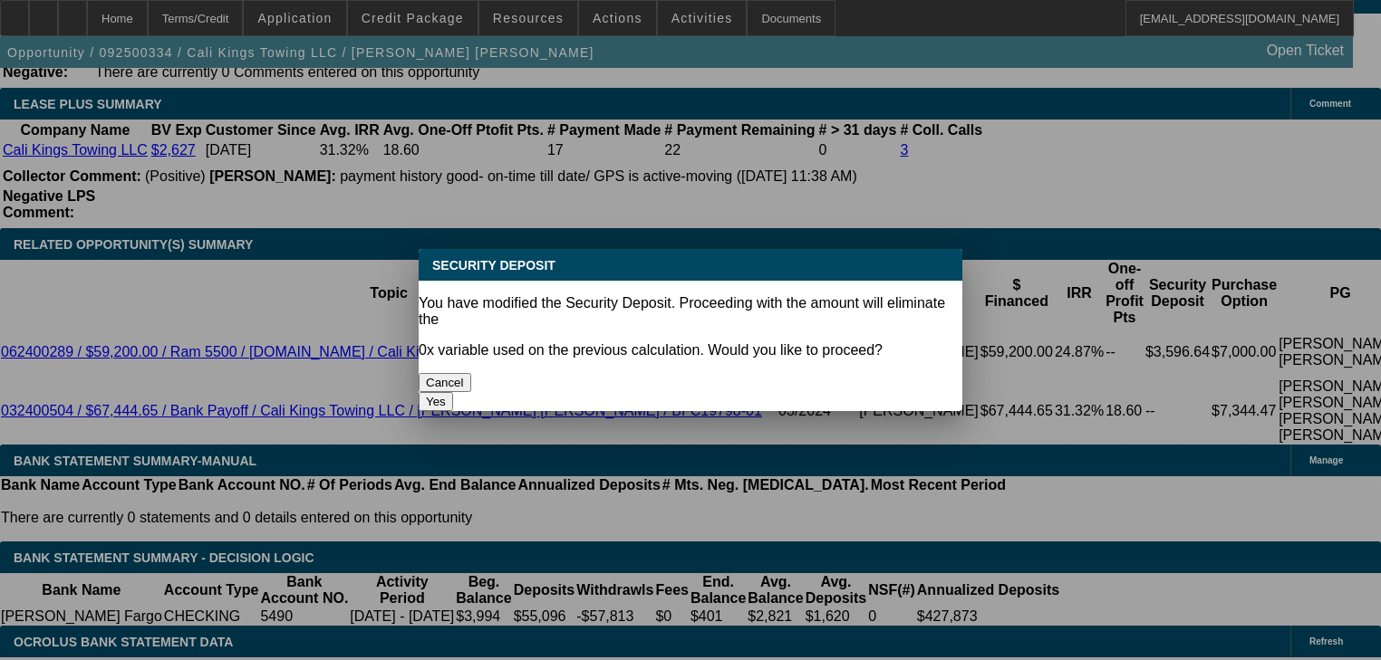
click at [453, 392] on button "Yes" at bounding box center [436, 401] width 34 height 19
type input "$0.00"
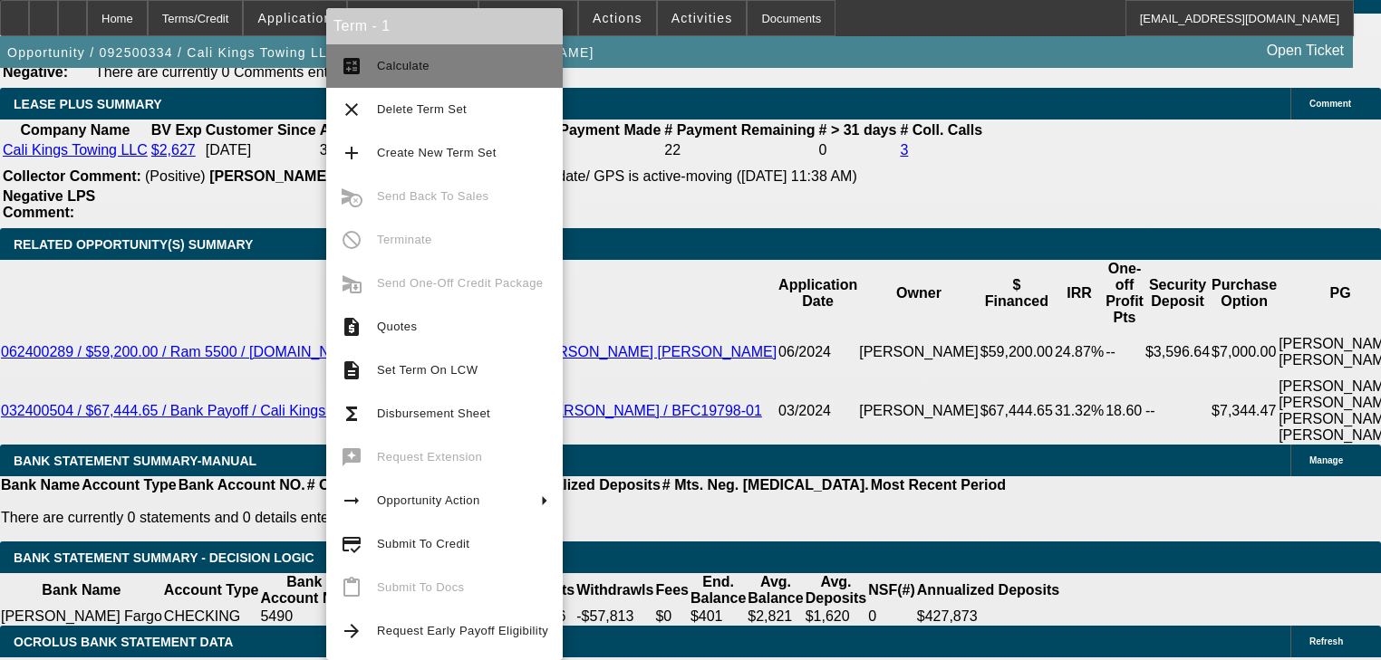
click at [442, 81] on button "calculate Calculate" at bounding box center [444, 65] width 236 height 43
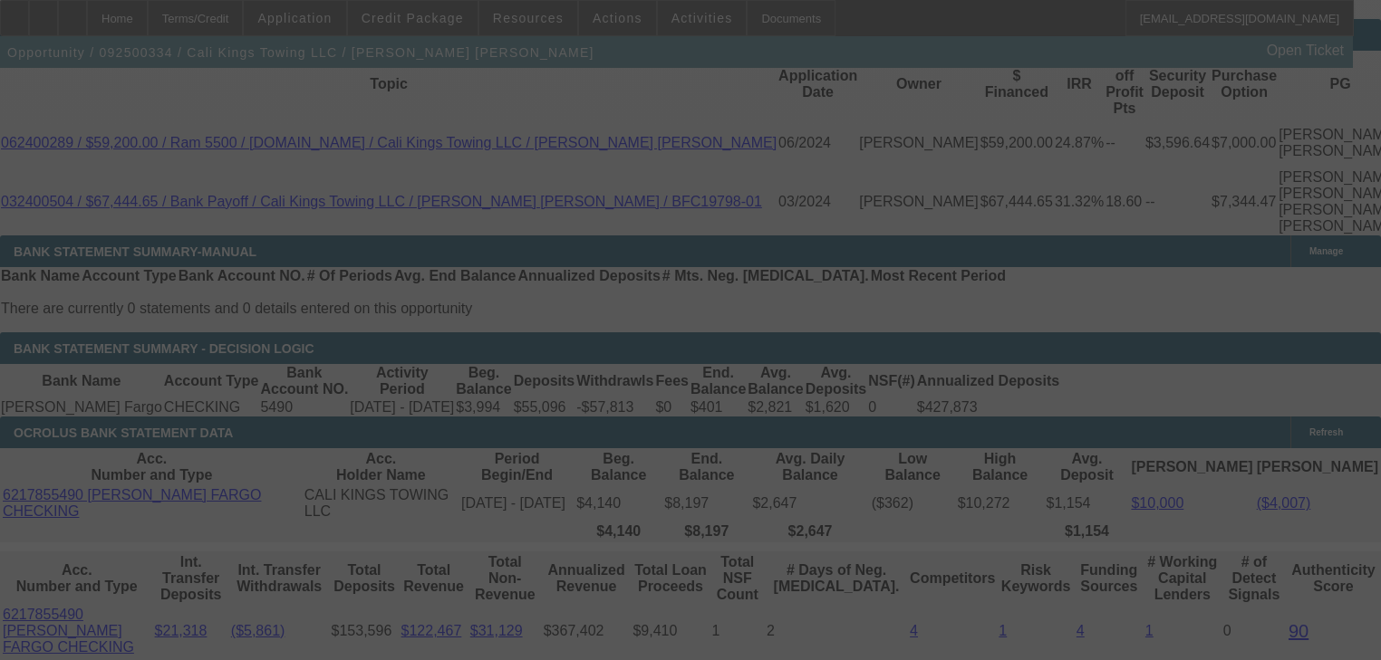
scroll to position [3181, 0]
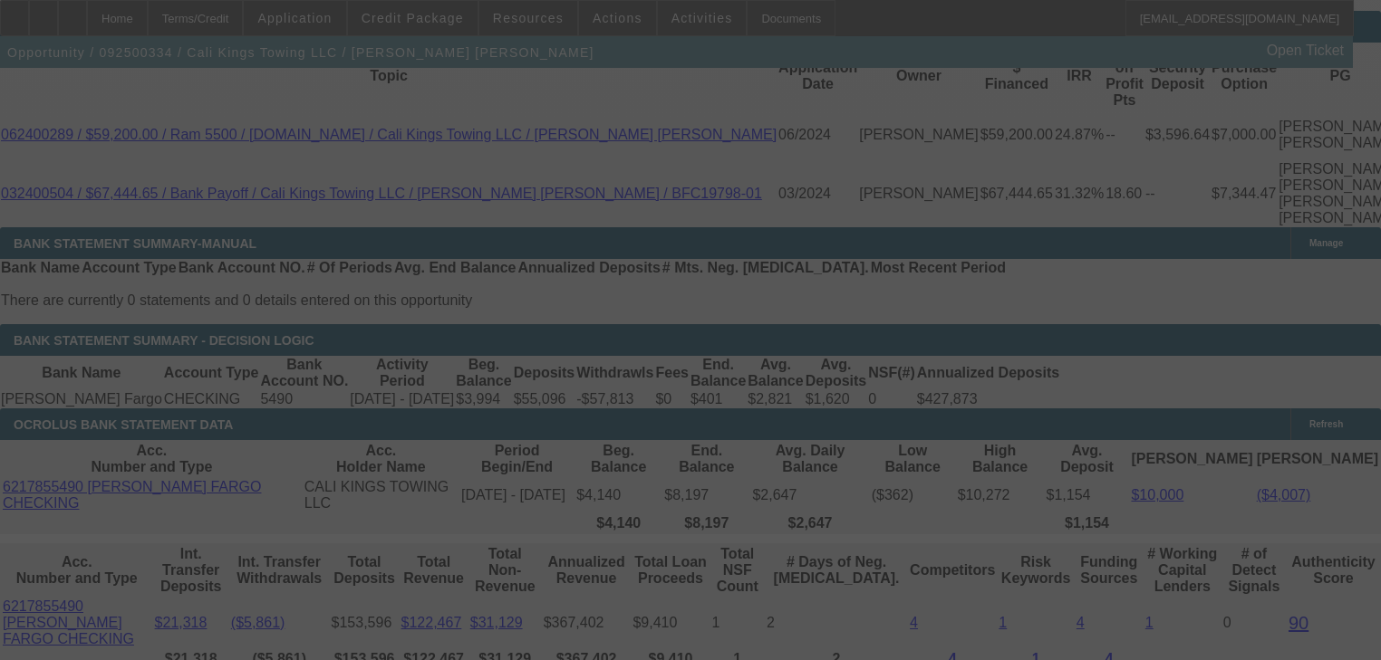
select select "0"
select select "2"
select select "0.1"
select select "4"
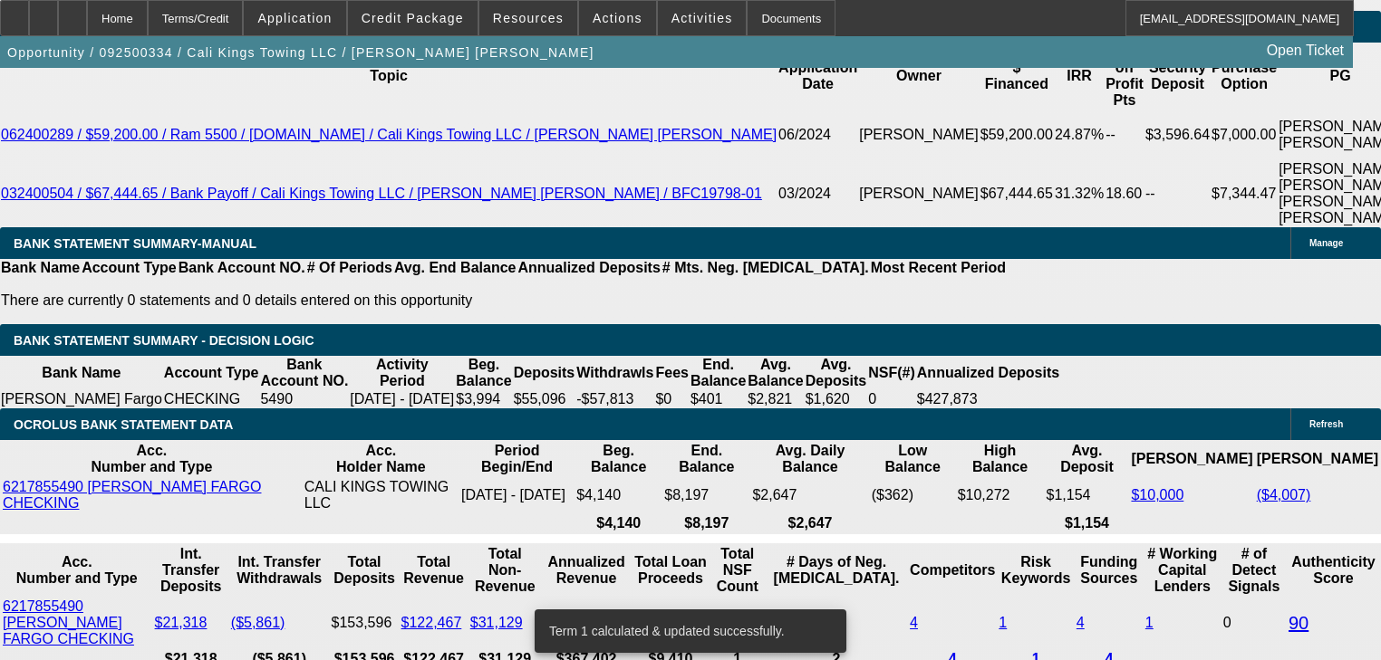
type input "UNKNOWN"
type input "1"
type input "$1,623.91"
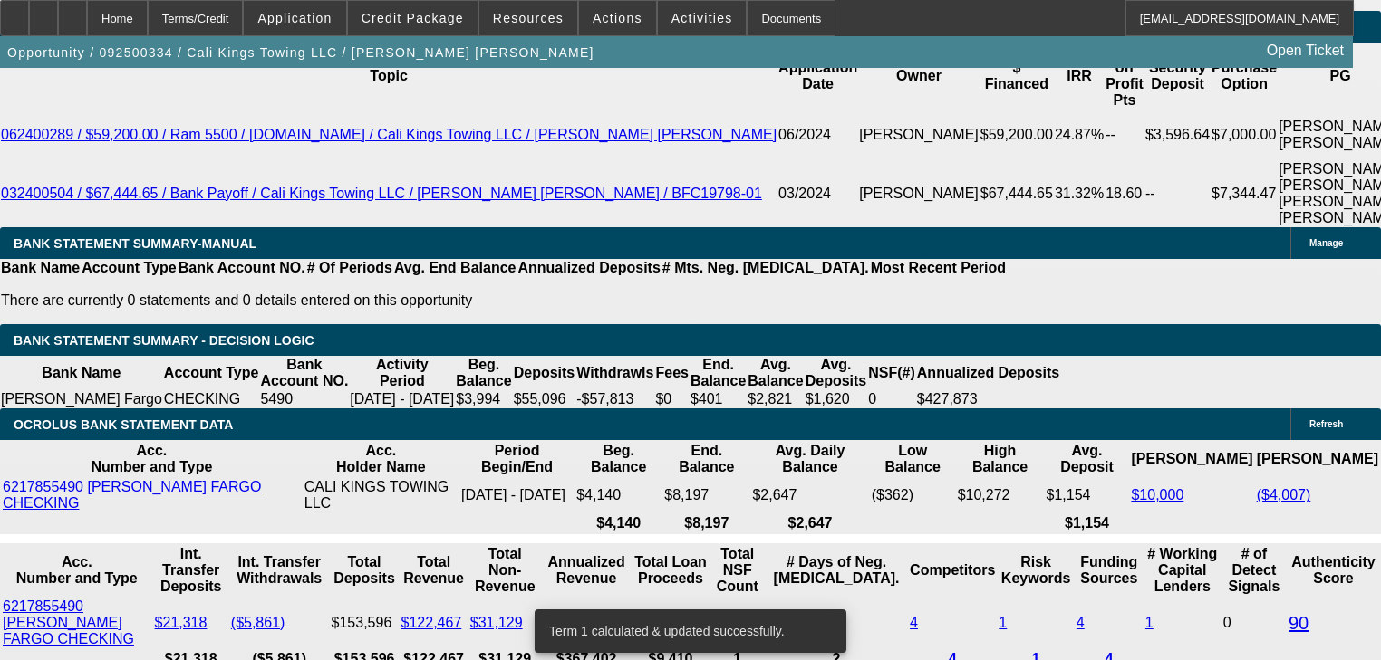
type input "15"
type input "$2,260.04"
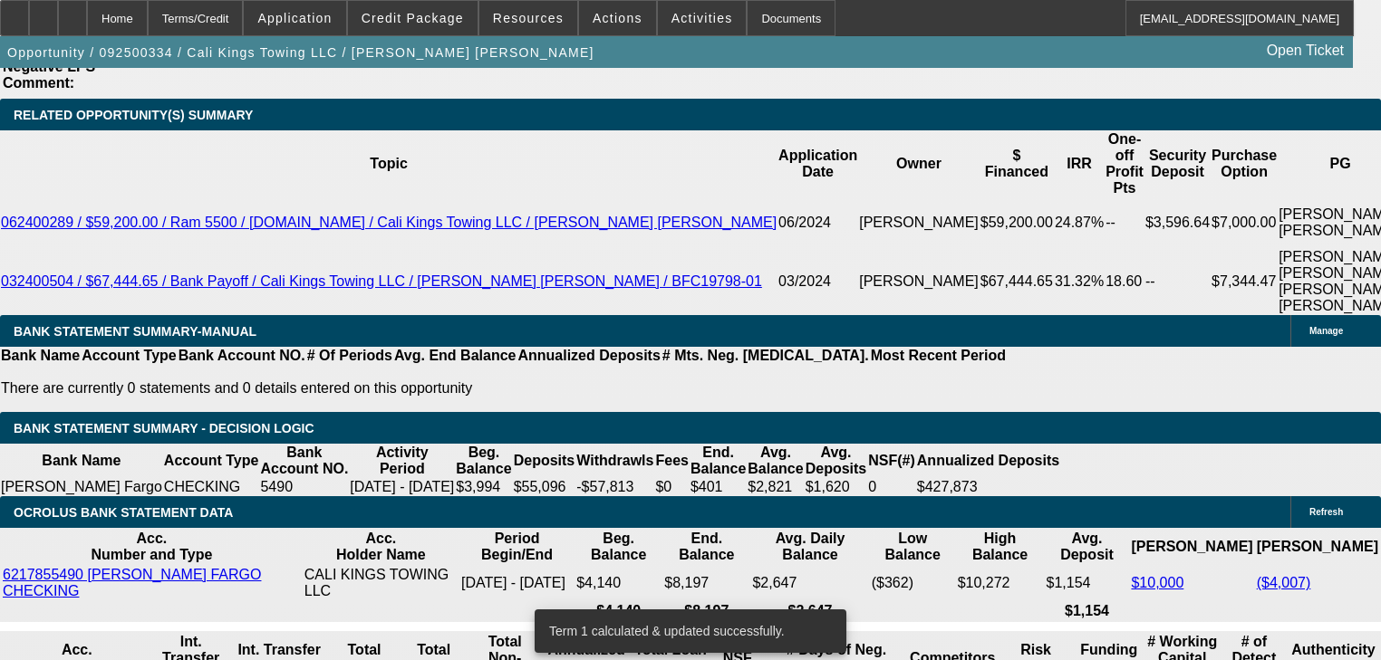
scroll to position [2819, 0]
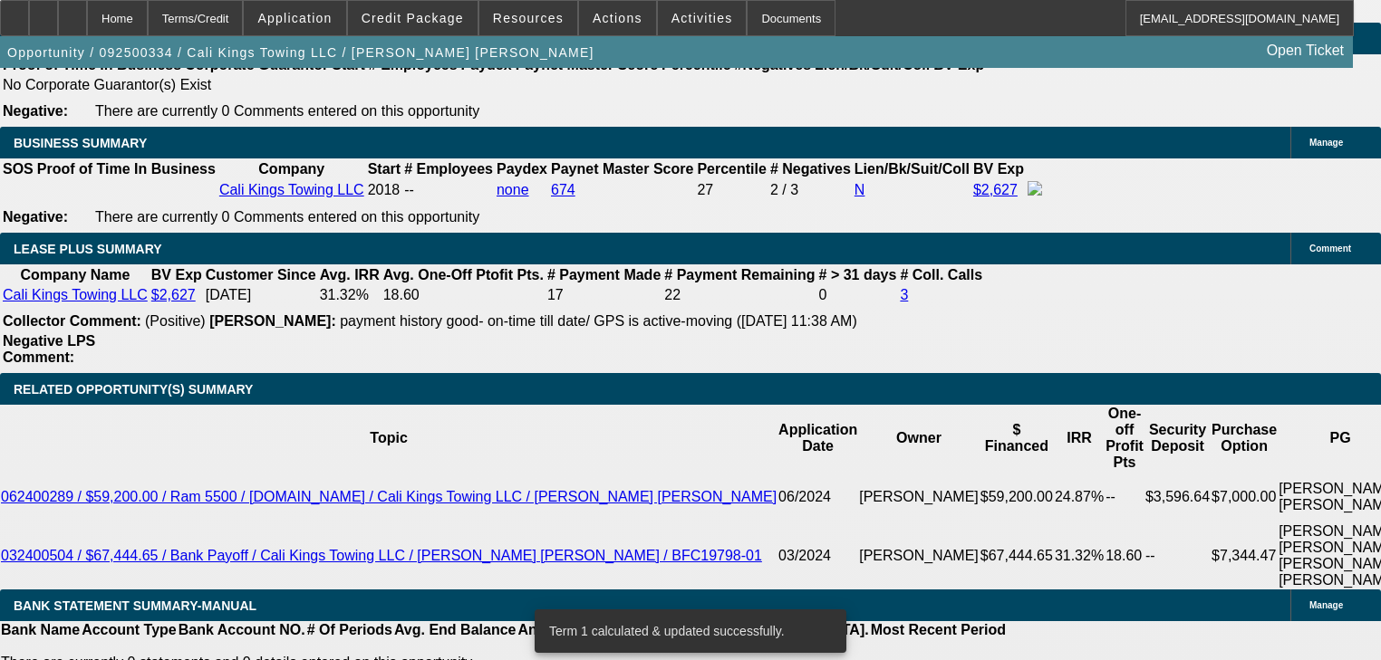
type input "15"
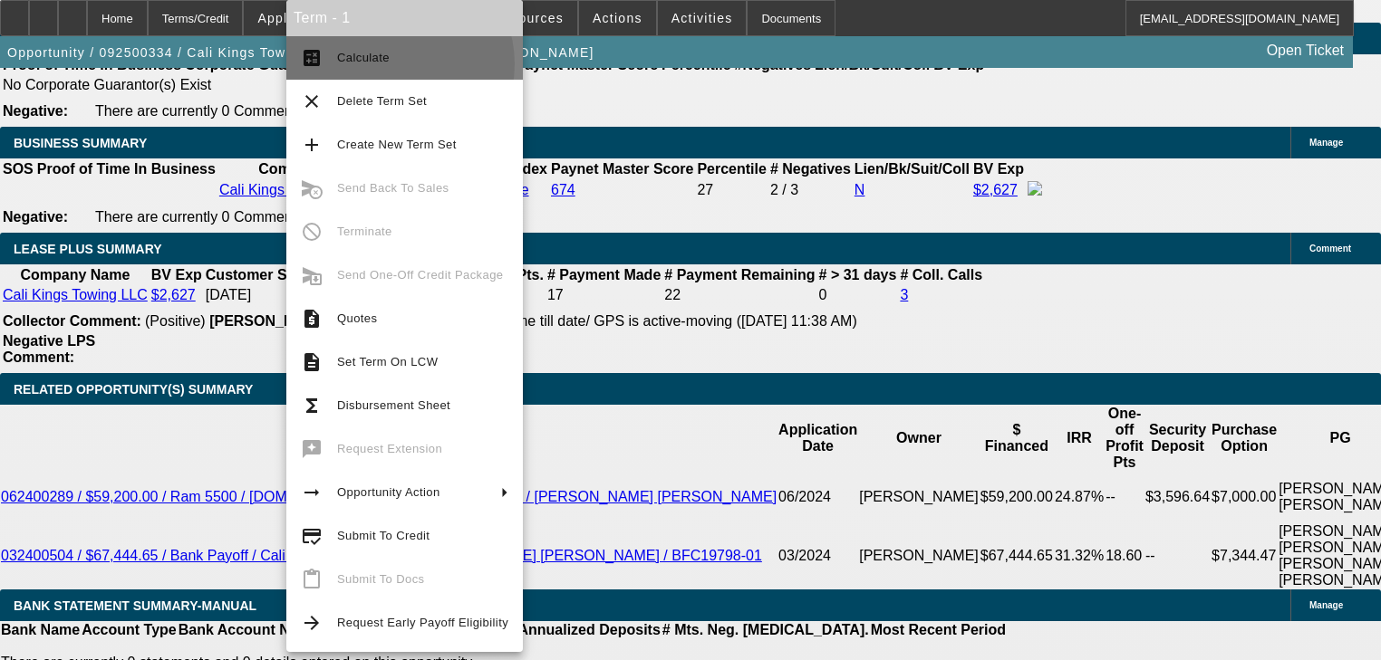
click at [392, 63] on span "Calculate" at bounding box center [422, 58] width 171 height 22
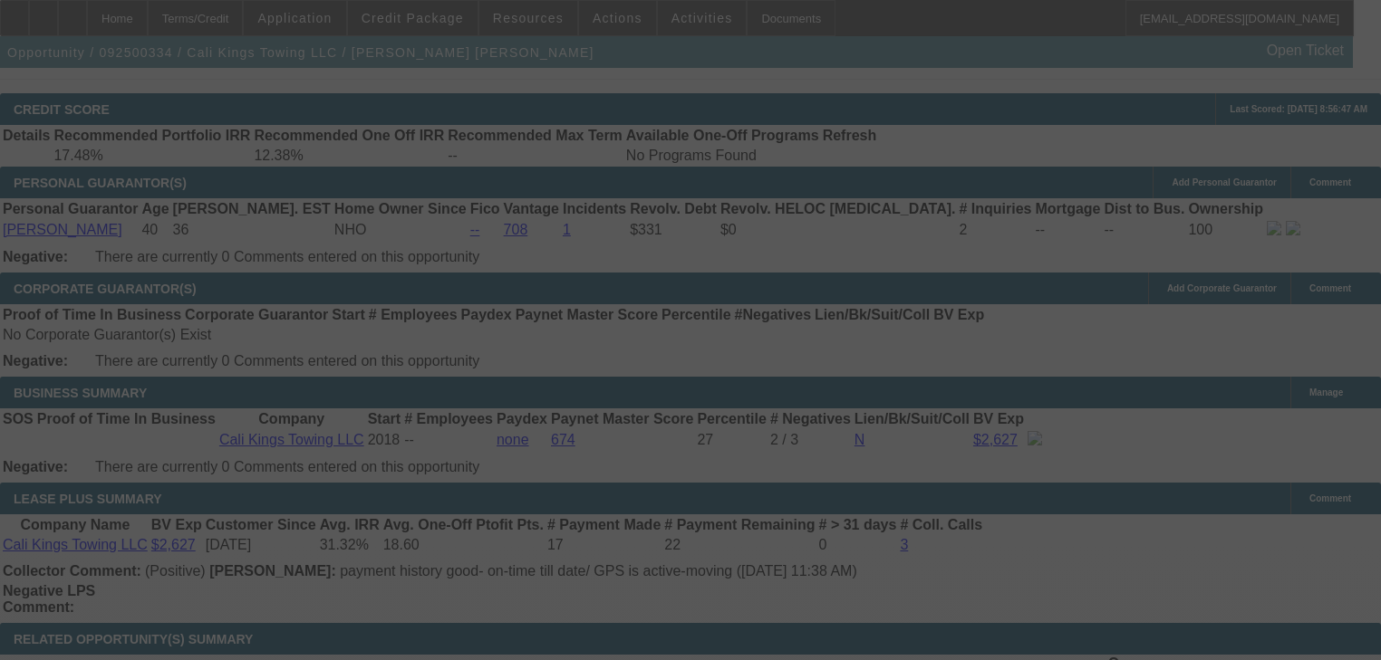
scroll to position [2529, 0]
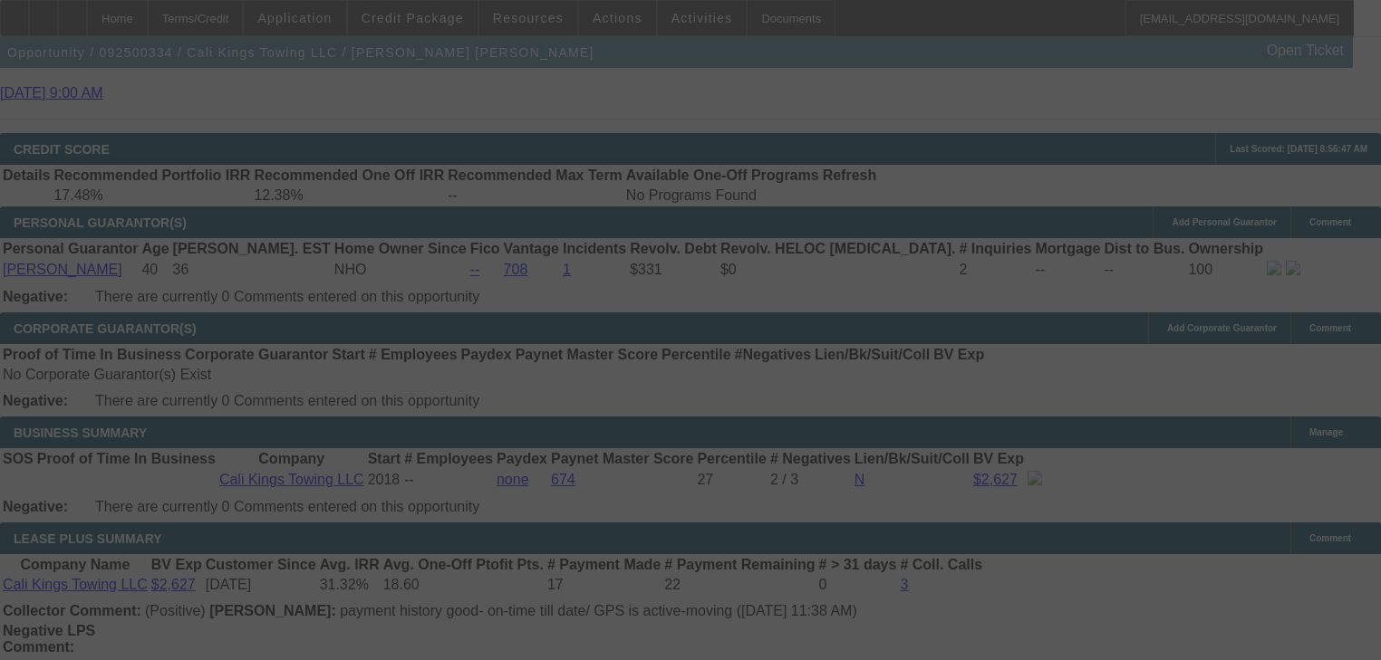
select select "0"
select select "2"
select select "0.1"
select select "4"
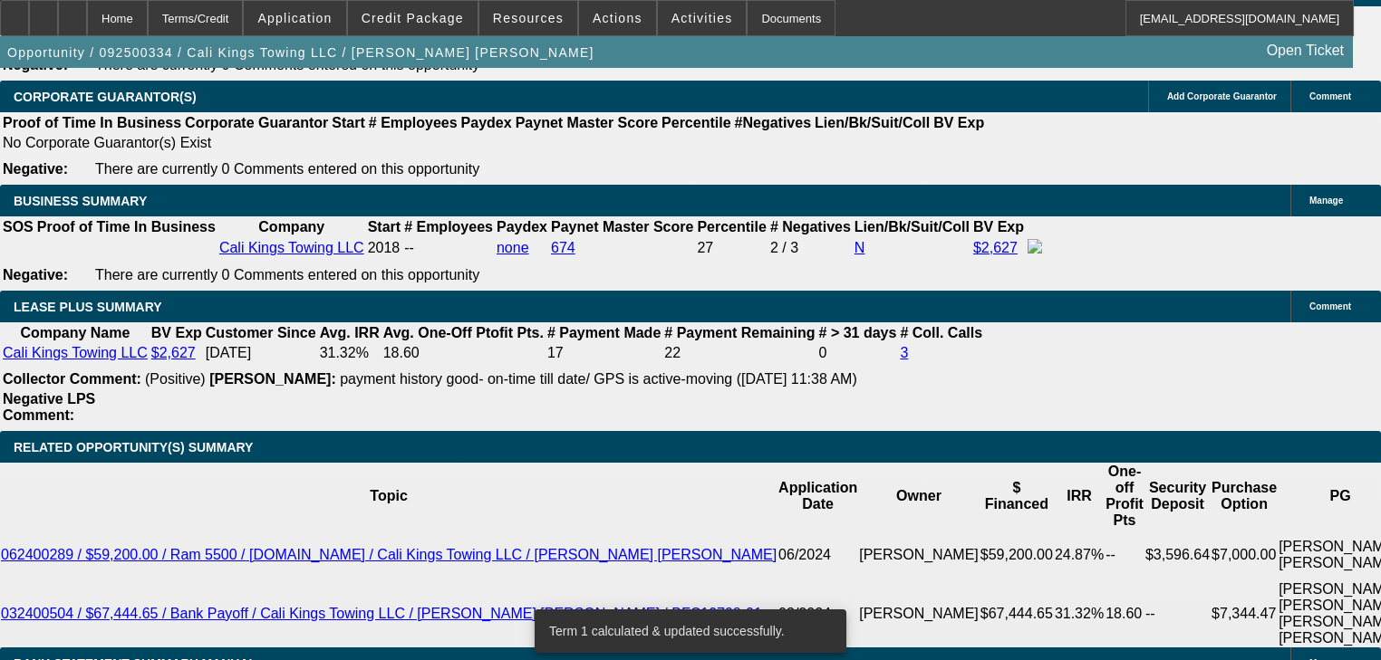
scroll to position [2819, 0]
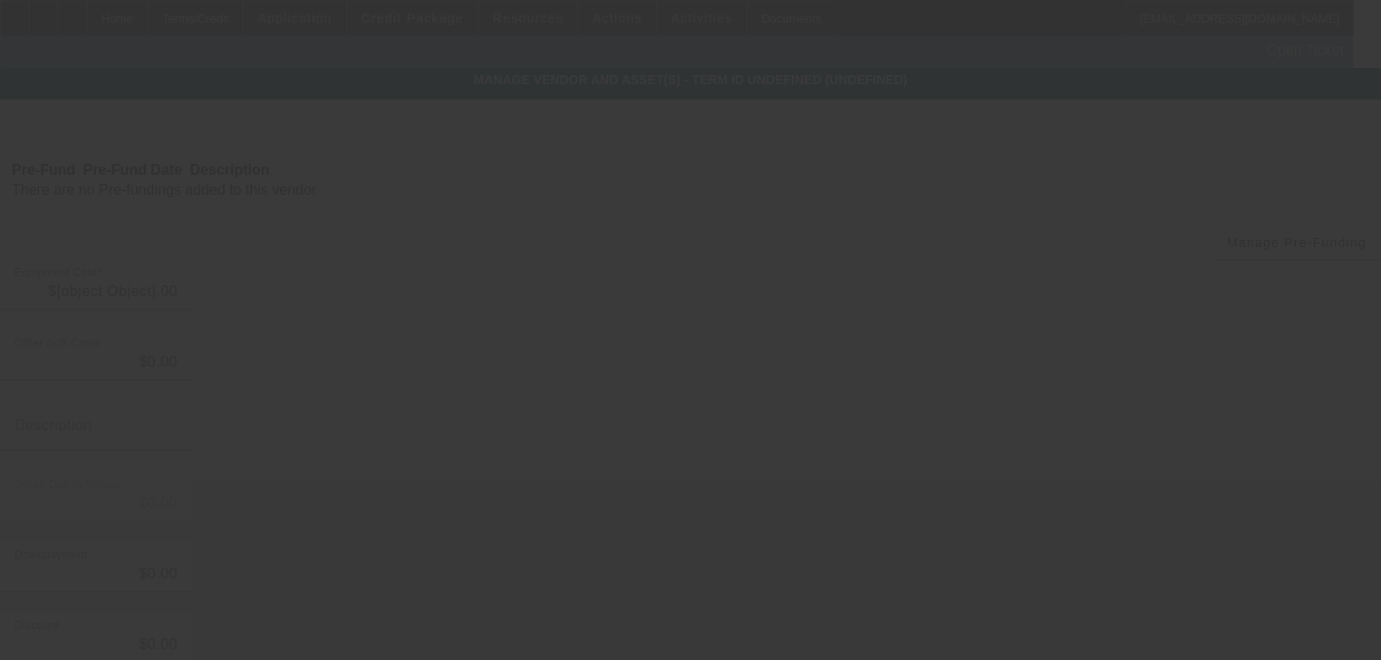
type input "$100,000.00"
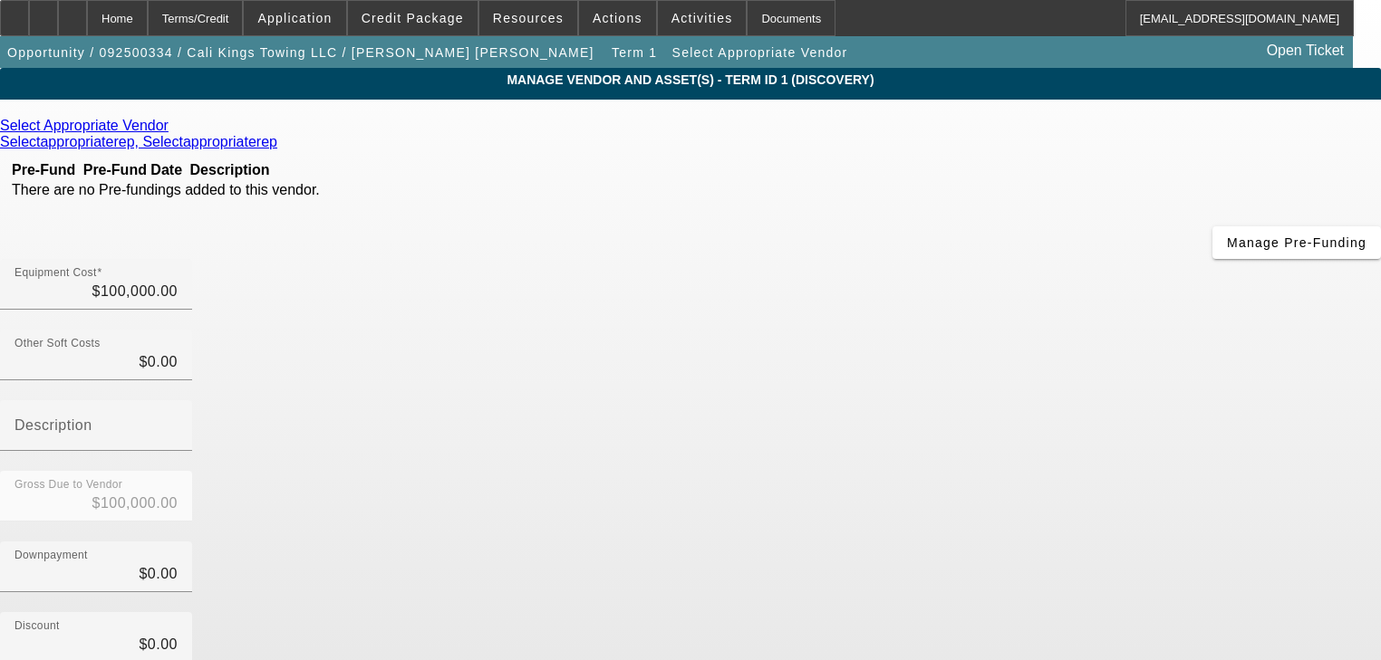
click at [173, 130] on icon at bounding box center [173, 125] width 0 height 15
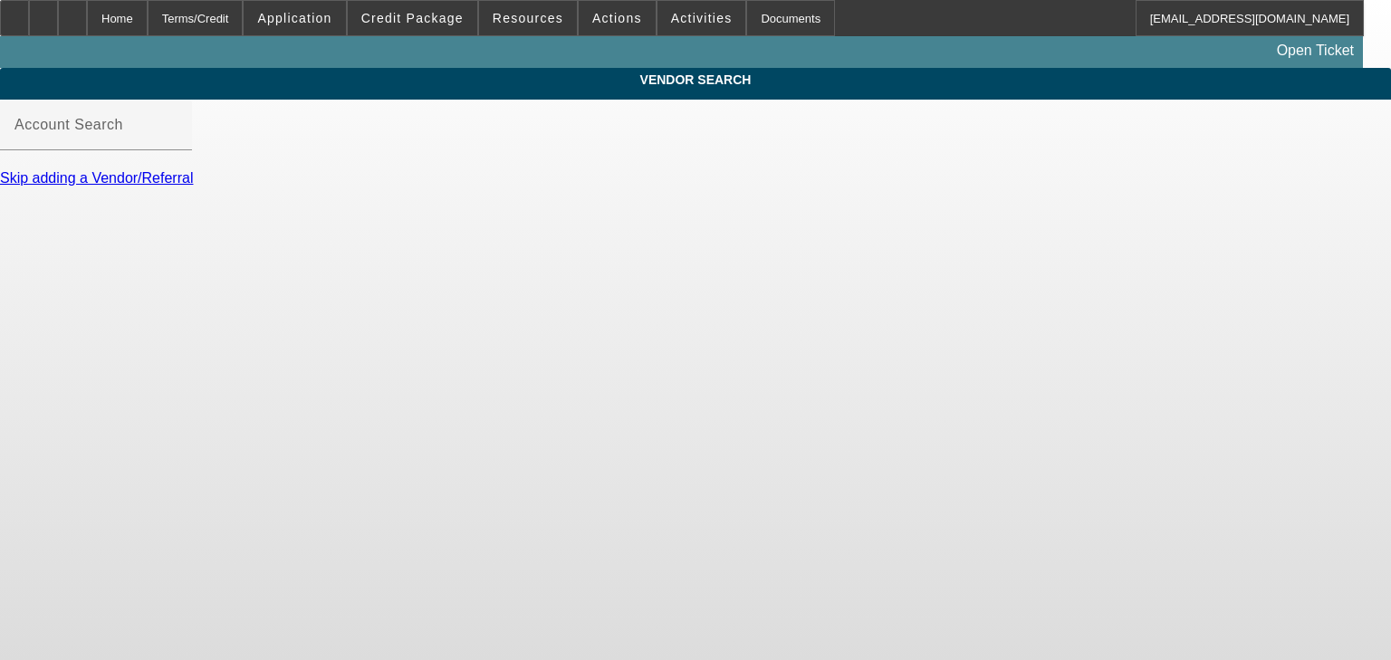
click at [178, 140] on input "Account Search" at bounding box center [95, 132] width 163 height 22
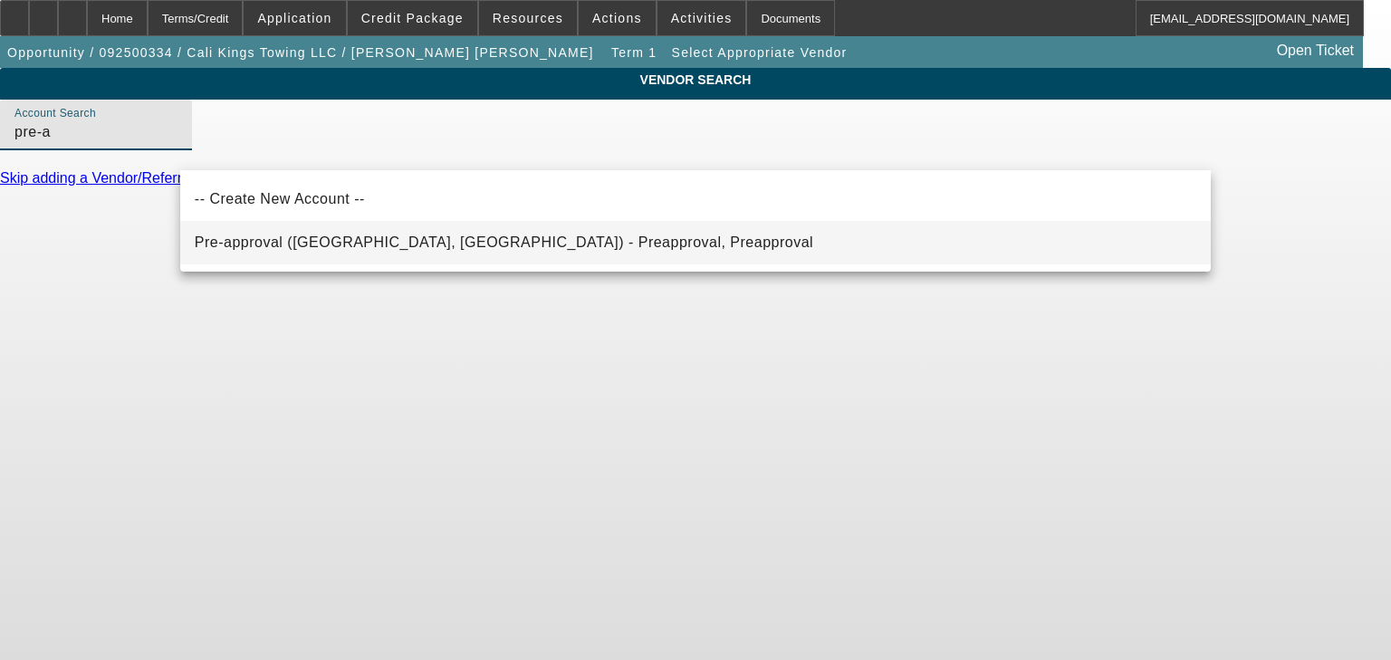
click at [371, 232] on span "Pre-approval (Northbrook, IL) - Preapproval, Preapproval" at bounding box center [504, 243] width 619 height 22
type input "Pre-approval (Northbrook, IL) - Preapproval, Preapproval"
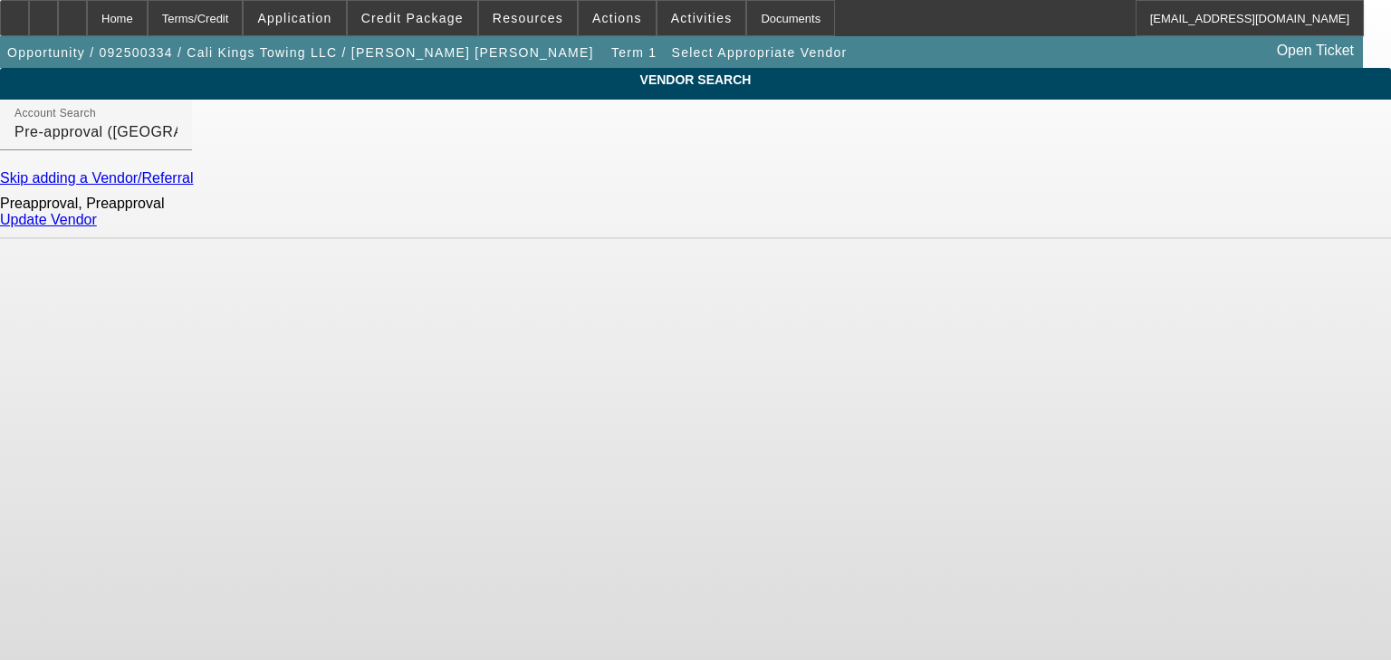
click at [97, 227] on link "Update Vendor" at bounding box center [48, 219] width 97 height 15
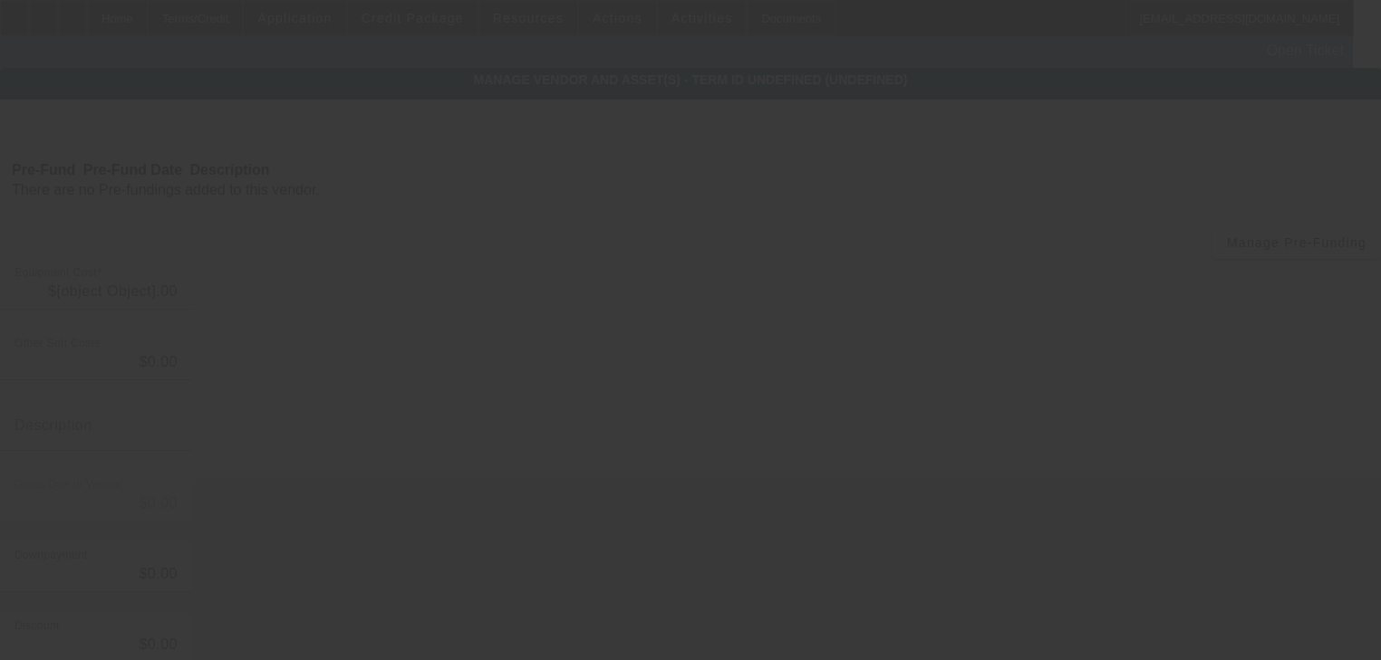
type input "$100,000.00"
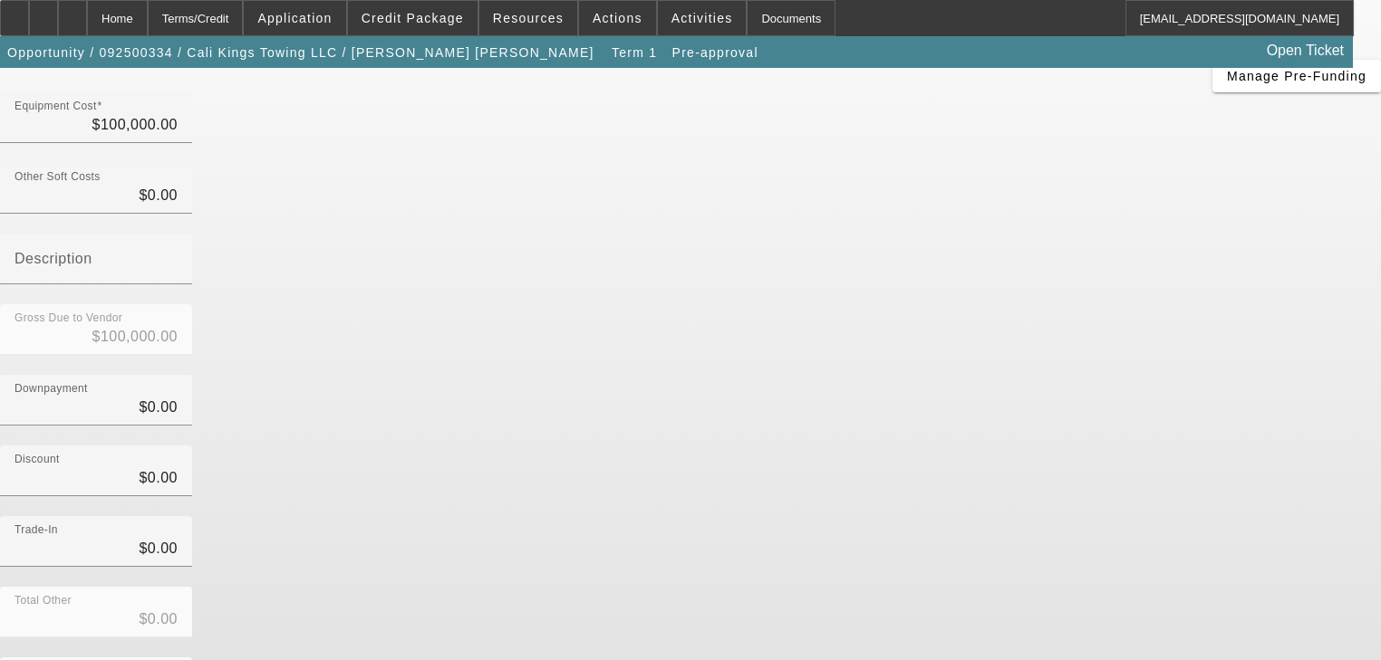
scroll to position [178, 0]
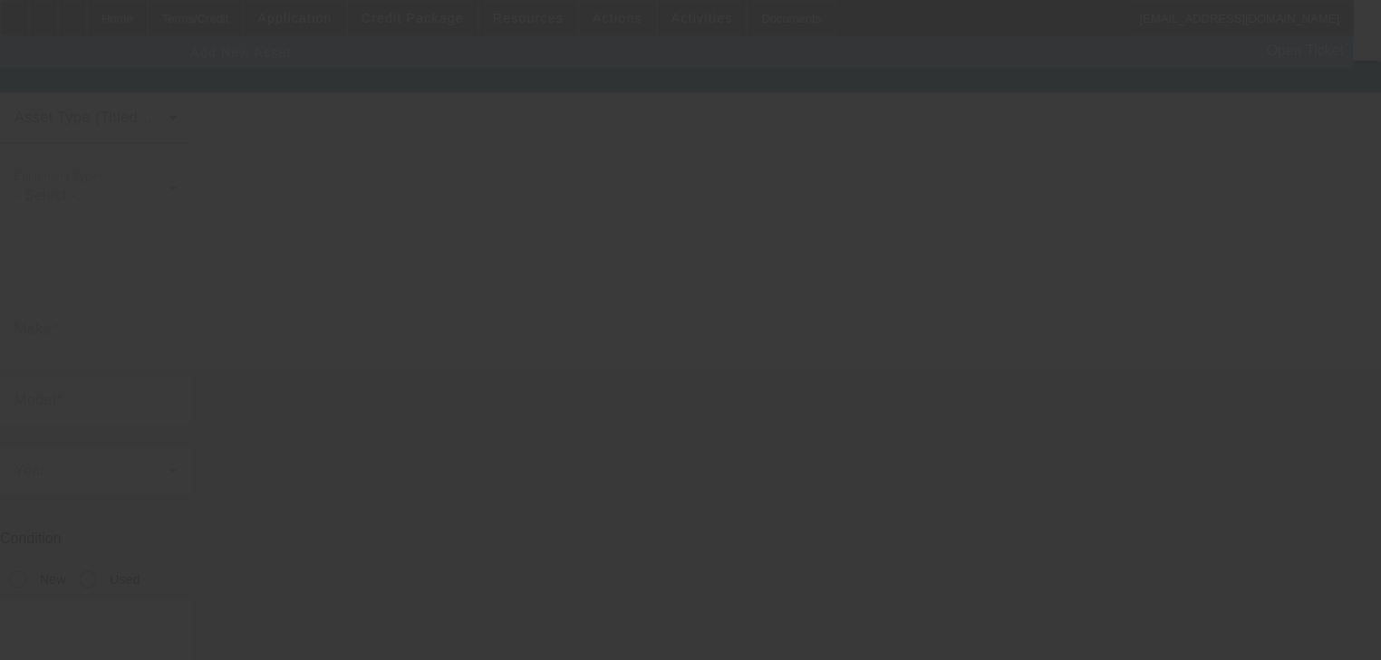
scroll to position [22, 0]
type input "4370 Palm Ave"
type input "Ste D Pmb 130"
type input "San Diego"
type input "92154"
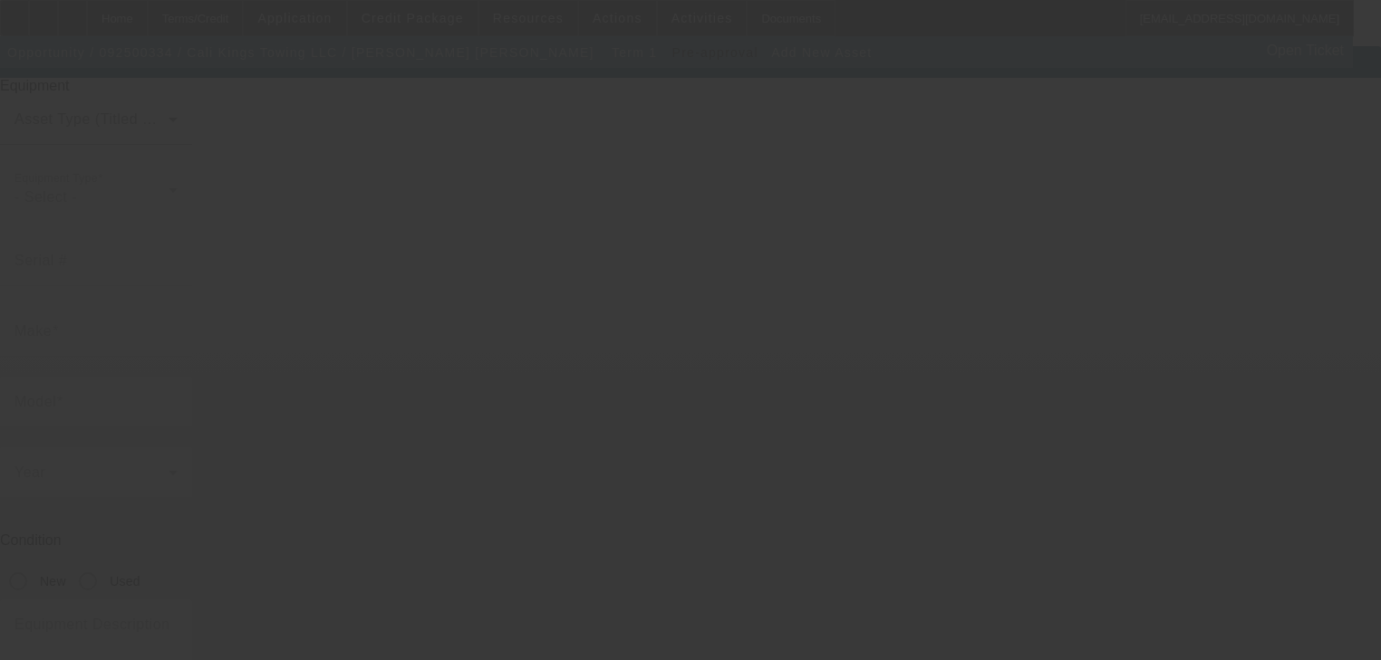
type input "San Diego"
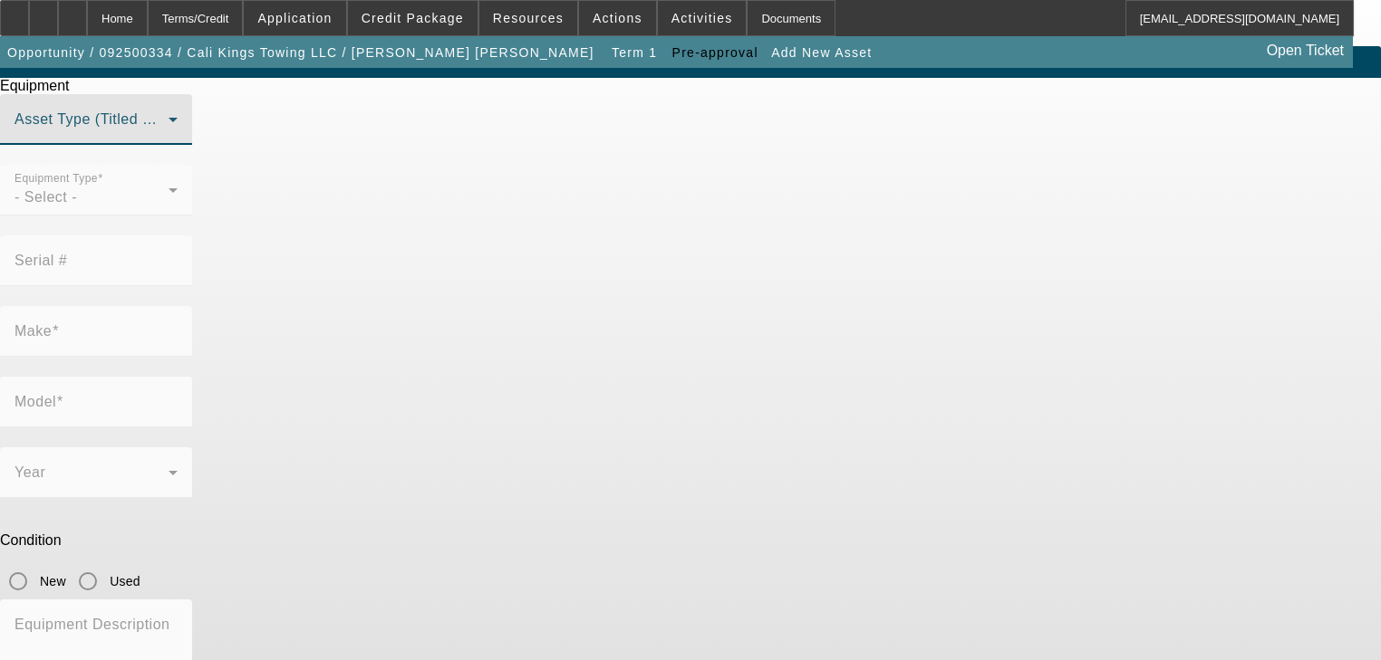
click at [168, 138] on span at bounding box center [91, 127] width 154 height 22
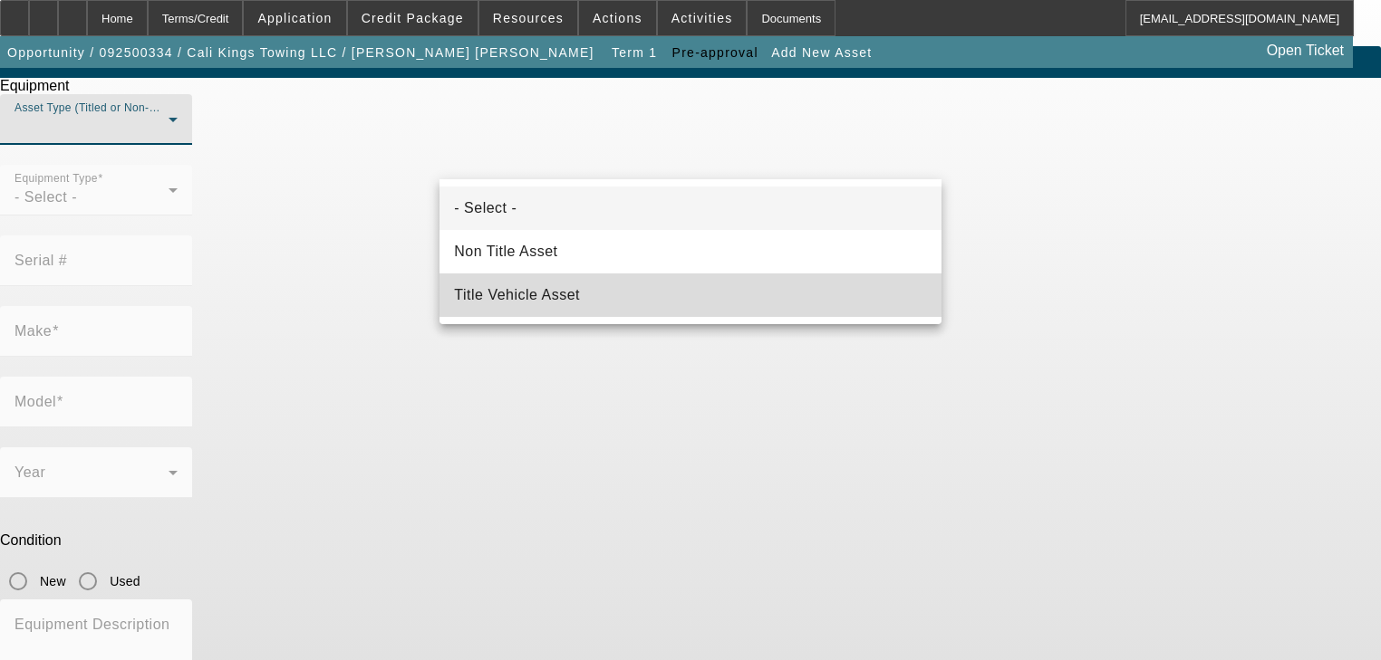
click at [562, 297] on span "Title Vehicle Asset" at bounding box center [517, 295] width 126 height 22
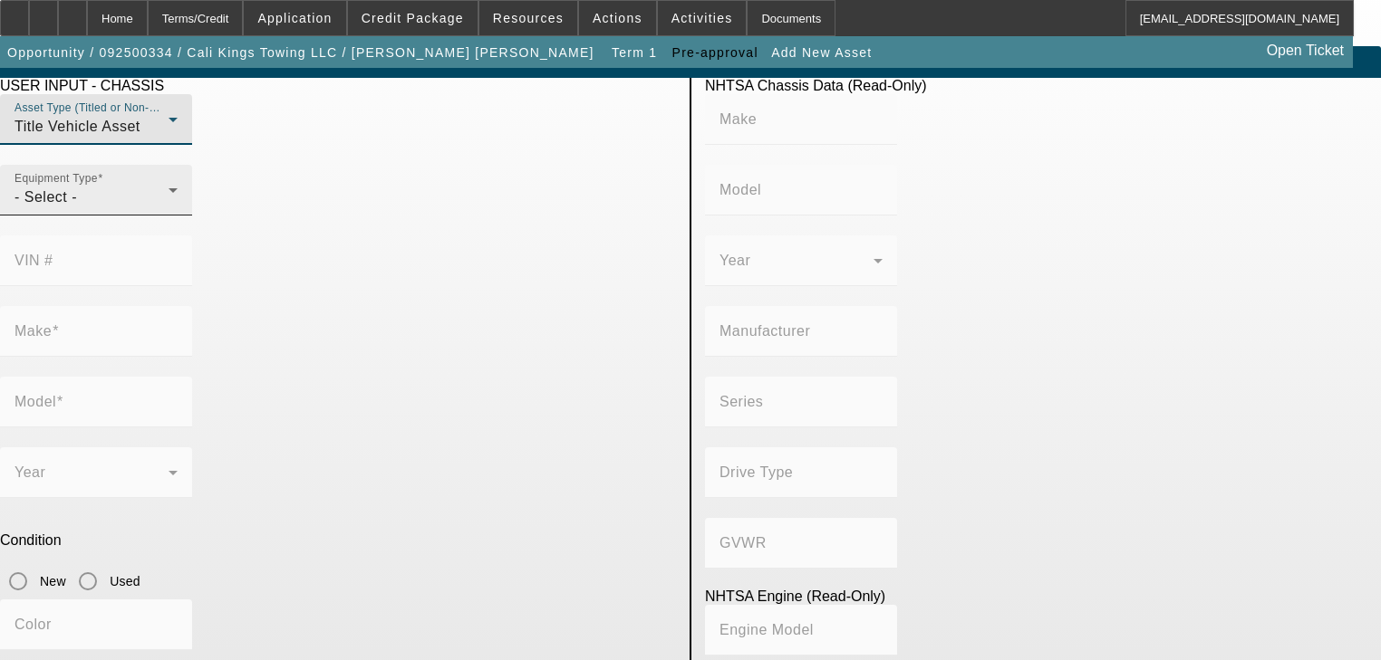
click at [168, 208] on div "- Select -" at bounding box center [91, 198] width 154 height 22
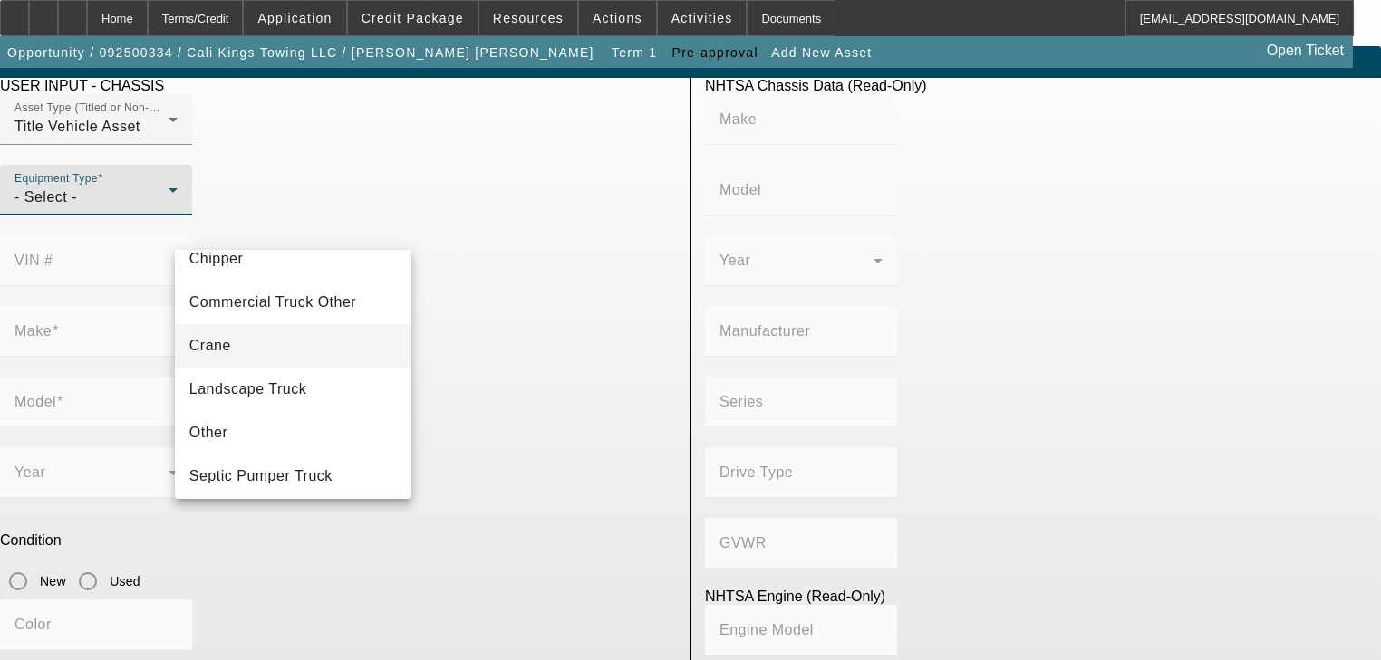
scroll to position [199, 0]
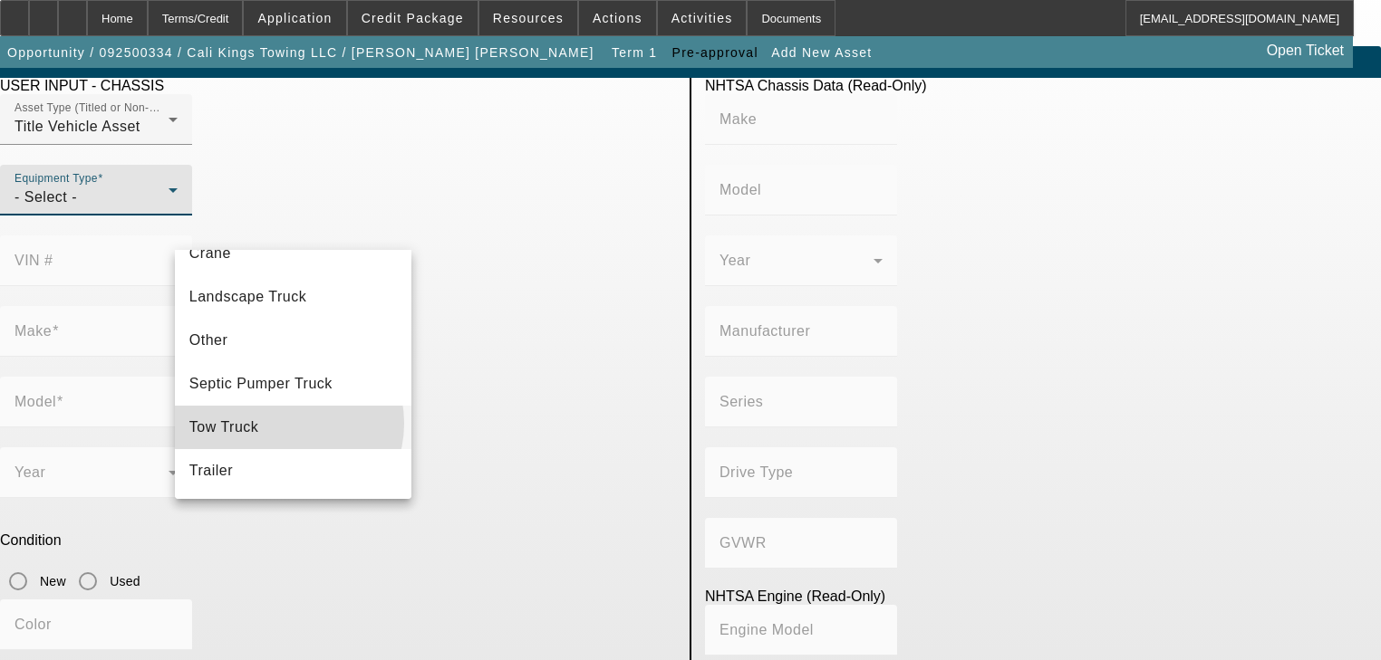
click at [287, 424] on mat-option "Tow Truck" at bounding box center [293, 427] width 237 height 43
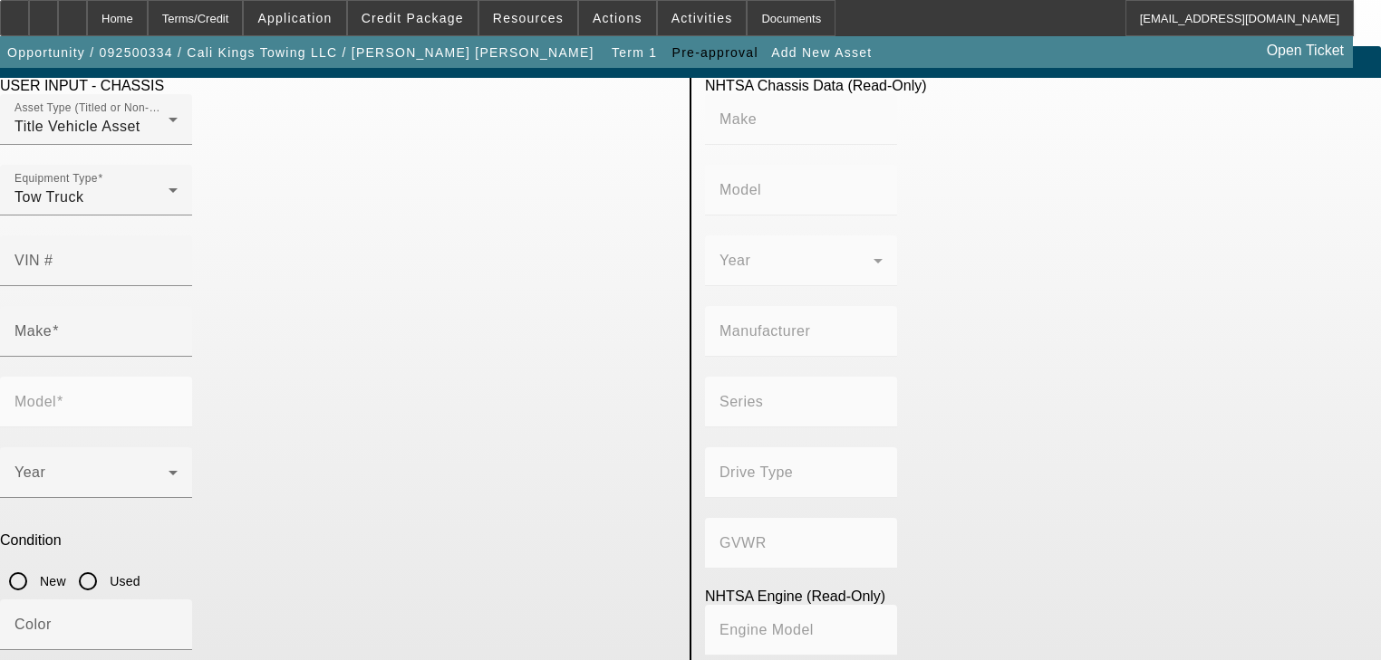
click at [192, 357] on div at bounding box center [96, 367] width 192 height 20
click at [178, 328] on input "Make" at bounding box center [95, 339] width 163 height 22
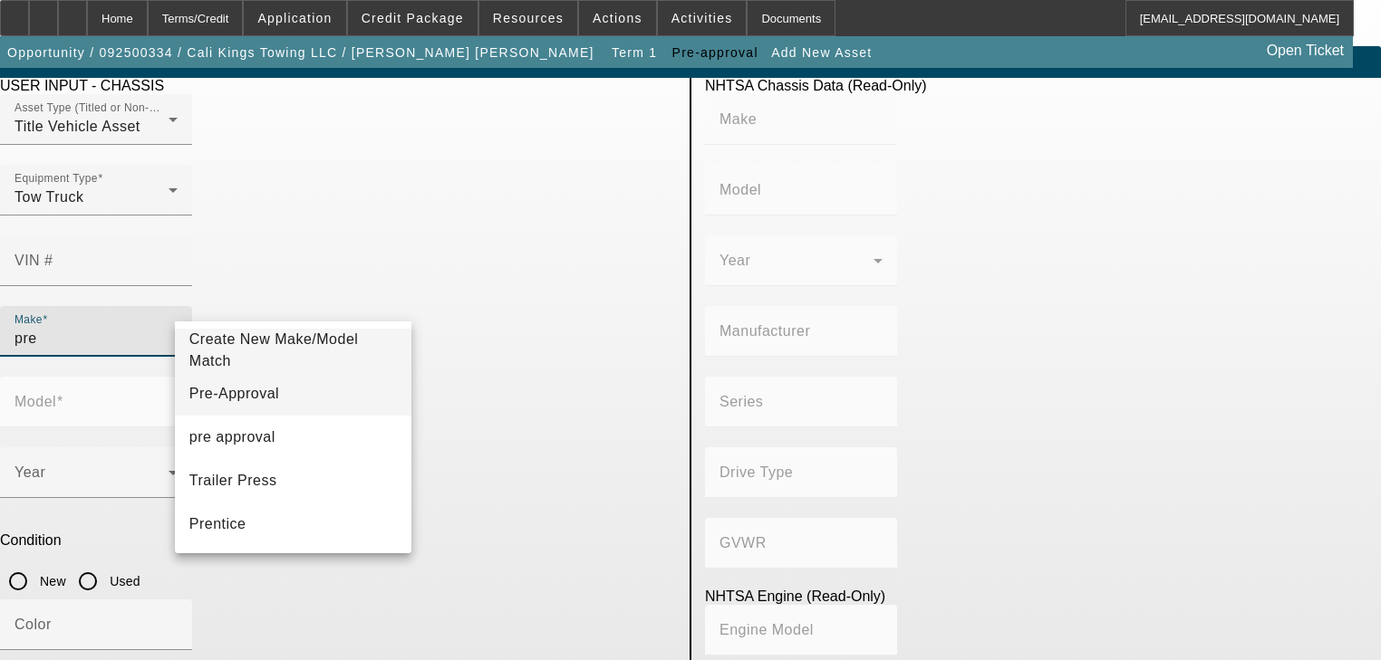
click at [324, 394] on mat-option "Pre-Approval" at bounding box center [293, 393] width 237 height 43
type input "Pre-Approval"
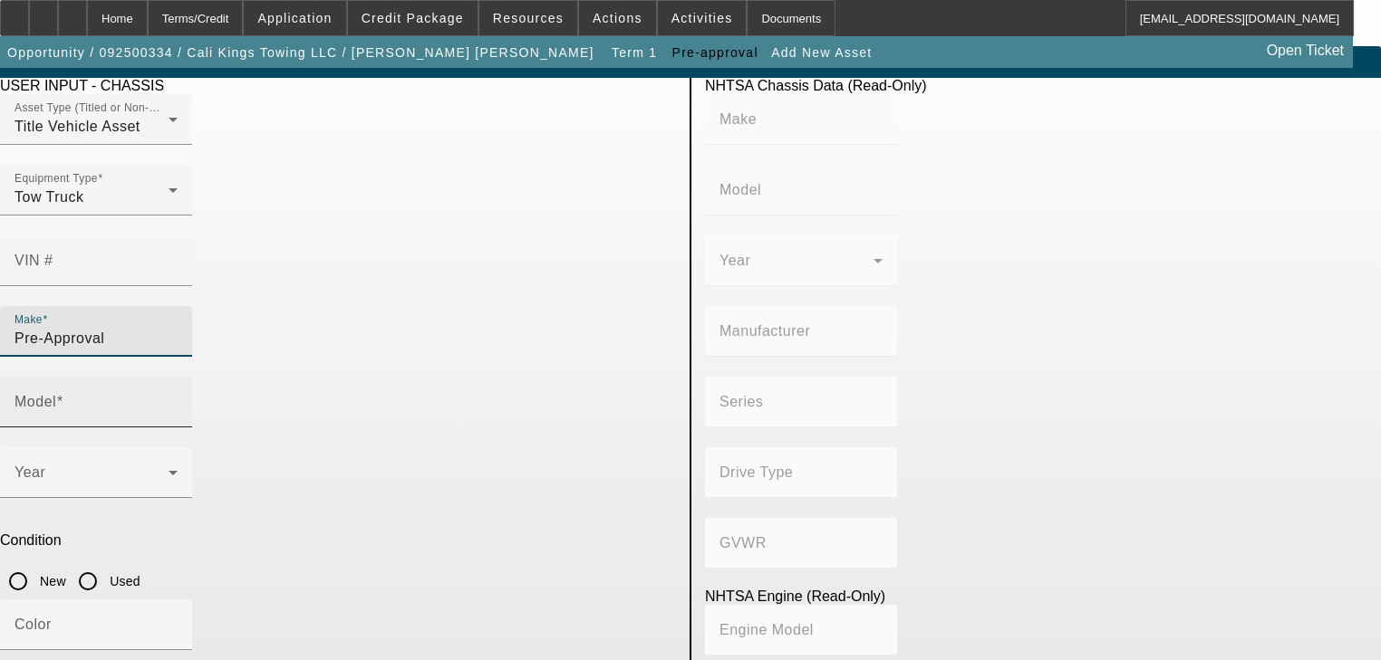
click at [178, 399] on input "Model" at bounding box center [95, 410] width 163 height 22
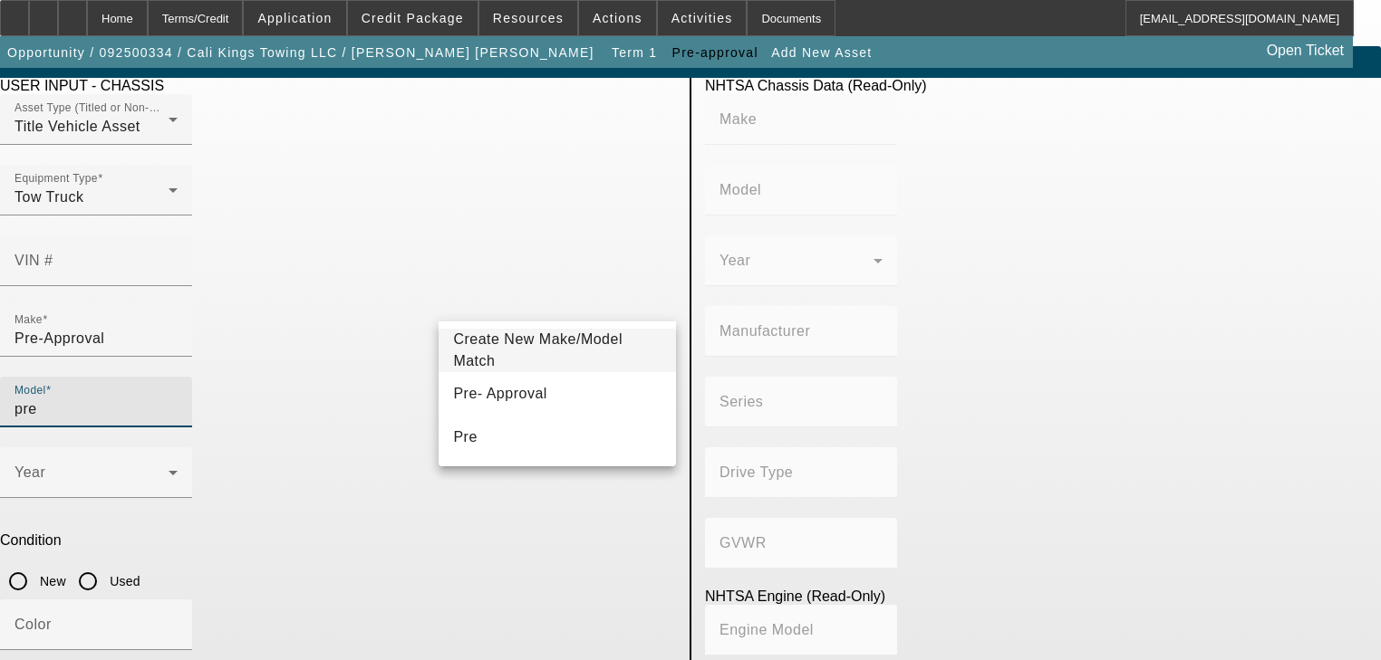
click at [556, 399] on mat-option "Pre- Approval" at bounding box center [556, 393] width 237 height 43
type input "Pre- Approval"
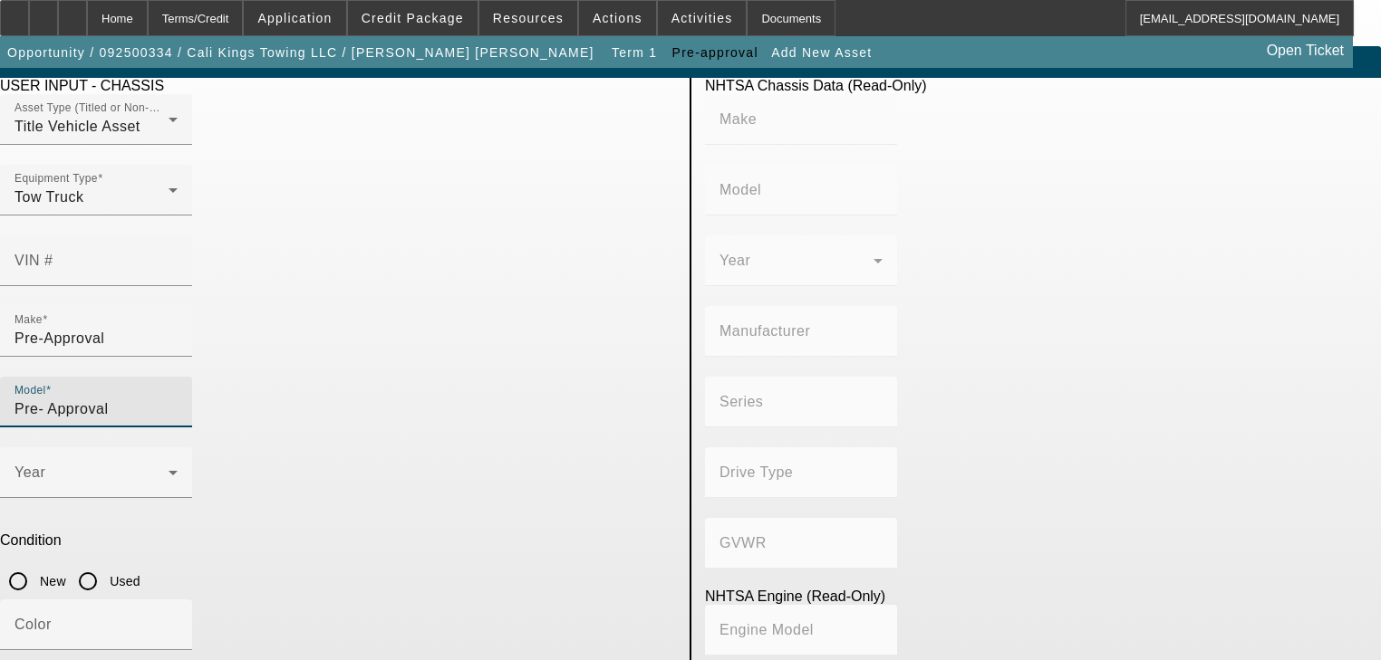
click at [106, 563] on input "Used" at bounding box center [88, 581] width 36 height 36
radio input "true"
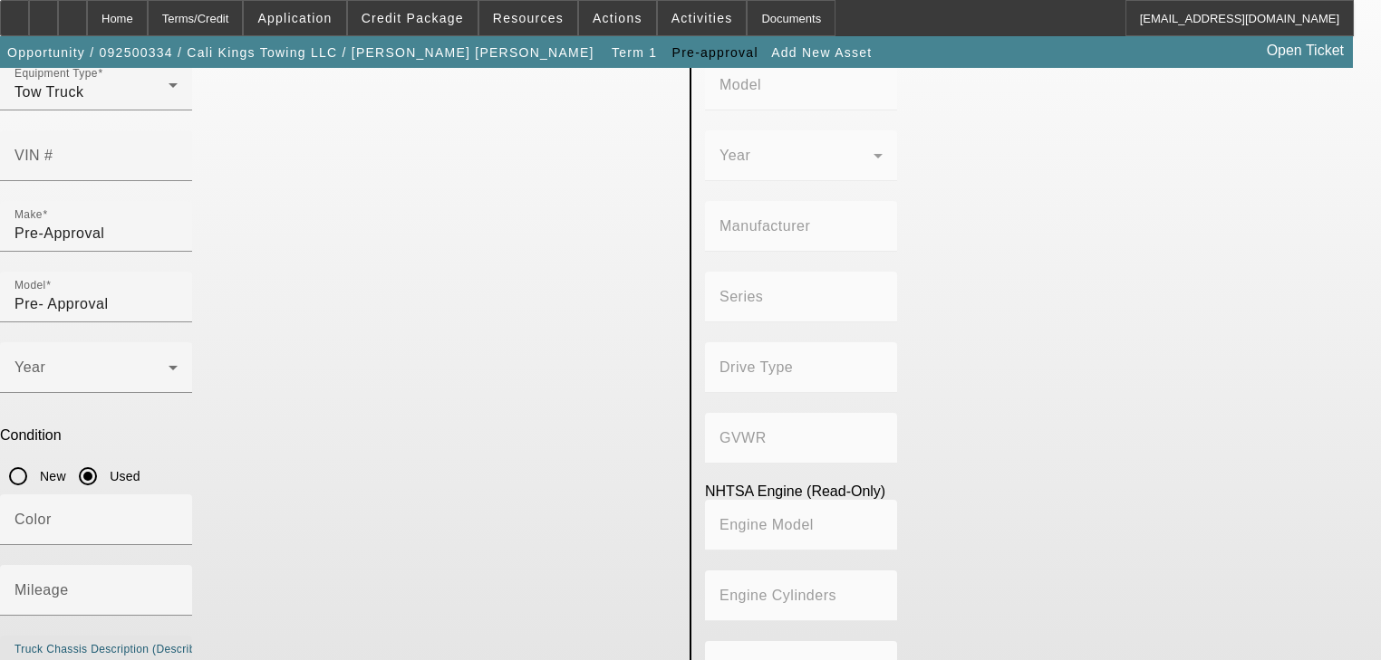
scroll to position [130, 0]
type textarea "Rollback Tow Truck Freightliner M2"
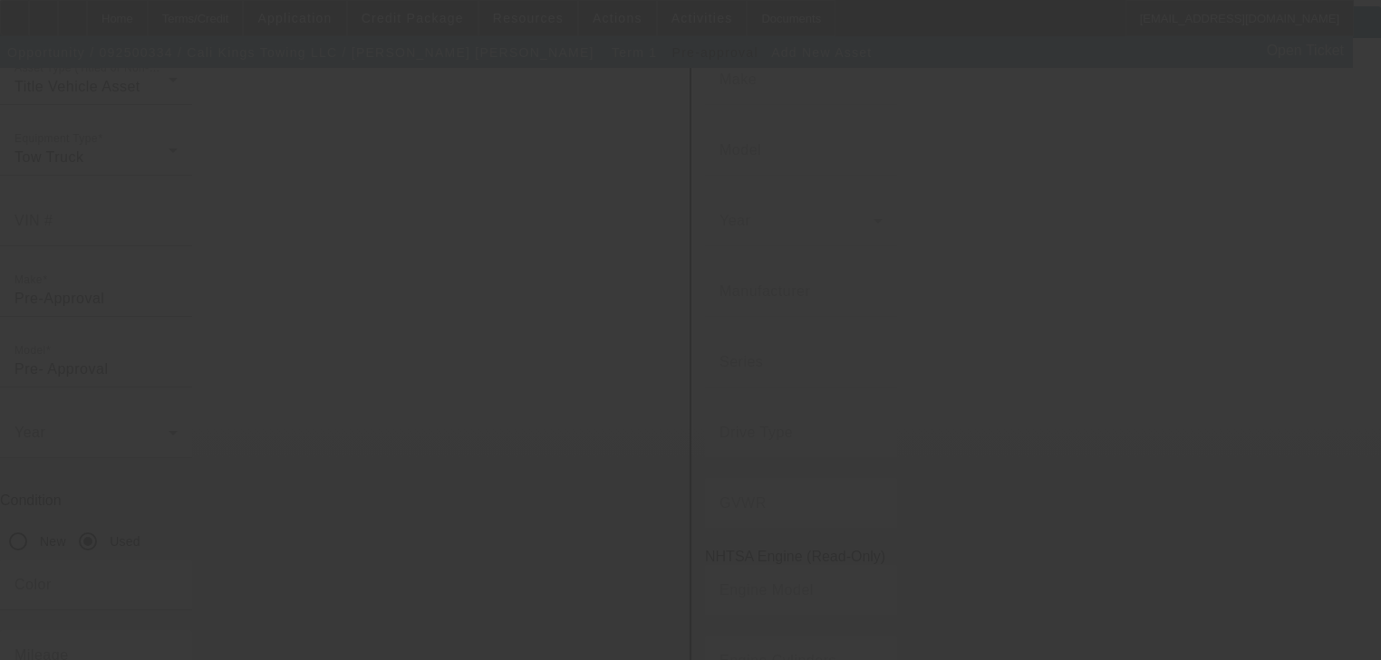
scroll to position [0, 0]
type input "$100,000.00"
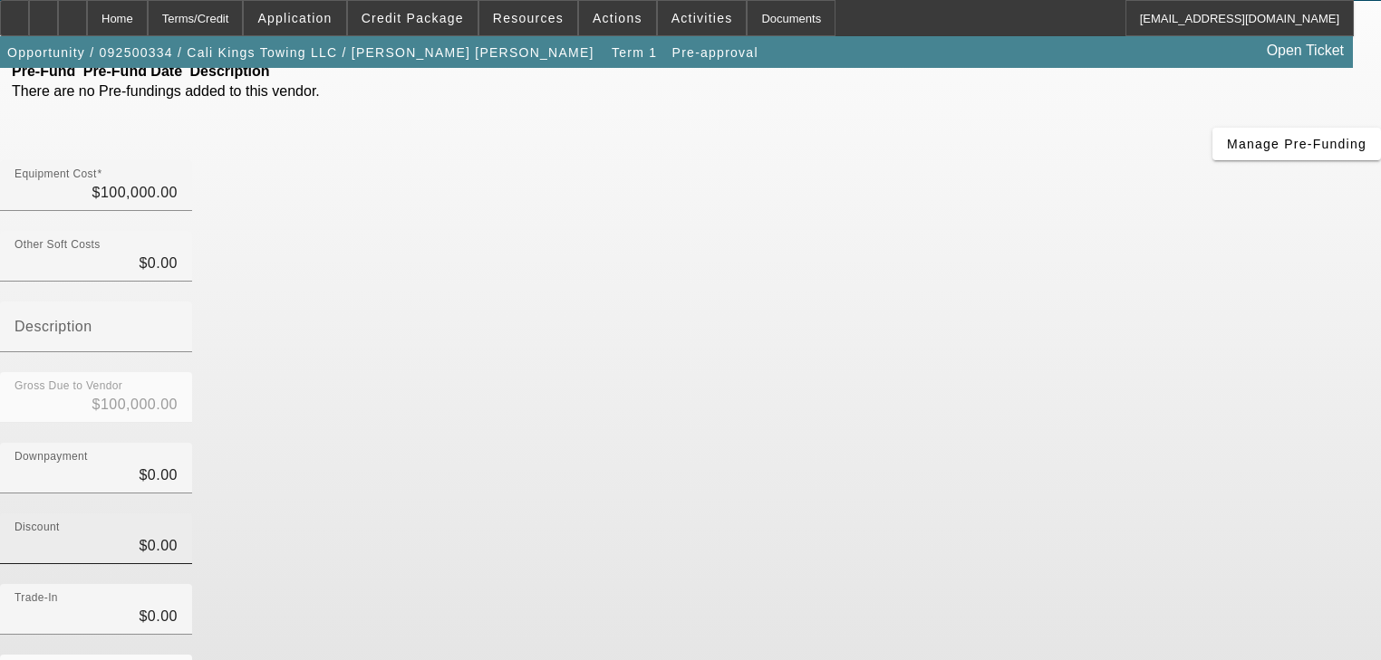
scroll to position [185, 0]
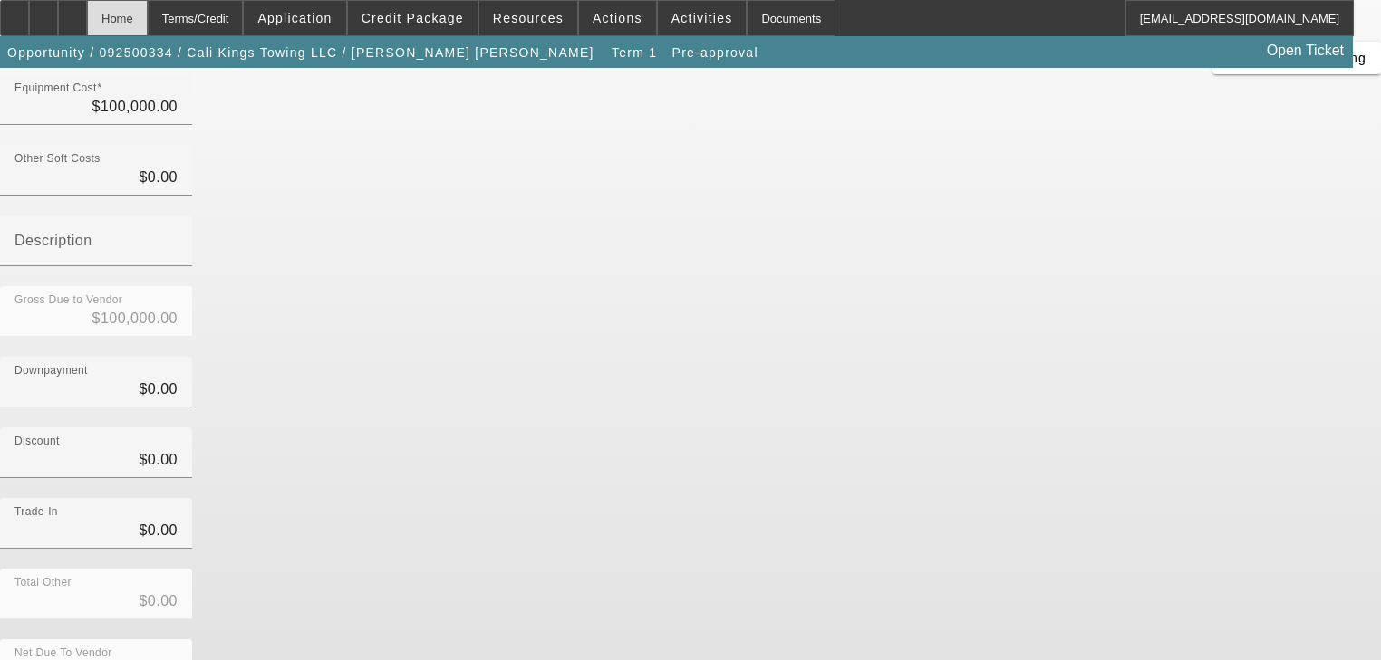
click at [148, 29] on div "Home" at bounding box center [117, 18] width 61 height 36
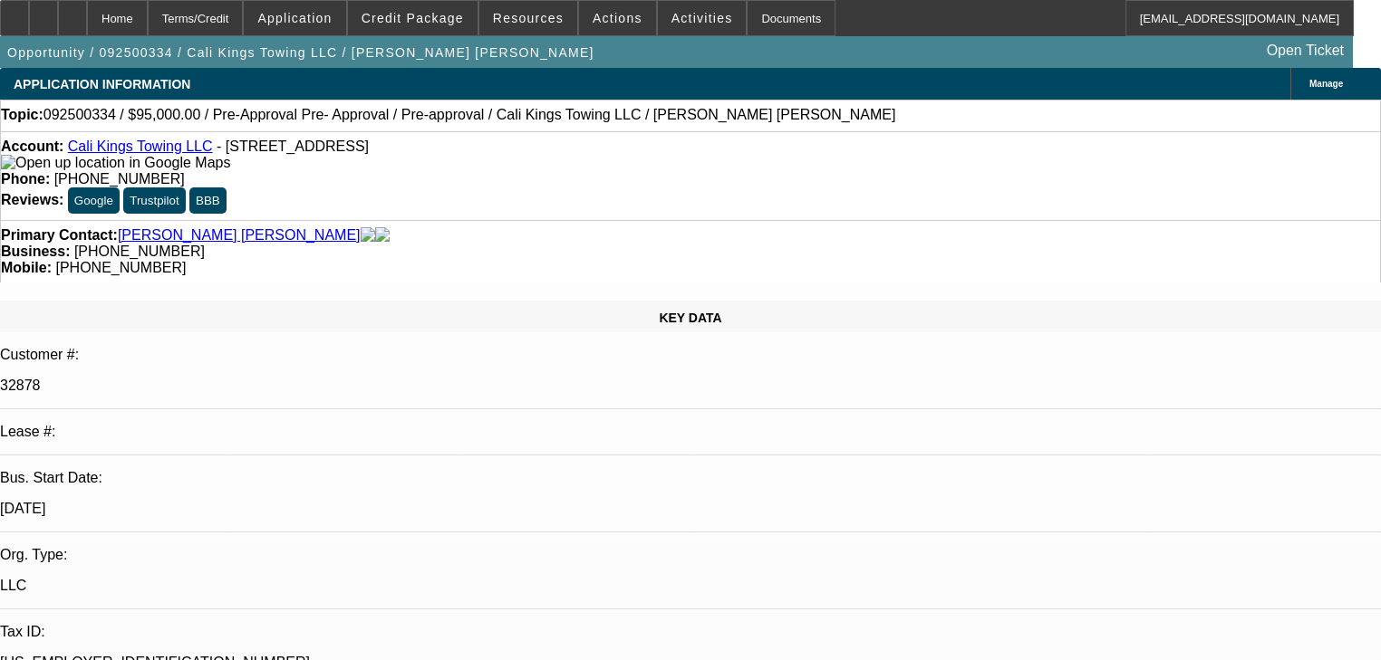
select select "0"
select select "2"
select select "0.1"
select select "4"
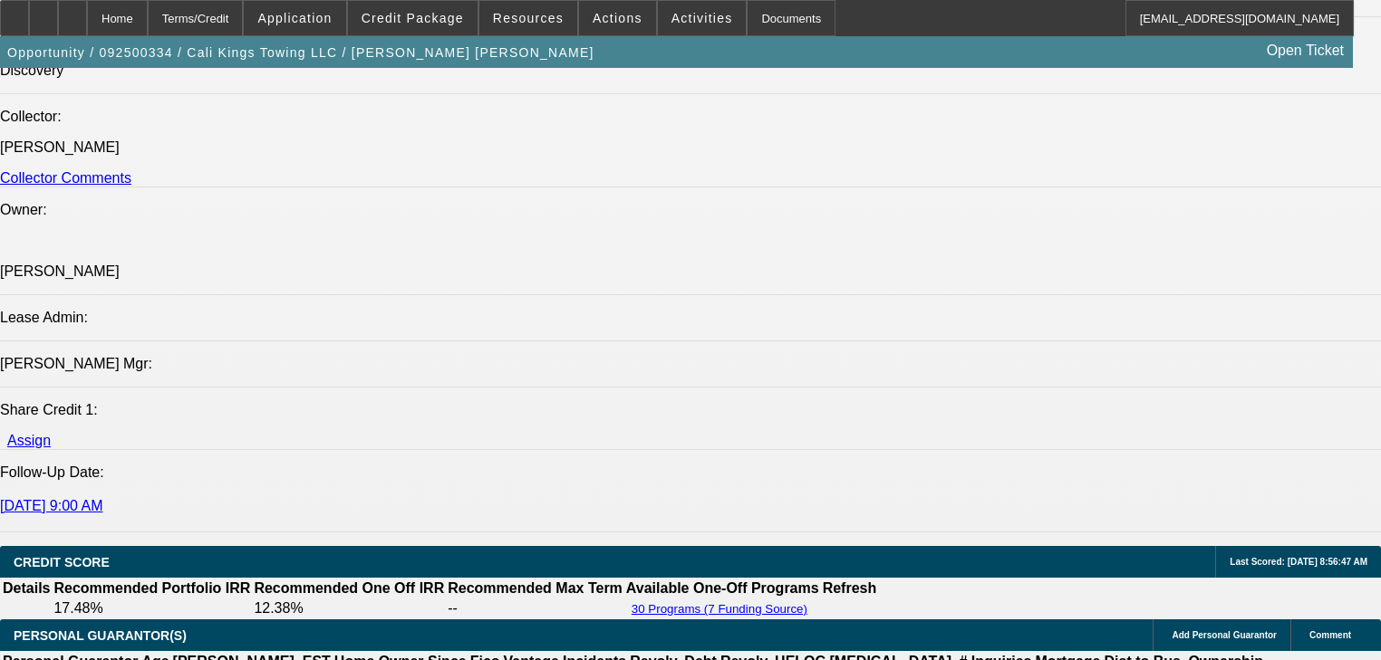
scroll to position [2247, 0]
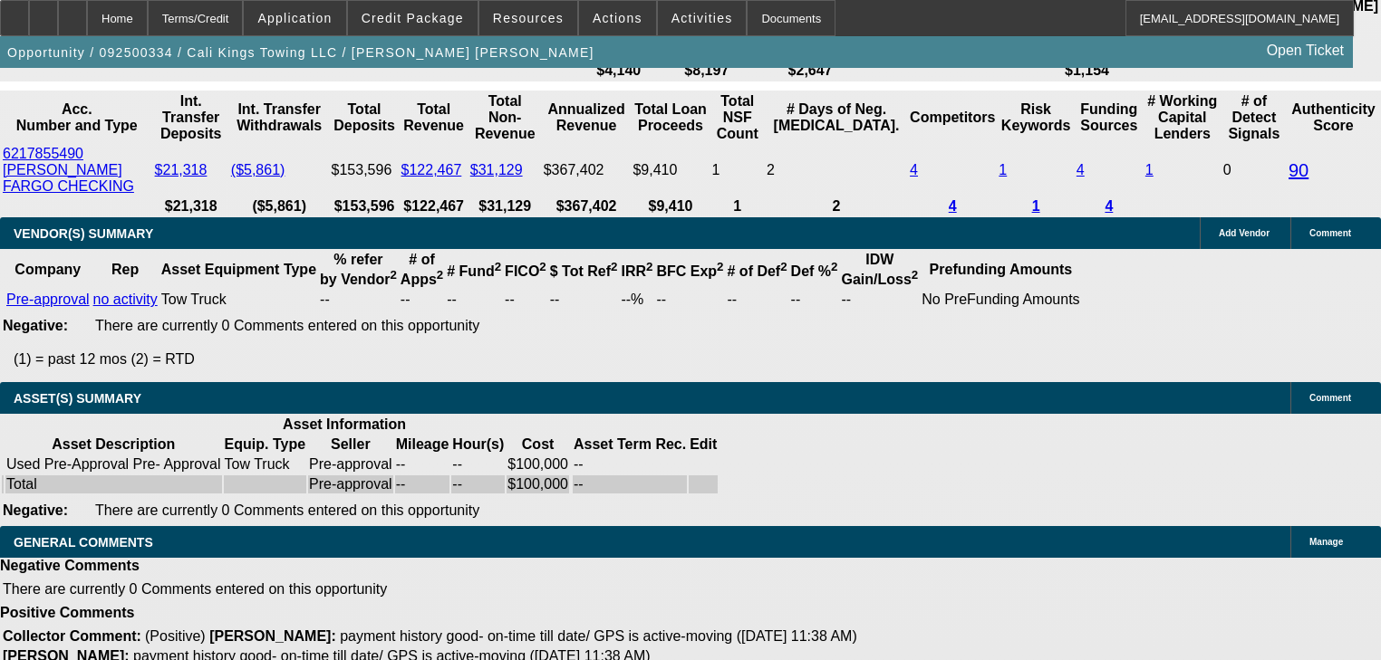
scroll to position [3231, 0]
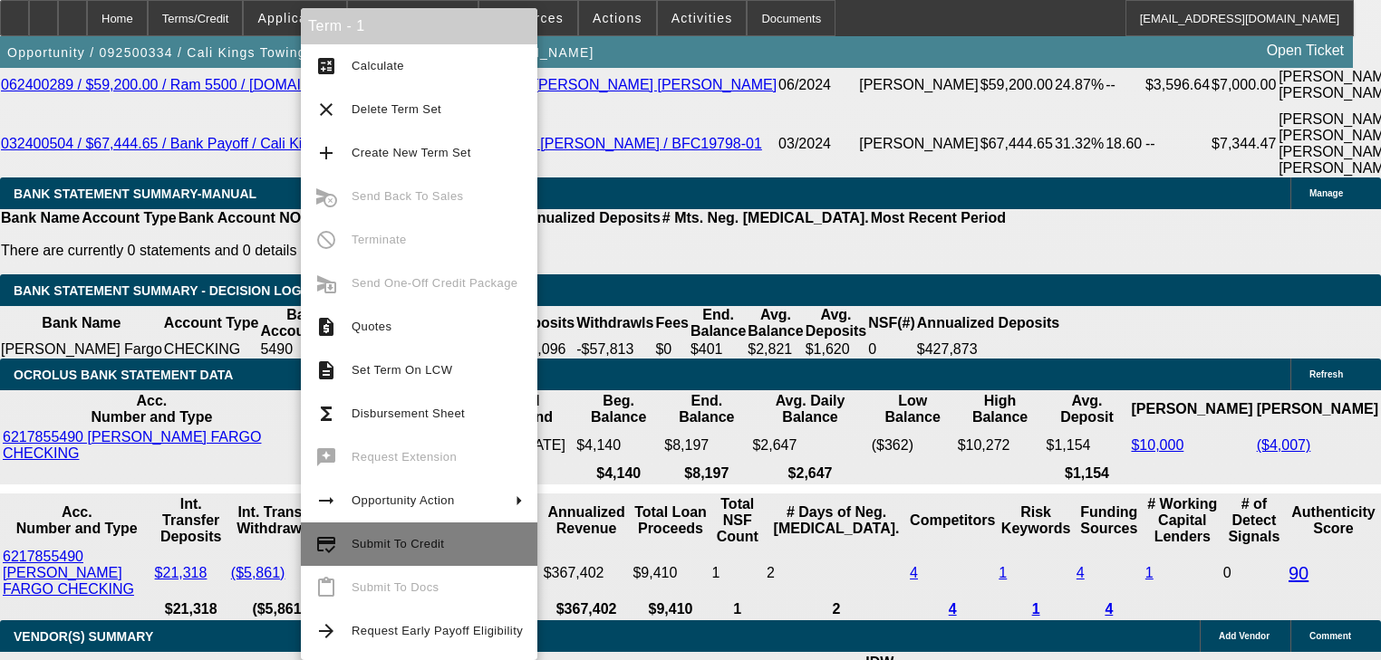
click at [399, 531] on button "credit_score Submit To Credit" at bounding box center [419, 544] width 236 height 43
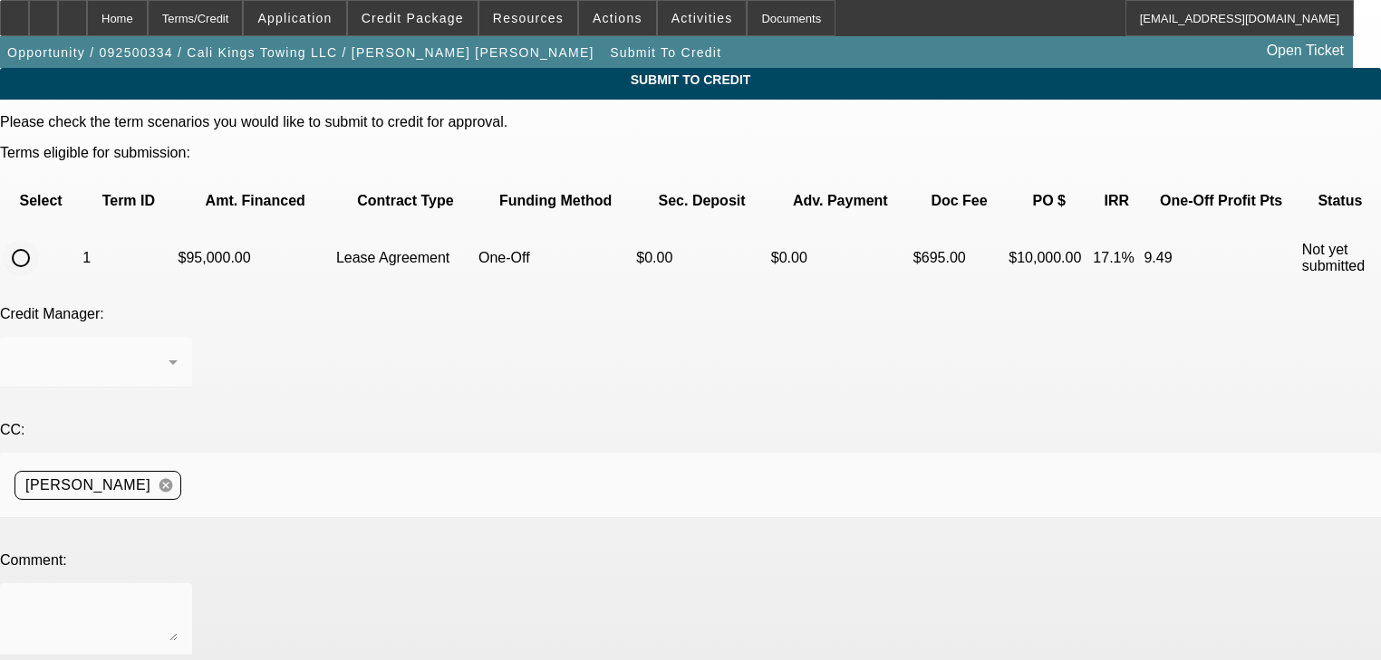
click at [39, 240] on input "radio" at bounding box center [21, 258] width 36 height 36
radio input "true"
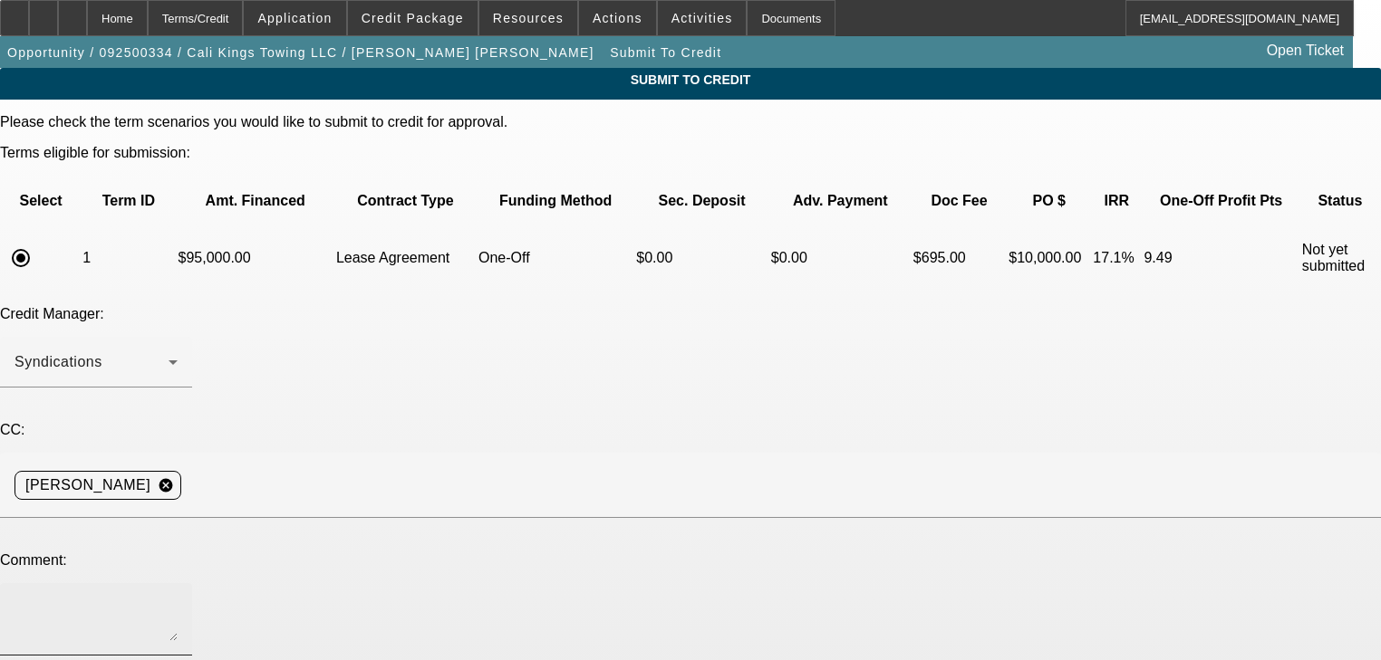
click at [178, 598] on textarea at bounding box center [95, 619] width 163 height 43
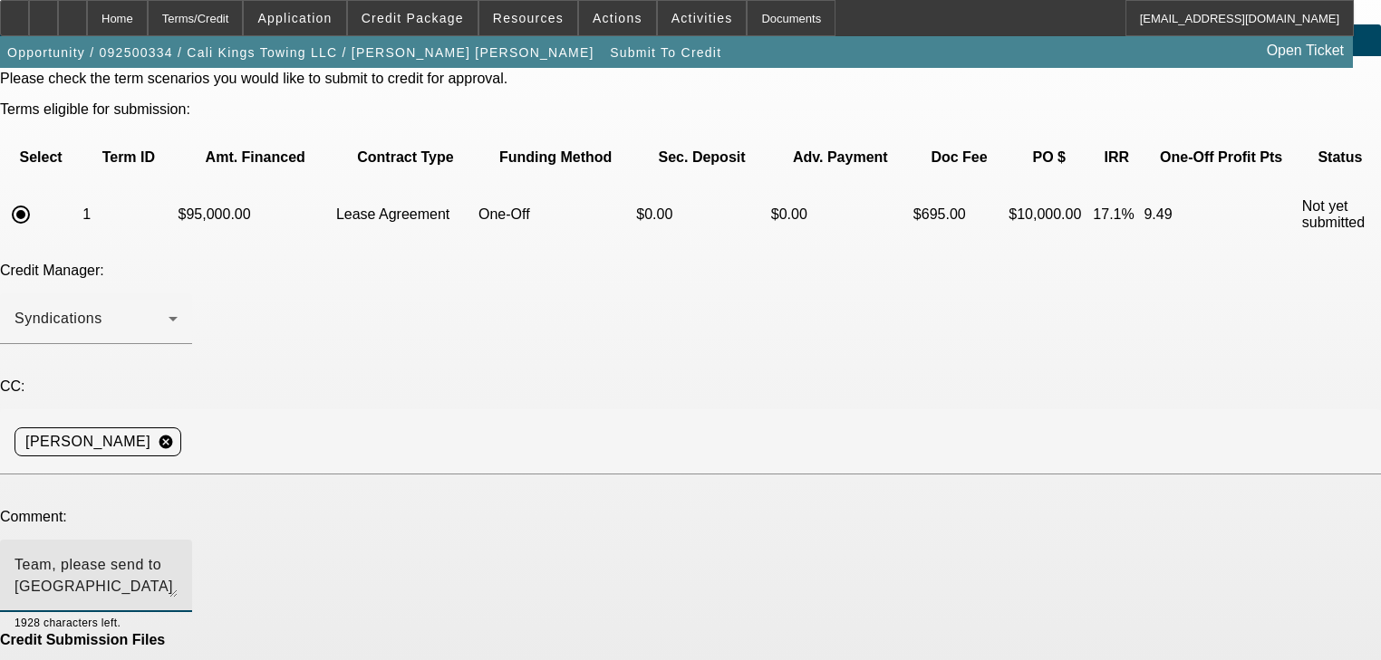
scroll to position [91, 0]
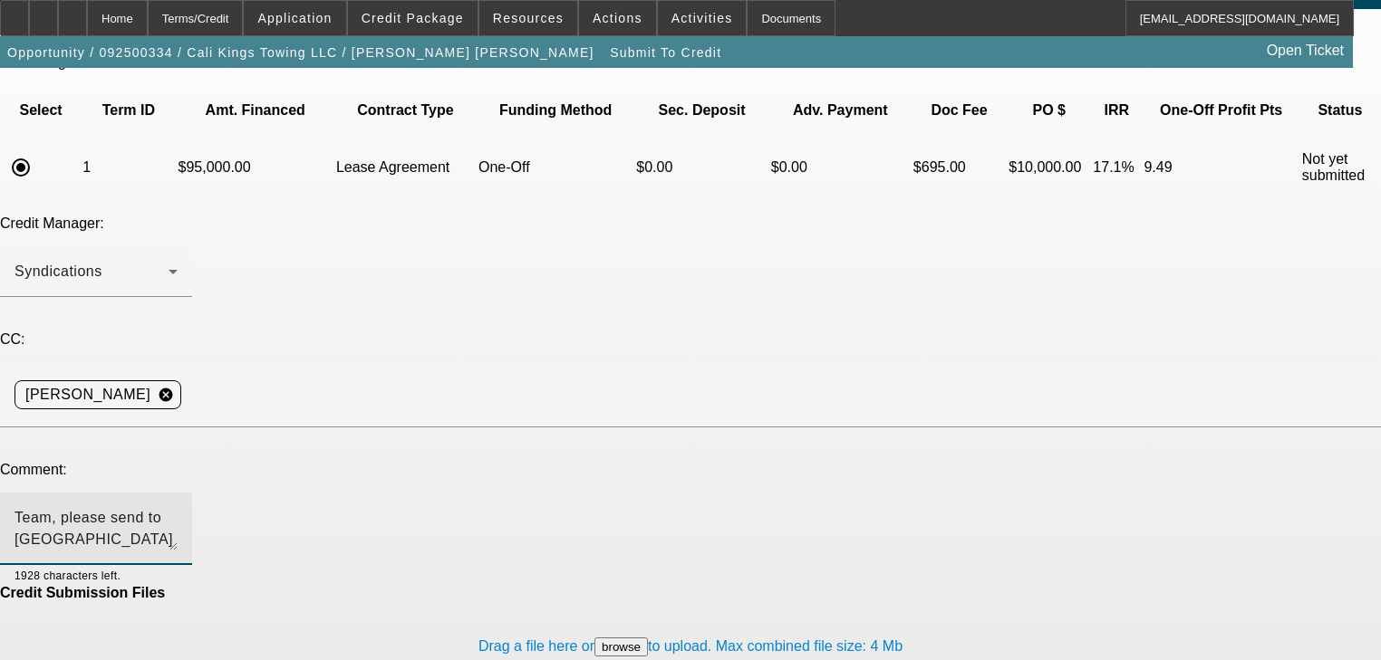
type textarea "Team, please send to Northmill to consider for a pre-approval. Thank you"
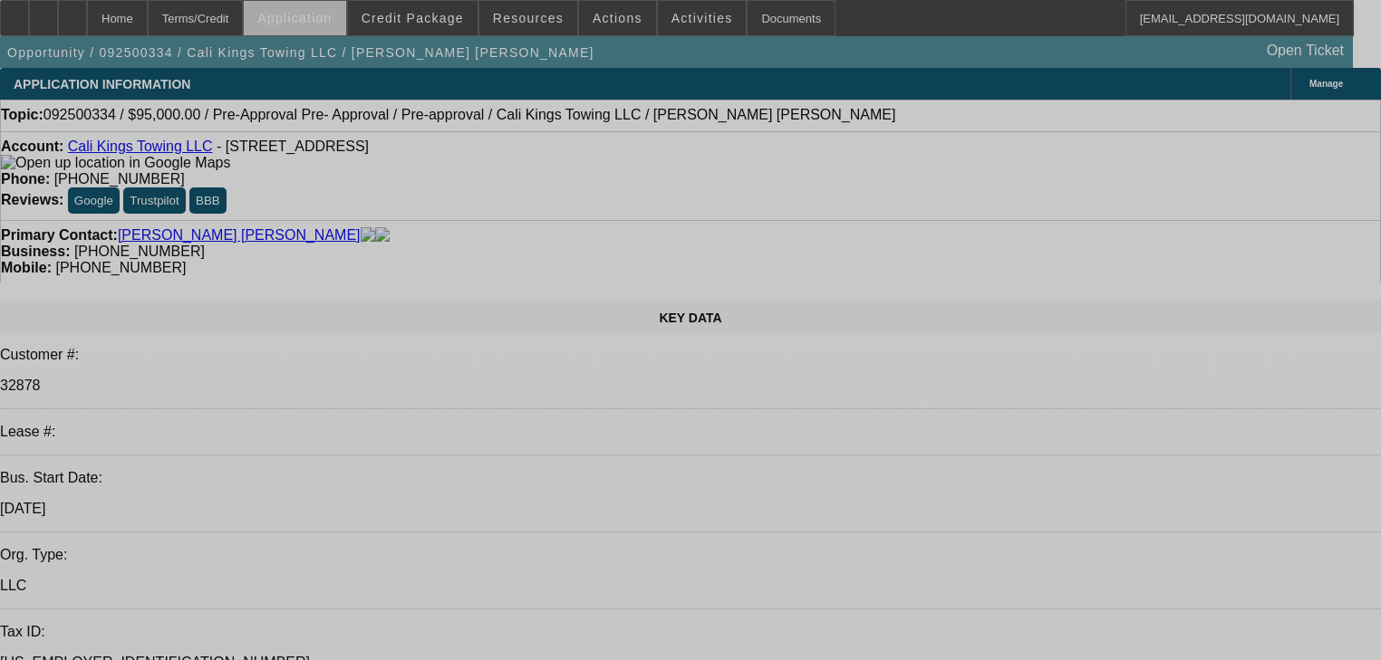
select select "0"
select select "2"
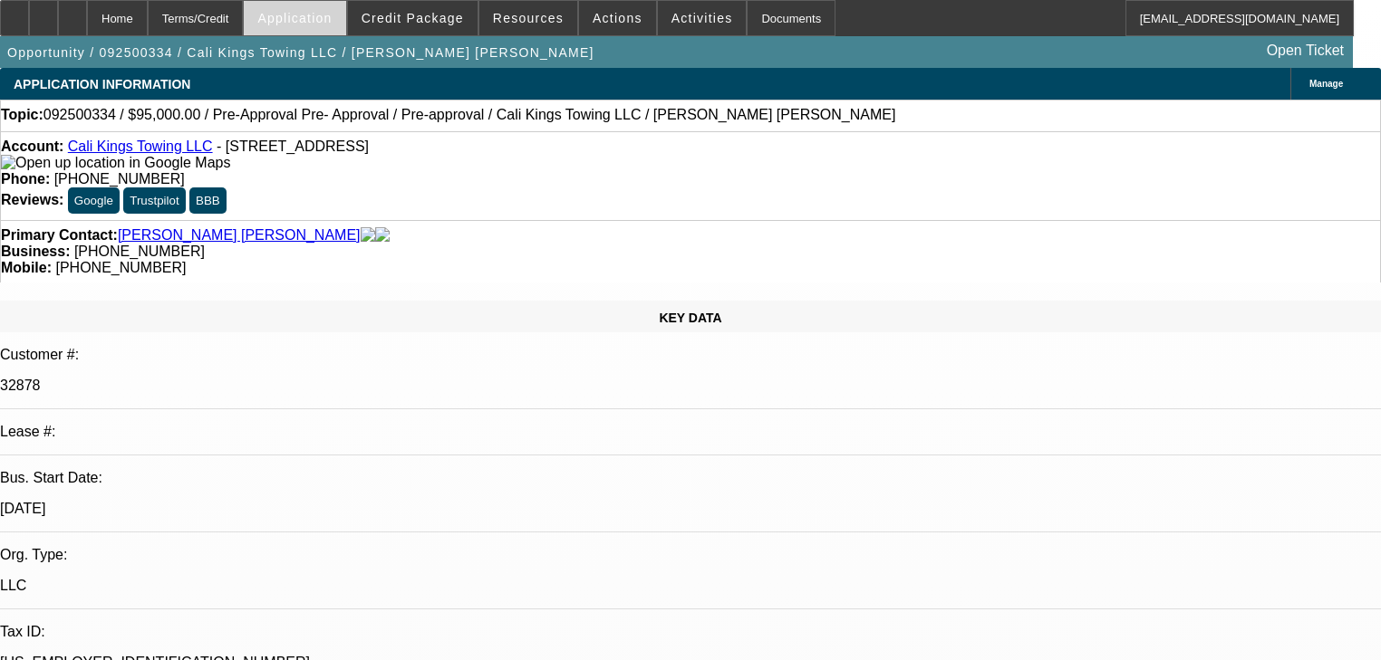
select select "0.1"
select select "4"
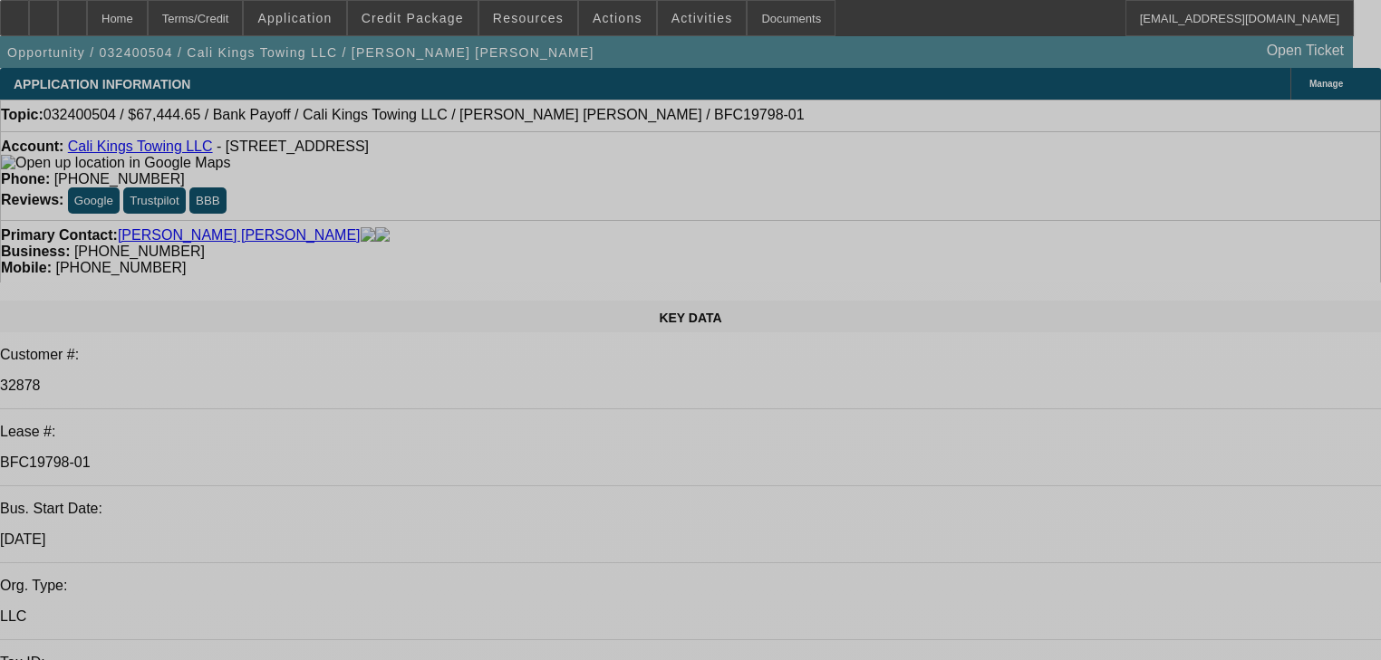
select select "0"
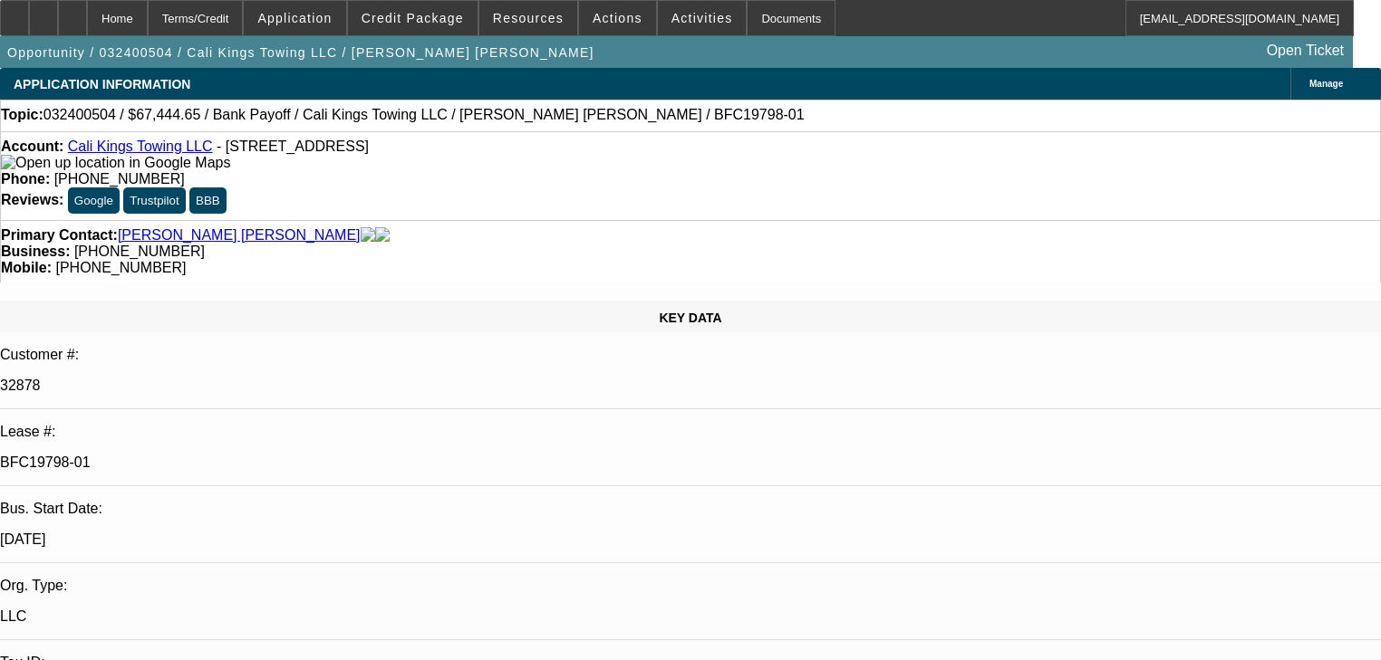
select select "0.1"
select select "5"
select select "0"
select select "0.1"
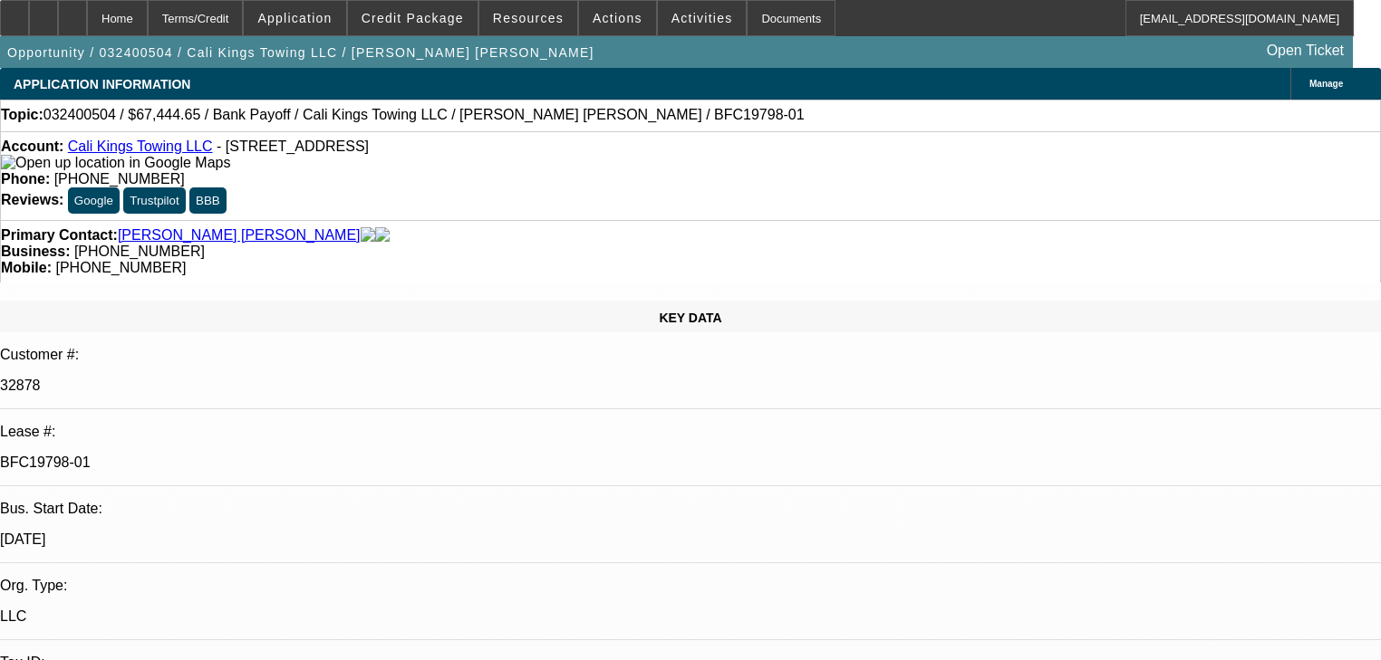
select select "5"
select select "0"
select select "0.1"
select select "5"
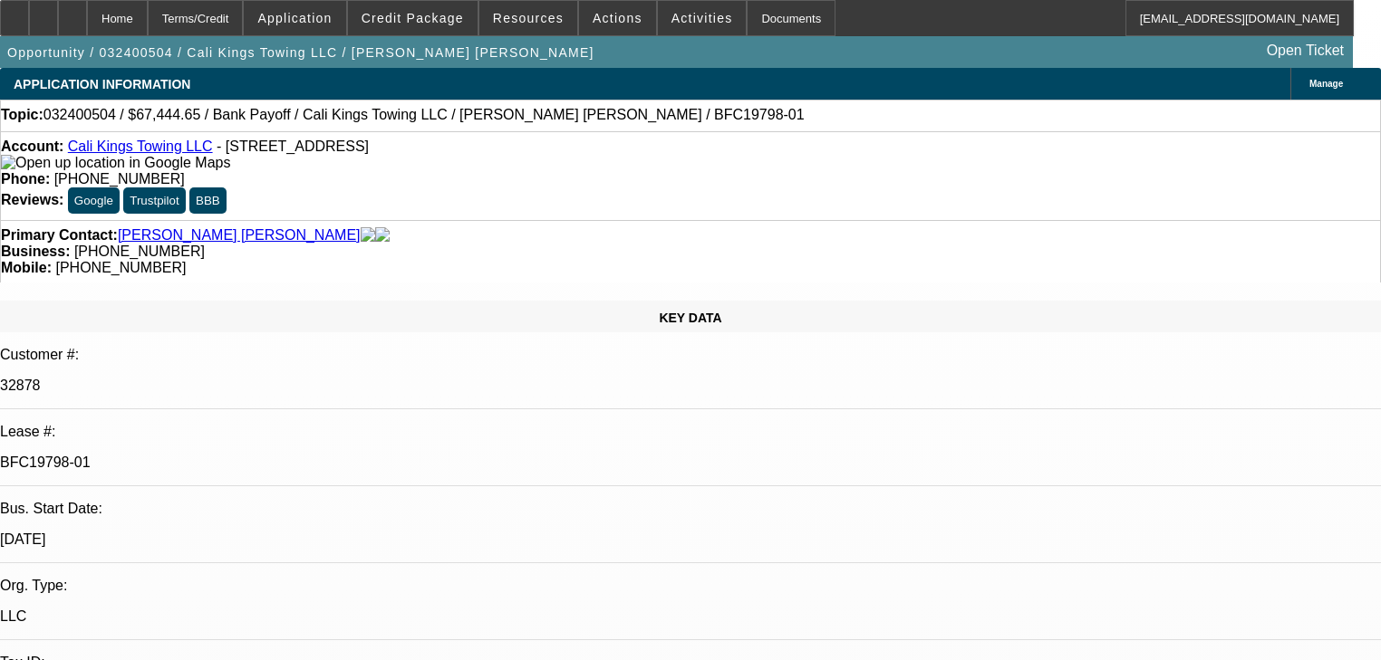
select select "0"
select select "0.1"
select select "5"
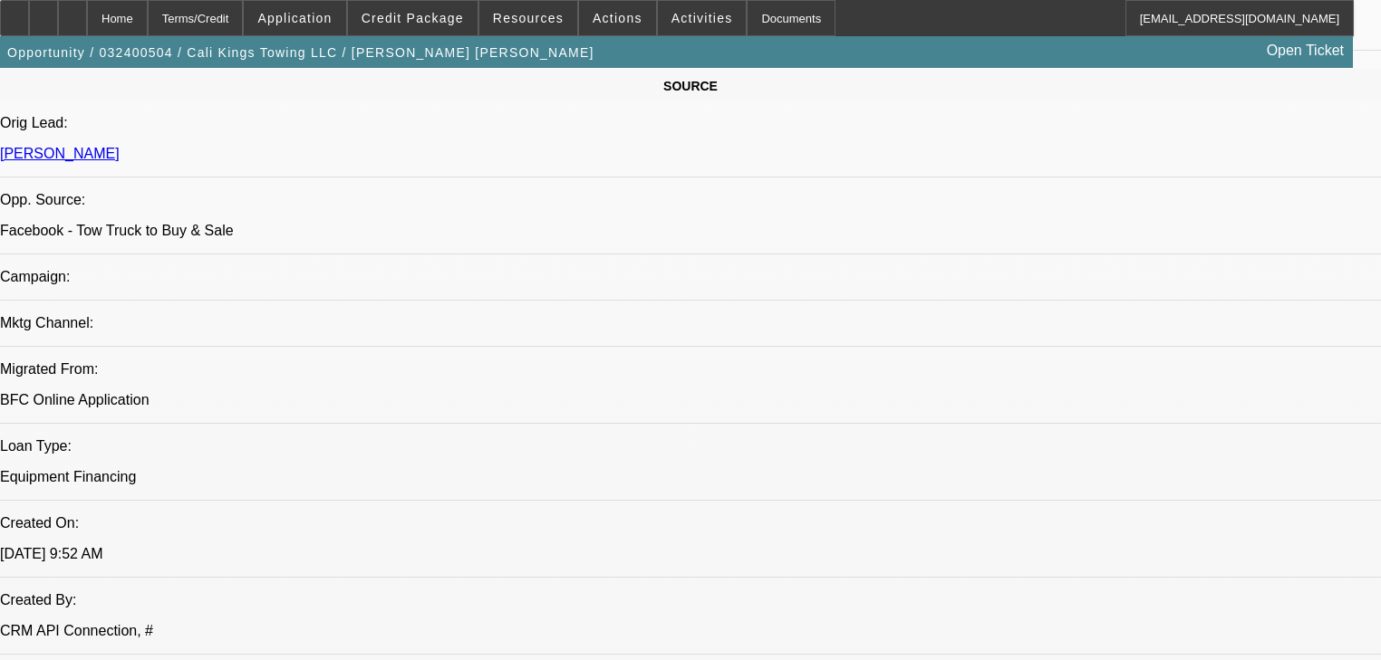
scroll to position [1159, 0]
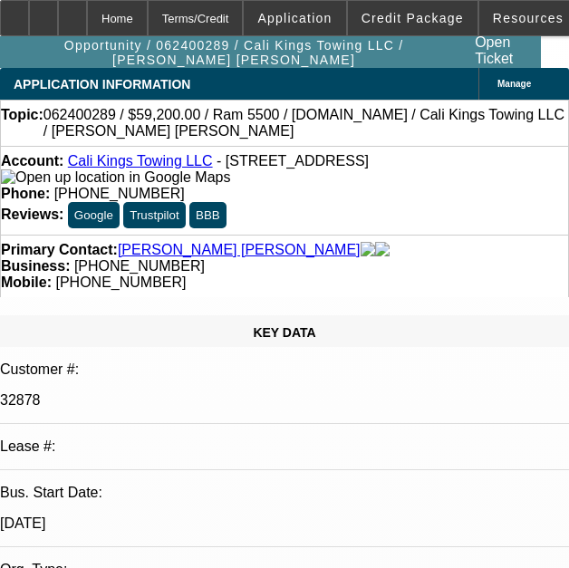
select select "0"
select select "2"
select select "0.1"
select select "4"
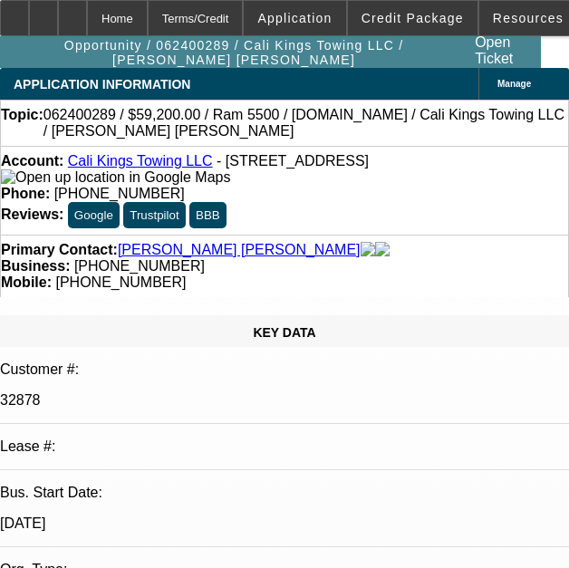
select select "0"
select select "2"
select select "0.1"
select select "4"
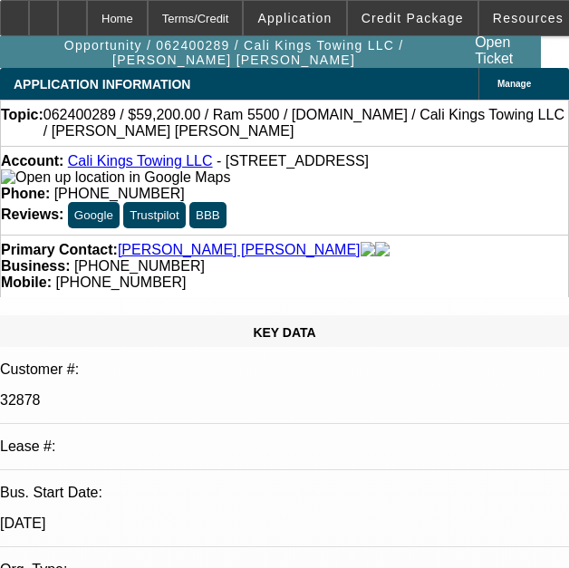
select select "0.15"
select select "2"
select select "0.1"
select select "4"
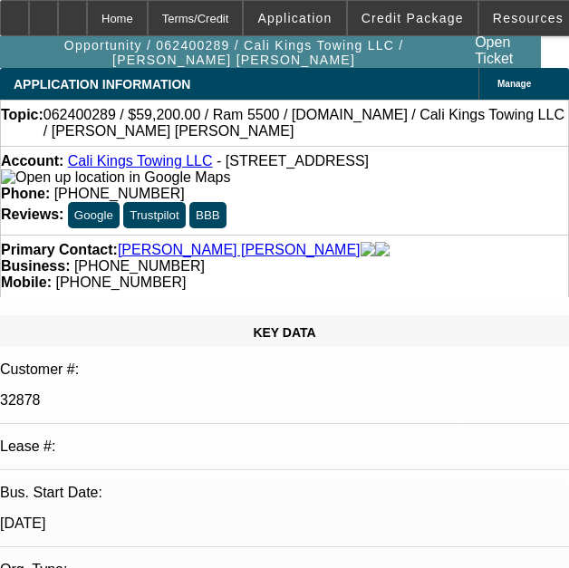
select select "0.2"
select select "2"
select select "0.1"
select select "4"
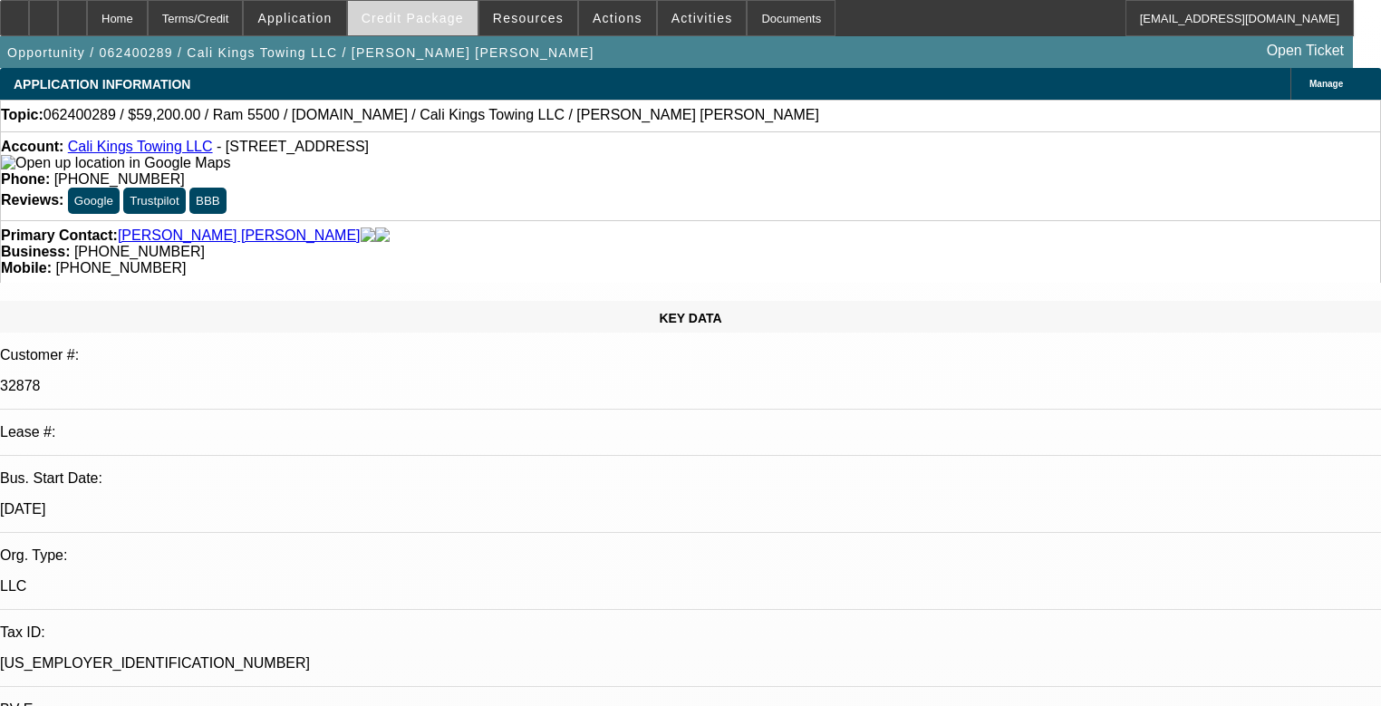
click at [417, 23] on span "Credit Package" at bounding box center [412, 18] width 102 height 14
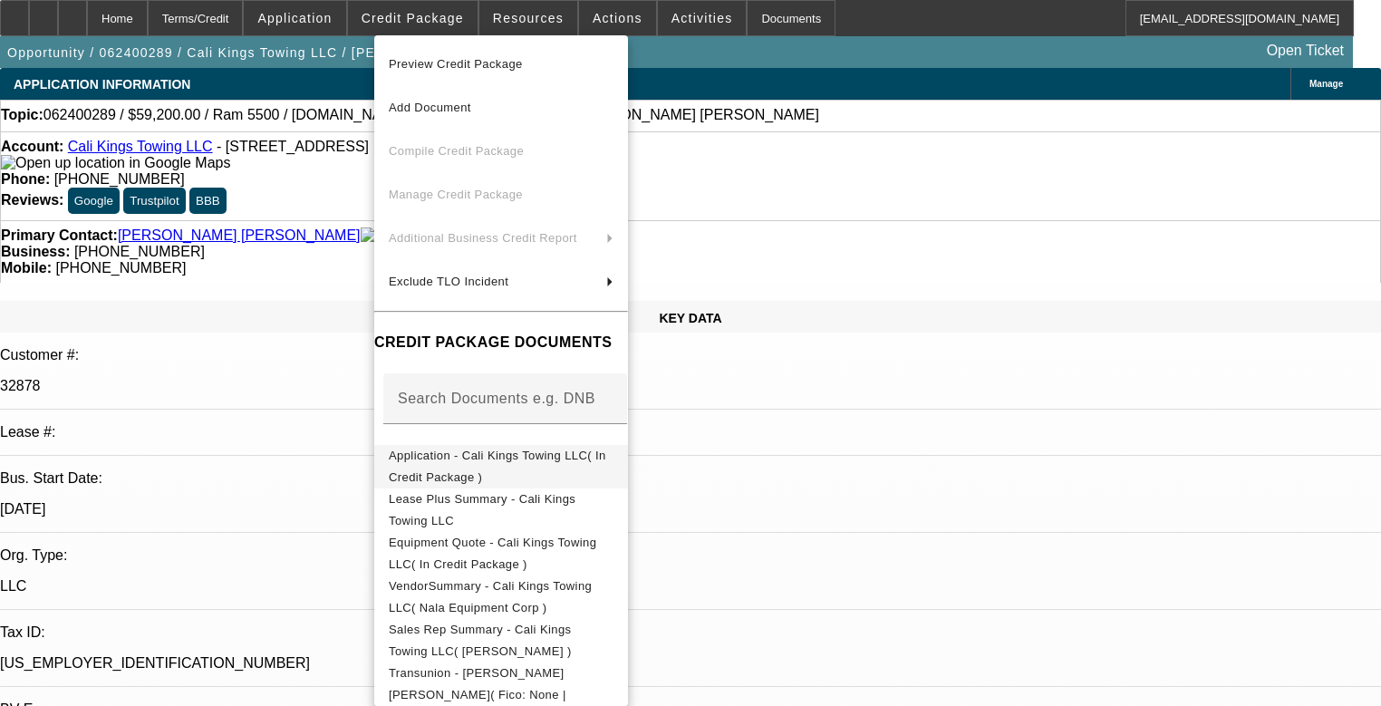
click at [515, 445] on button "Application - Cali Kings Towing LLC( In Credit Package )" at bounding box center [501, 466] width 254 height 43
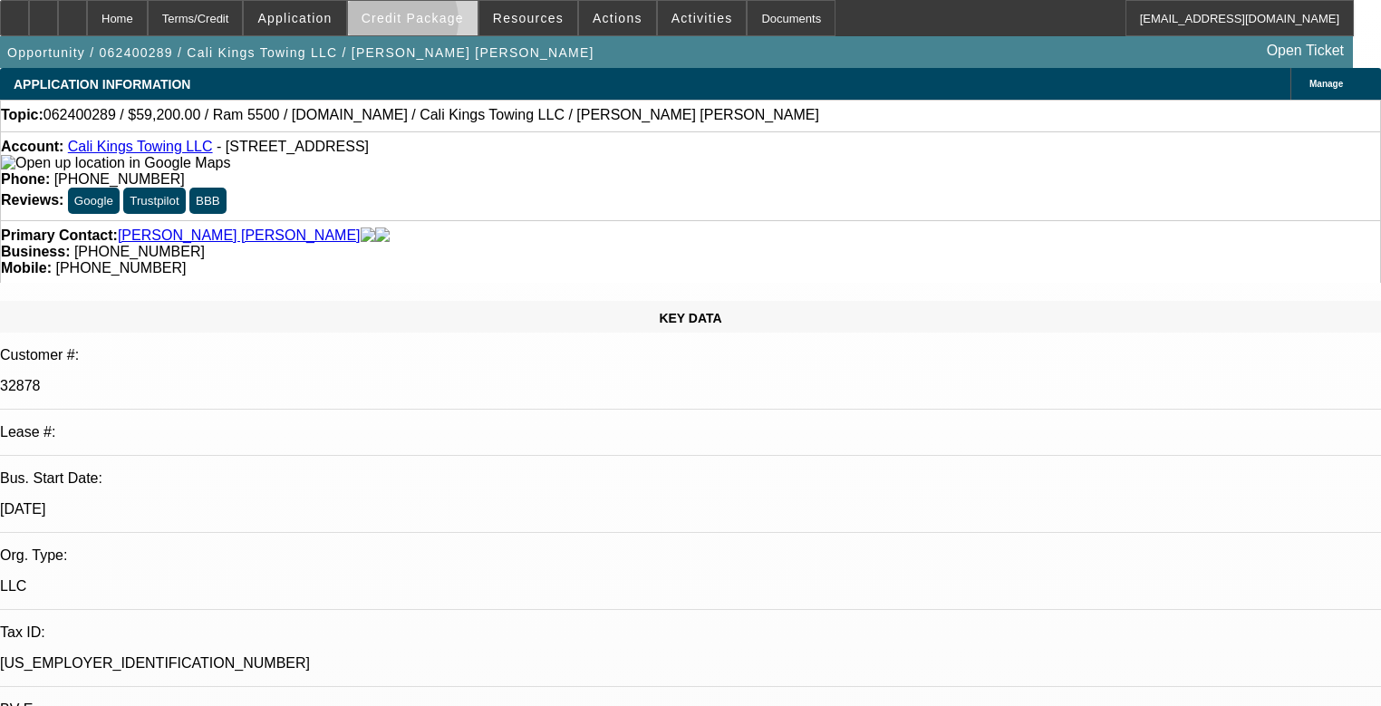
click at [423, 23] on span "Credit Package" at bounding box center [412, 18] width 102 height 14
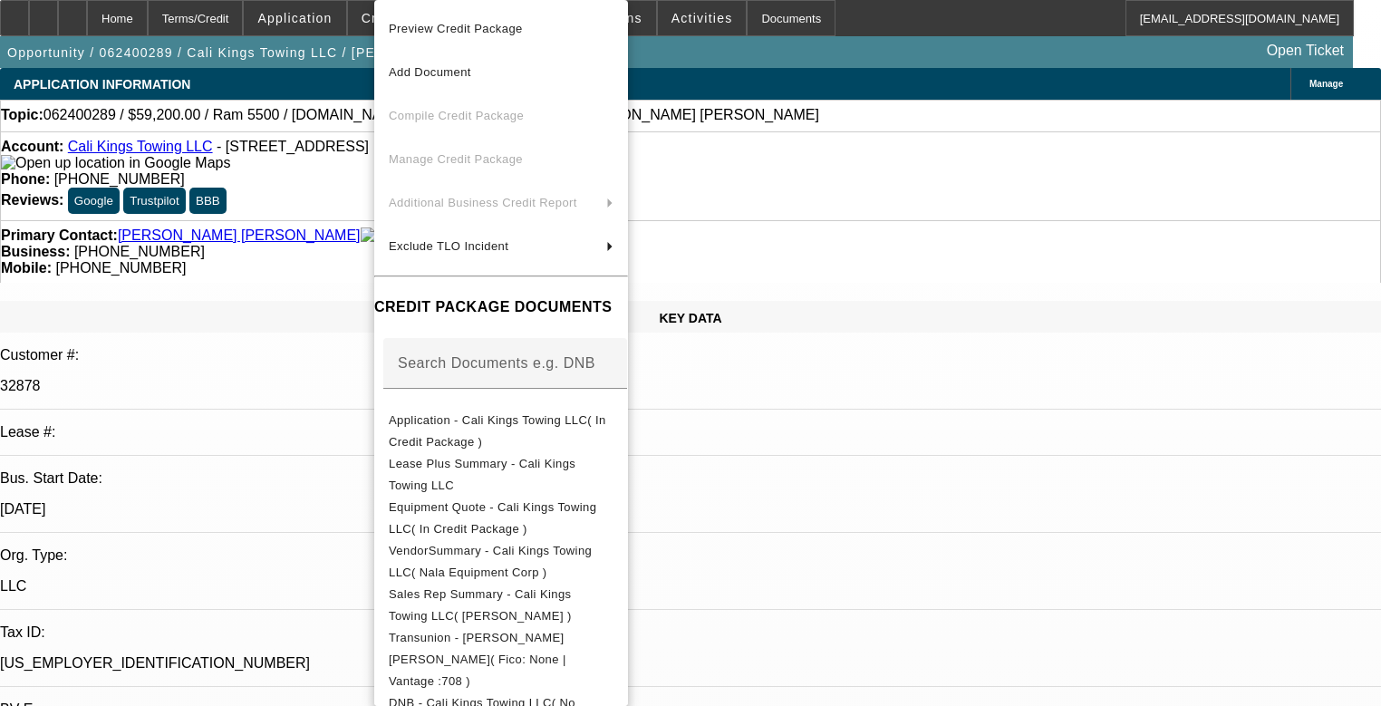
scroll to position [217, 0]
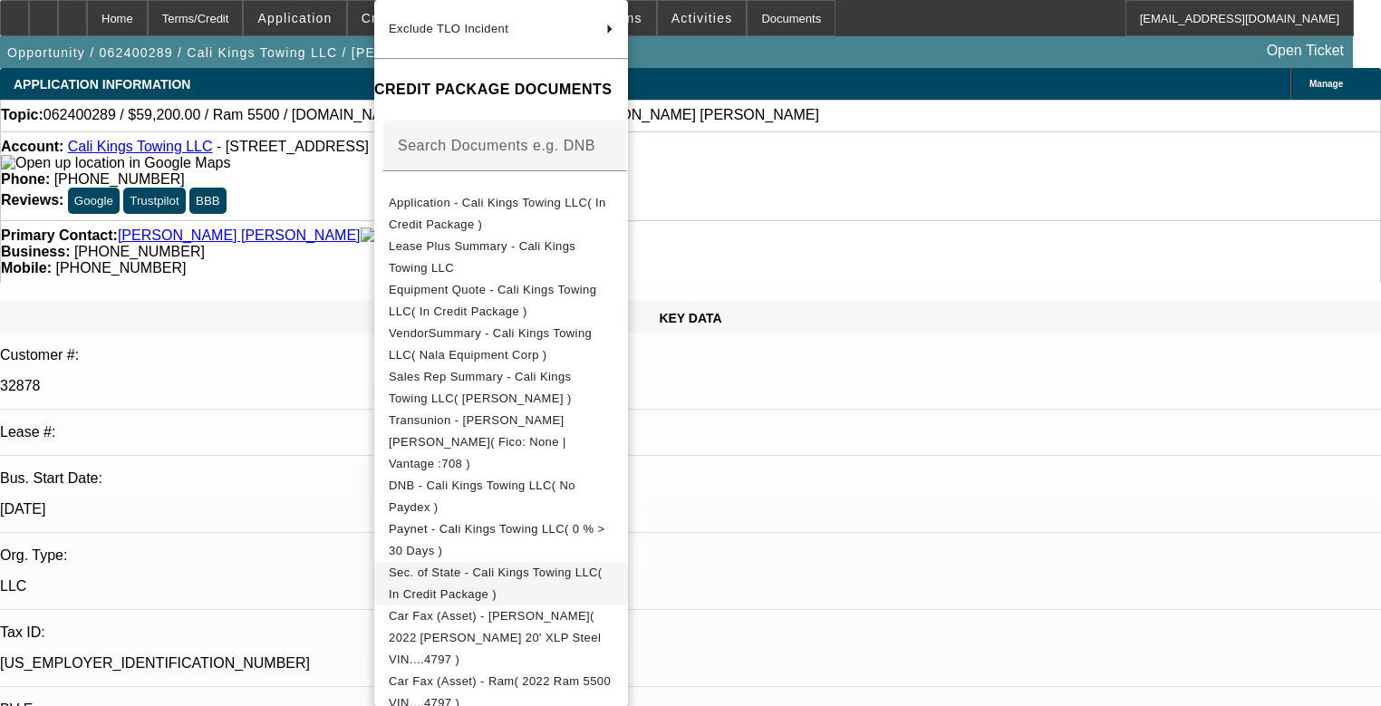
click at [523, 562] on span "Sec. of State - Cali Kings Towing LLC( In Credit Package )" at bounding box center [501, 583] width 225 height 43
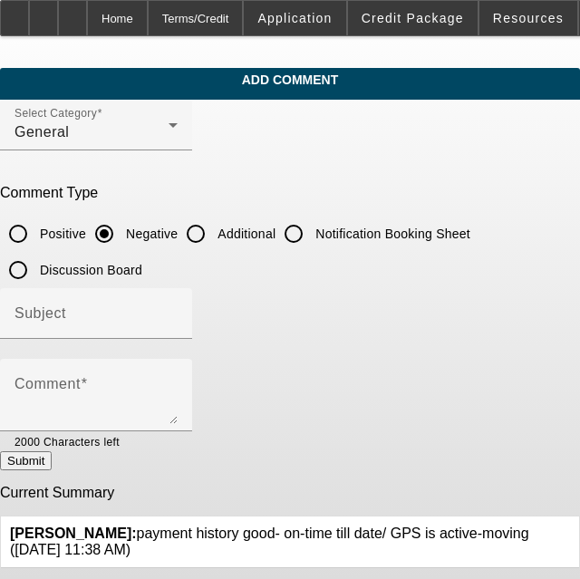
click at [210, 236] on input "Additional" at bounding box center [196, 234] width 36 height 36
radio input "true"
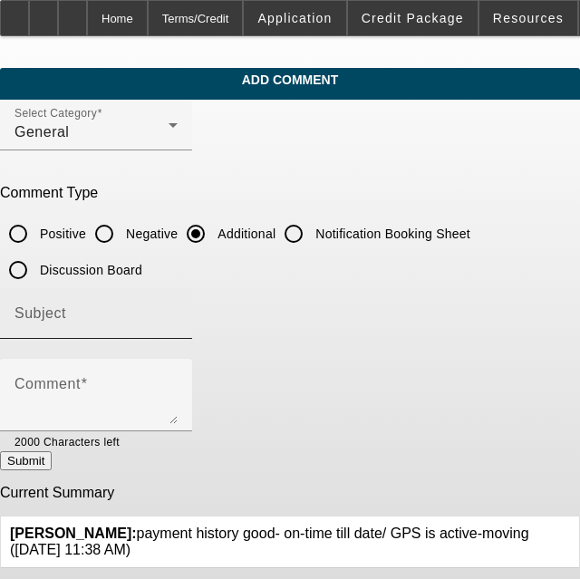
click at [178, 308] on div "Subject" at bounding box center [95, 313] width 163 height 51
type input "Write Up"
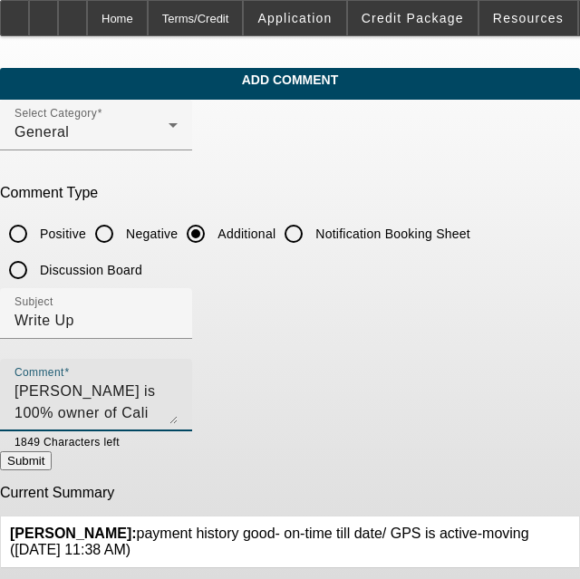
type textarea "[PERSON_NAME] is 100% owner of Cali Kings Towing LLC. Current Beacon Customer l…"
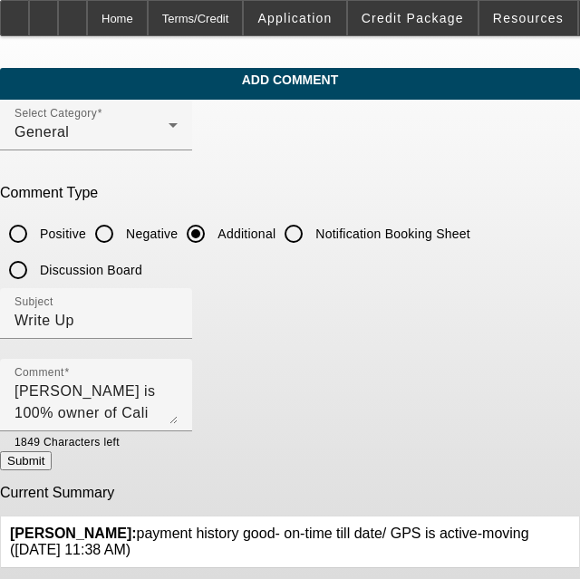
click at [52, 470] on button "Submit" at bounding box center [26, 460] width 52 height 19
radio input "true"
